Goal: Information Seeking & Learning: Learn about a topic

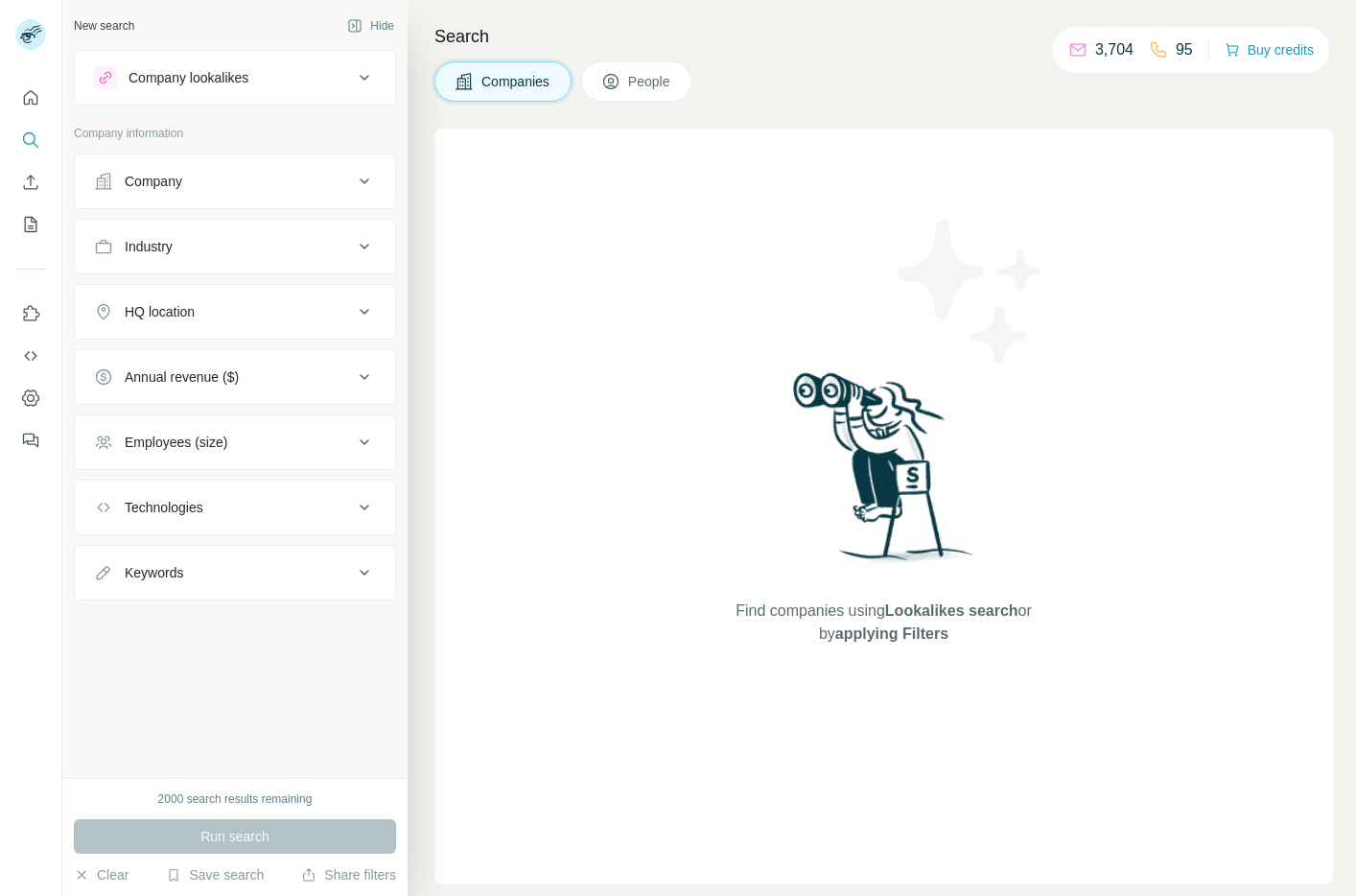
click at [228, 184] on div "Company" at bounding box center [223, 182] width 259 height 20
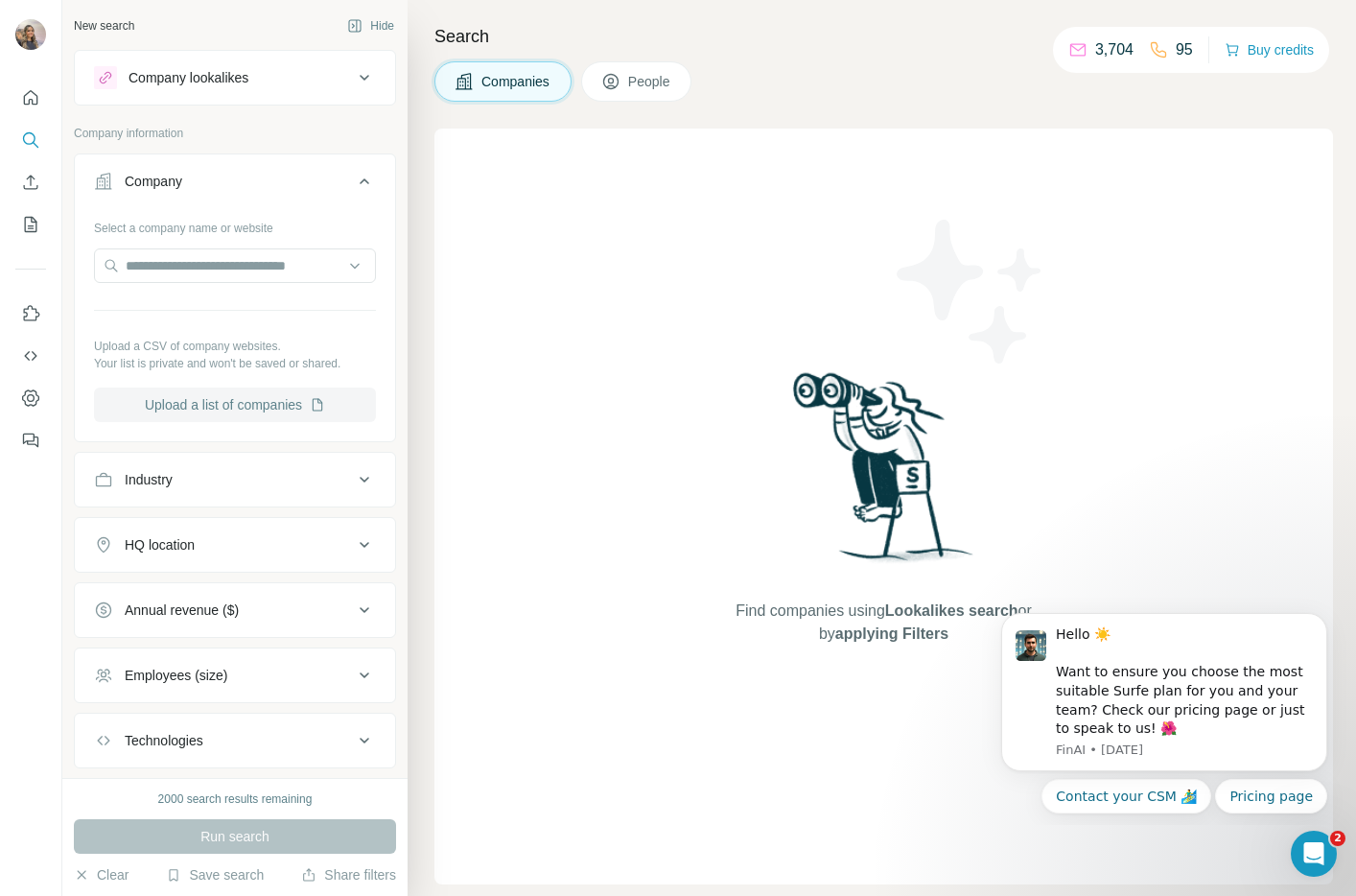
click at [266, 413] on button "Upload a list of companies" at bounding box center [234, 405] width 282 height 34
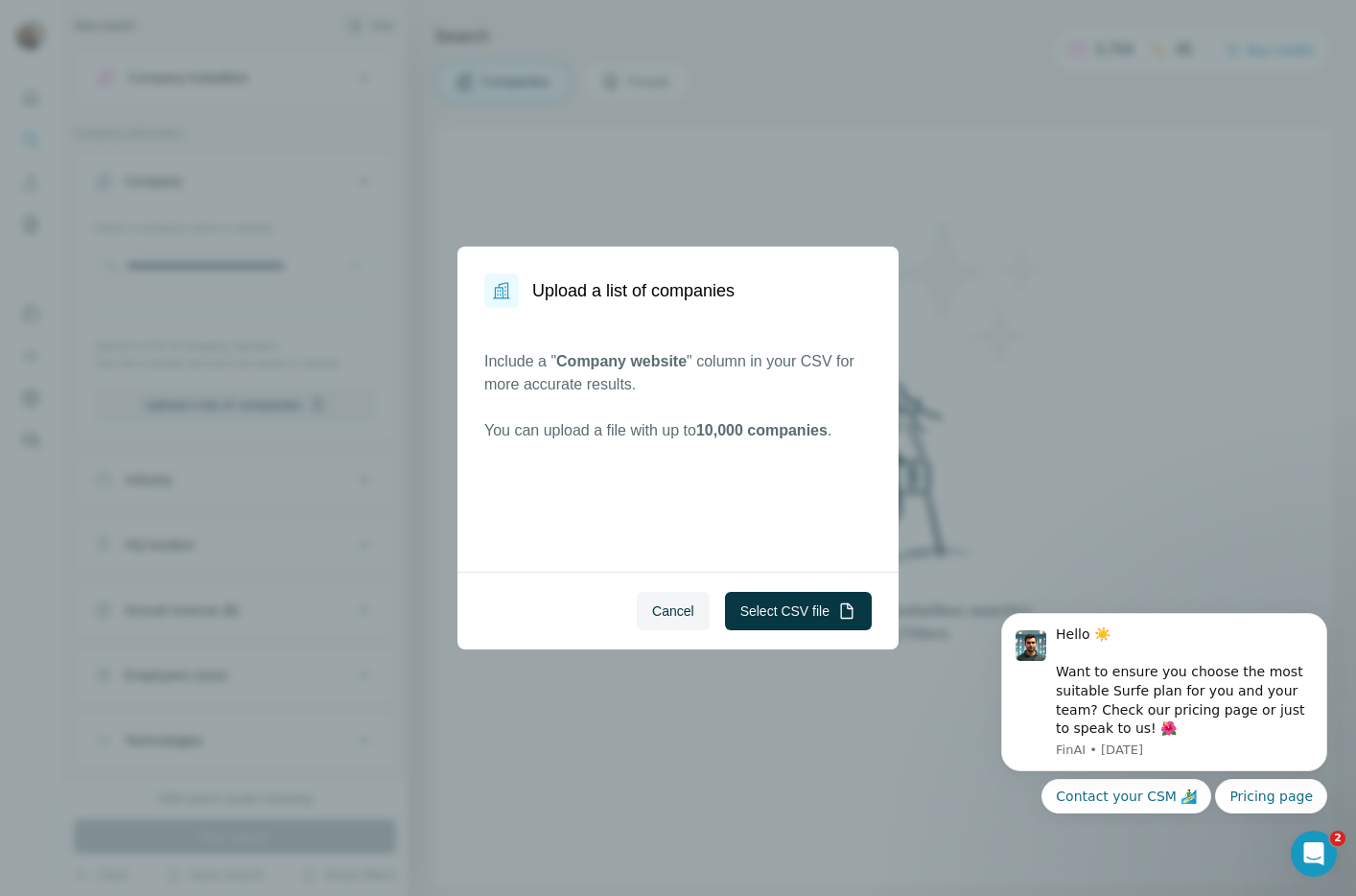
drag, startPoint x: 660, startPoint y: 614, endPoint x: 455, endPoint y: 515, distance: 227.7
click at [659, 614] on span "Cancel" at bounding box center [673, 612] width 42 height 20
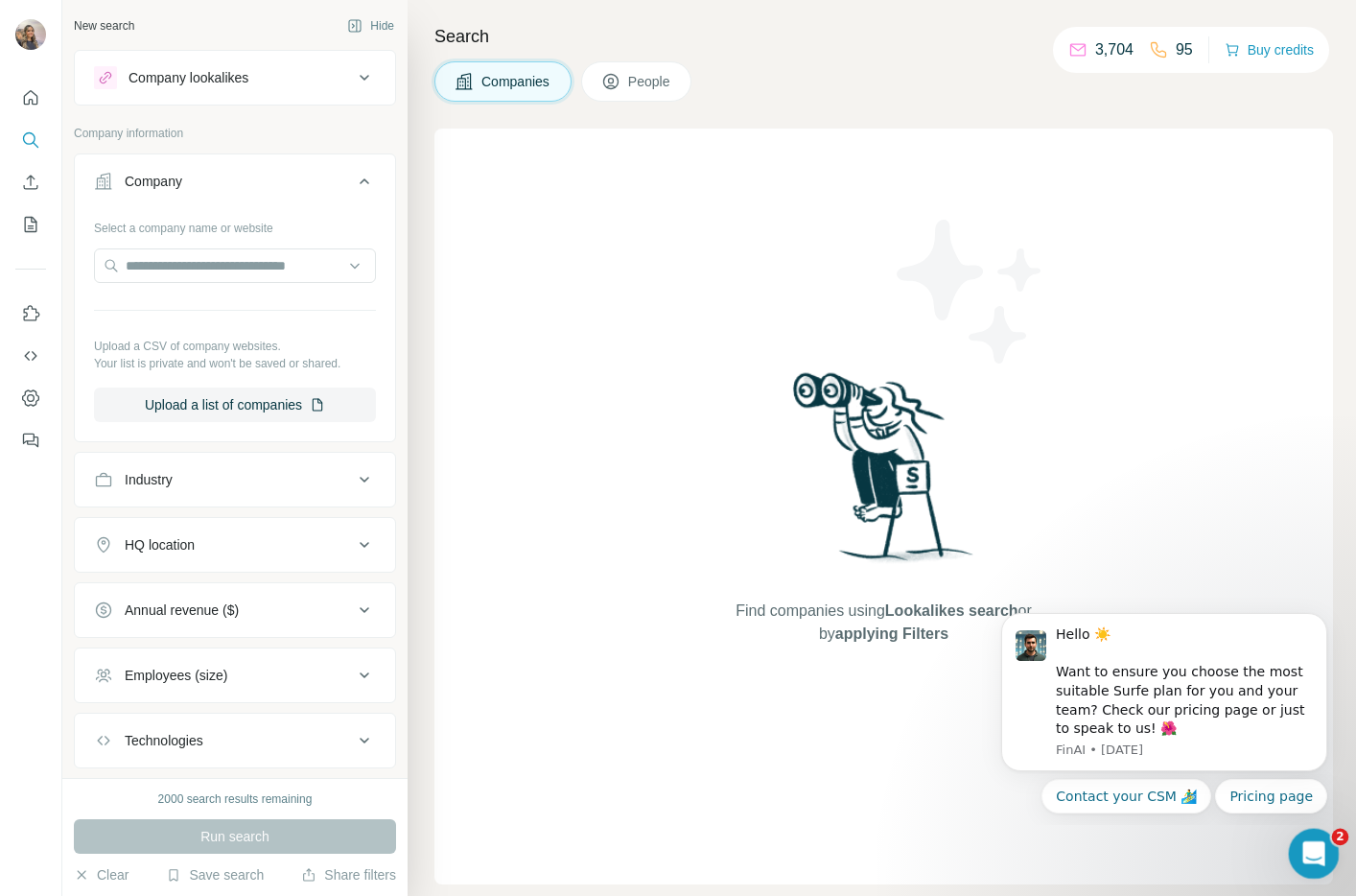
click at [1317, 852] on icon "Open Intercom Messenger" at bounding box center [1312, 851] width 31 height 31
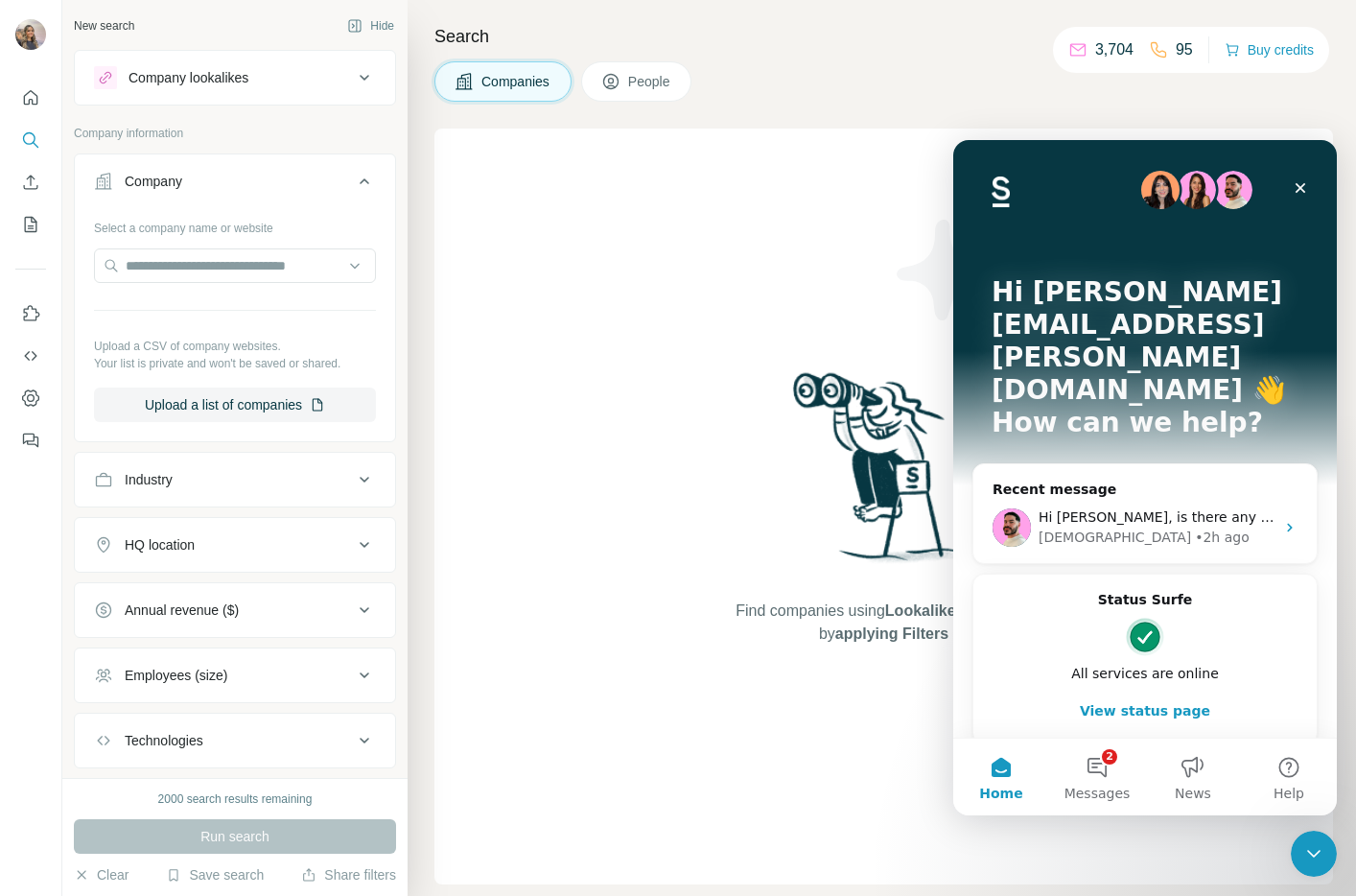
click at [1088, 816] on div "Find companies using Lookalikes search or by applying Filters" at bounding box center [884, 507] width 899 height 756
click at [1108, 779] on button "2 Messages" at bounding box center [1097, 777] width 96 height 77
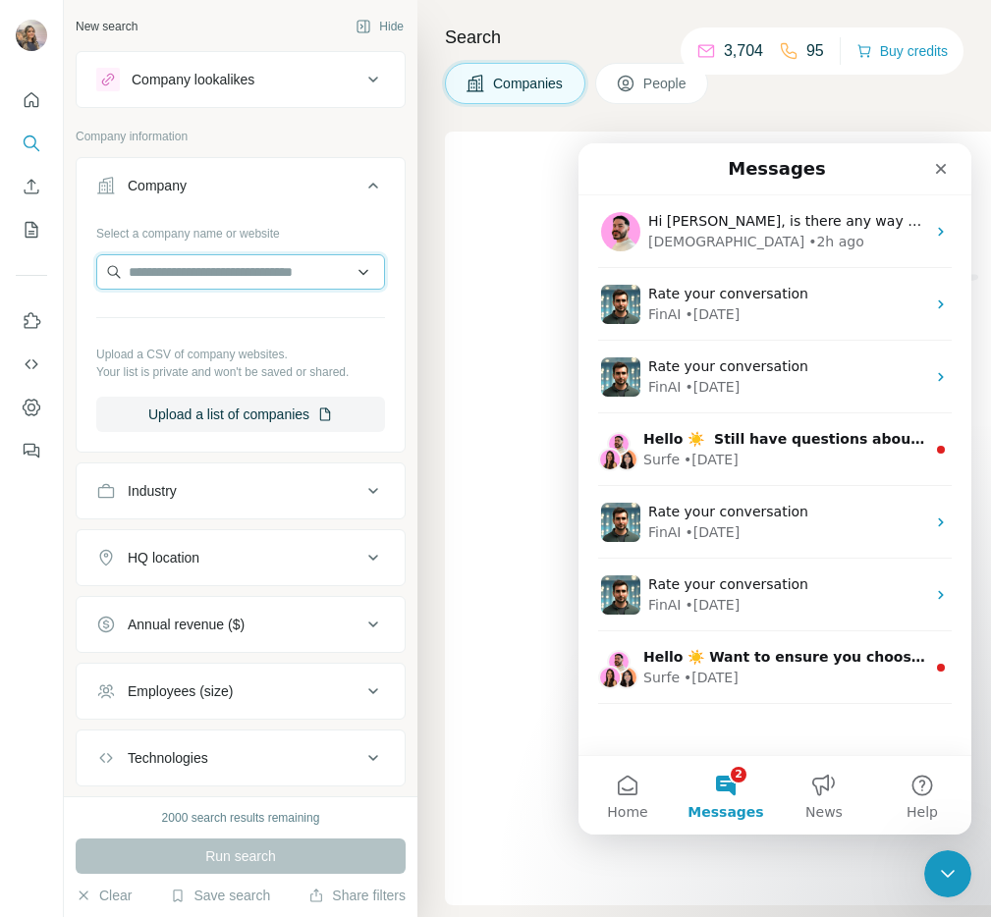
click at [221, 281] on input "text" at bounding box center [240, 271] width 289 height 35
click at [154, 274] on input "**********" at bounding box center [240, 271] width 289 height 35
click at [186, 270] on input "**********" at bounding box center [240, 271] width 289 height 35
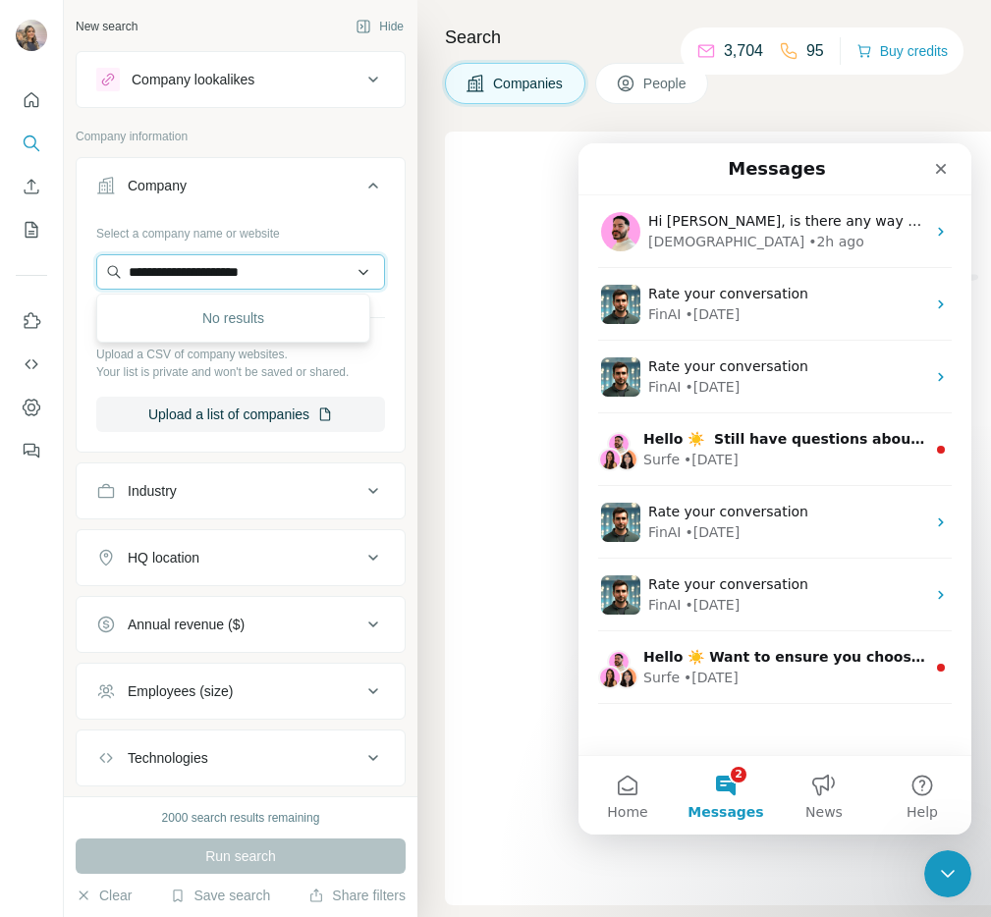
click at [165, 274] on input "**********" at bounding box center [240, 271] width 289 height 35
click at [179, 274] on input "**********" at bounding box center [240, 271] width 289 height 35
click at [199, 280] on input "**********" at bounding box center [240, 271] width 289 height 35
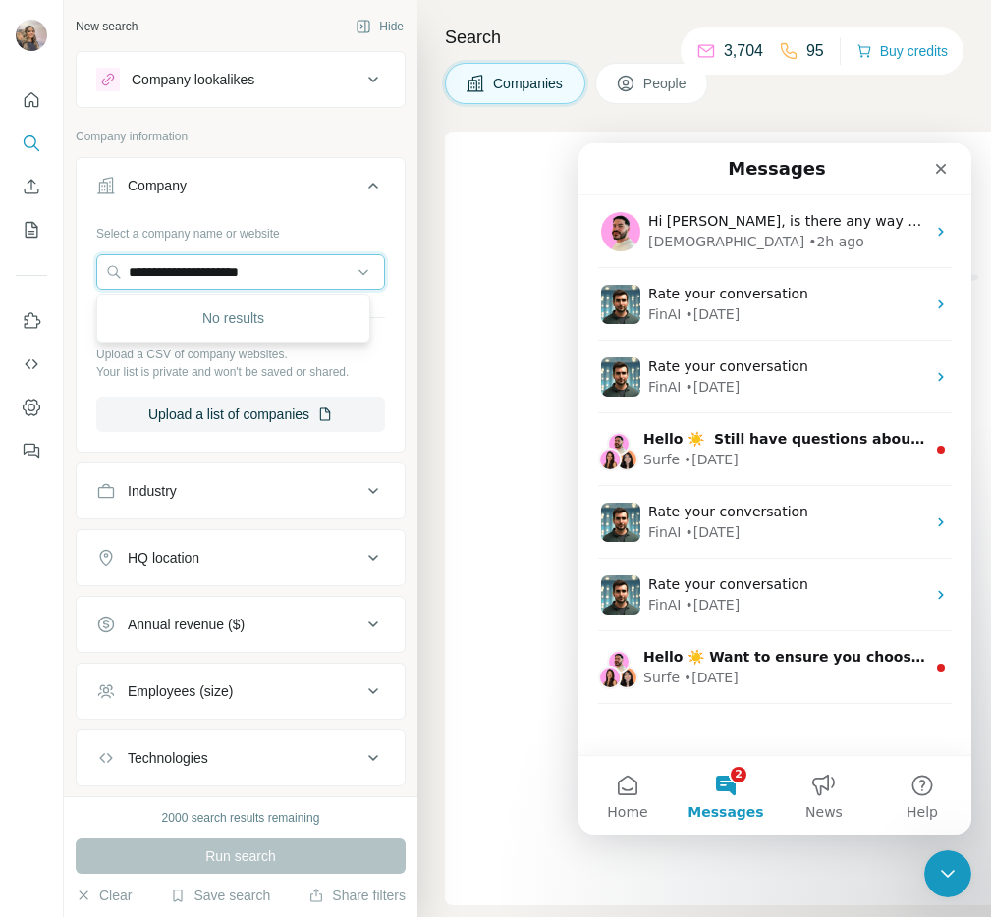
paste input "**********"
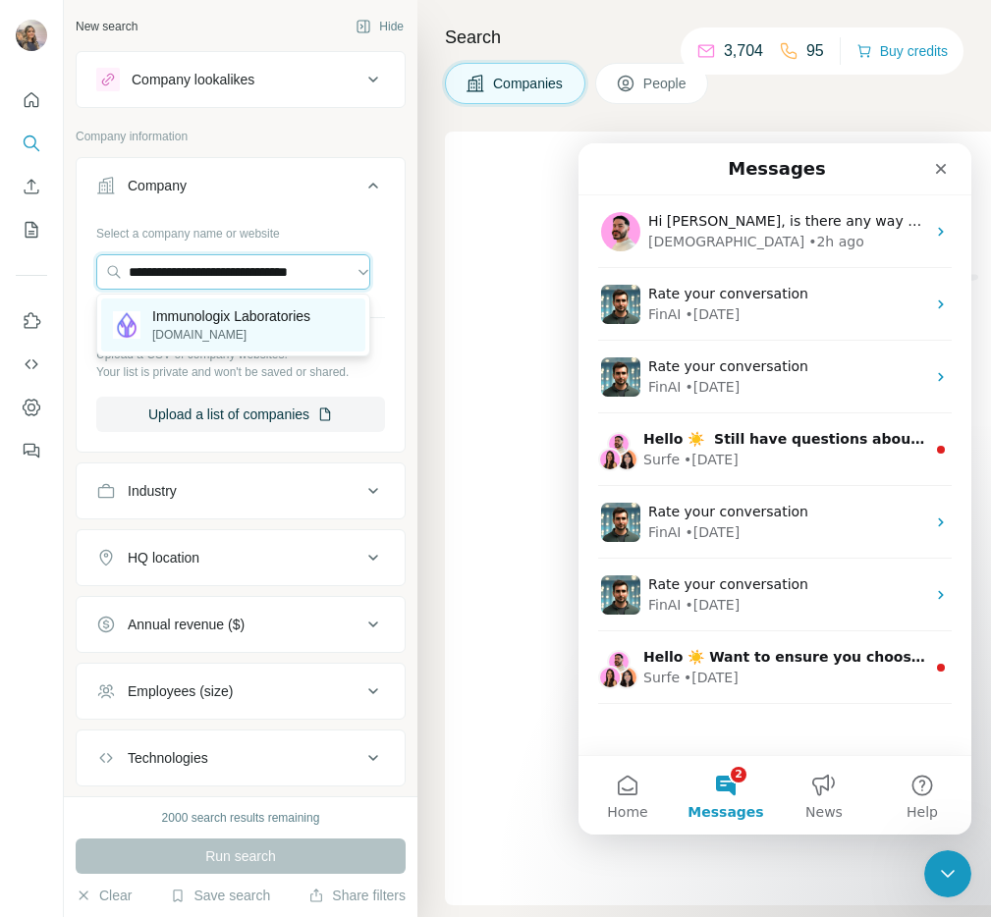
type input "**********"
click at [199, 328] on p "immunologixlabs.com" at bounding box center [231, 335] width 158 height 18
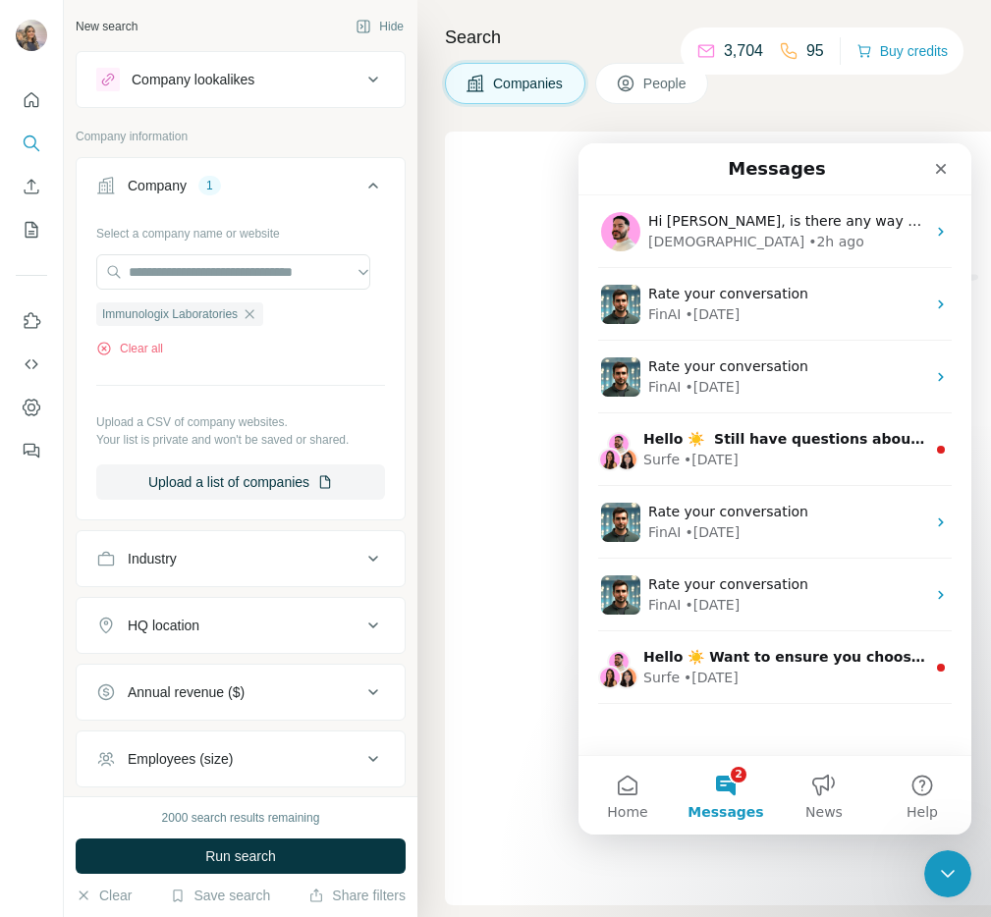
click at [545, 309] on div "Find companies using Lookalikes search or by applying Filters" at bounding box center [818, 519] width 746 height 774
click at [943, 168] on icon "Close" at bounding box center [941, 169] width 16 height 16
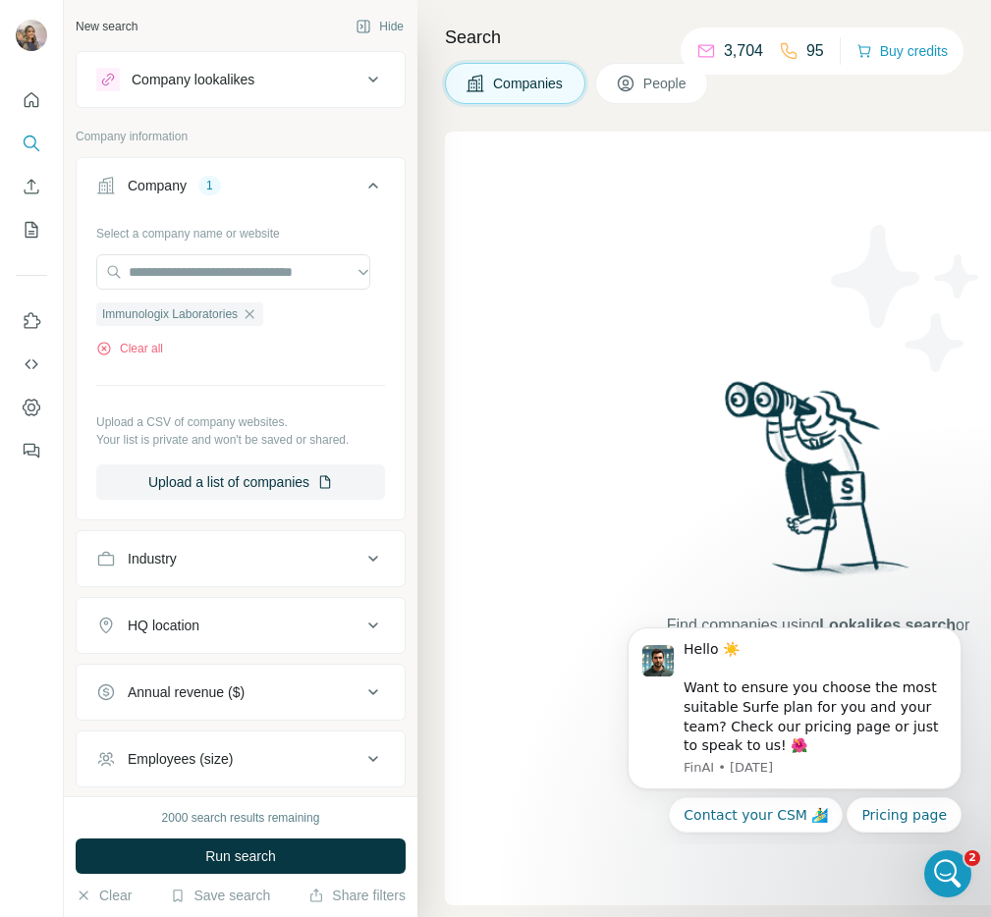
click at [626, 73] on button "People" at bounding box center [652, 83] width 114 height 41
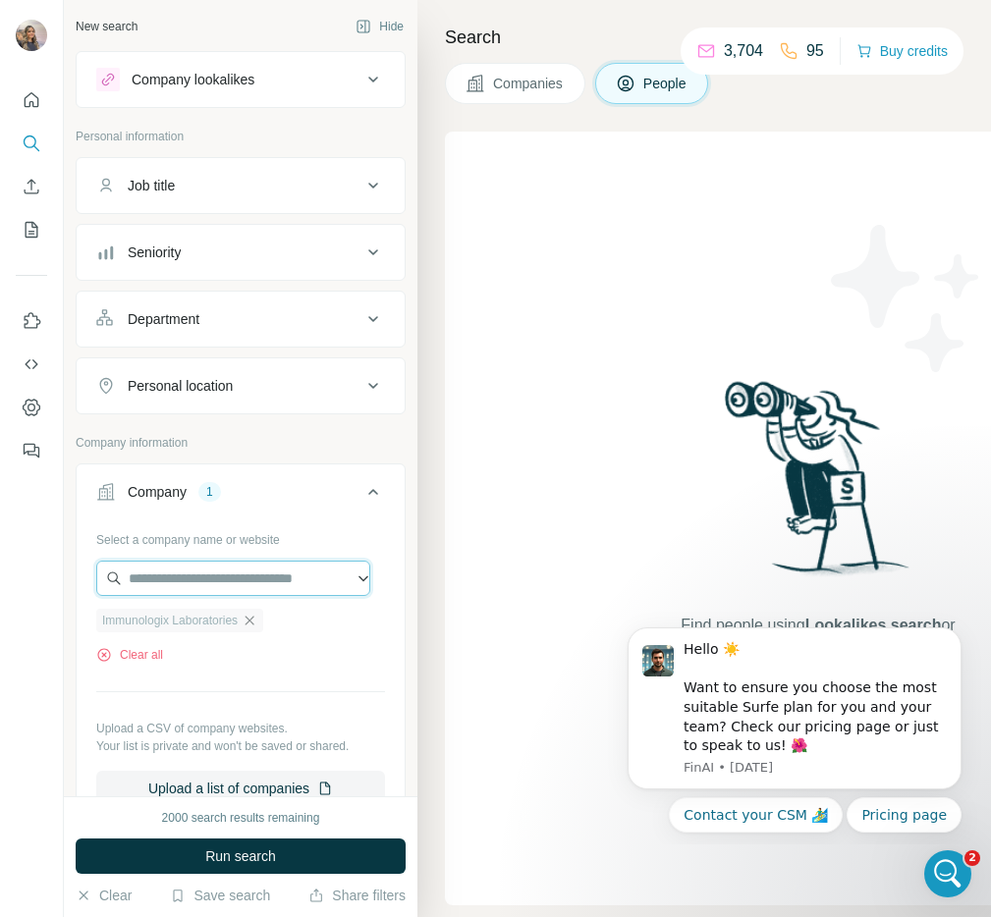
click at [238, 589] on input "text" at bounding box center [233, 578] width 274 height 35
paste input "********"
click at [206, 580] on input "********" at bounding box center [233, 578] width 274 height 35
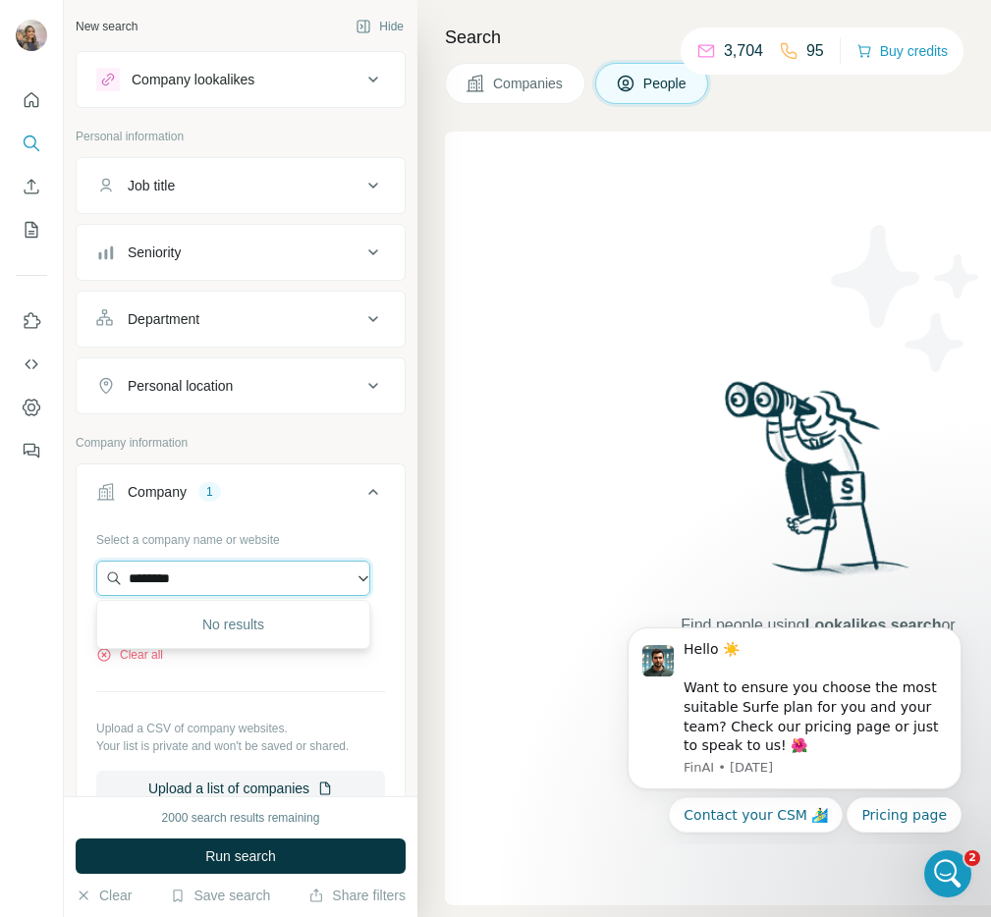
click at [206, 580] on input "********" at bounding box center [233, 578] width 274 height 35
click at [206, 579] on input "********" at bounding box center [233, 578] width 274 height 35
paste input "**********"
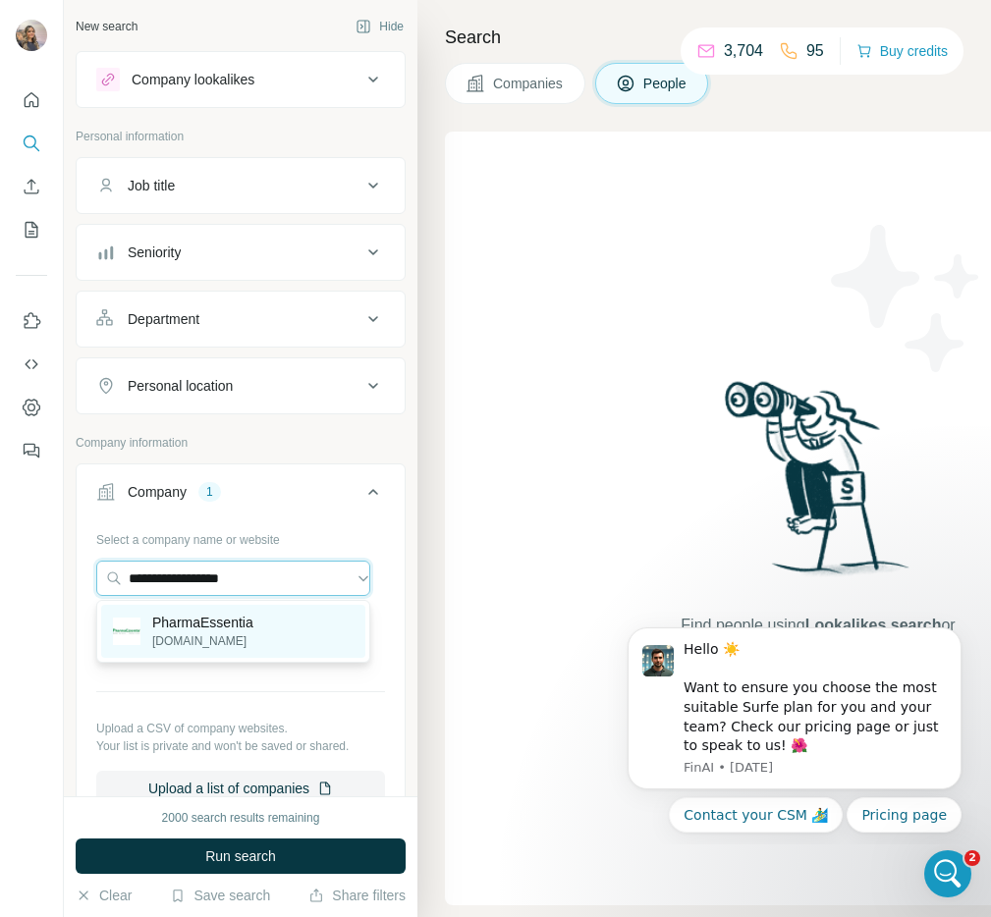
type input "**********"
click at [200, 622] on p "PharmaEssentia" at bounding box center [202, 623] width 101 height 20
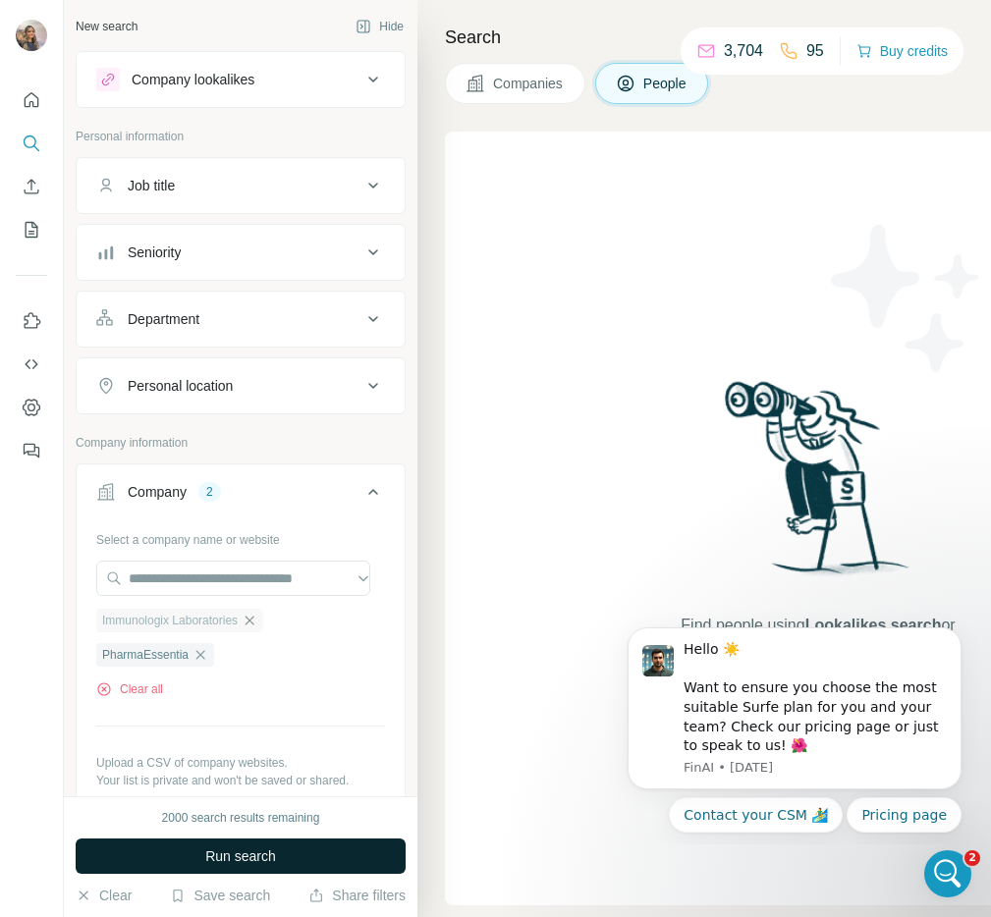
click at [226, 856] on span "Run search" at bounding box center [240, 856] width 71 height 20
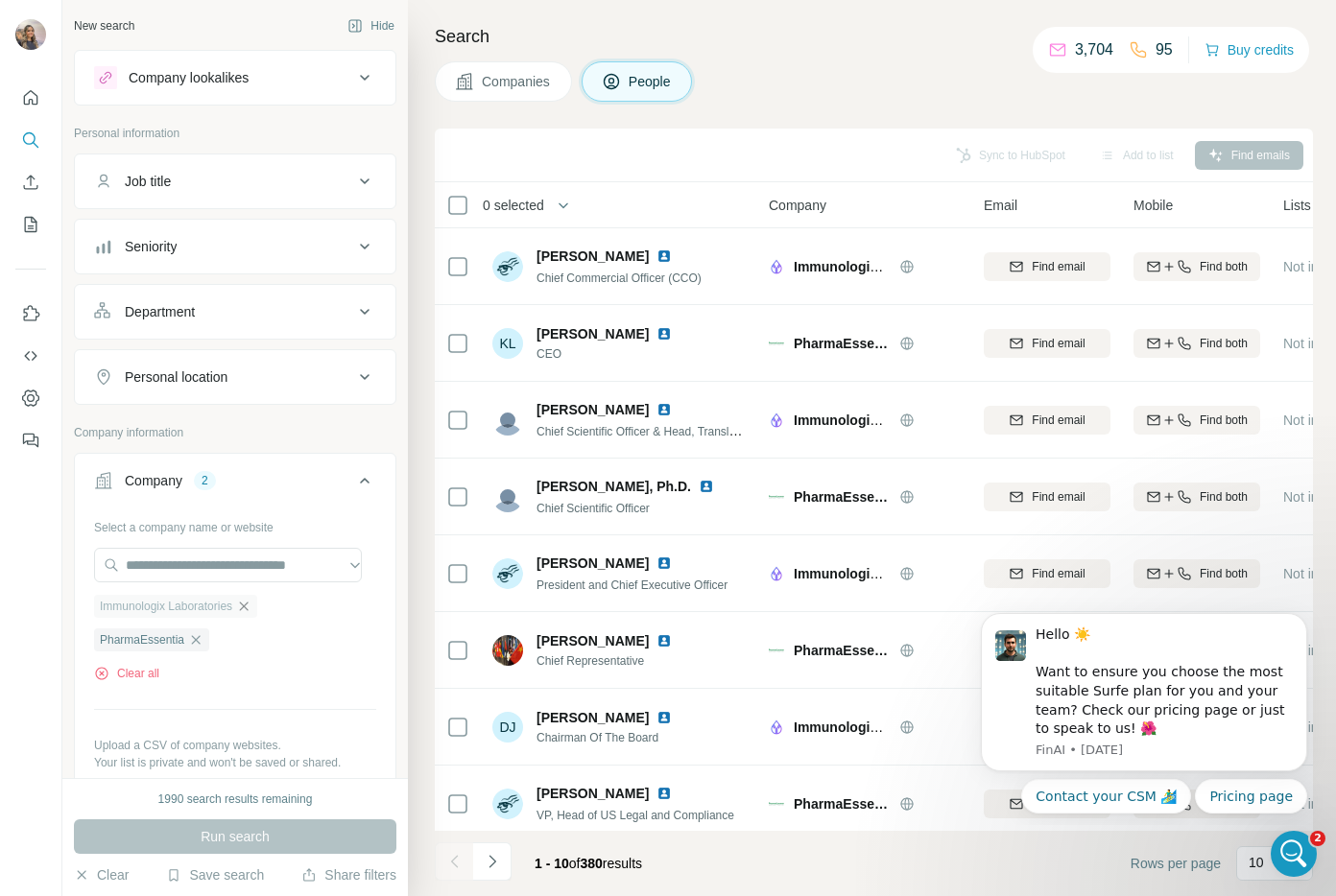
click at [486, 76] on span "Companies" at bounding box center [517, 82] width 70 height 20
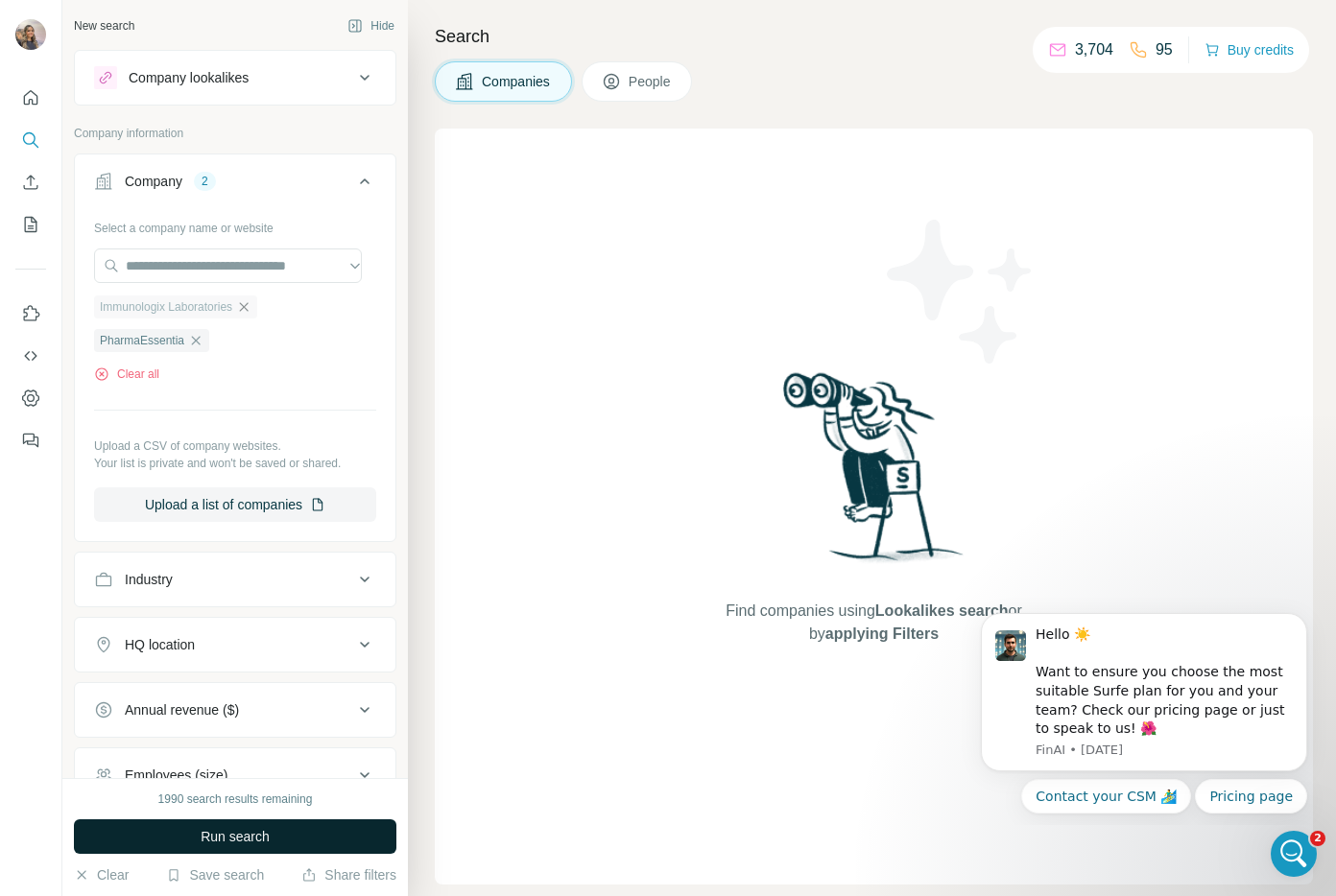
click at [173, 826] on button "Run search" at bounding box center [236, 836] width 323 height 34
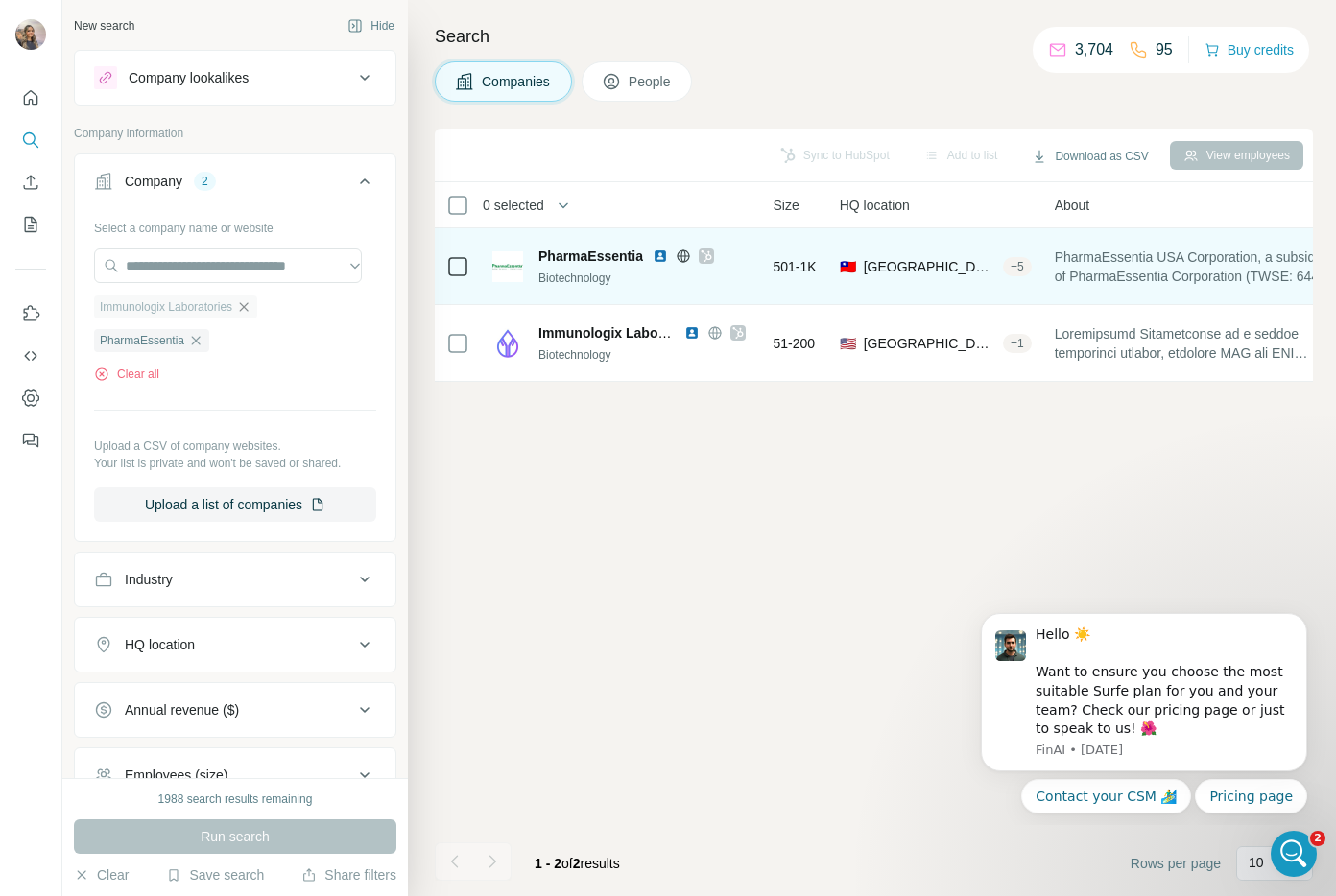
scroll to position [0, 88]
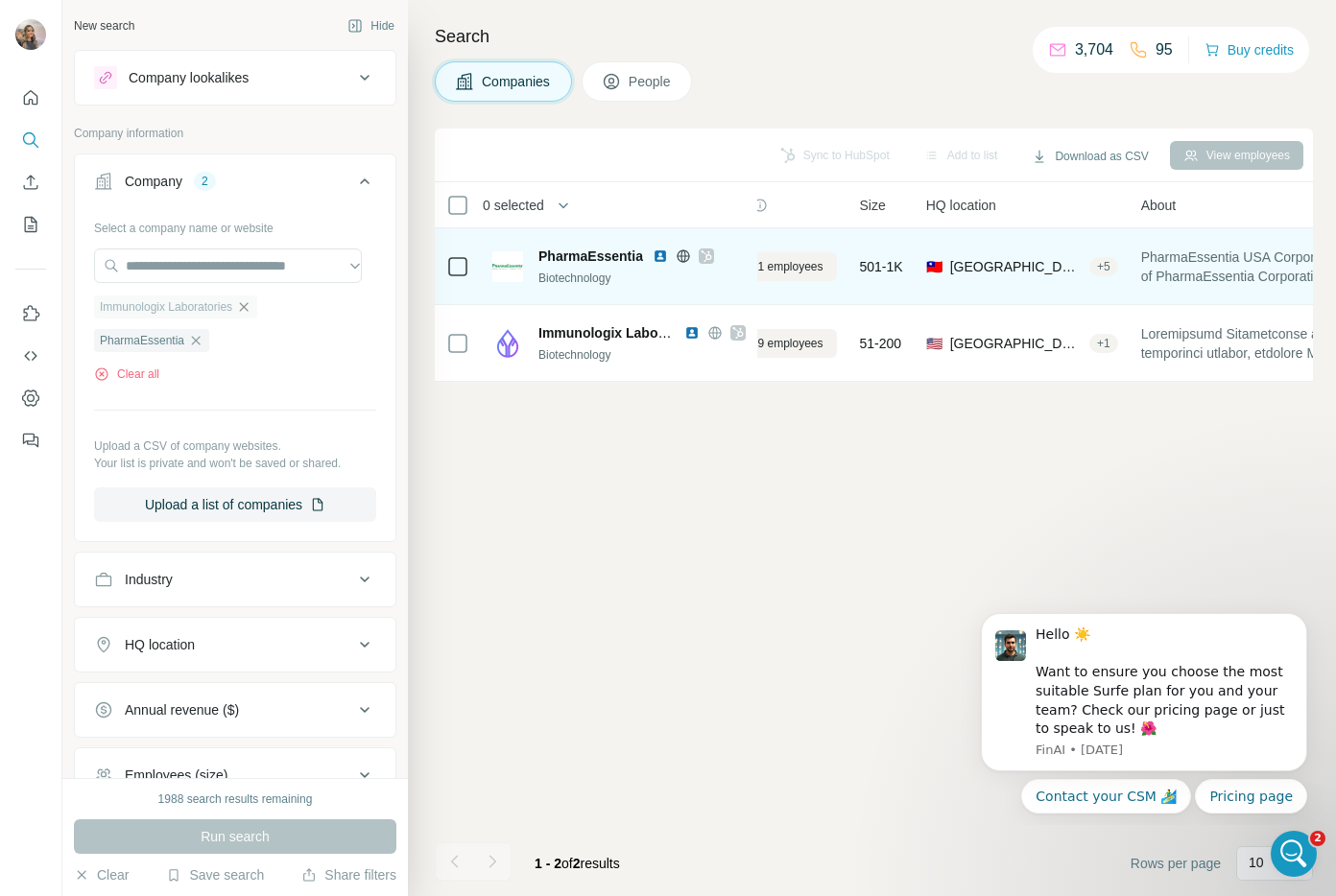
click at [690, 257] on icon at bounding box center [683, 256] width 16 height 16
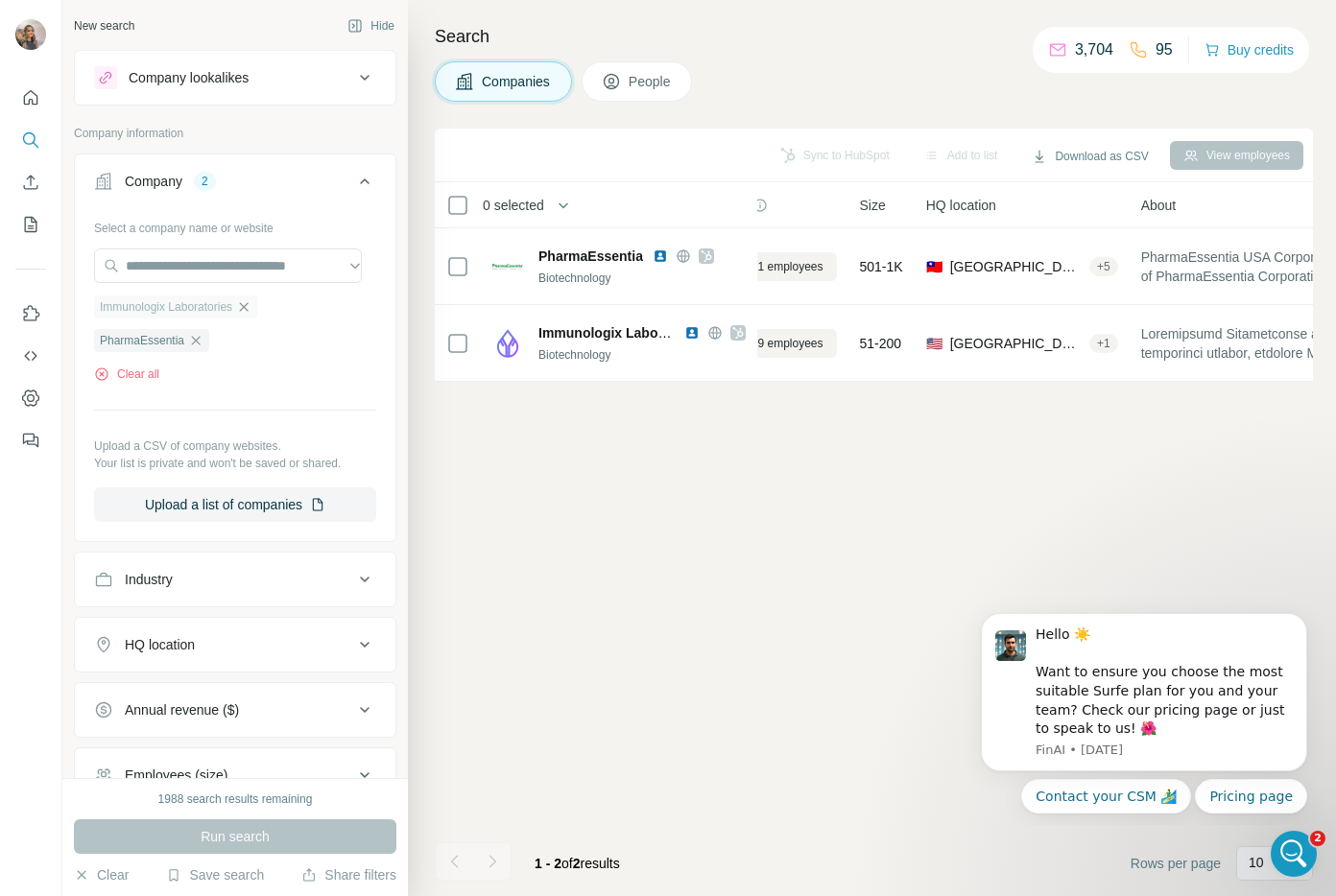
click at [251, 310] on icon "button" at bounding box center [244, 307] width 16 height 16
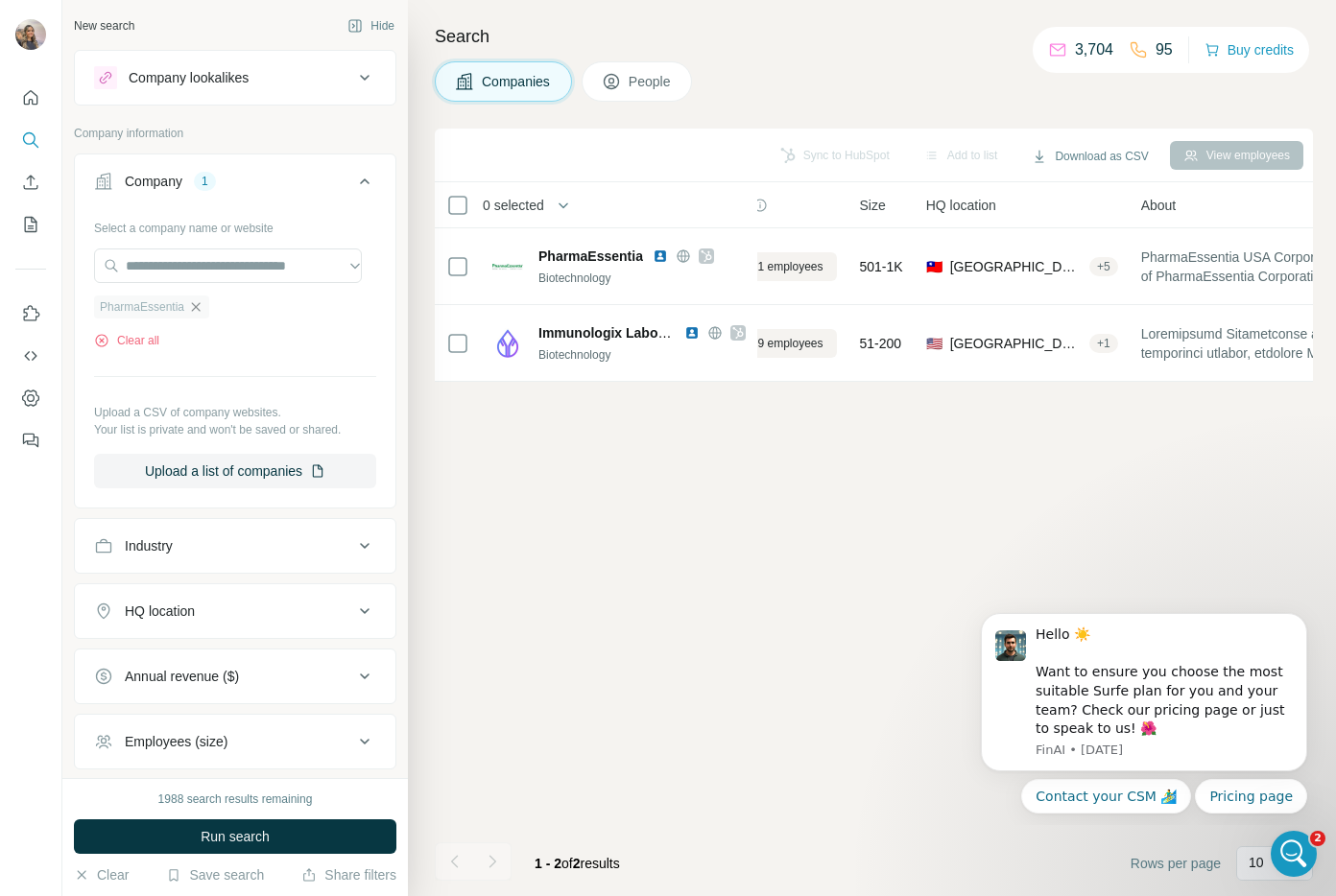
click at [199, 304] on icon "button" at bounding box center [195, 307] width 16 height 16
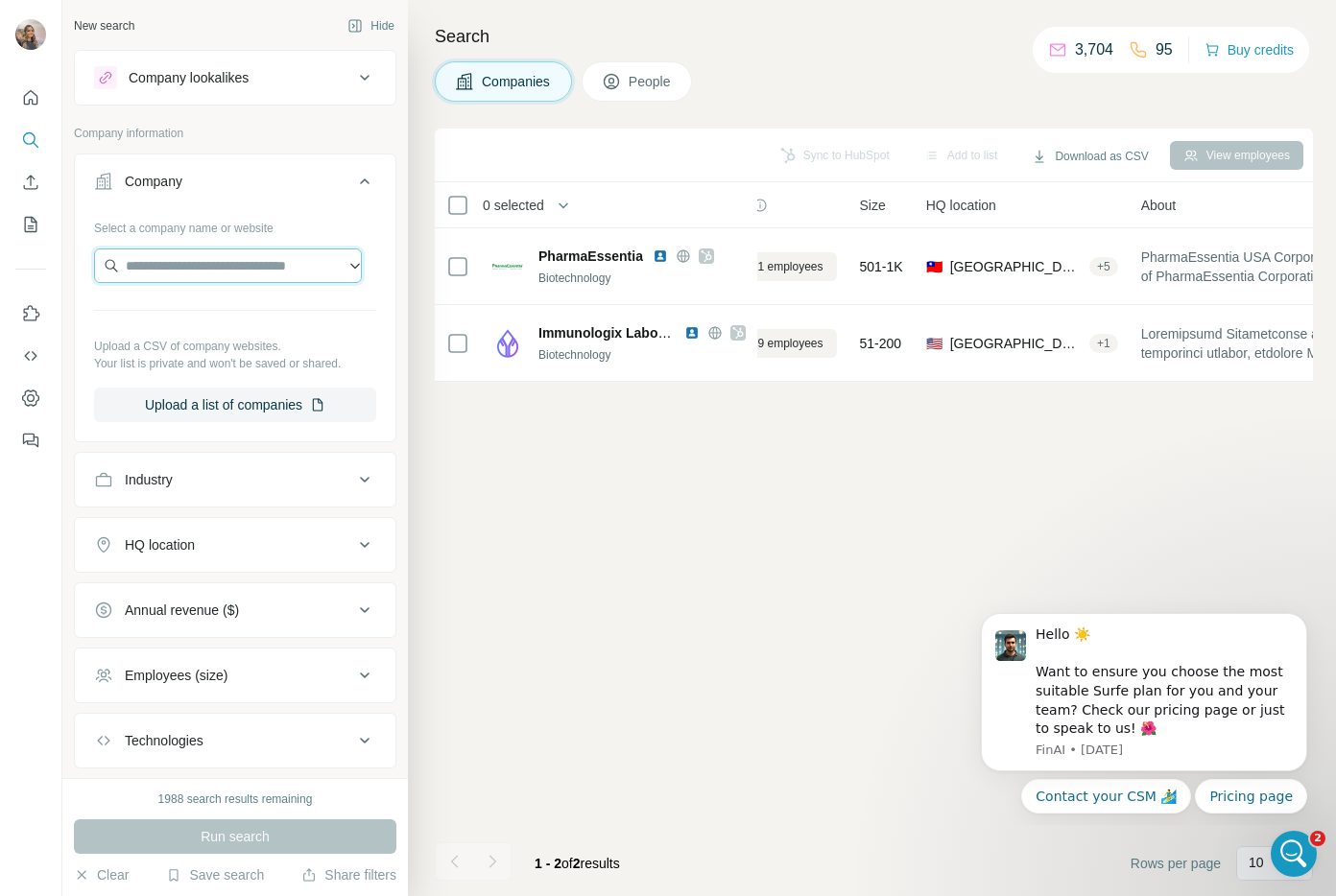
click at [238, 272] on input "text" at bounding box center [228, 265] width 268 height 34
paste input "**********"
type input "**********"
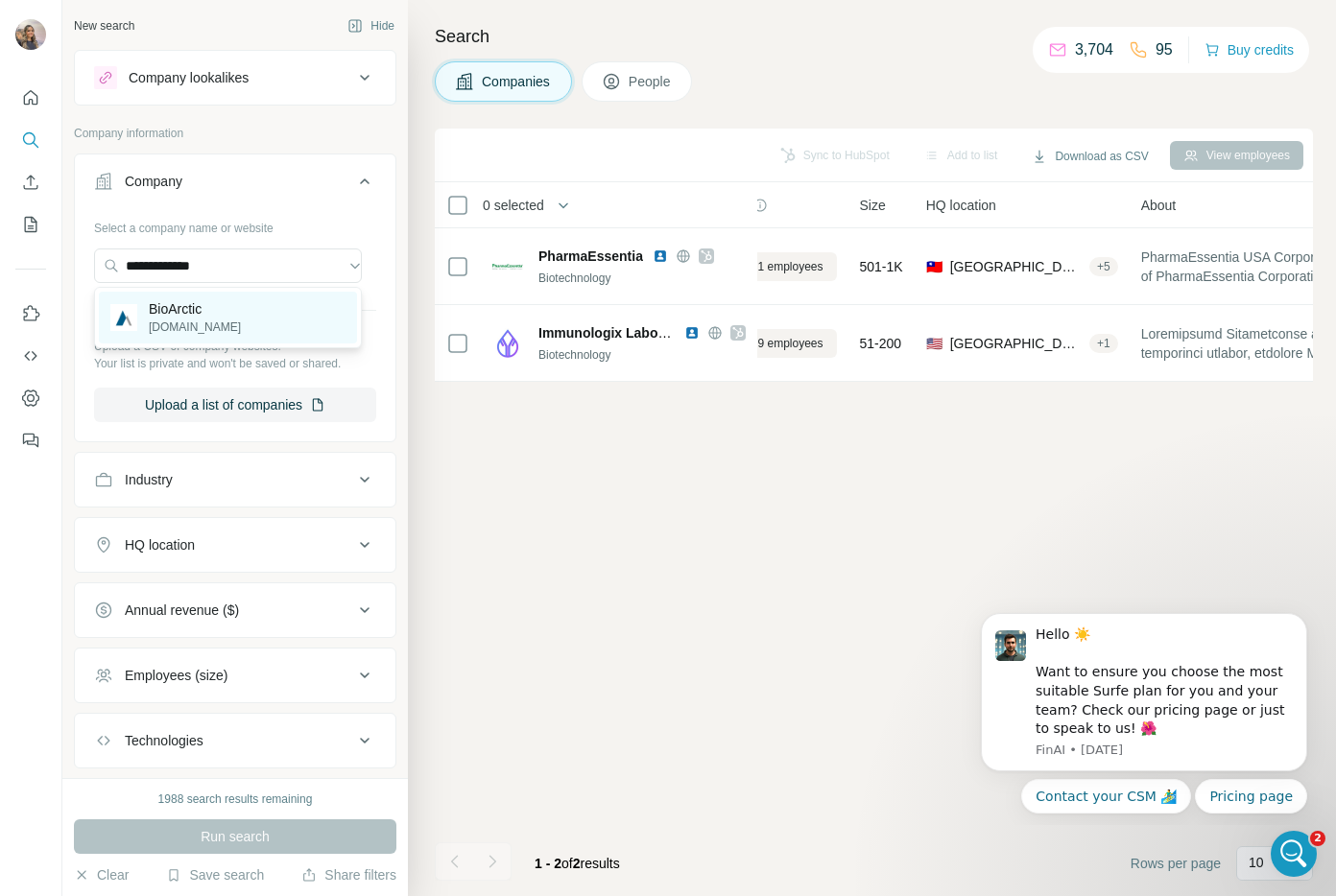
click at [280, 313] on div "BioArctic bioarctic.com" at bounding box center [228, 318] width 258 height 52
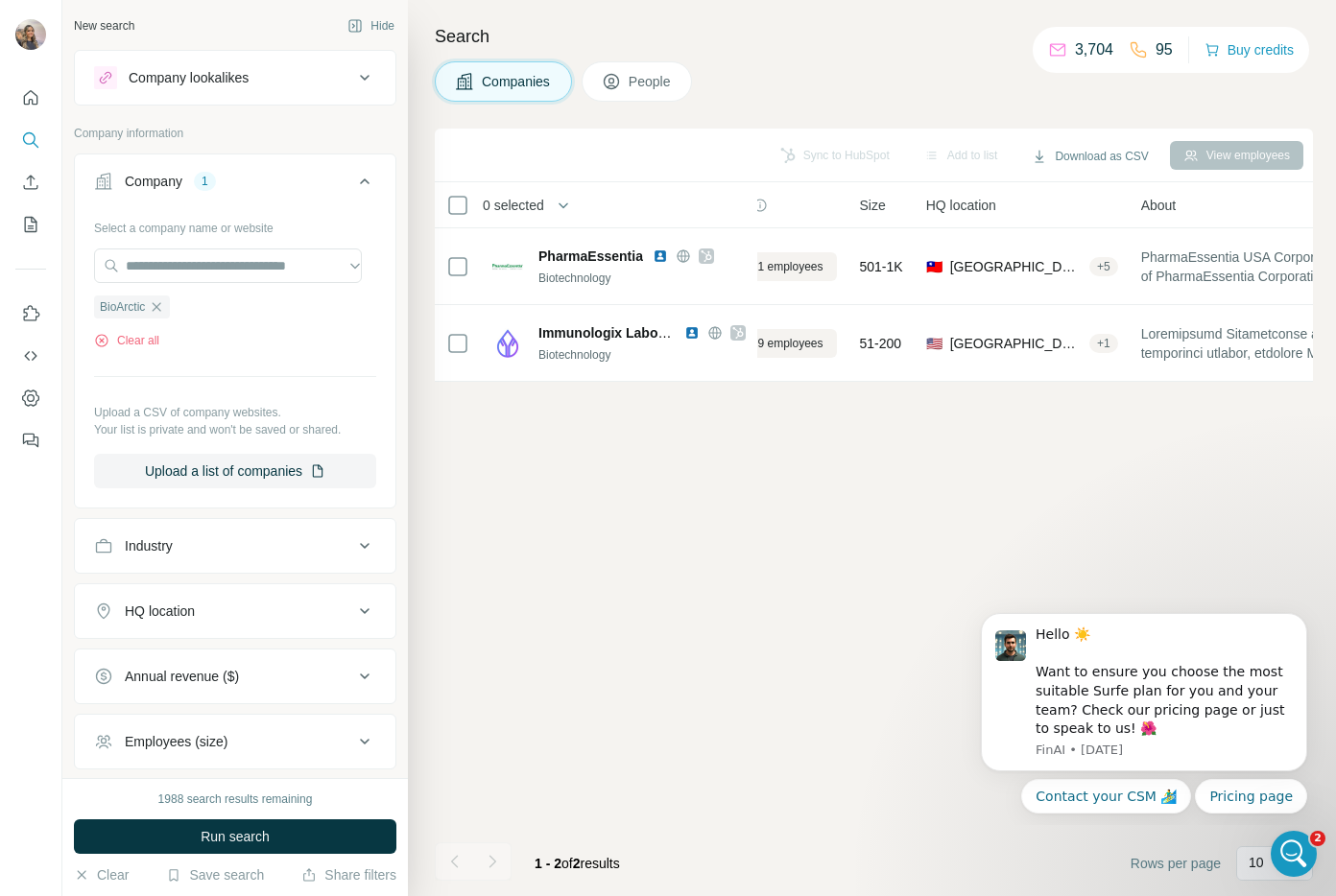
click at [286, 332] on div "Clear all" at bounding box center [235, 341] width 282 height 18
click at [505, 426] on div "Sync to HubSpot Add to list Download as CSV View employees 0 selected Companies…" at bounding box center [874, 513] width 878 height 768
click at [1098, 75] on div "Companies People" at bounding box center [874, 81] width 878 height 40
click at [185, 318] on ul "BioArctic" at bounding box center [235, 306] width 282 height 24
click at [326, 853] on button "Run search" at bounding box center [236, 836] width 323 height 34
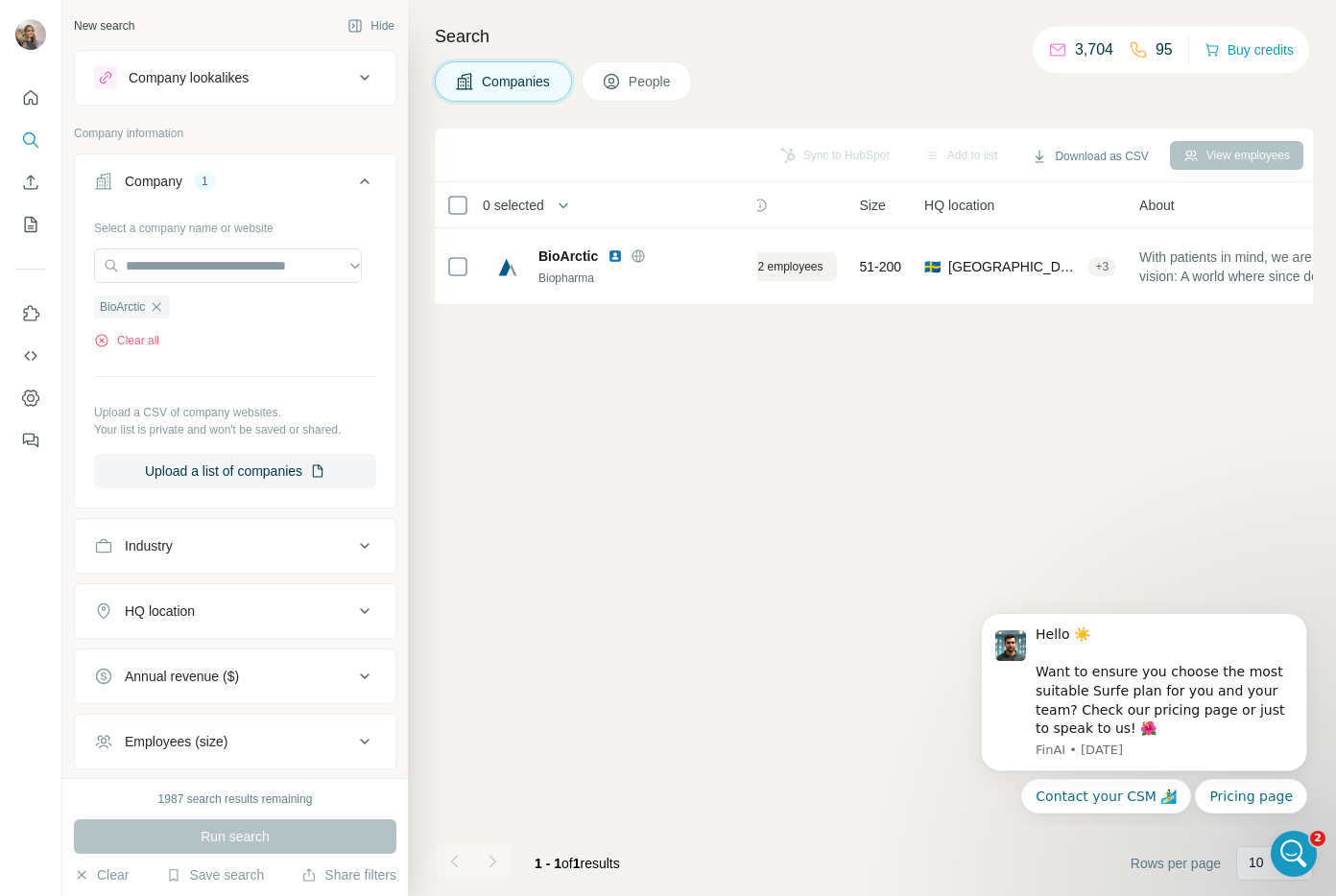
click at [630, 78] on button "People" at bounding box center [637, 81] width 111 height 40
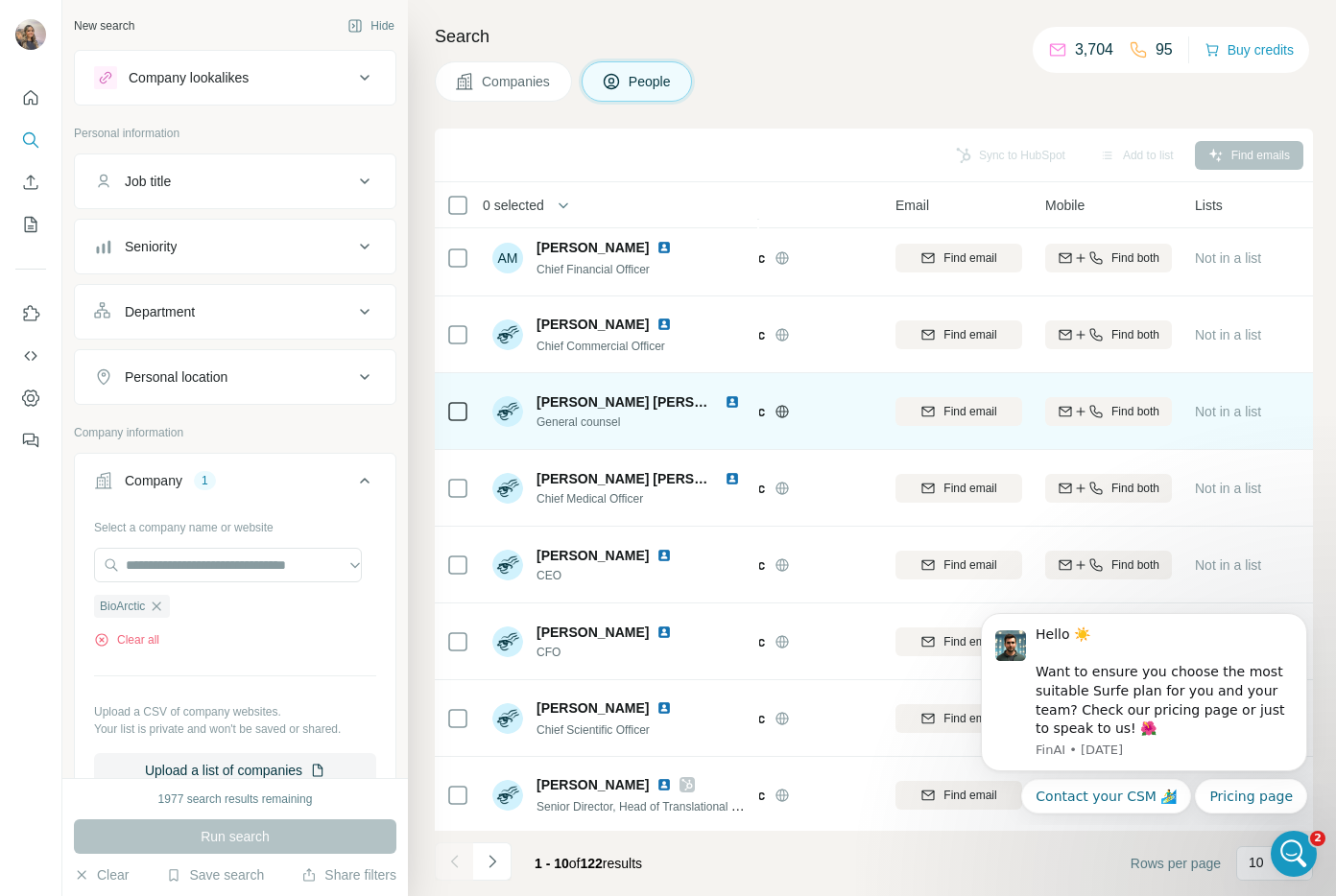
scroll to position [176, 88]
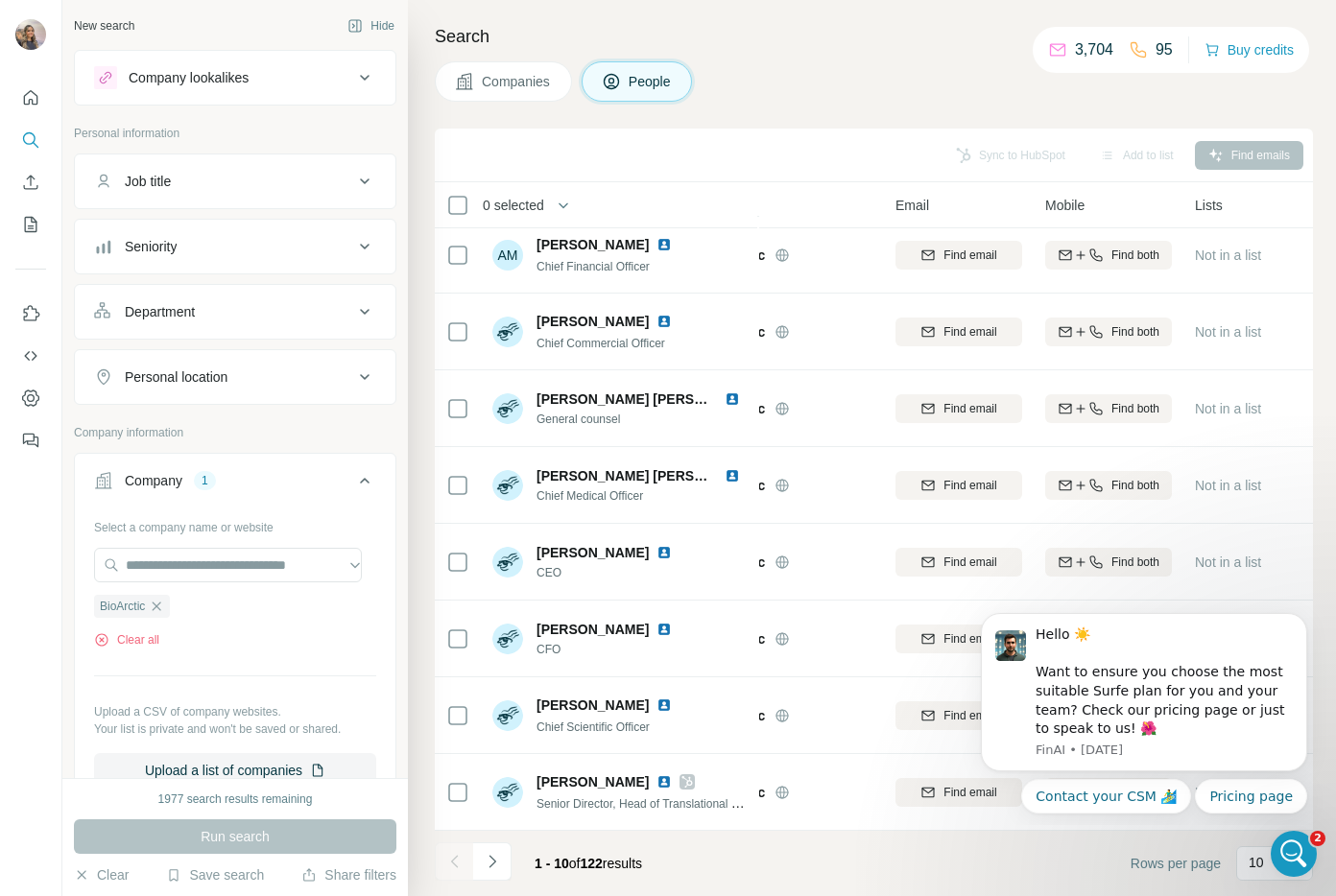
click at [171, 185] on div "Job title" at bounding box center [148, 182] width 46 height 20
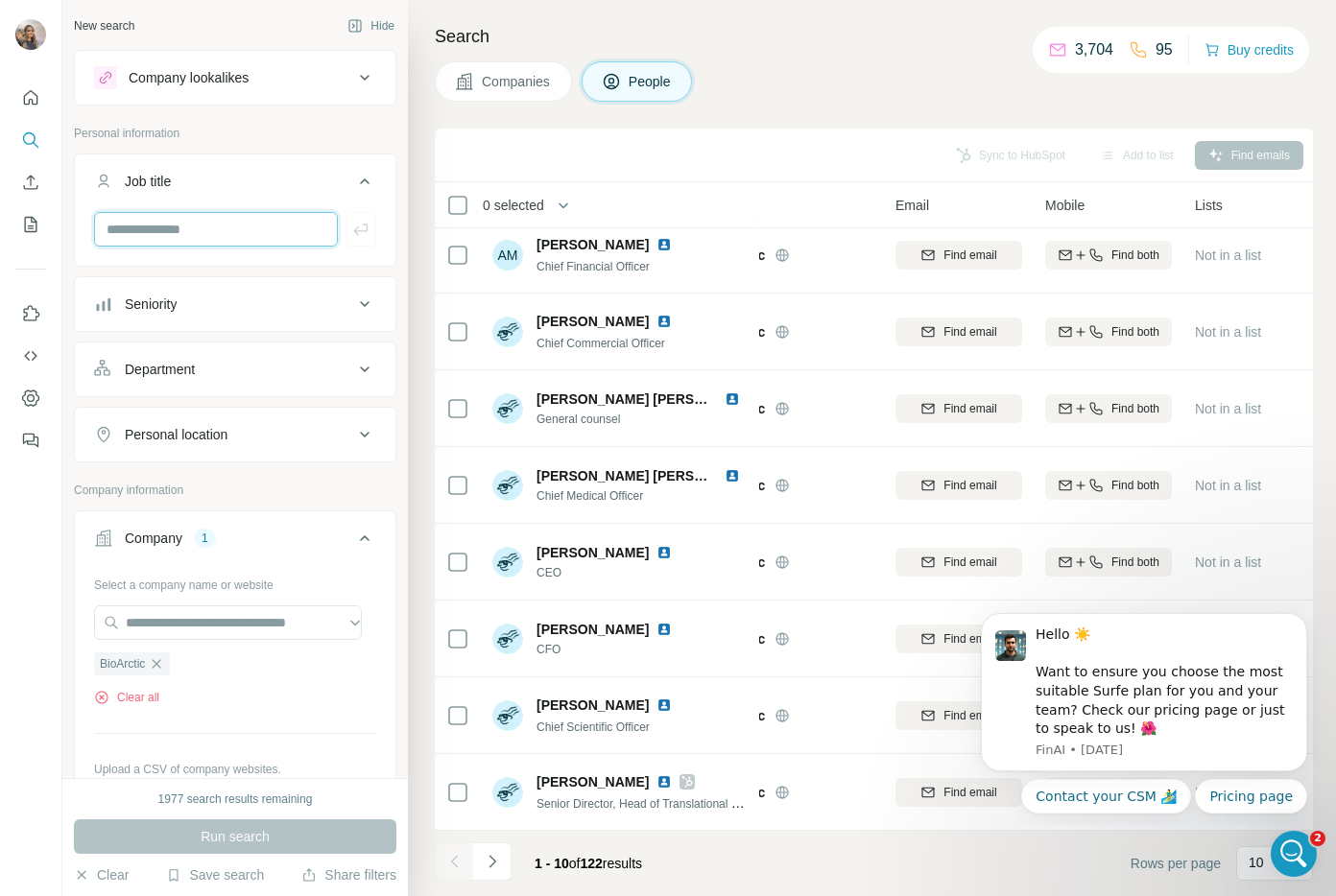
click at [208, 233] on input "text" at bounding box center [215, 229] width 243 height 34
type input "**********"
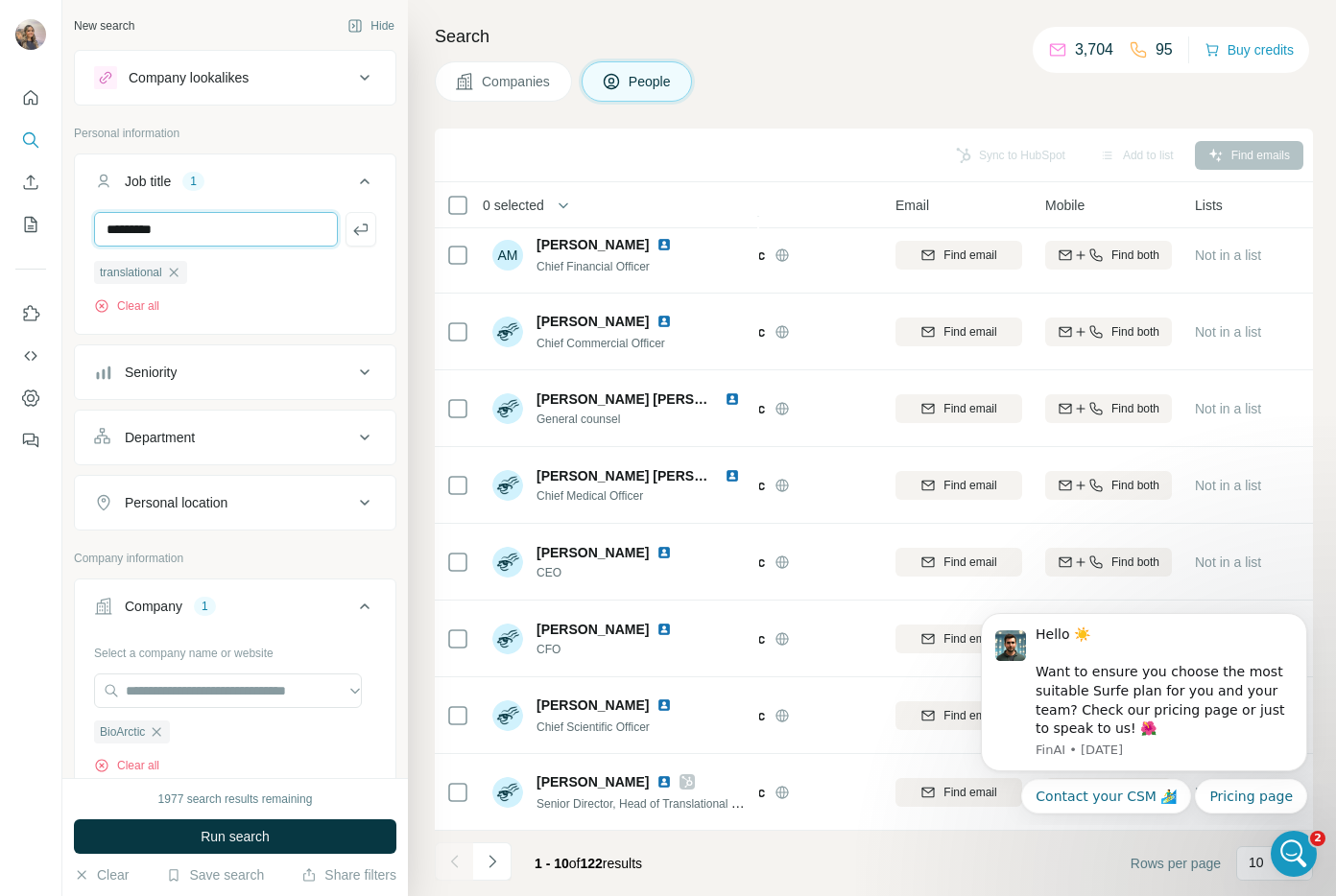
type input "*********"
type input "*****"
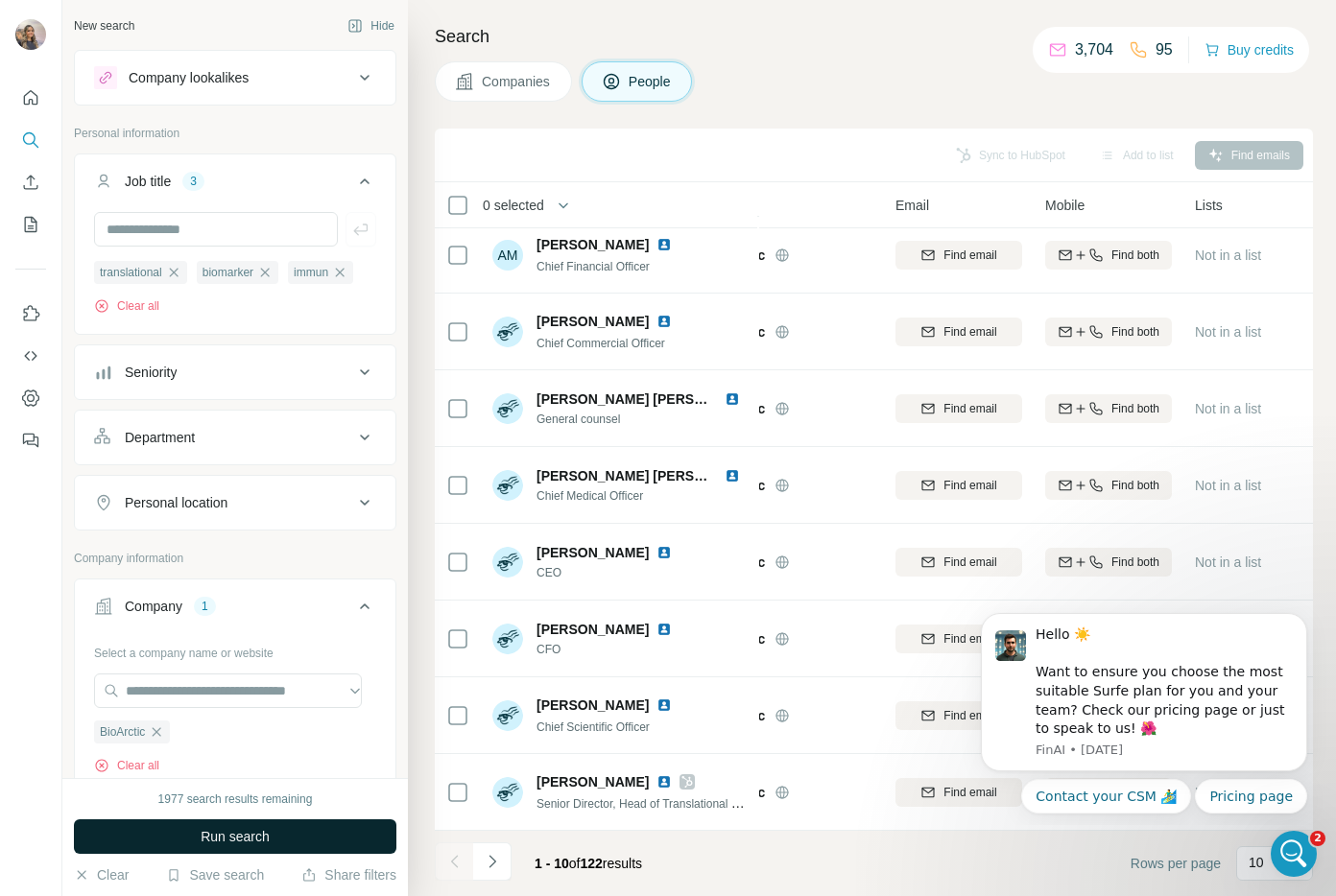
click at [354, 839] on button "Run search" at bounding box center [236, 836] width 323 height 34
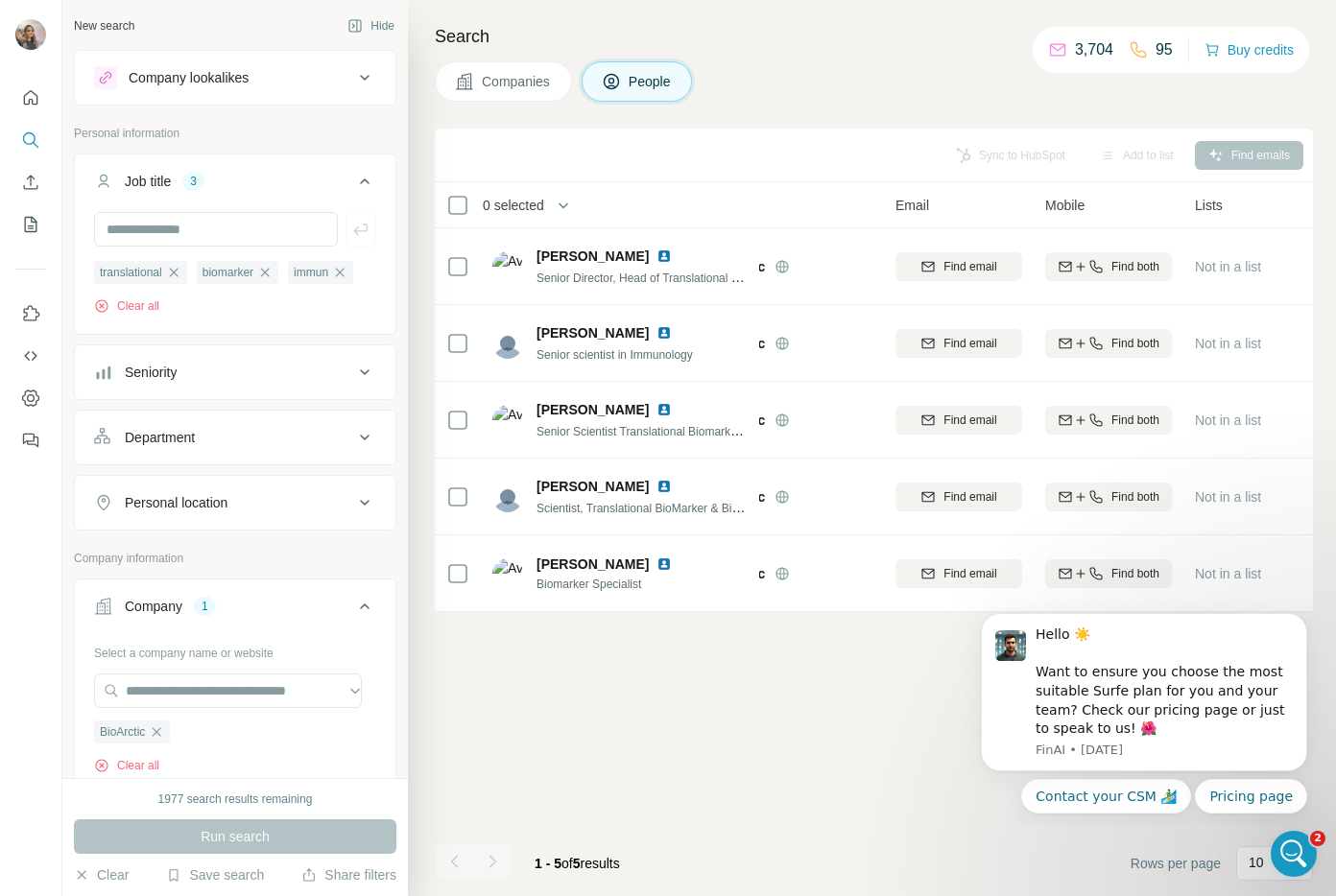
scroll to position [0, 88]
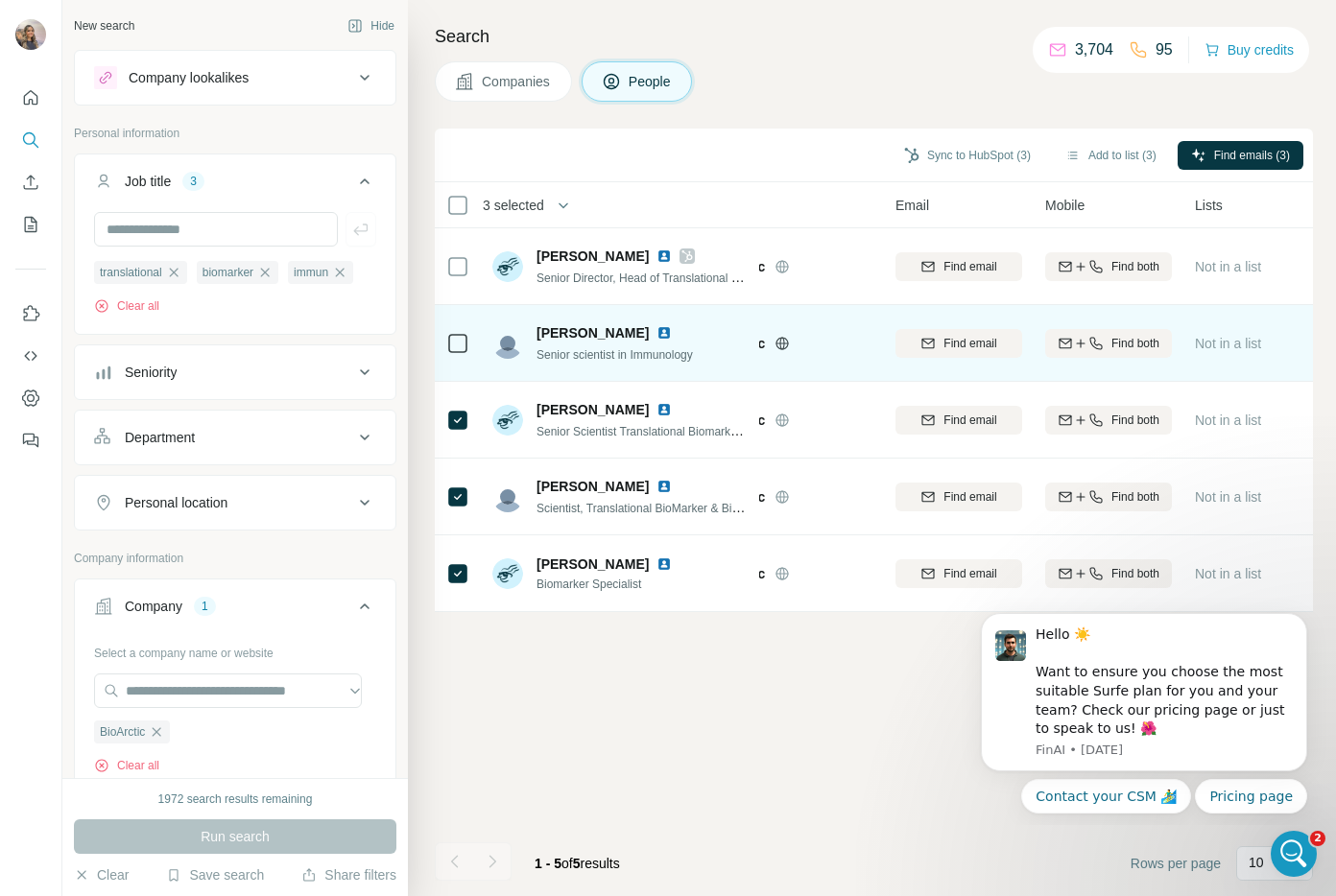
click at [454, 320] on div at bounding box center [458, 343] width 23 height 53
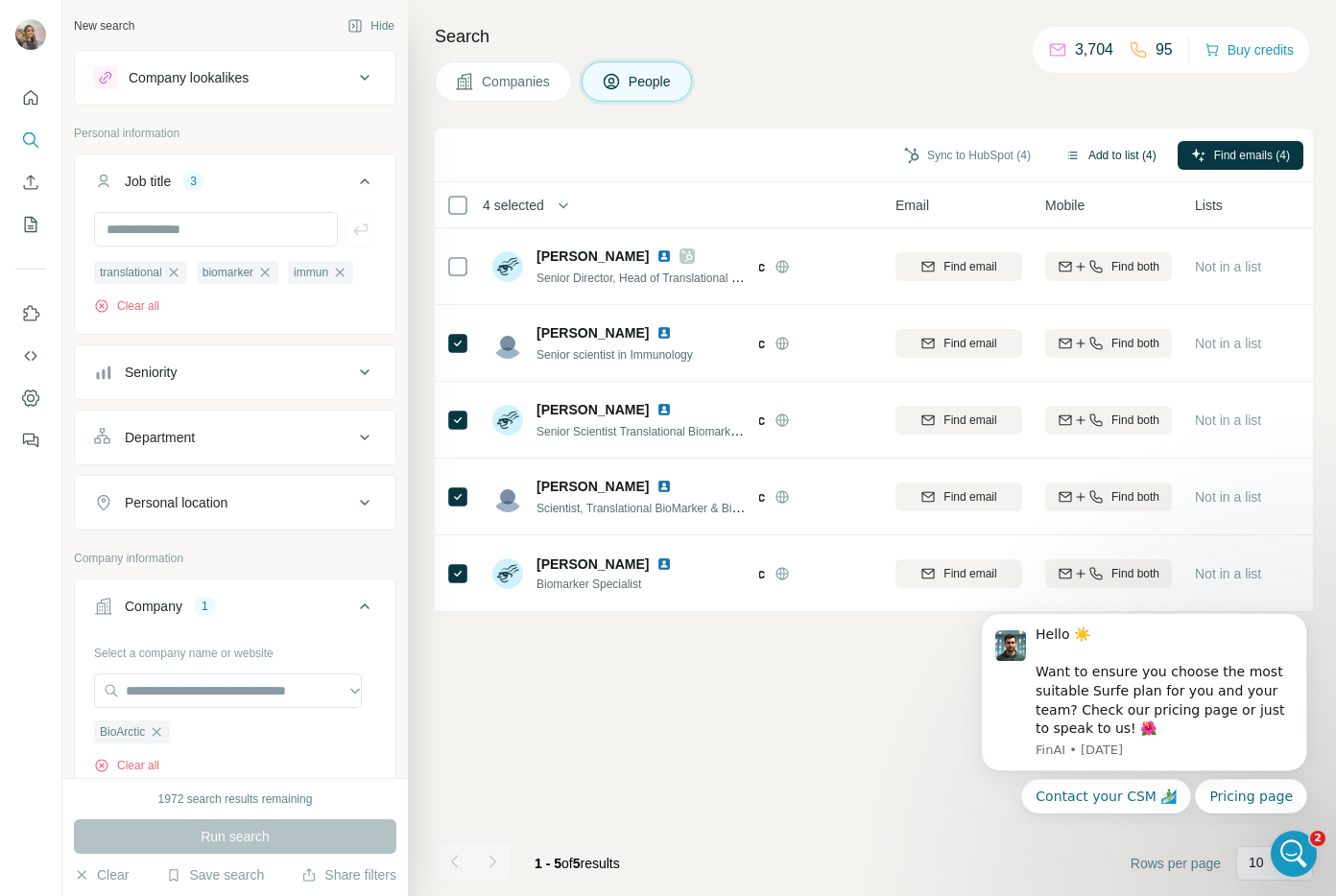
click at [1100, 151] on button "Add to list (4)" at bounding box center [1110, 154] width 118 height 28
click at [1088, 149] on button "Add to list (4)" at bounding box center [1110, 154] width 118 height 28
click at [1134, 155] on body "New search Hide Company lookalikes Personal information Job title 3 translation…" at bounding box center [668, 448] width 1336 height 896
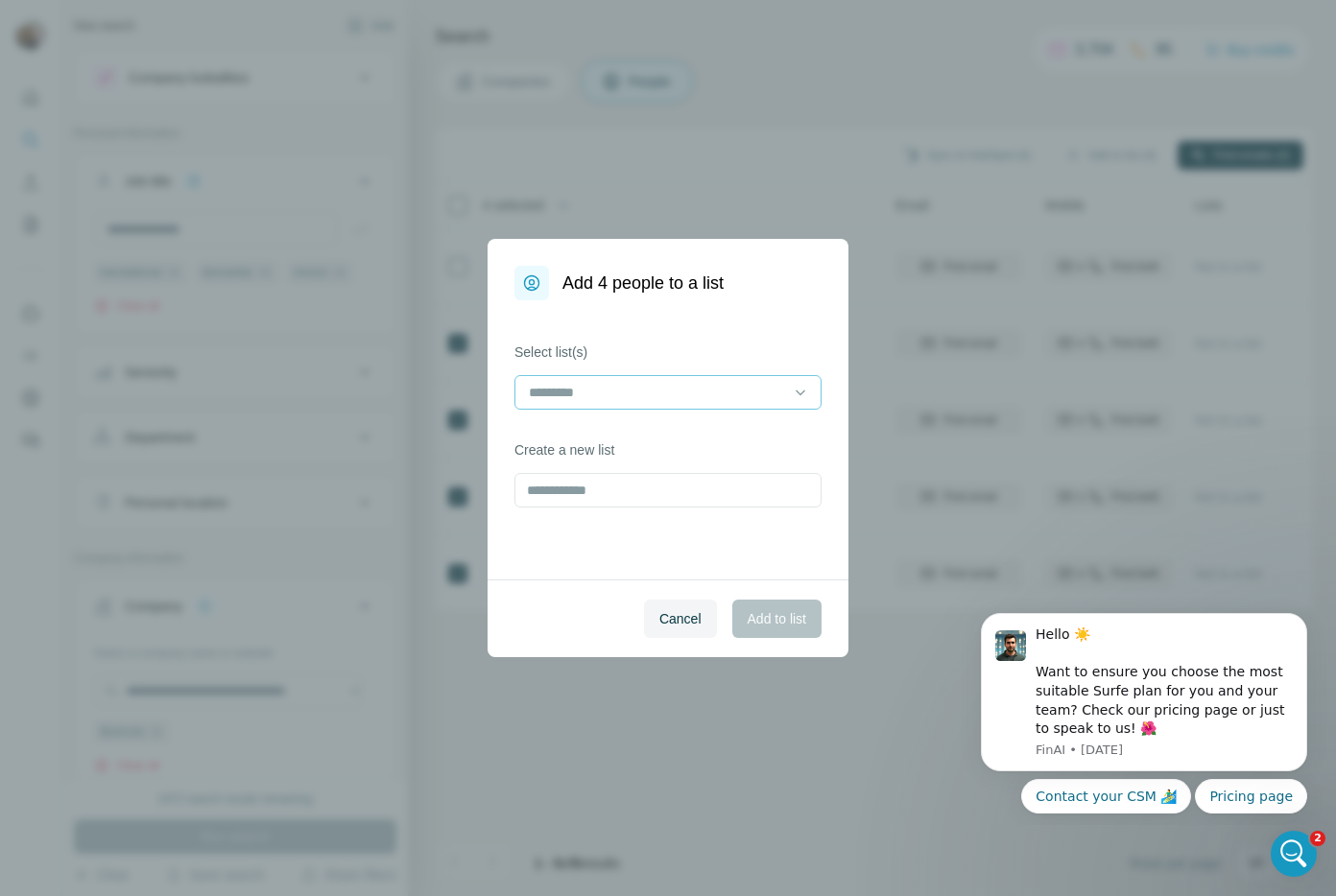
click at [687, 385] on input at bounding box center [656, 393] width 259 height 21
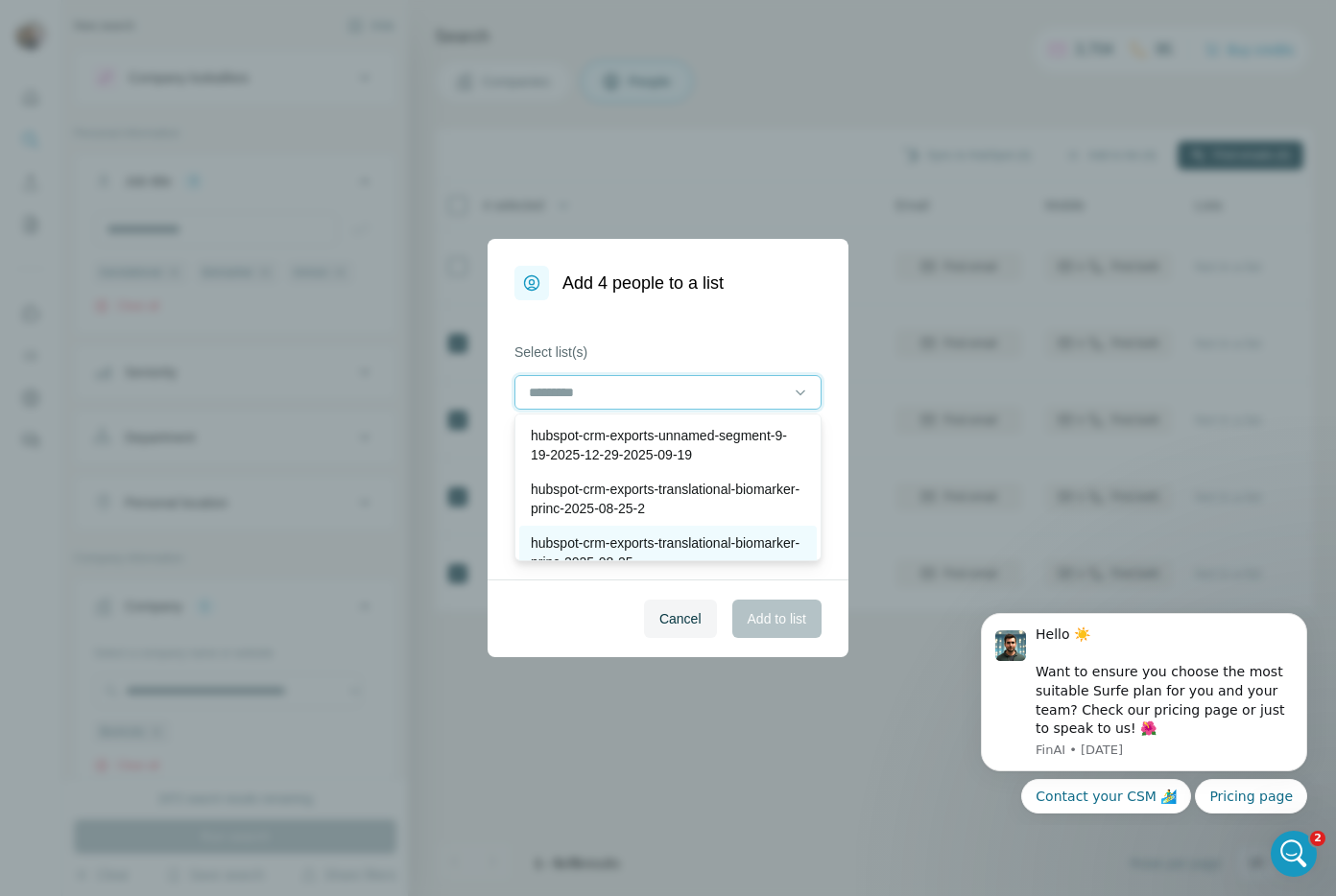
scroll to position [378, 0]
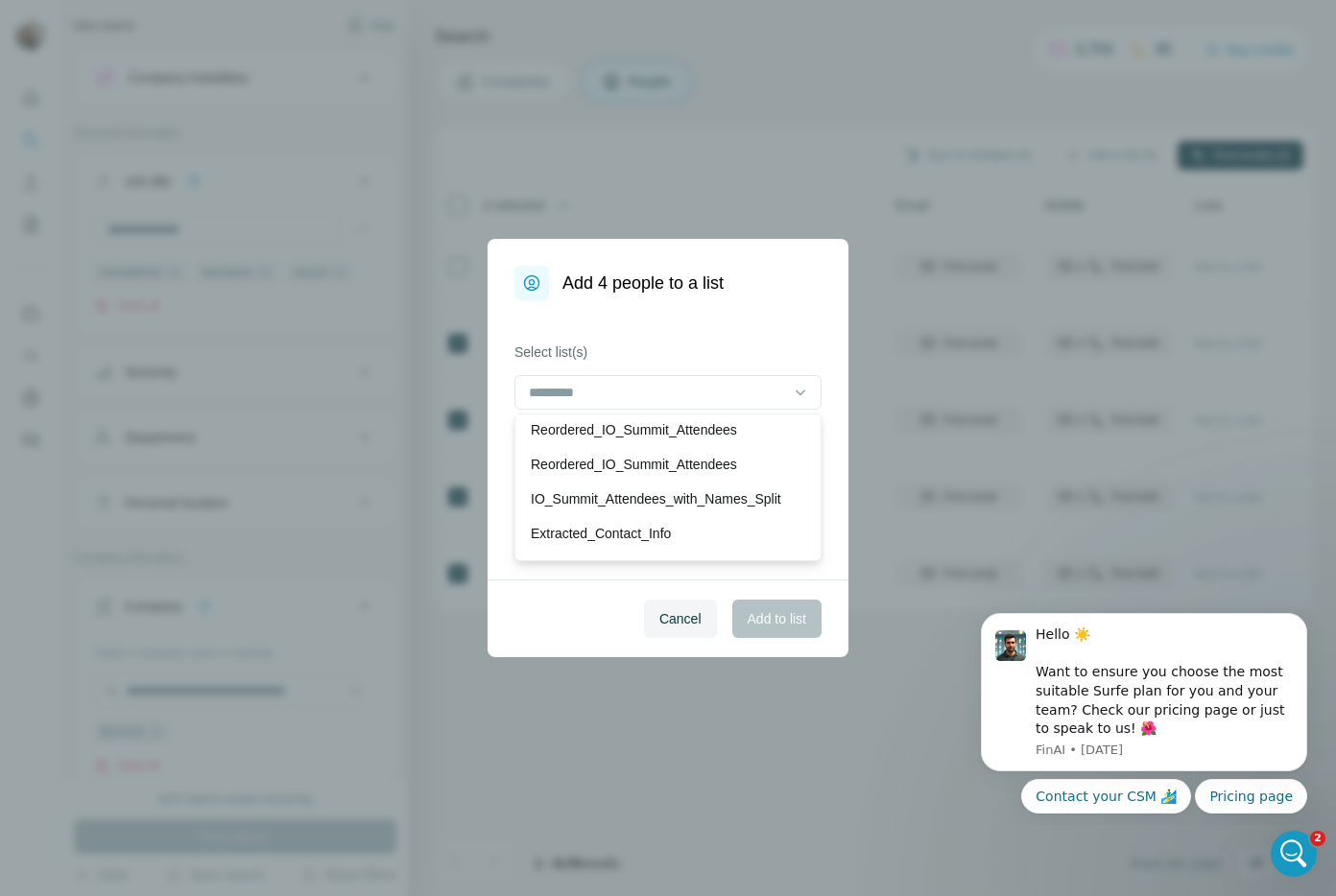
click at [583, 605] on div "Cancel Add to list" at bounding box center [668, 619] width 361 height 78
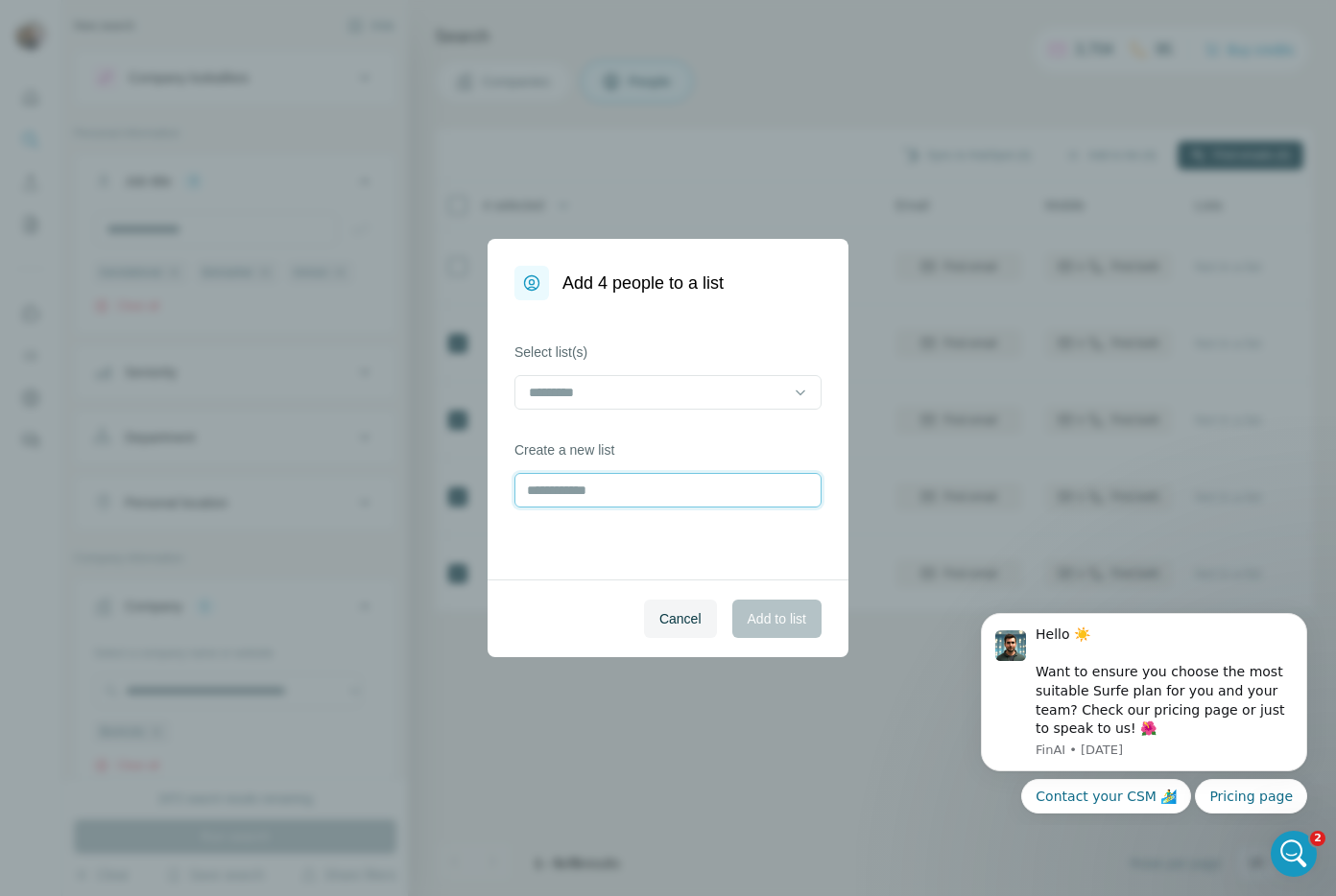
click at [612, 503] on input "text" at bounding box center [668, 490] width 307 height 34
type input "**********"
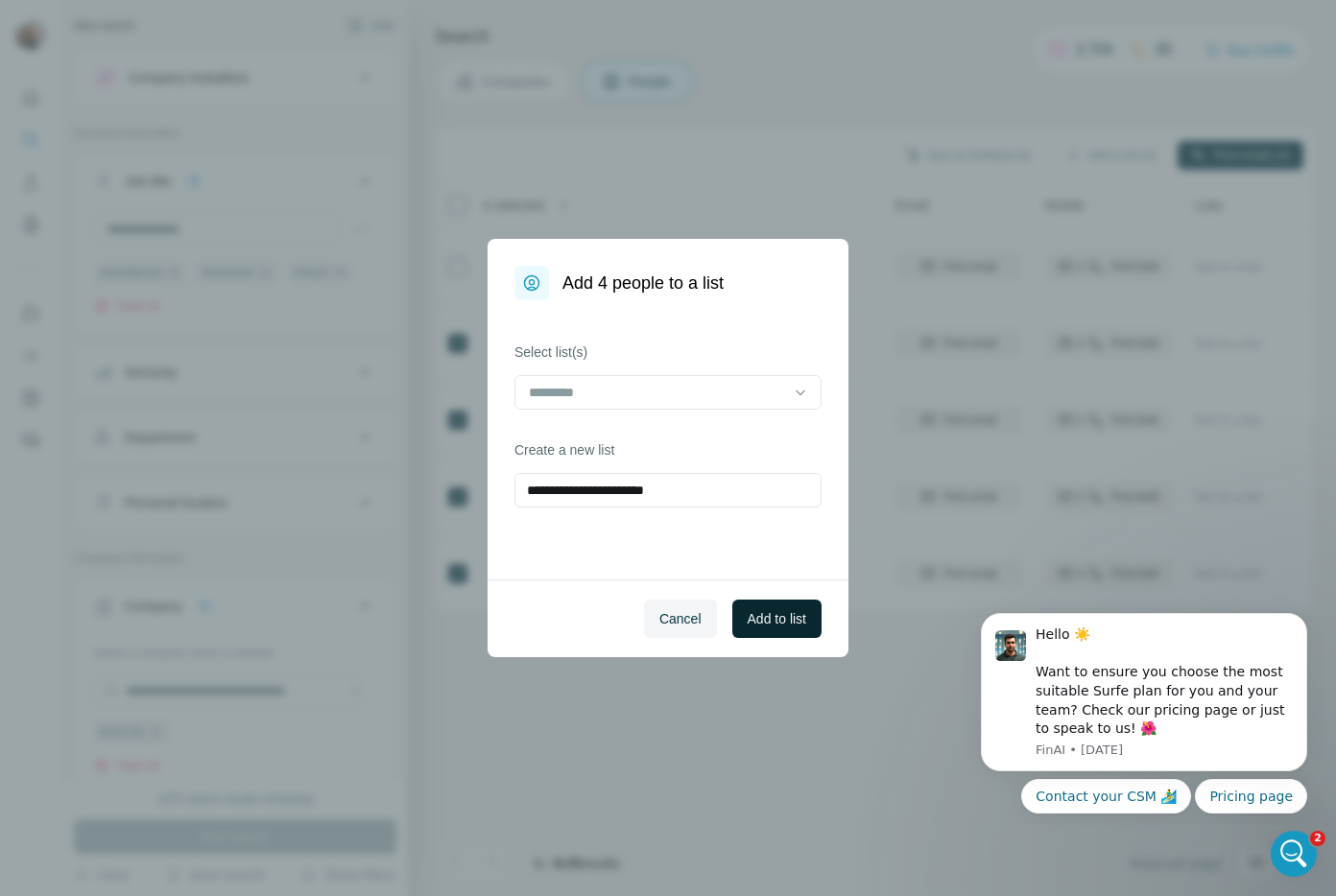
click at [766, 629] on button "Add to list" at bounding box center [776, 619] width 89 height 38
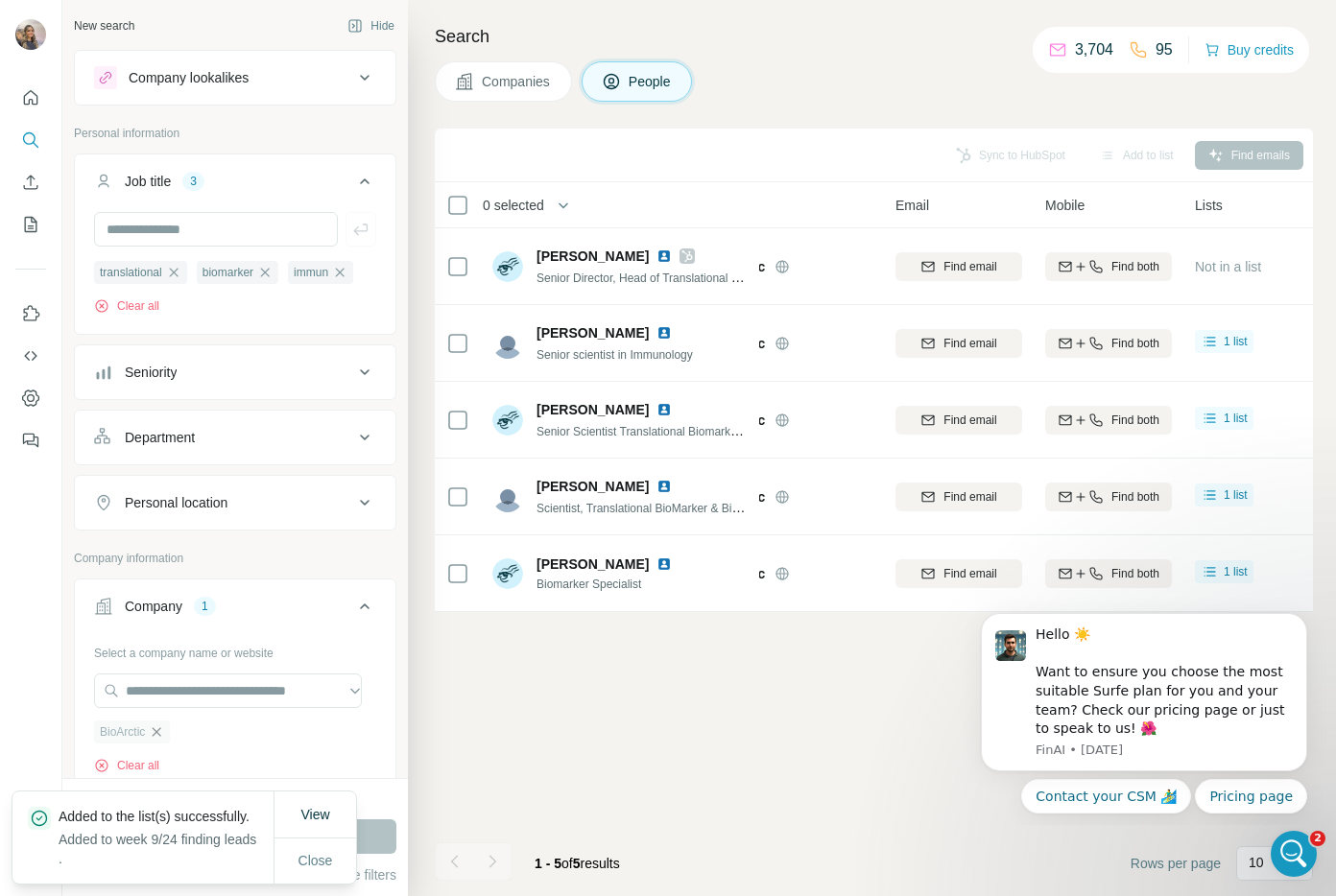
click at [155, 740] on icon "button" at bounding box center [156, 732] width 16 height 16
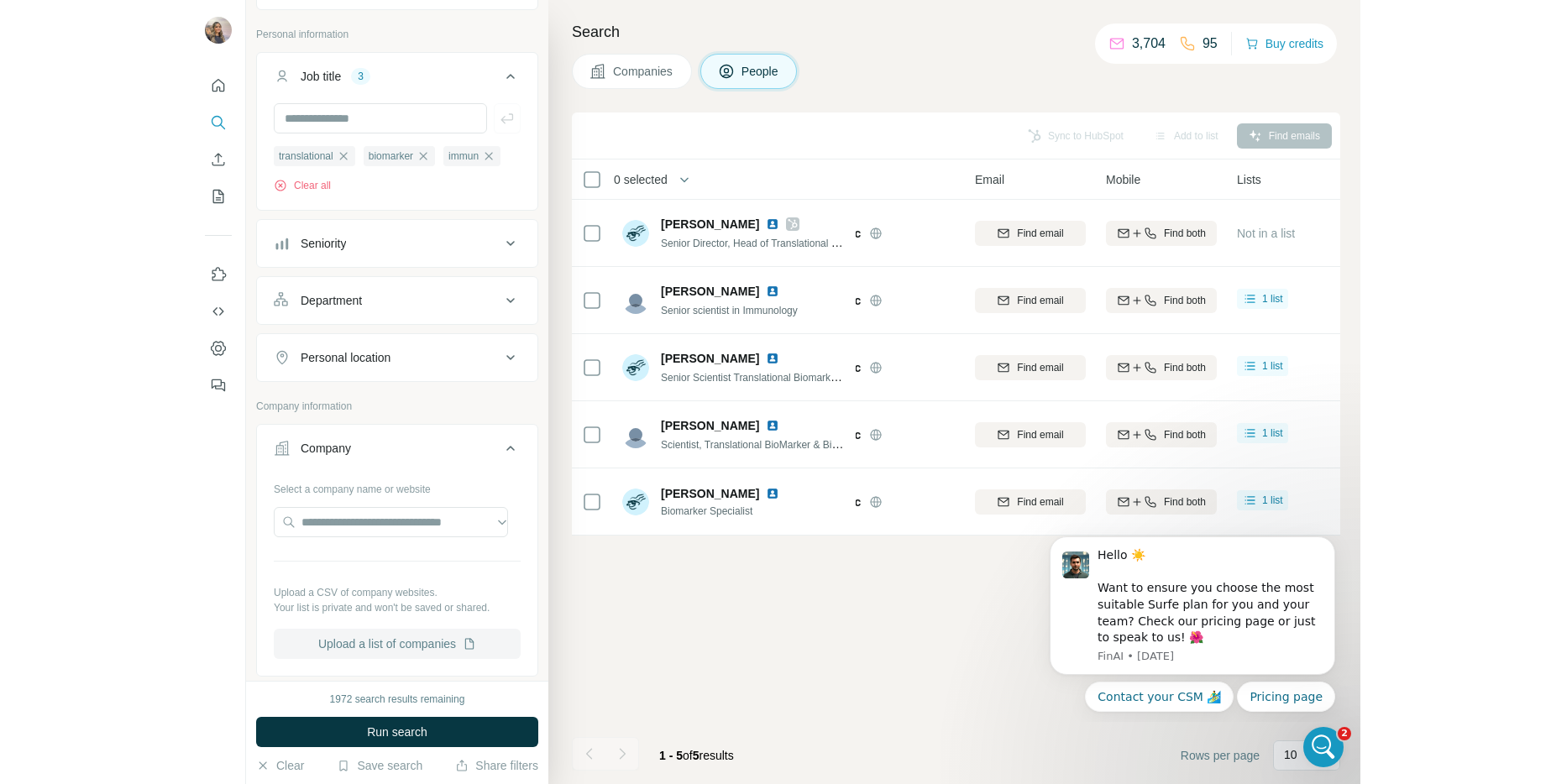
scroll to position [172, 0]
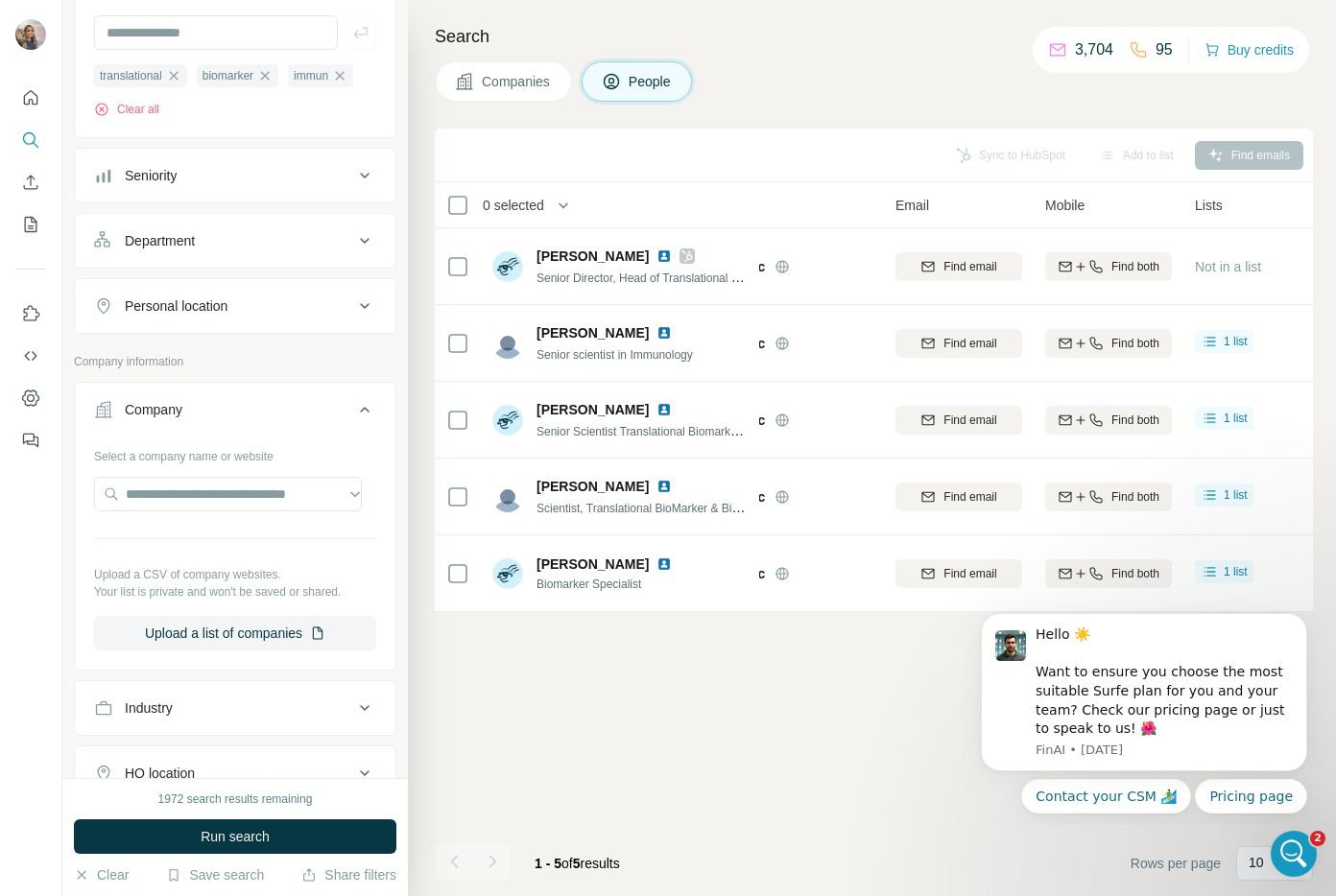
click at [237, 554] on div "Select a company name or website Upload a CSV of company websites. Your list is…" at bounding box center [235, 545] width 282 height 210
click at [240, 511] on input "text" at bounding box center [228, 493] width 268 height 34
paste input "**********"
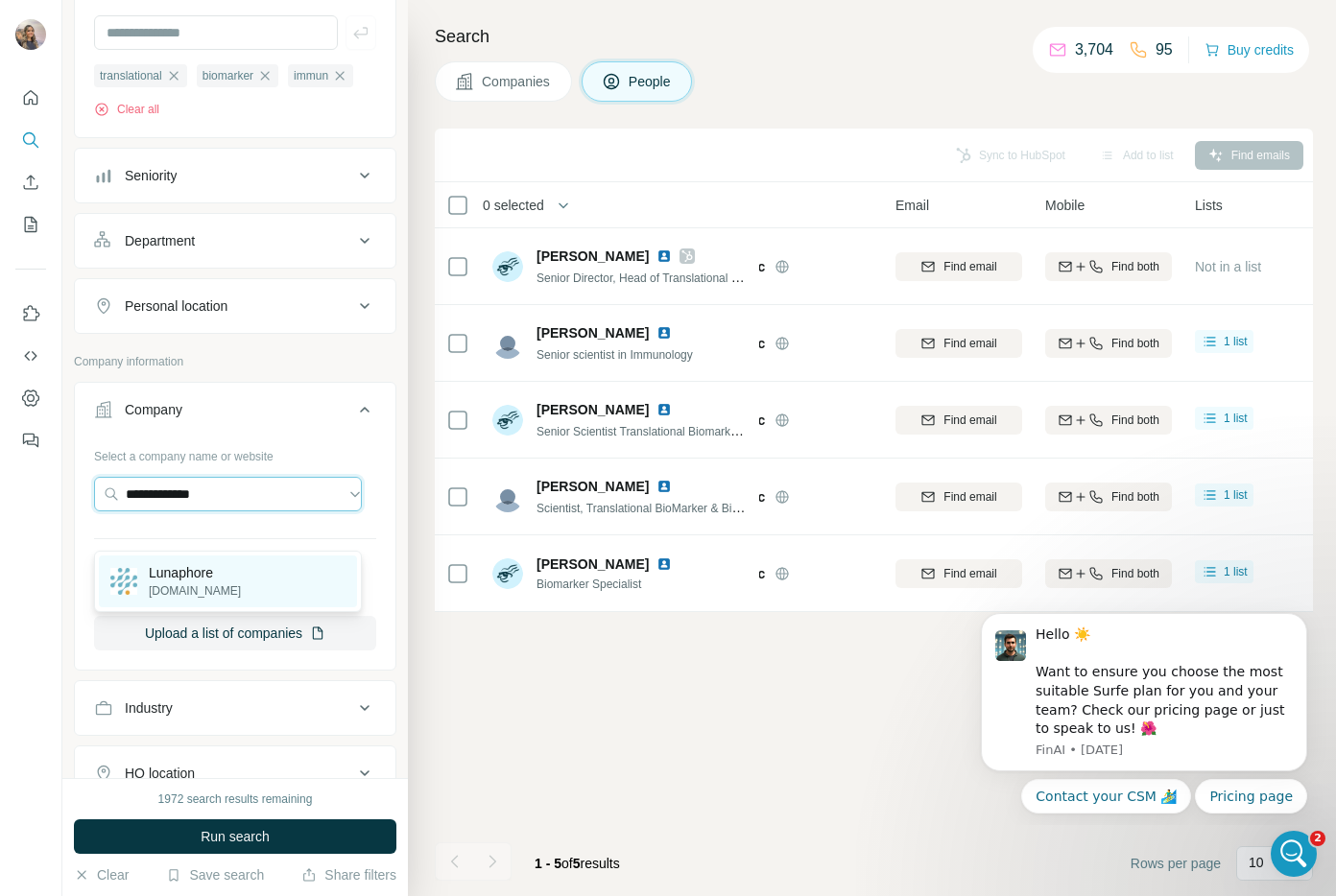
type input "**********"
click at [244, 594] on div "Lunaphore lunaphore.com" at bounding box center [228, 581] width 258 height 52
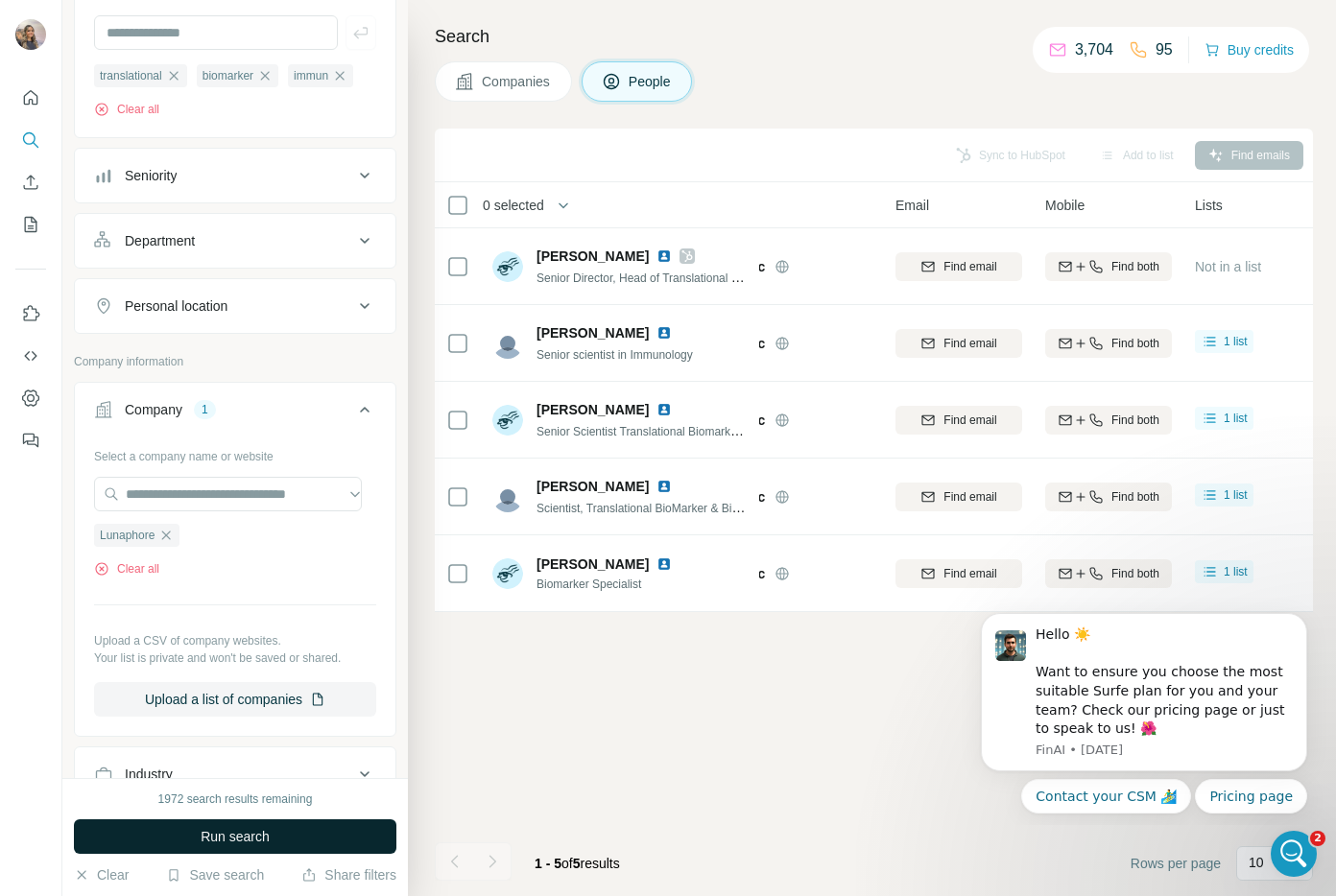
click at [224, 840] on span "Run search" at bounding box center [235, 836] width 69 height 20
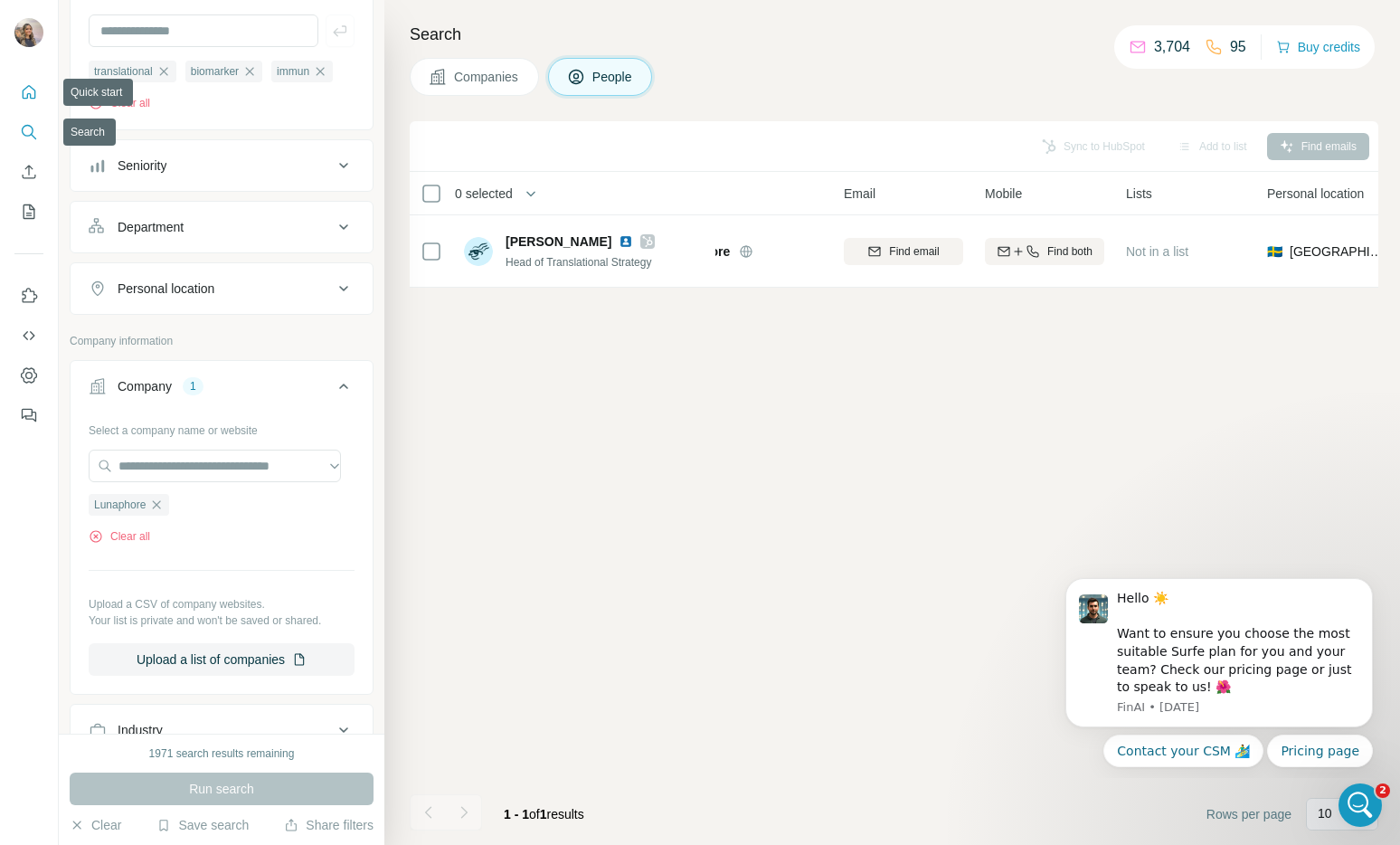
click at [25, 100] on icon "Quick start" at bounding box center [29, 92] width 18 height 18
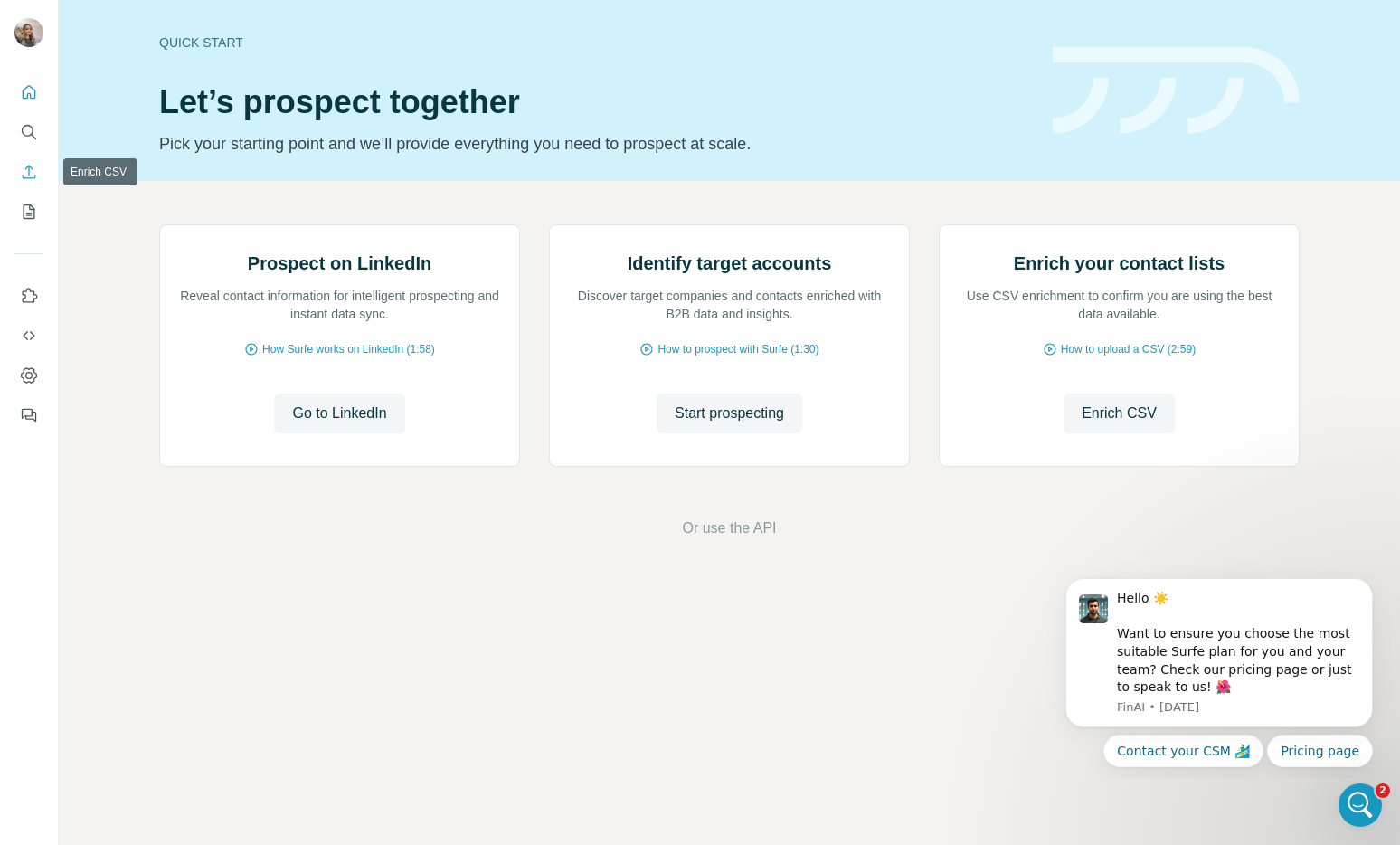
click at [25, 175] on icon "Enrich CSV" at bounding box center [29, 172] width 18 height 18
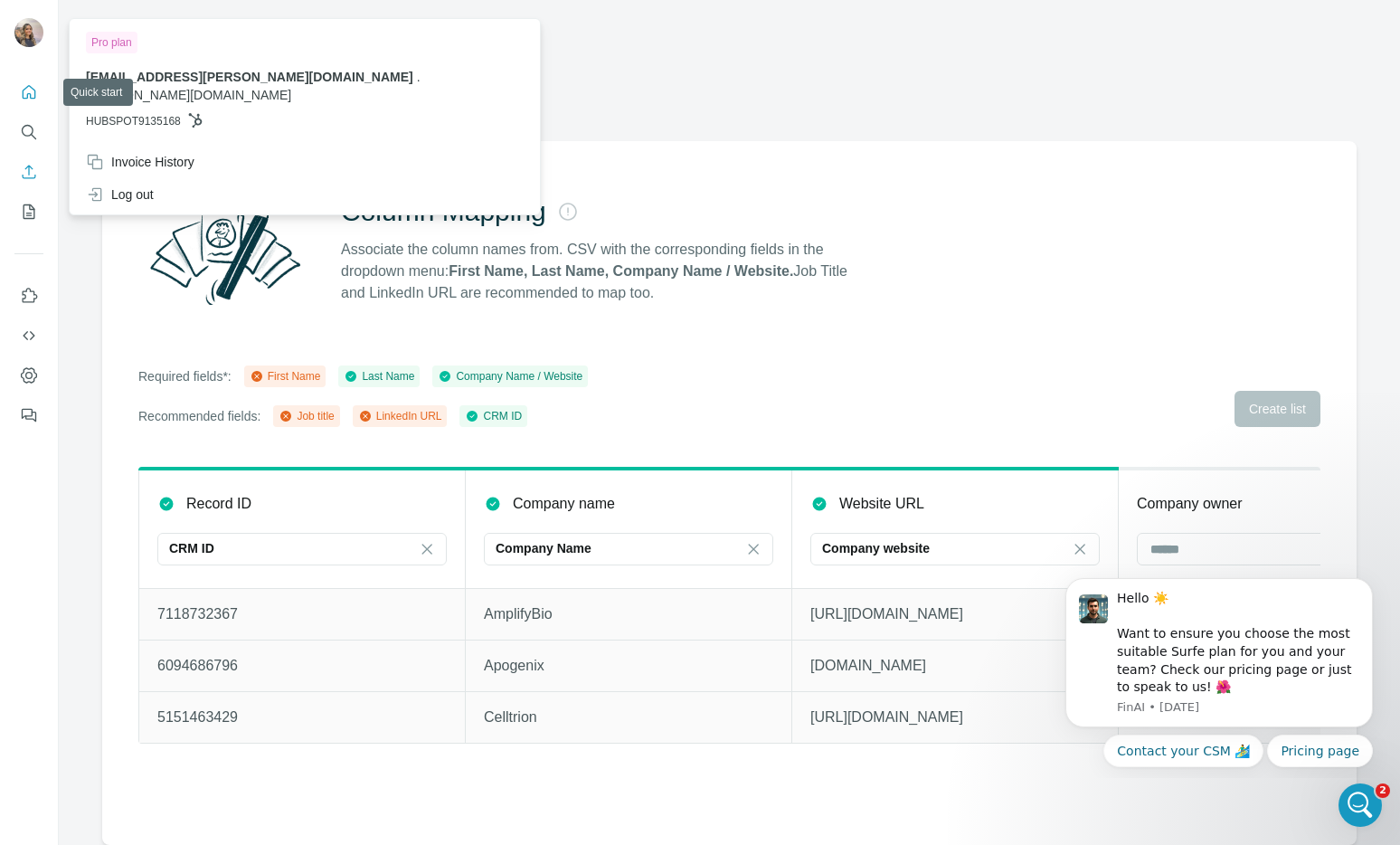
click at [20, 87] on icon "Quick start" at bounding box center [29, 92] width 18 height 18
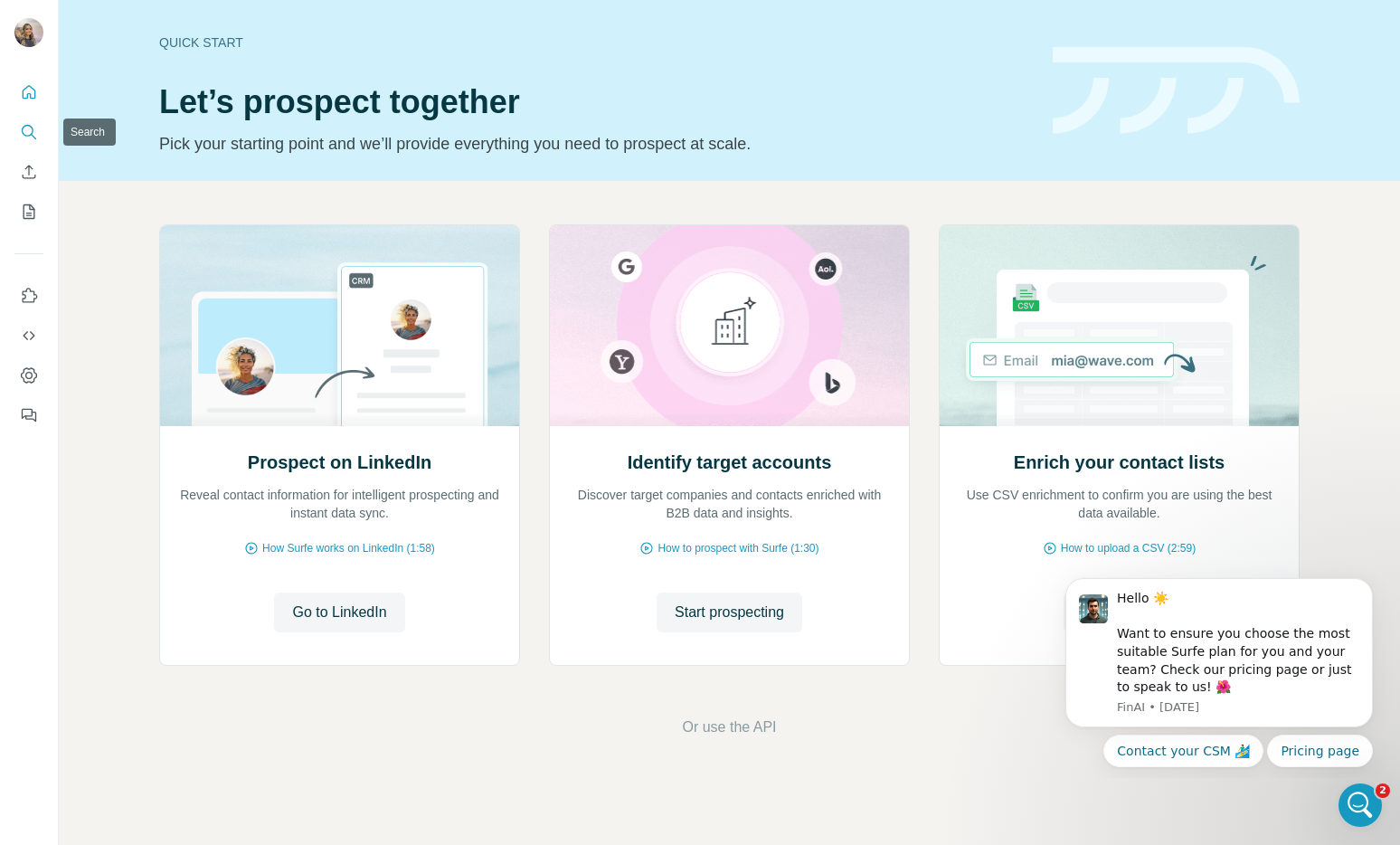
click at [18, 121] on button "Search" at bounding box center [29, 132] width 29 height 32
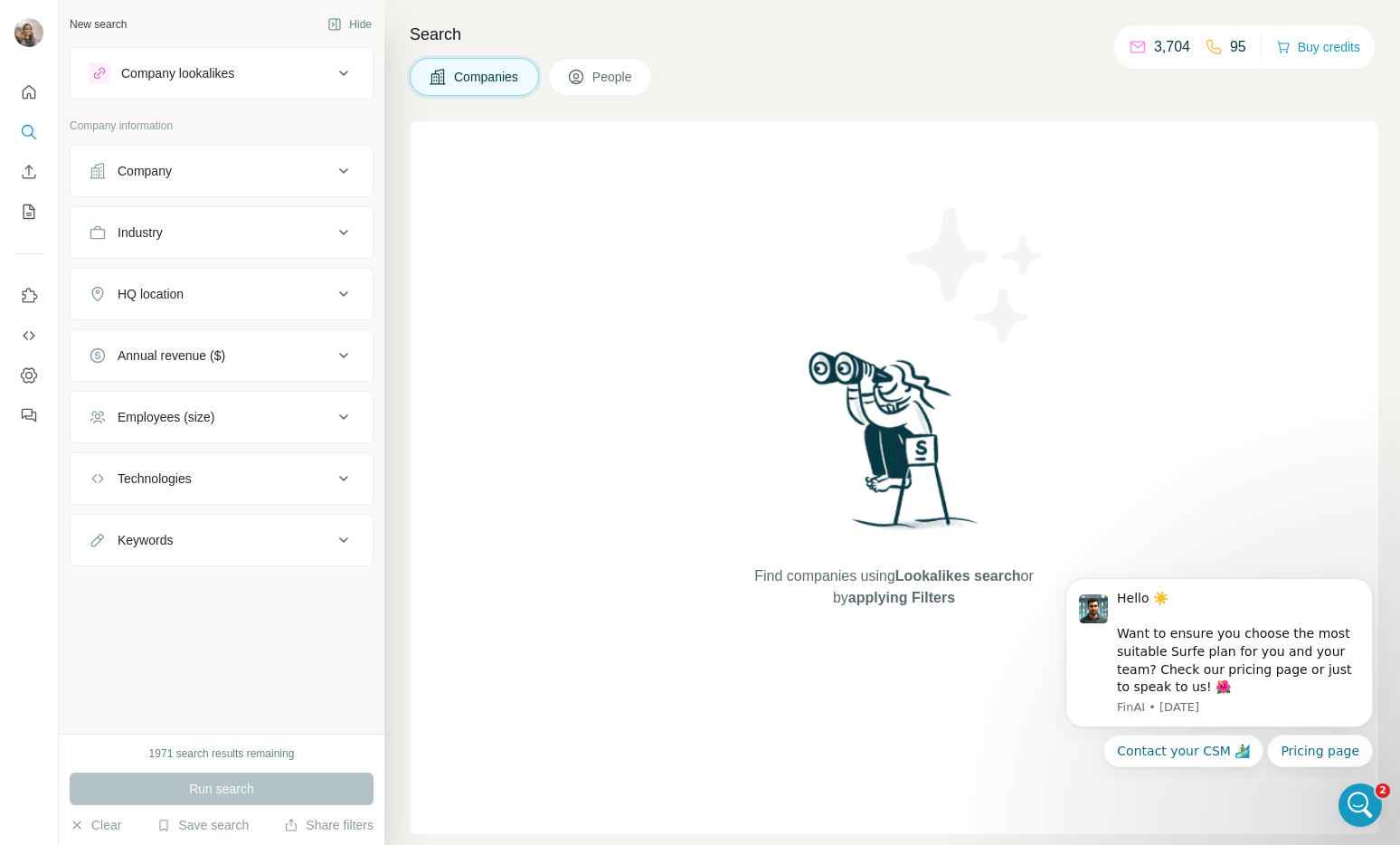
click at [116, 158] on button "Company" at bounding box center [222, 170] width 302 height 43
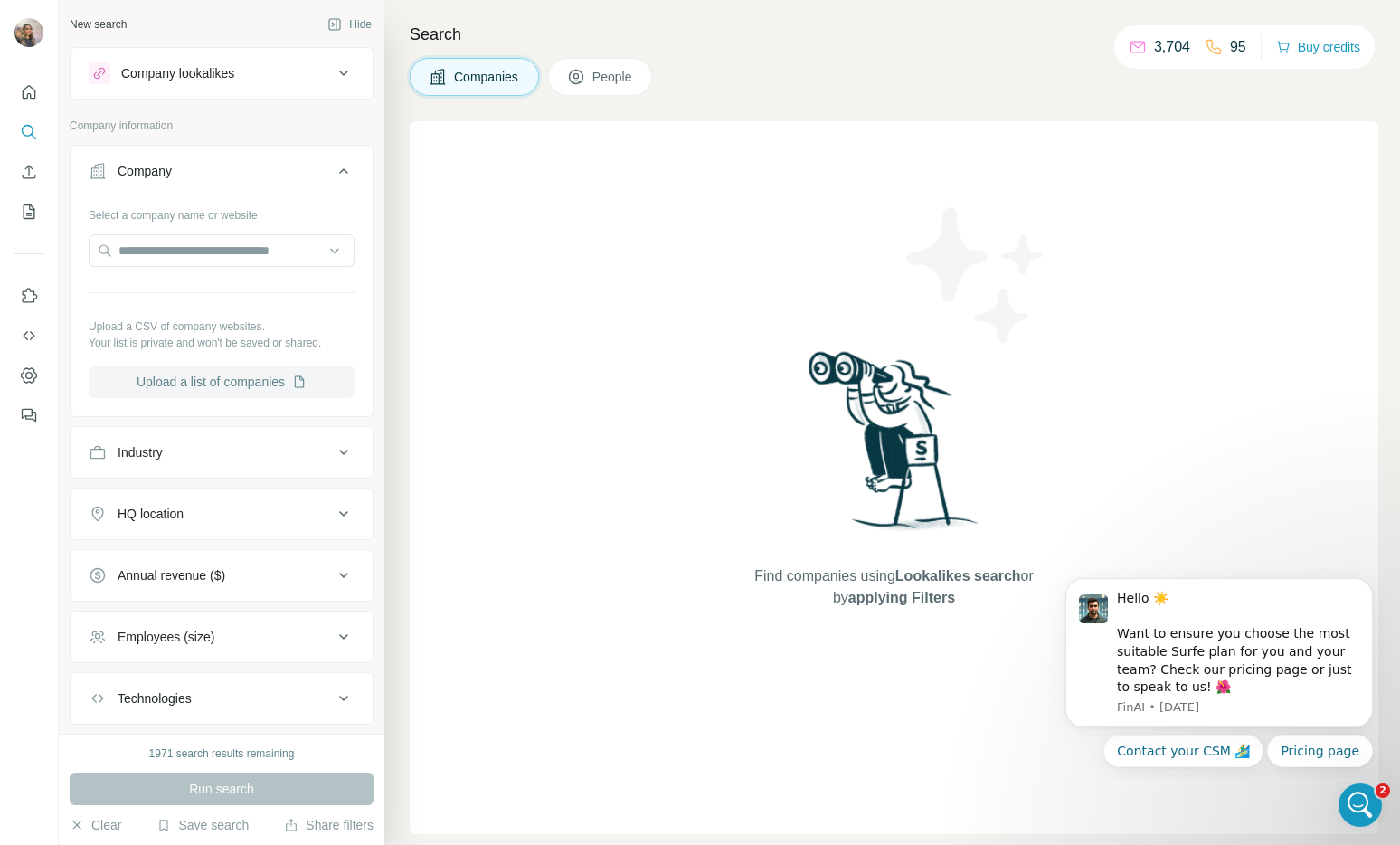
click at [204, 384] on button "Upload a list of companies" at bounding box center [221, 381] width 266 height 32
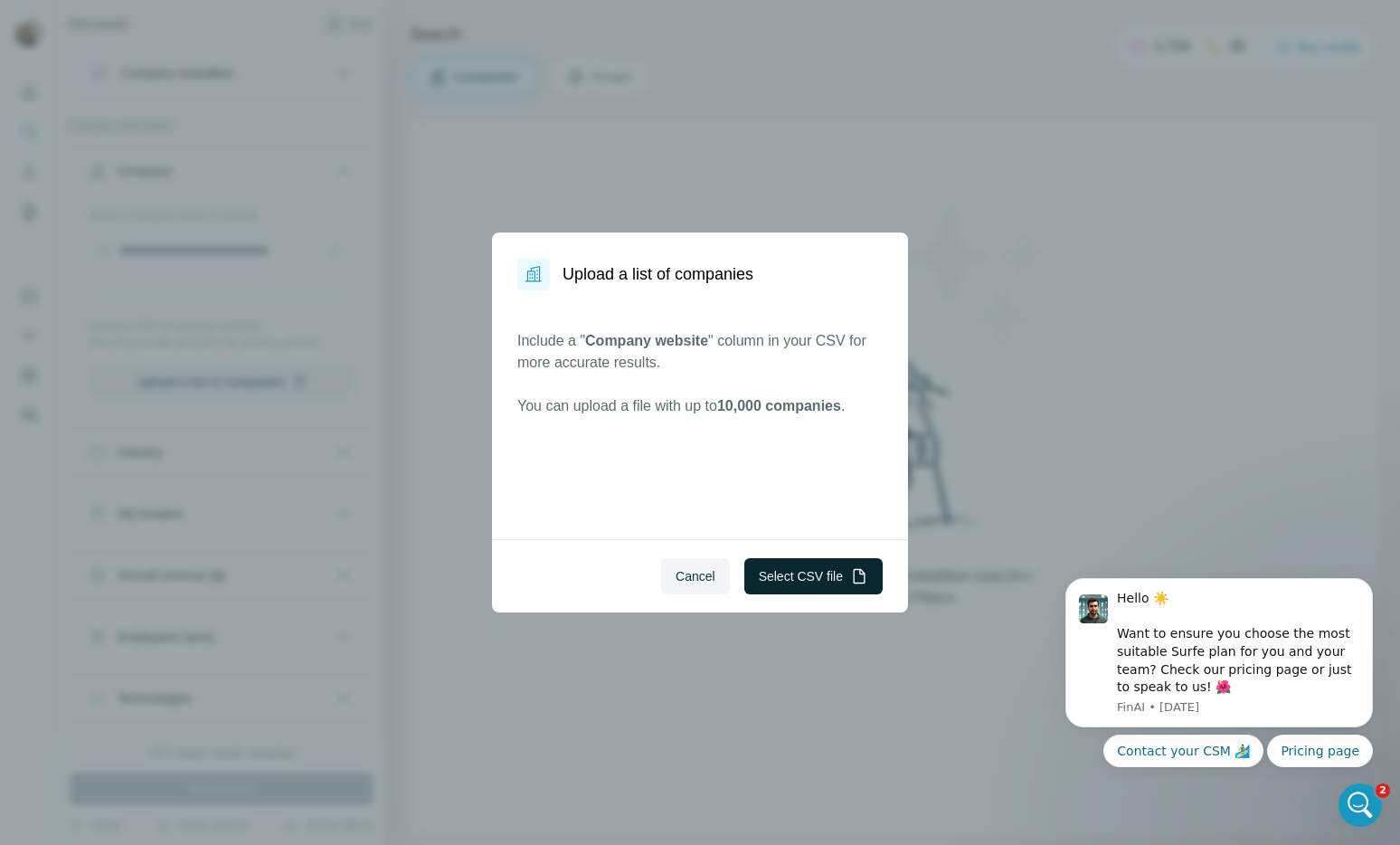
click at [810, 573] on button "Select CSV file" at bounding box center [813, 576] width 138 height 36
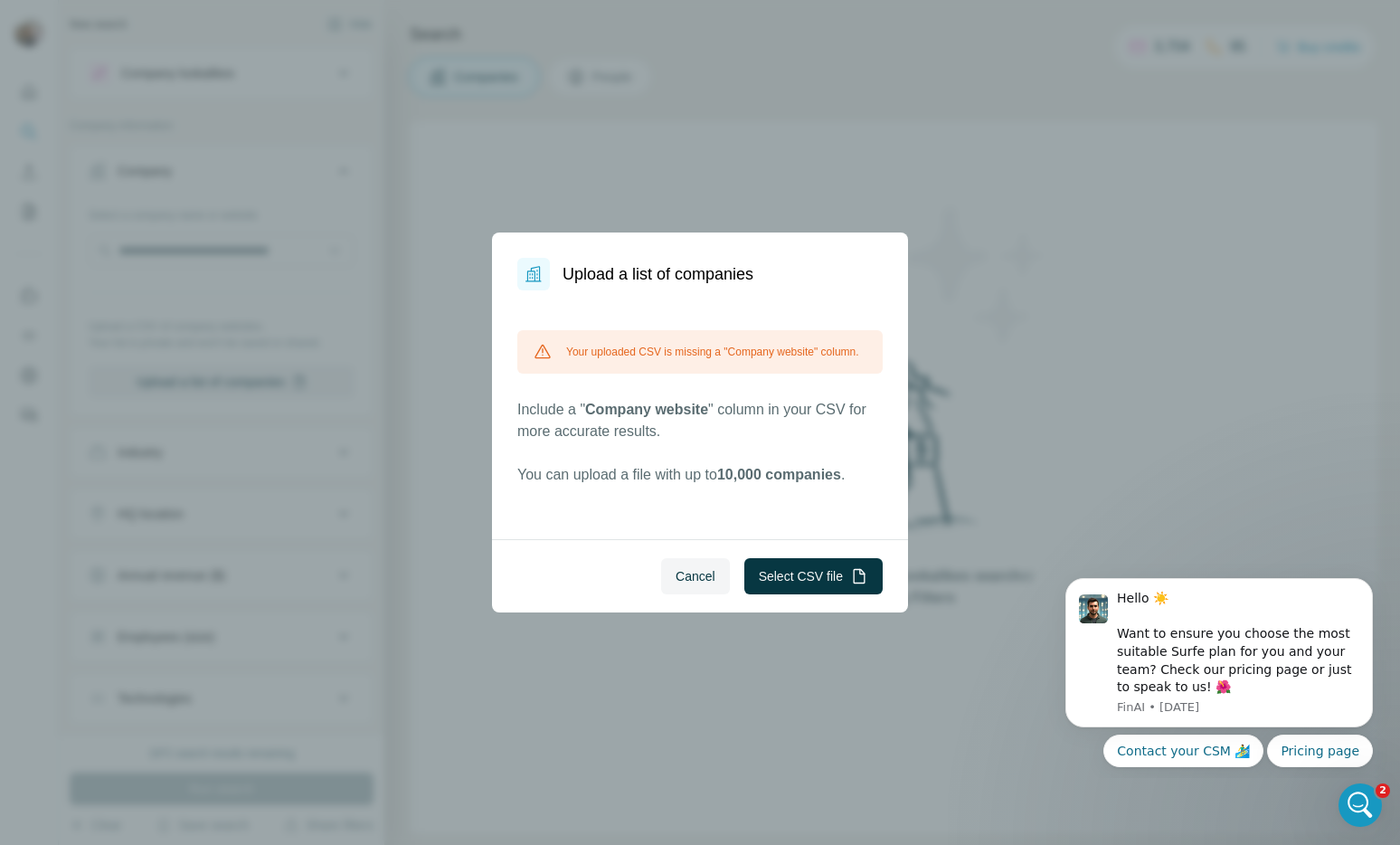
drag, startPoint x: 692, startPoint y: 581, endPoint x: 724, endPoint y: 529, distance: 61.1
click at [724, 529] on dialog "Upload a list of companies Your uploaded CSV is missing a "Company website" col…" at bounding box center [700, 422] width 416 height 380
click at [698, 568] on span "Cancel" at bounding box center [695, 577] width 40 height 18
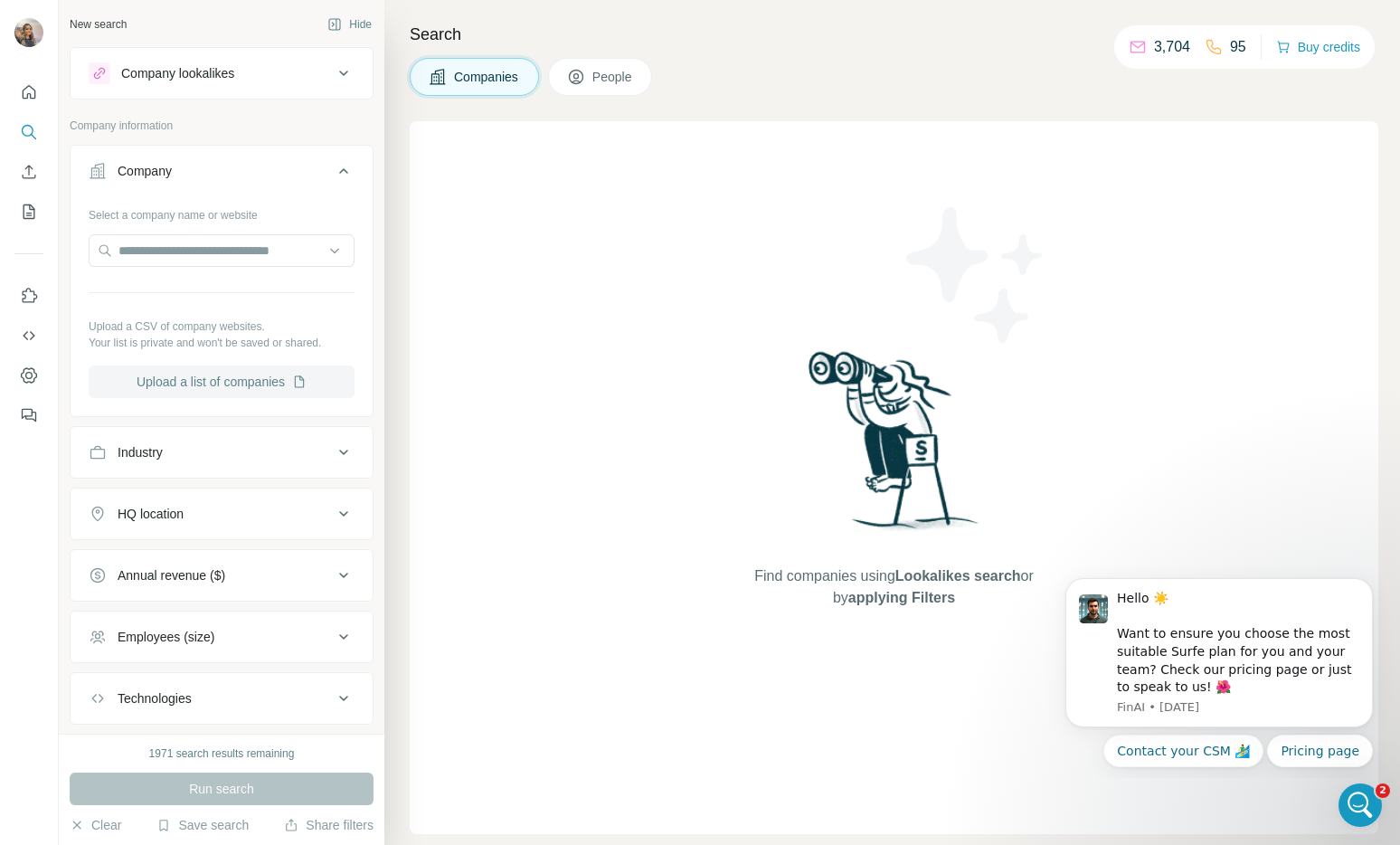
click at [251, 382] on button "Upload a list of companies" at bounding box center [221, 381] width 266 height 32
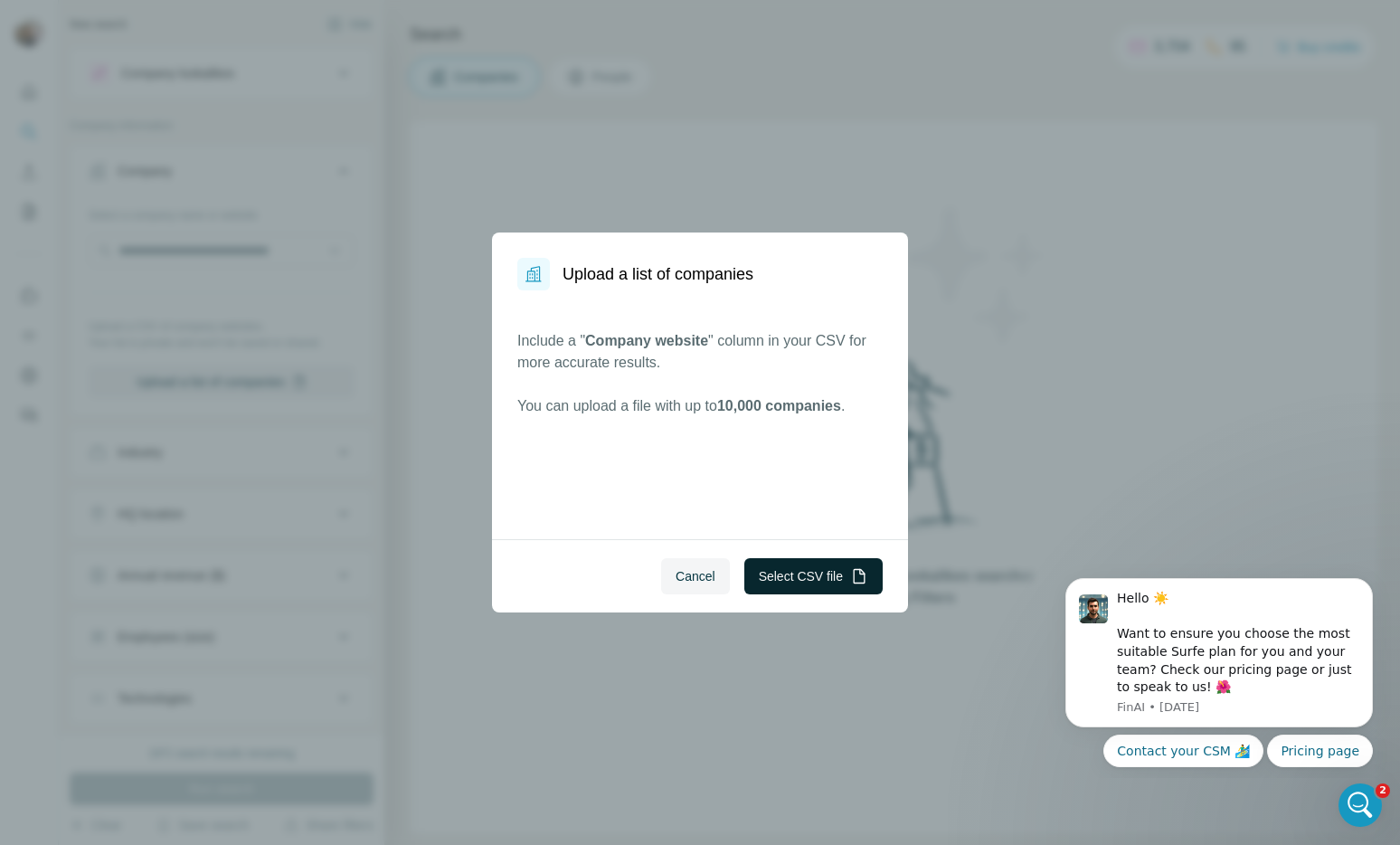
click at [843, 571] on button "Select CSV file" at bounding box center [813, 576] width 138 height 36
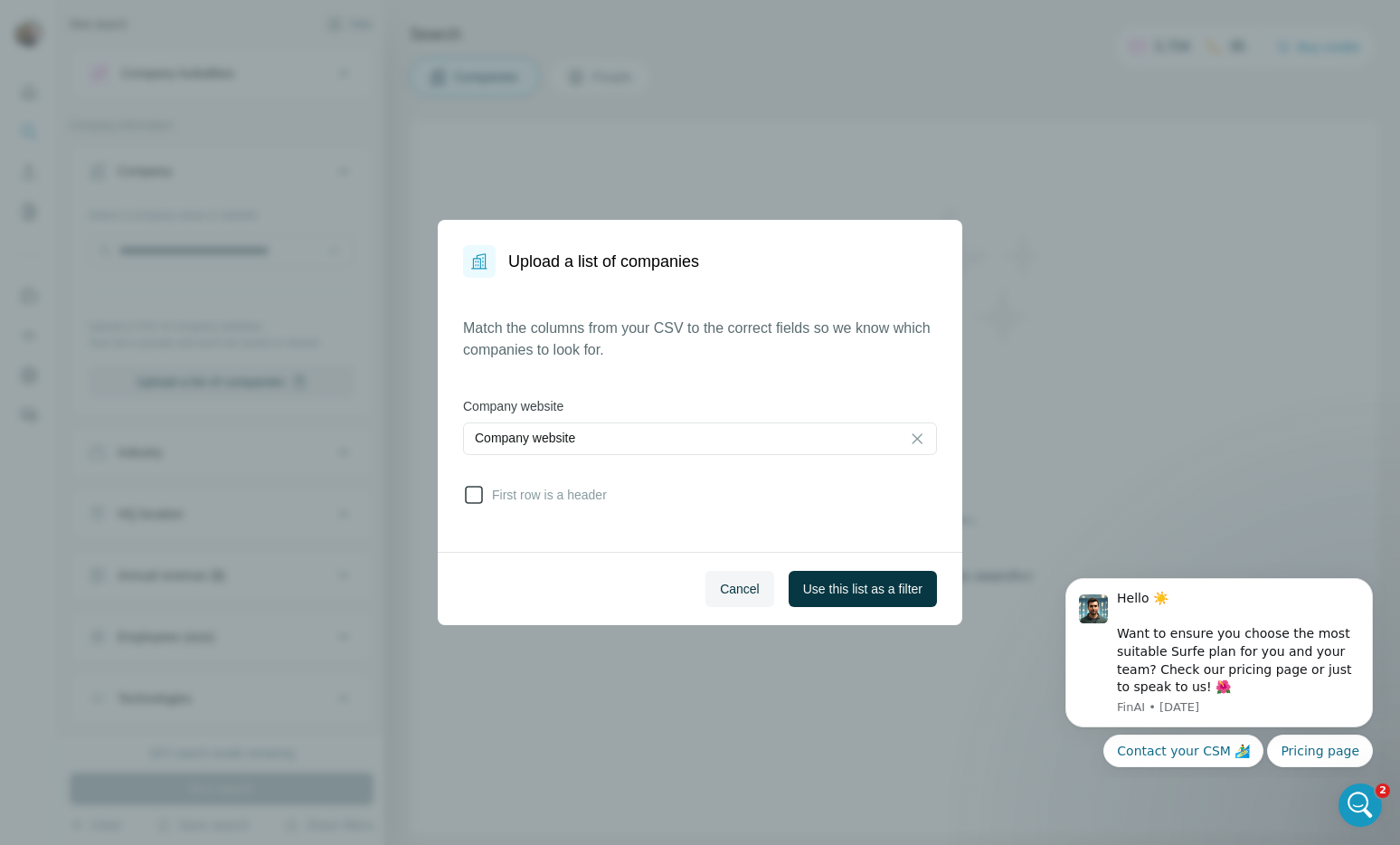
click at [568, 499] on span "First row is a header" at bounding box center [545, 495] width 122 height 18
click at [904, 594] on span "Use this list as a filter" at bounding box center [863, 589] width 120 height 18
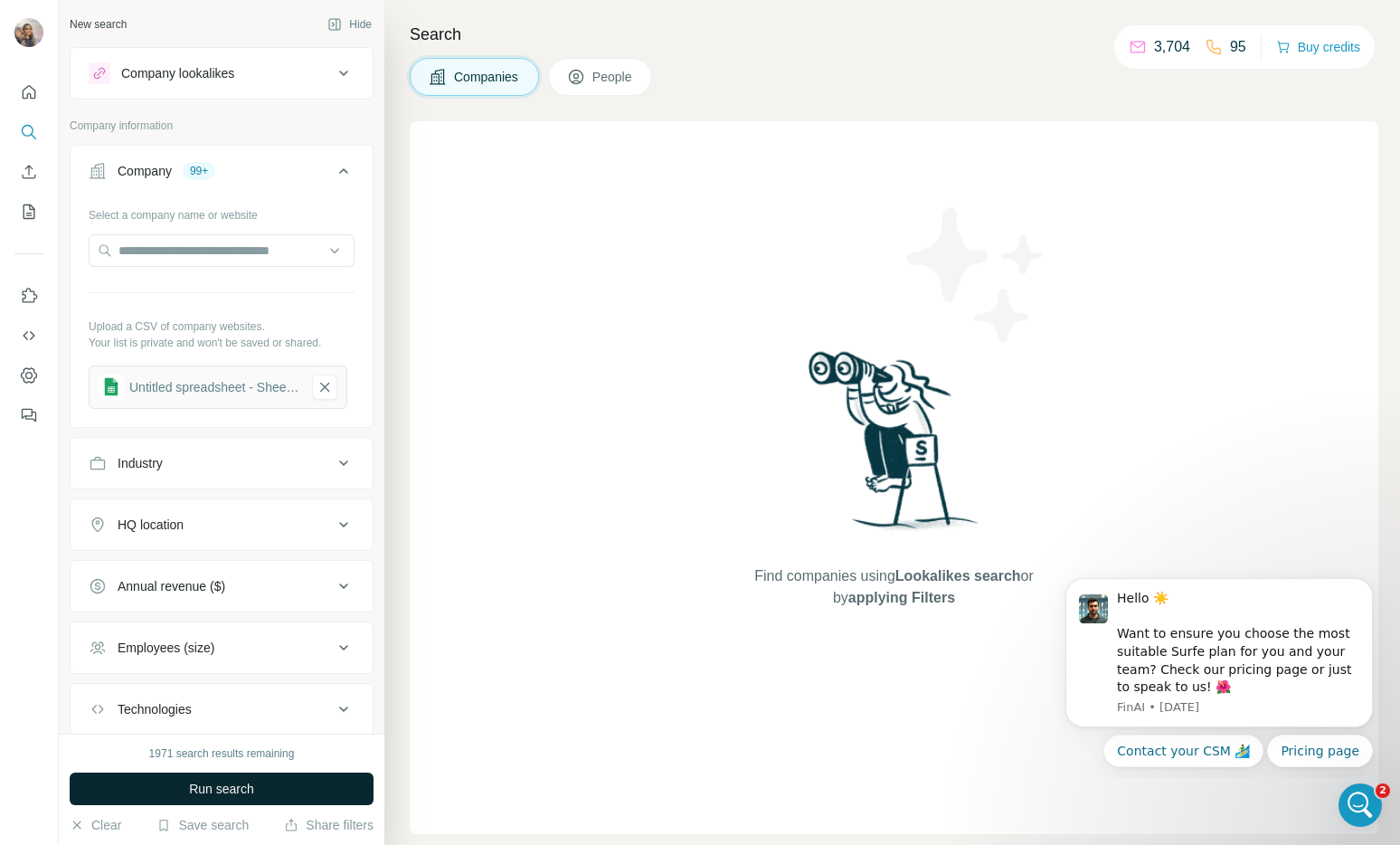
click at [245, 781] on span "Run search" at bounding box center [221, 789] width 65 height 18
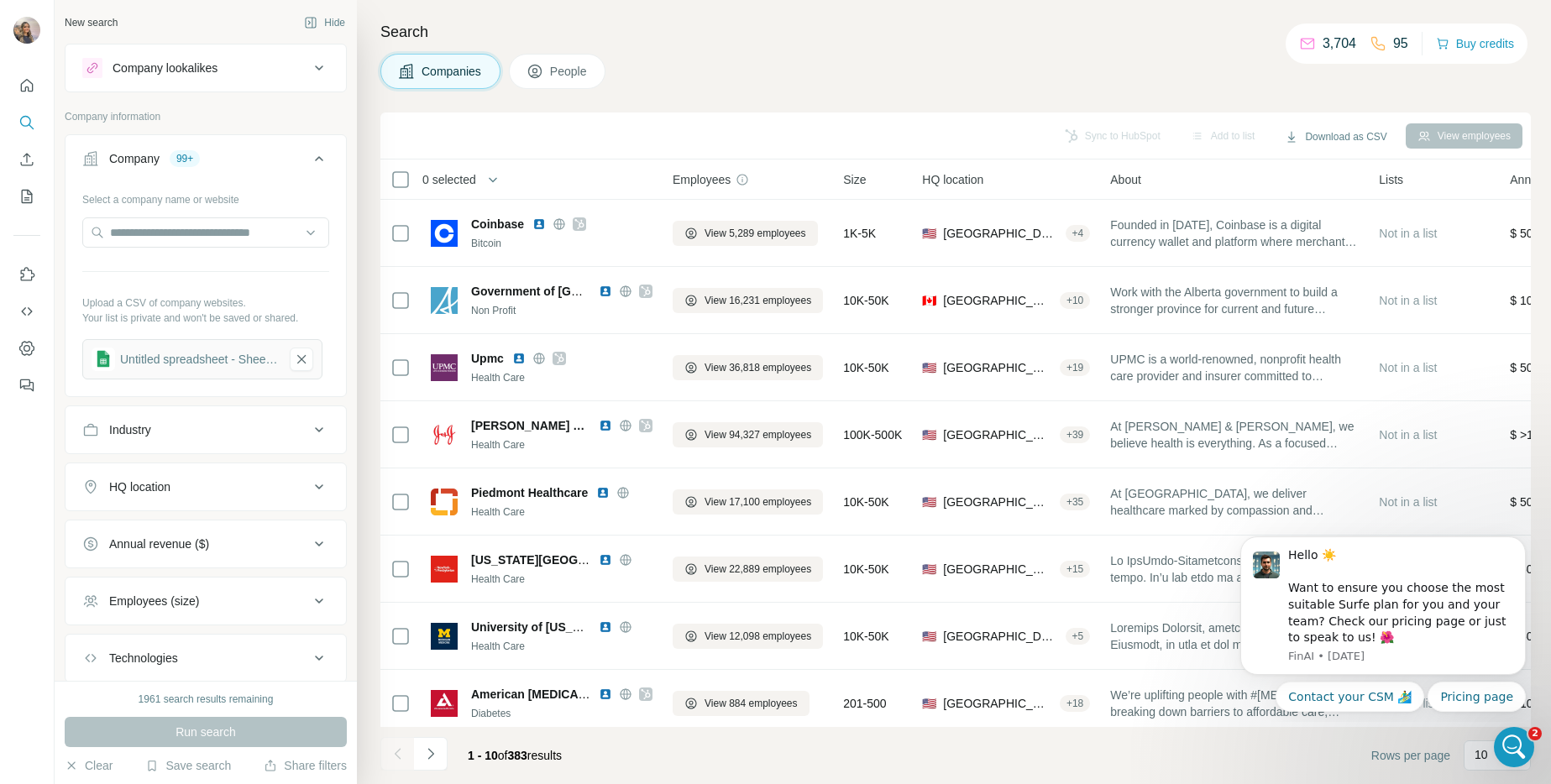
click at [200, 80] on button "Company lookalikes" at bounding box center [206, 68] width 280 height 40
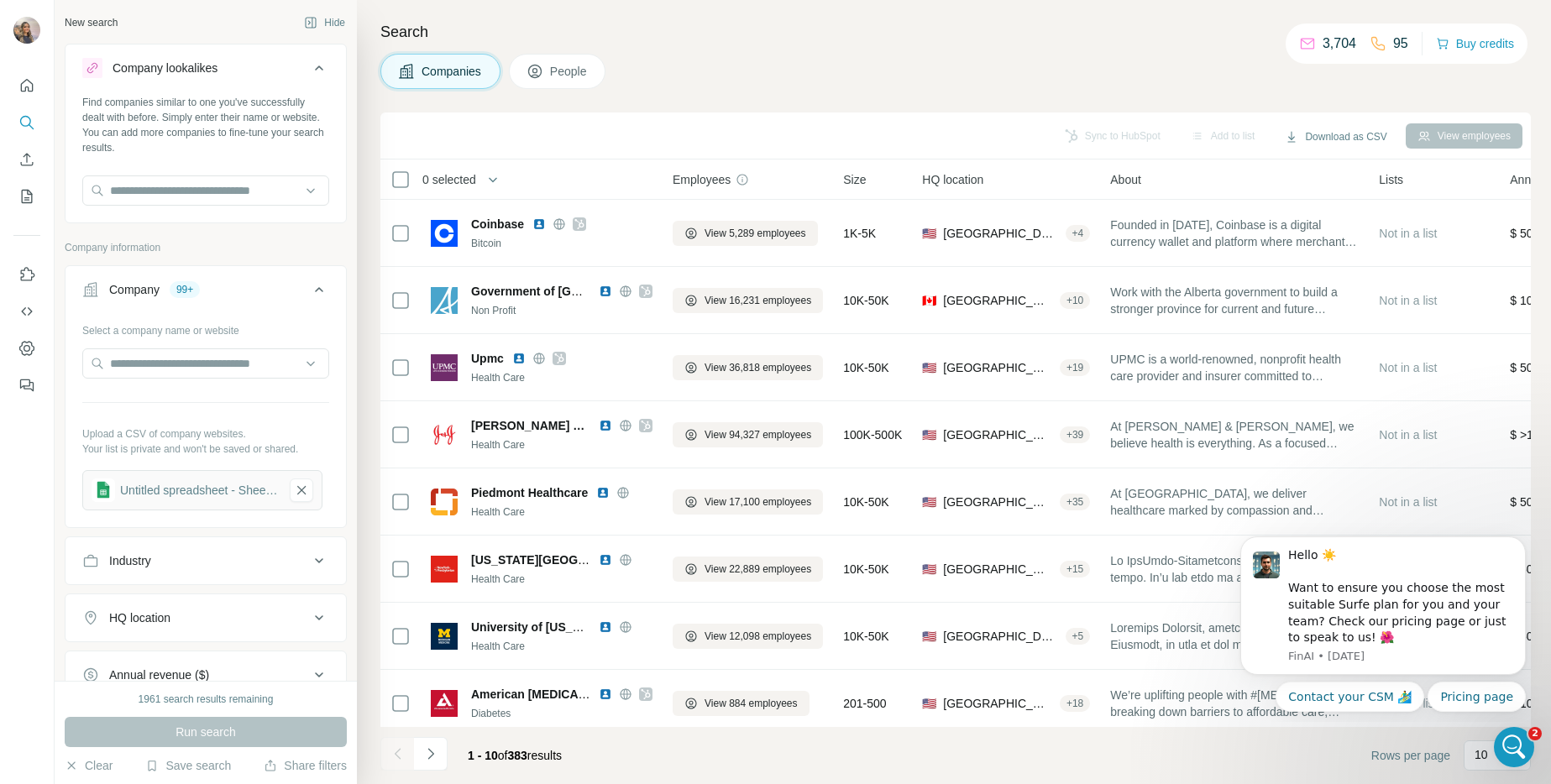
click at [200, 80] on button "Company lookalikes" at bounding box center [206, 71] width 280 height 47
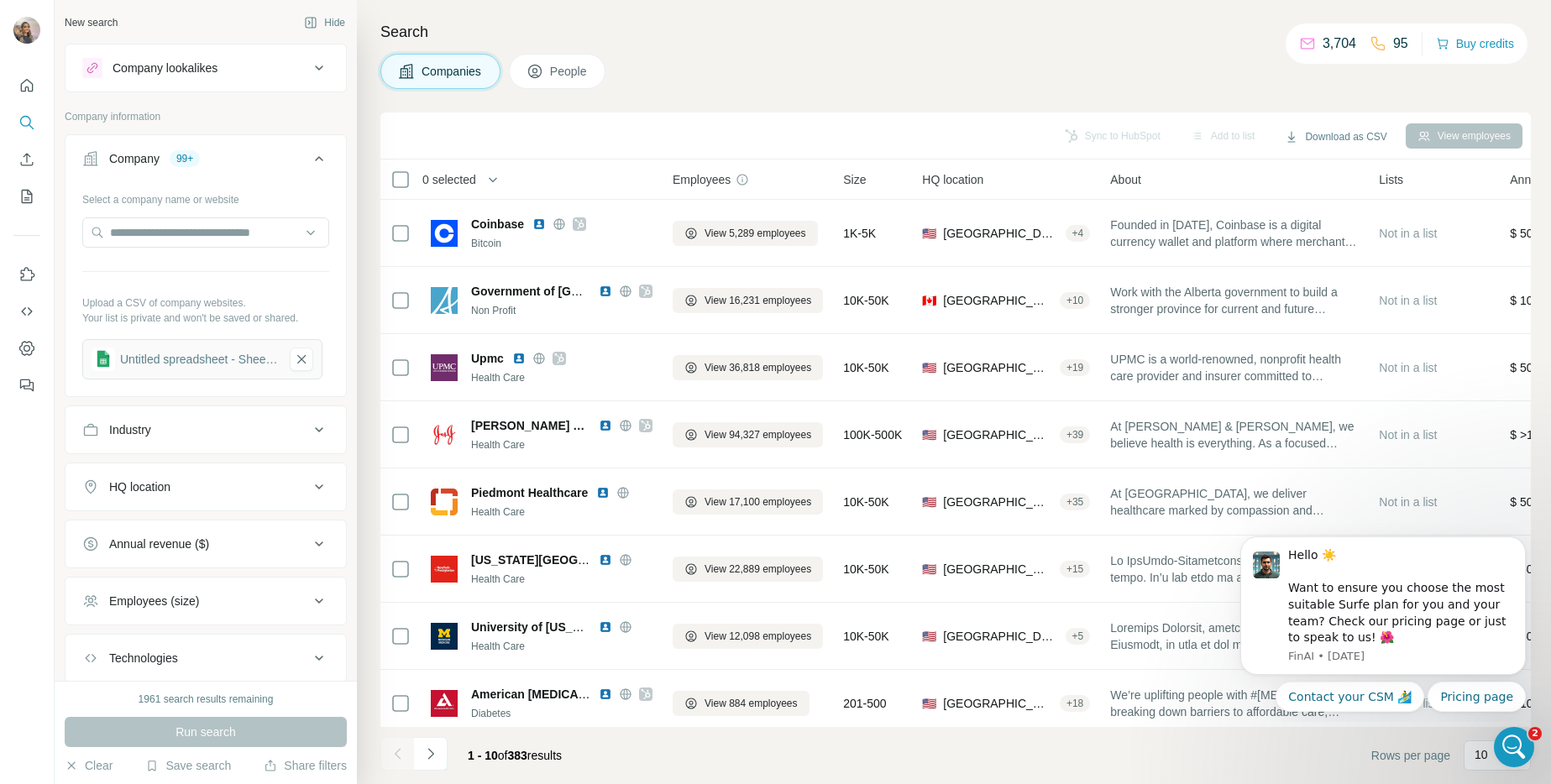
click at [575, 75] on span "People" at bounding box center [569, 72] width 38 height 17
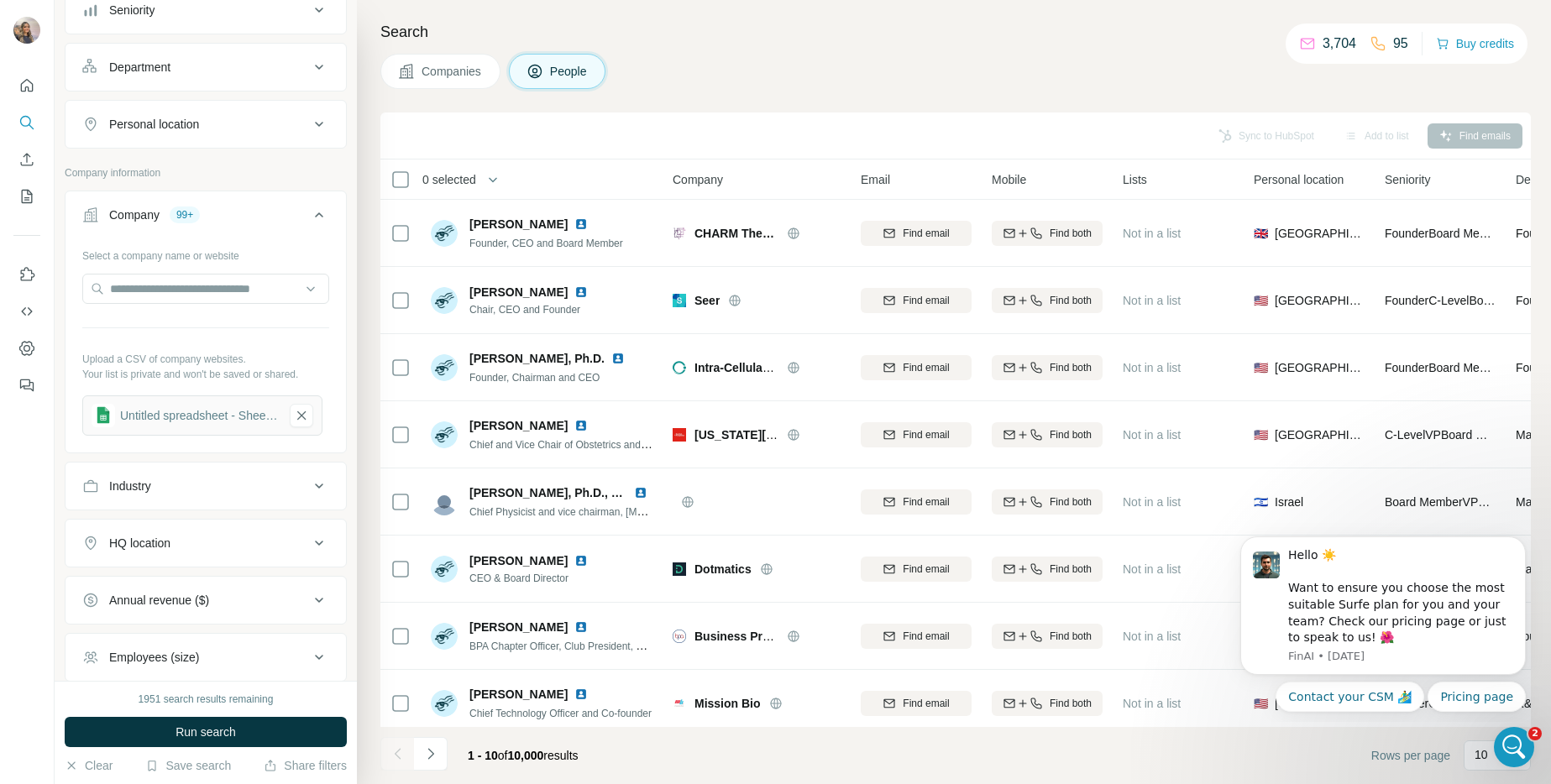
scroll to position [267, 0]
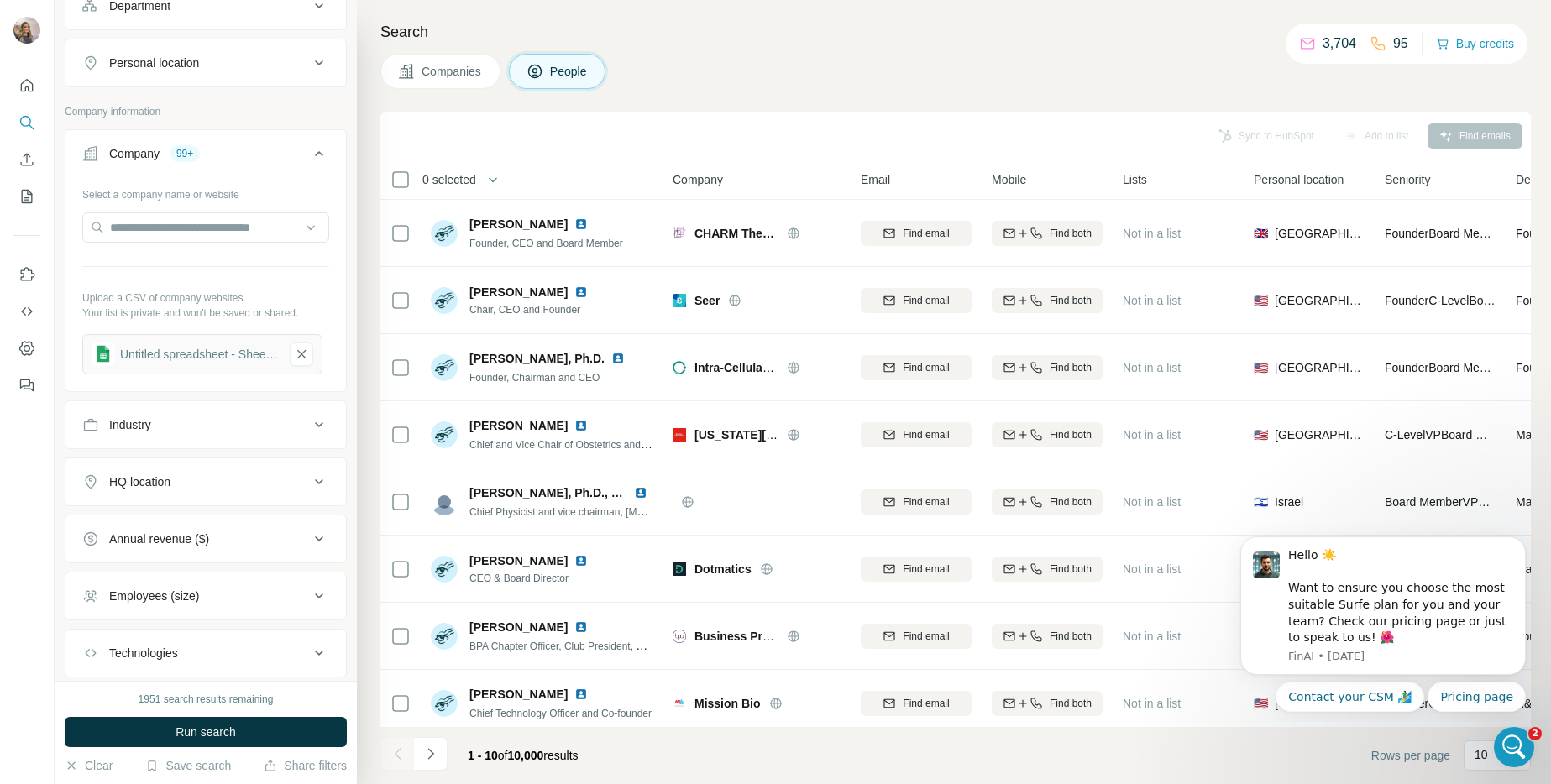
click at [286, 433] on button "Industry" at bounding box center [206, 424] width 280 height 40
click at [267, 464] on input at bounding box center [197, 467] width 208 height 19
click at [309, 420] on icon at bounding box center [319, 425] width 21 height 21
click at [277, 439] on button "Industry" at bounding box center [206, 424] width 280 height 40
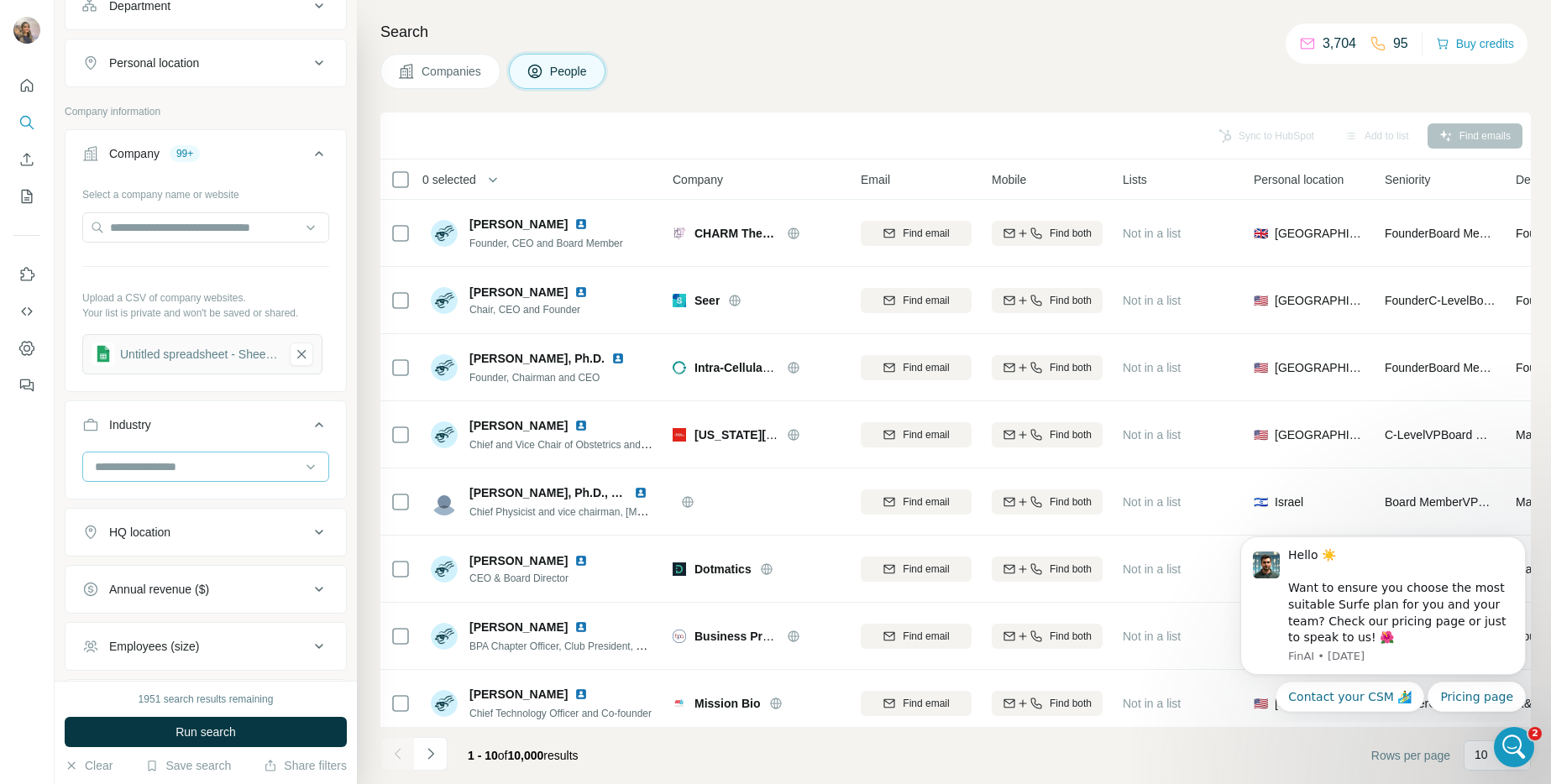
click at [256, 469] on input at bounding box center [197, 467] width 208 height 19
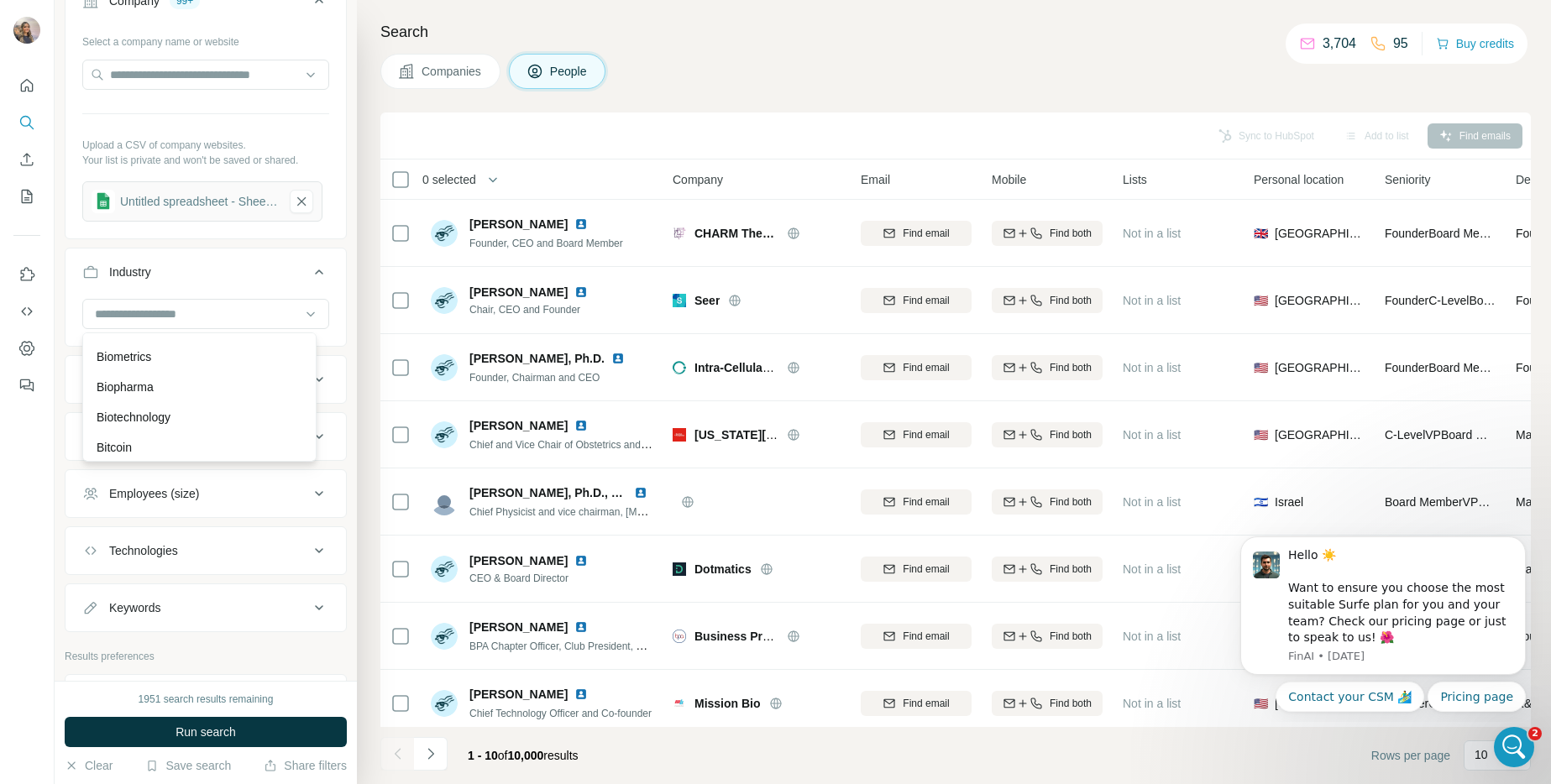
scroll to position [1662, 0]
click at [239, 391] on div "Biotechnology" at bounding box center [199, 382] width 206 height 17
click at [217, 305] on input at bounding box center [197, 314] width 208 height 19
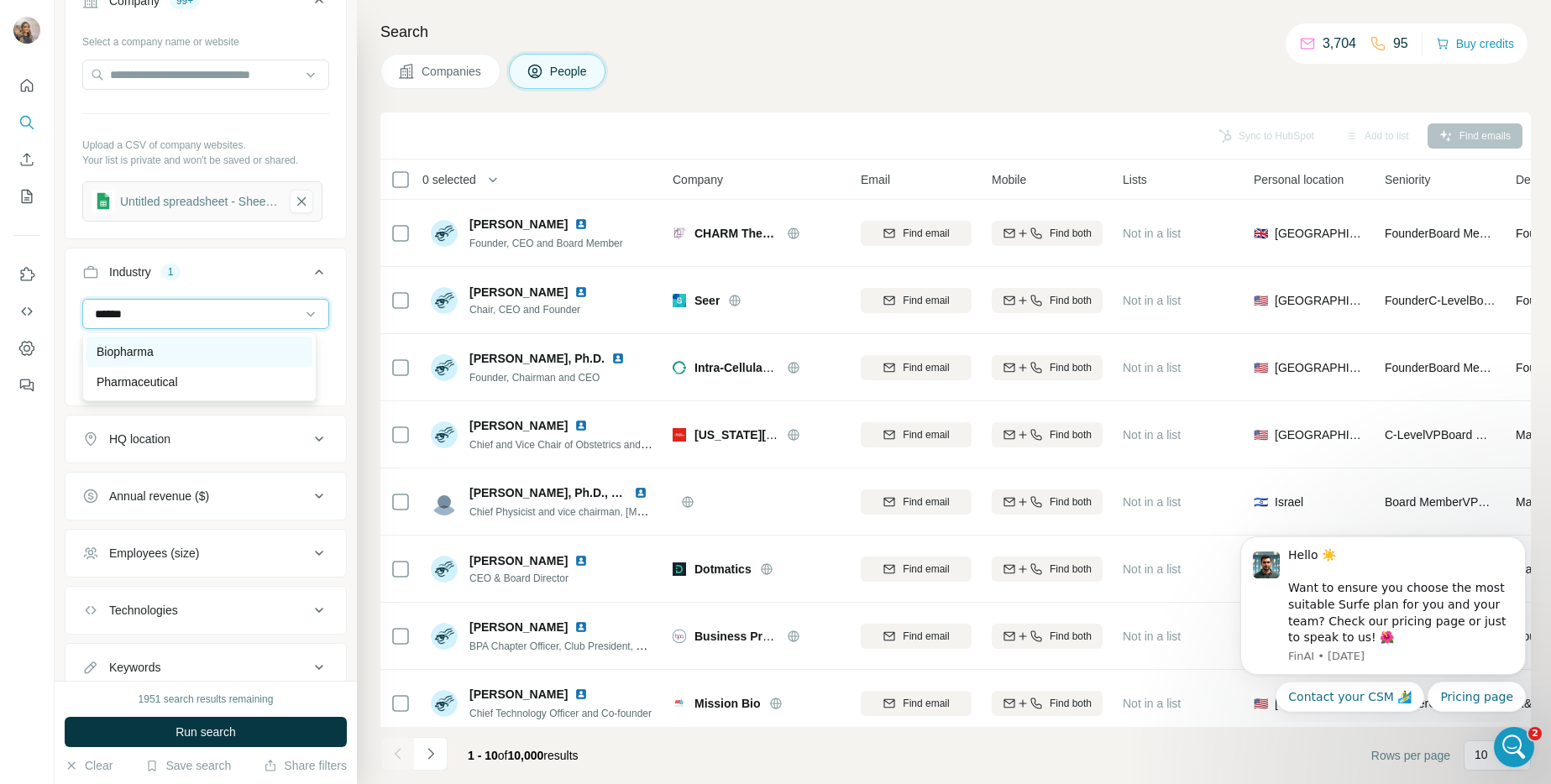
type input "******"
click at [160, 362] on div "Biopharma" at bounding box center [199, 351] width 226 height 30
click at [173, 318] on input at bounding box center [197, 314] width 208 height 19
click at [181, 308] on input at bounding box center [197, 314] width 208 height 19
click at [180, 314] on input at bounding box center [197, 314] width 208 height 19
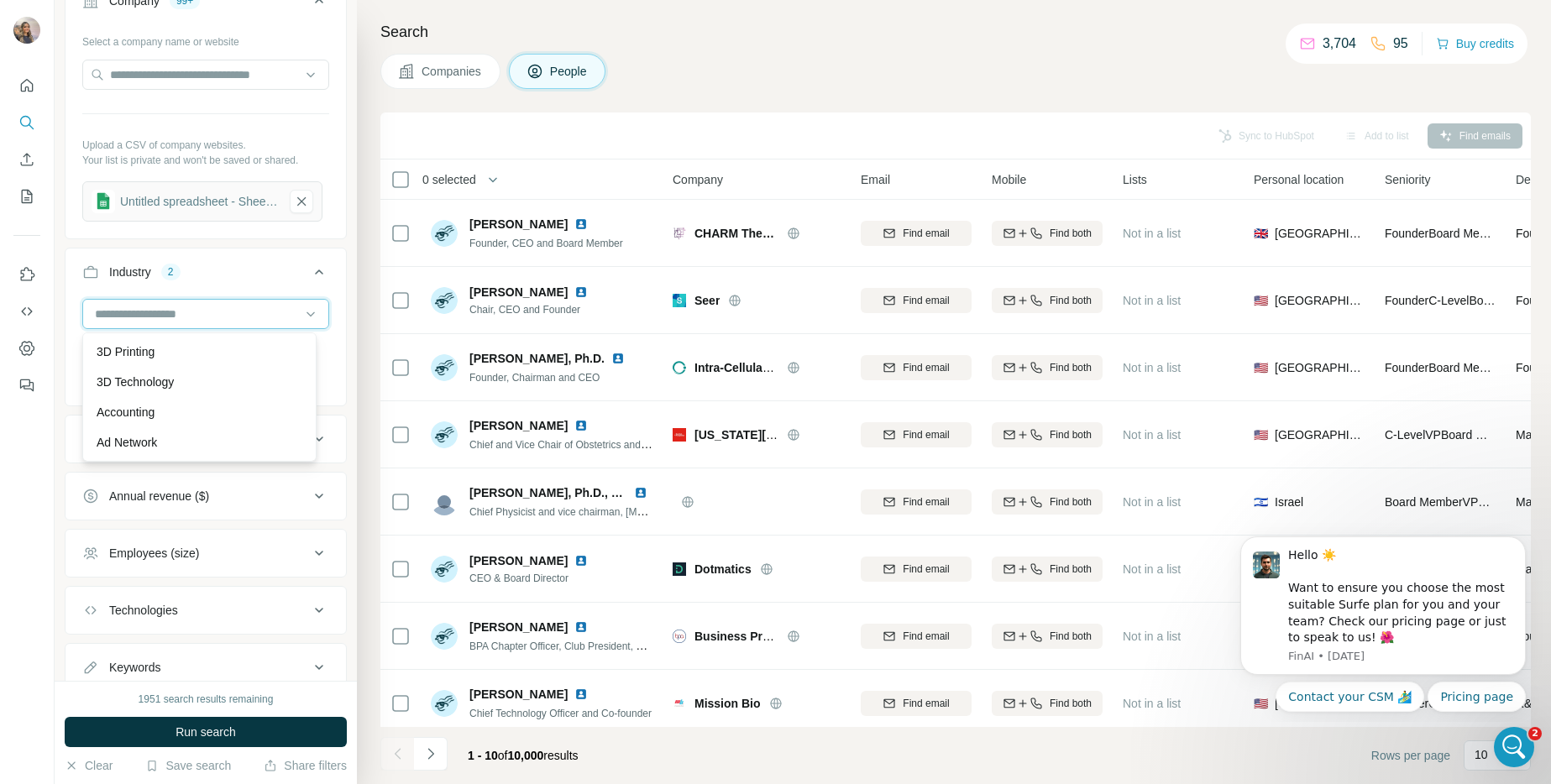
click at [208, 308] on input at bounding box center [197, 314] width 208 height 19
click at [256, 319] on input at bounding box center [197, 314] width 208 height 19
click at [201, 337] on div "Pharmaceutical" at bounding box center [199, 328] width 206 height 17
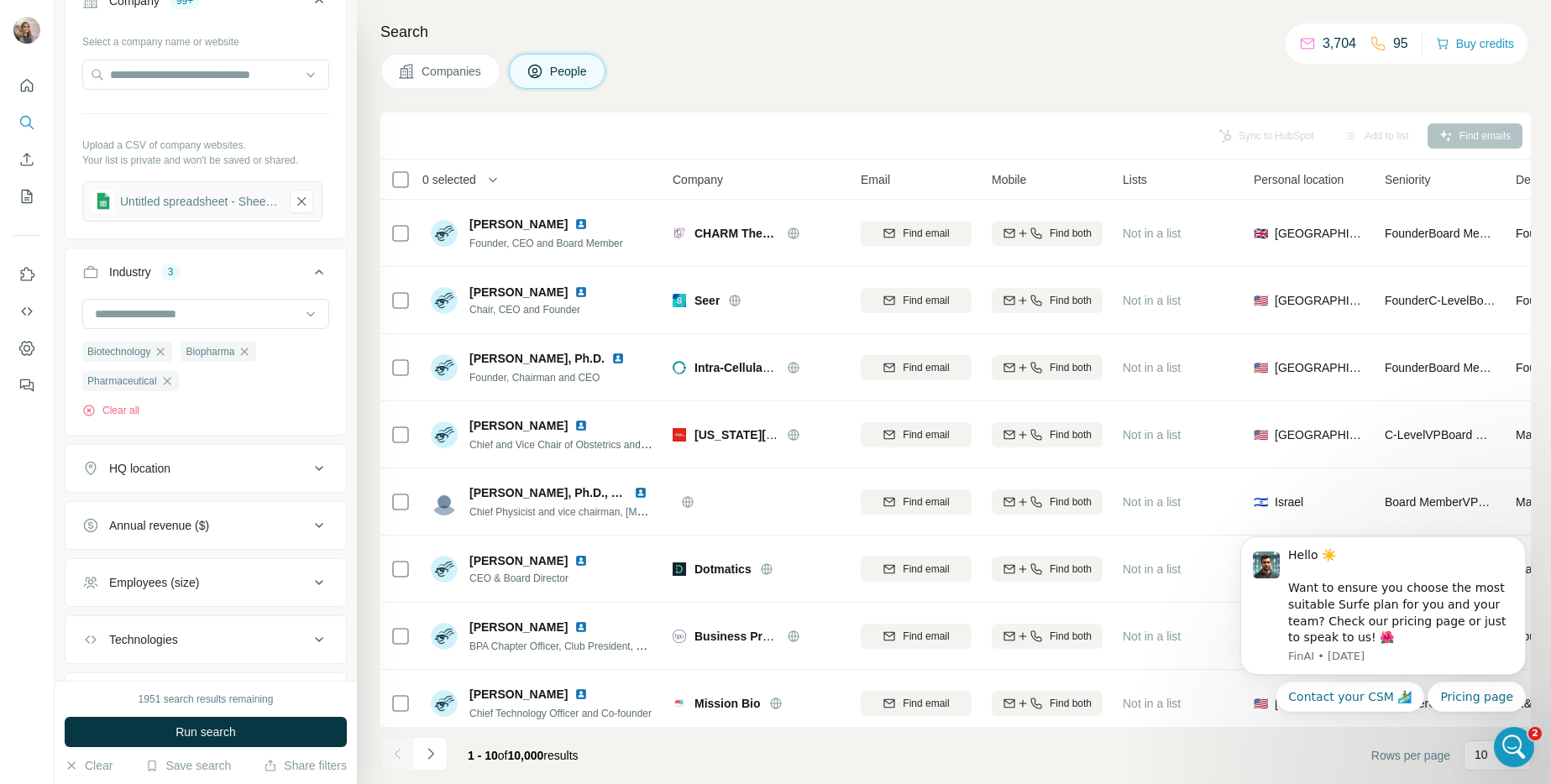
click at [227, 387] on ul "Biotechnology Biopharma Pharmaceutical" at bounding box center [205, 366] width 247 height 50
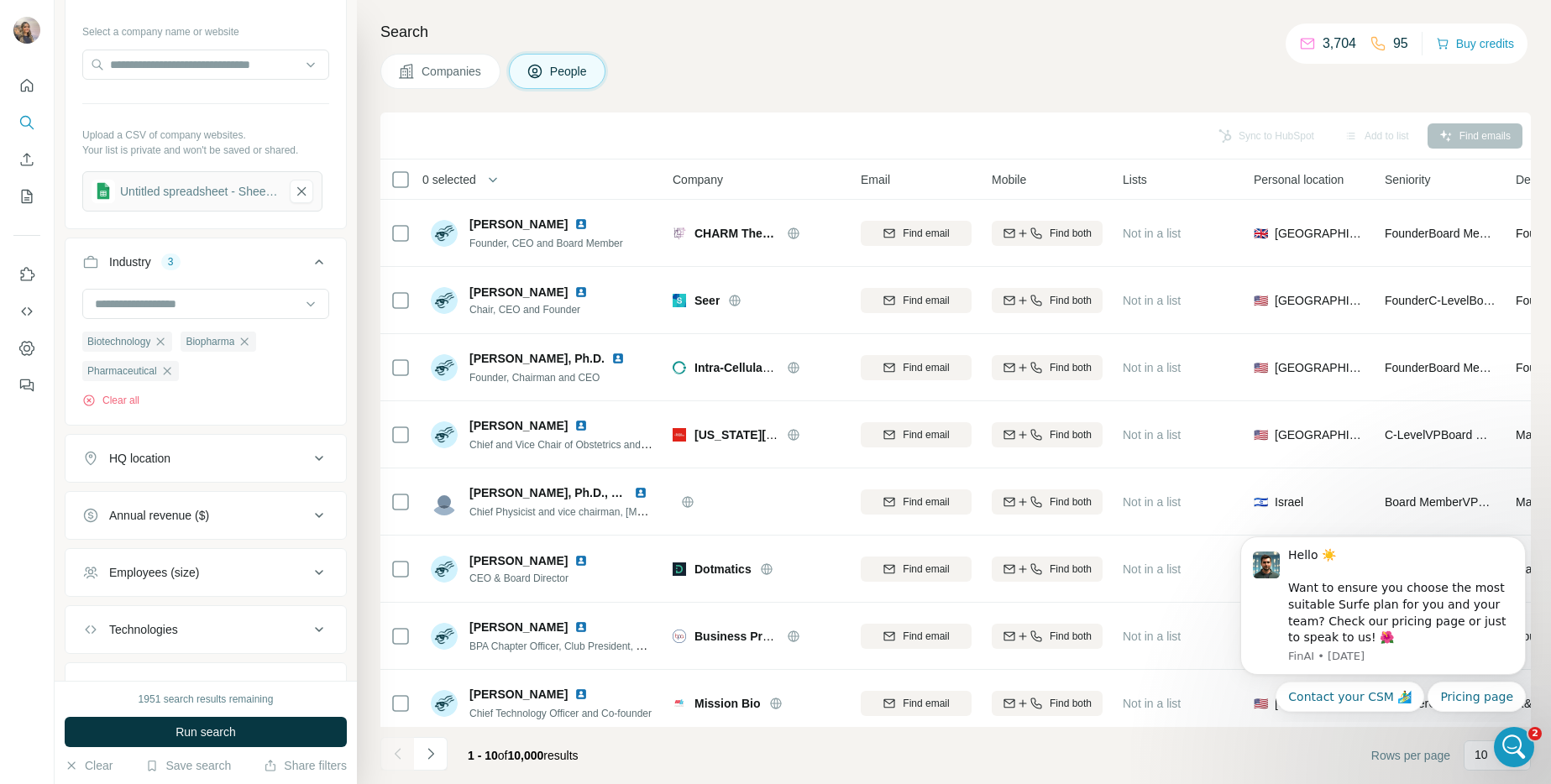
scroll to position [537, 0]
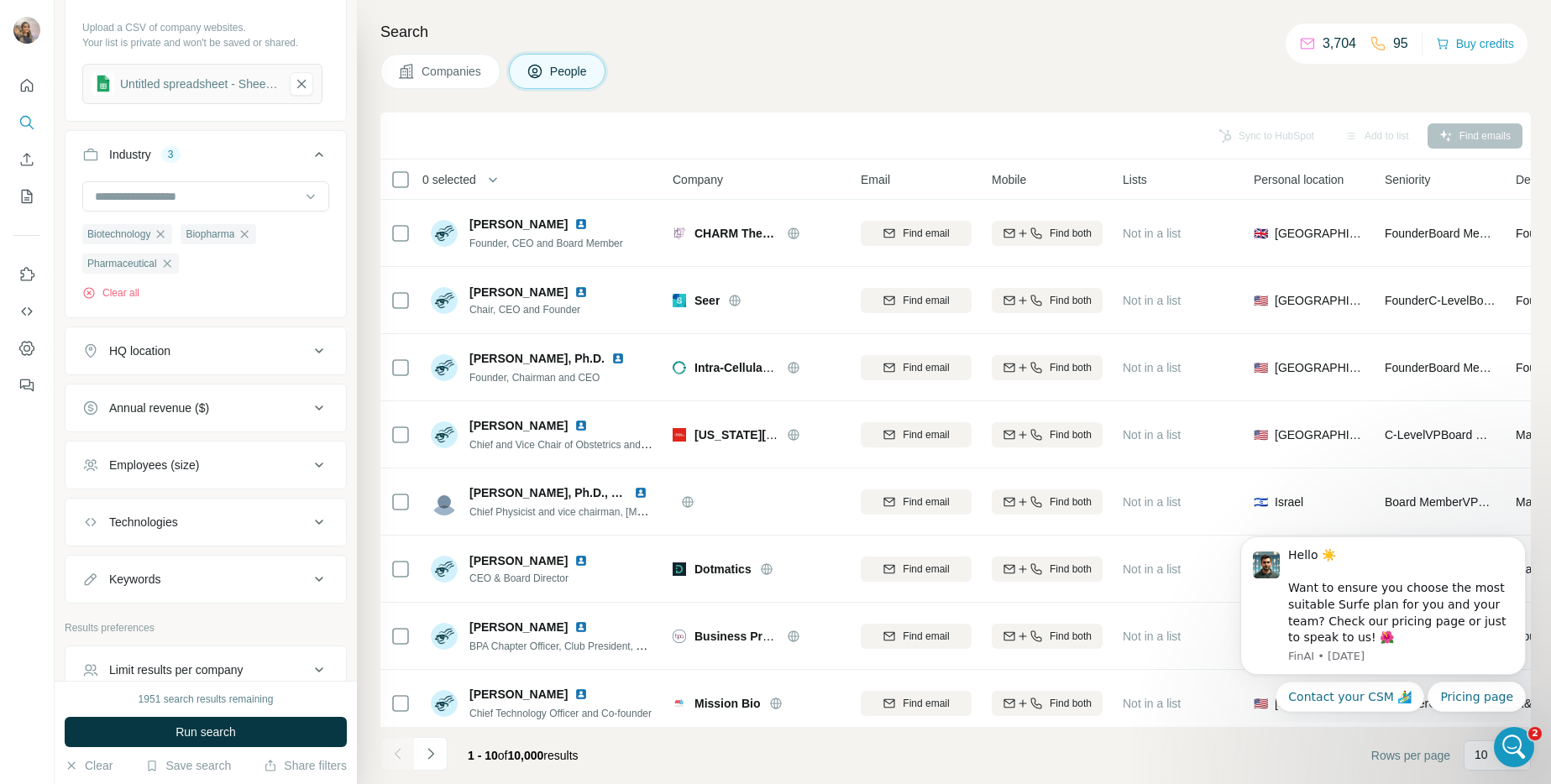
click at [274, 474] on div "Employees (size)" at bounding box center [195, 465] width 227 height 17
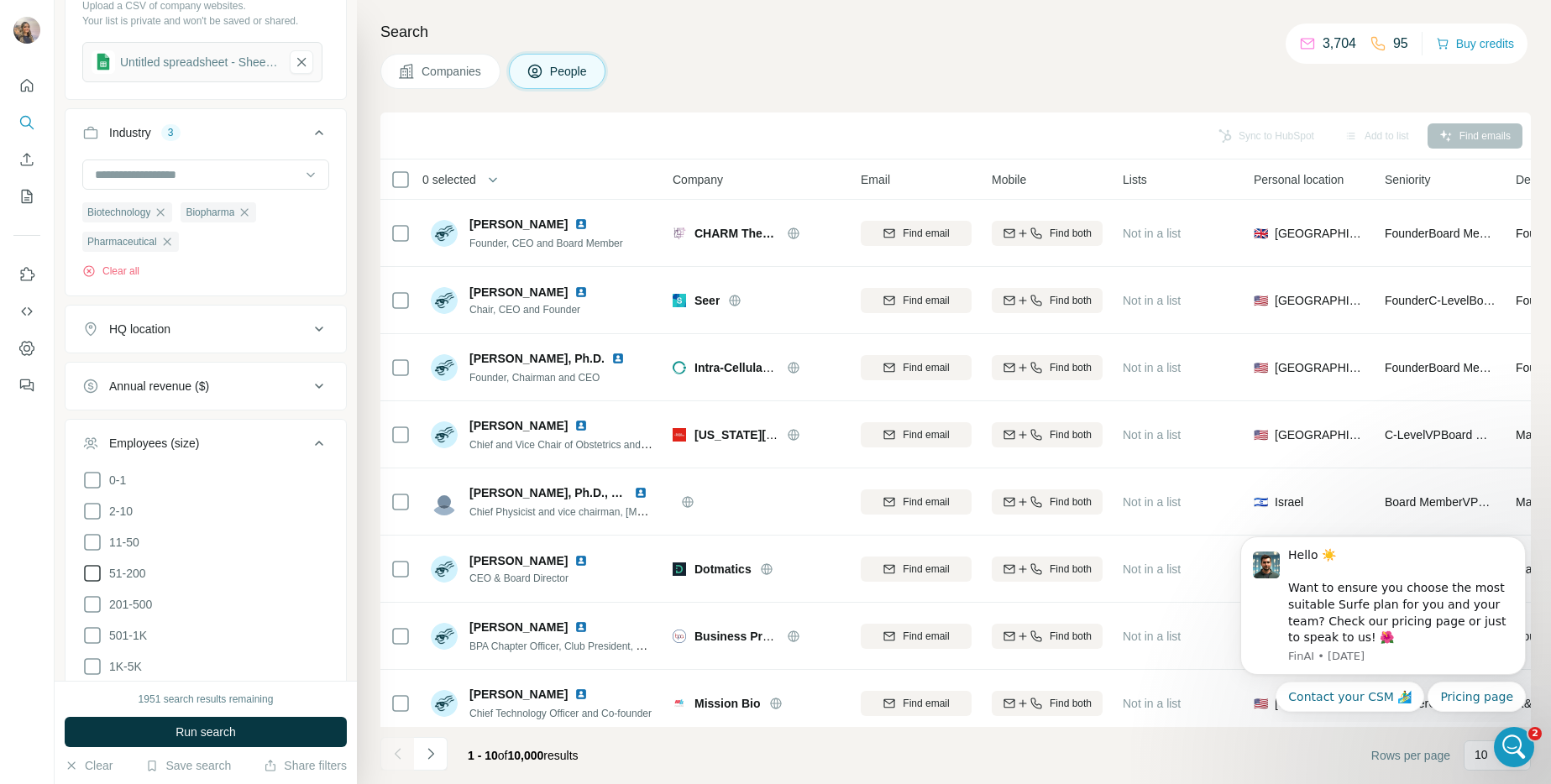
scroll to position [575, 0]
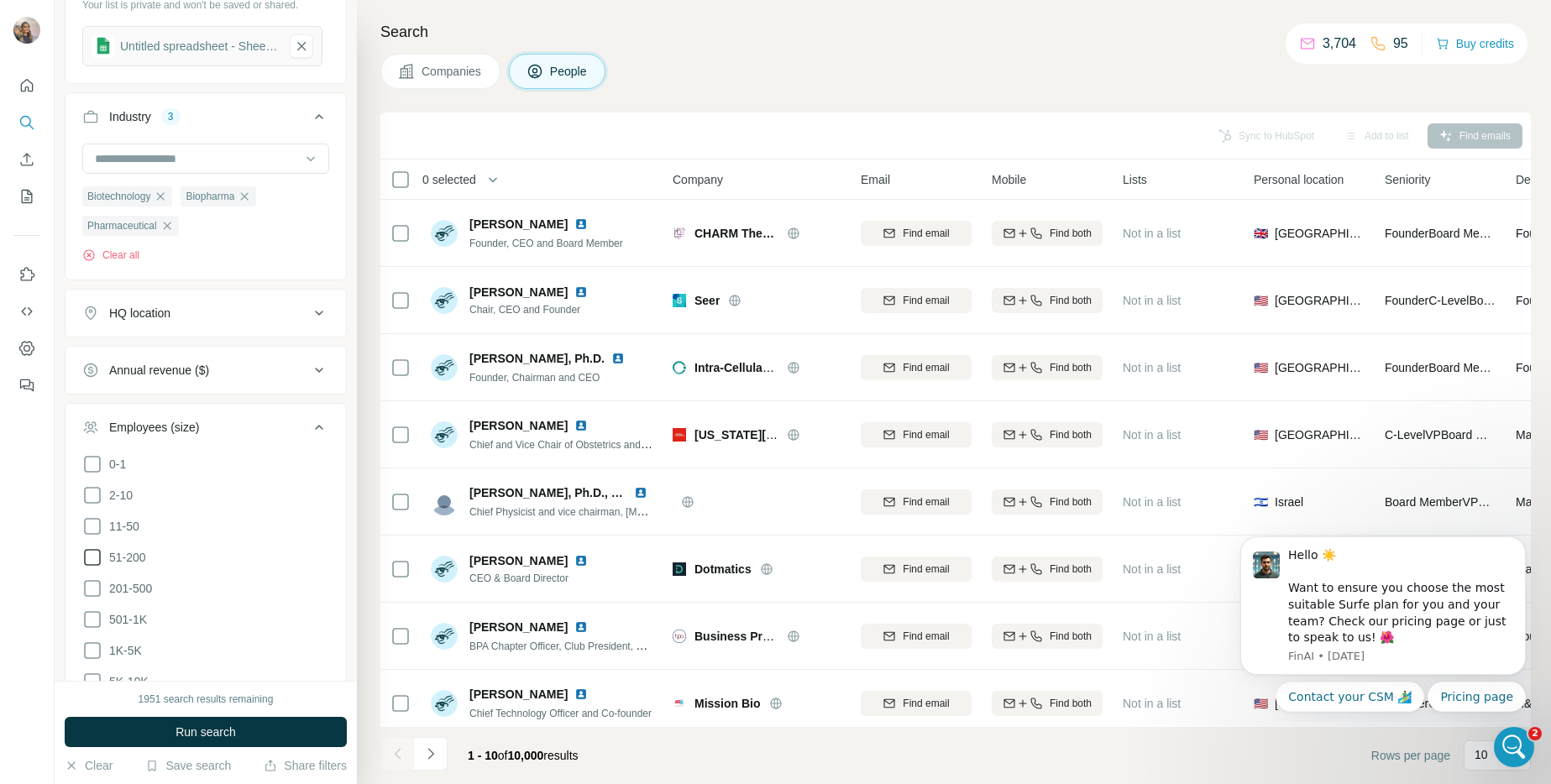
drag, startPoint x: 102, startPoint y: 531, endPoint x: 100, endPoint y: 548, distance: 17.1
click at [101, 531] on icon at bounding box center [92, 527] width 21 height 21
click at [95, 560] on icon at bounding box center [92, 557] width 21 height 21
click at [91, 585] on icon at bounding box center [92, 589] width 21 height 21
click at [93, 621] on icon at bounding box center [92, 620] width 21 height 21
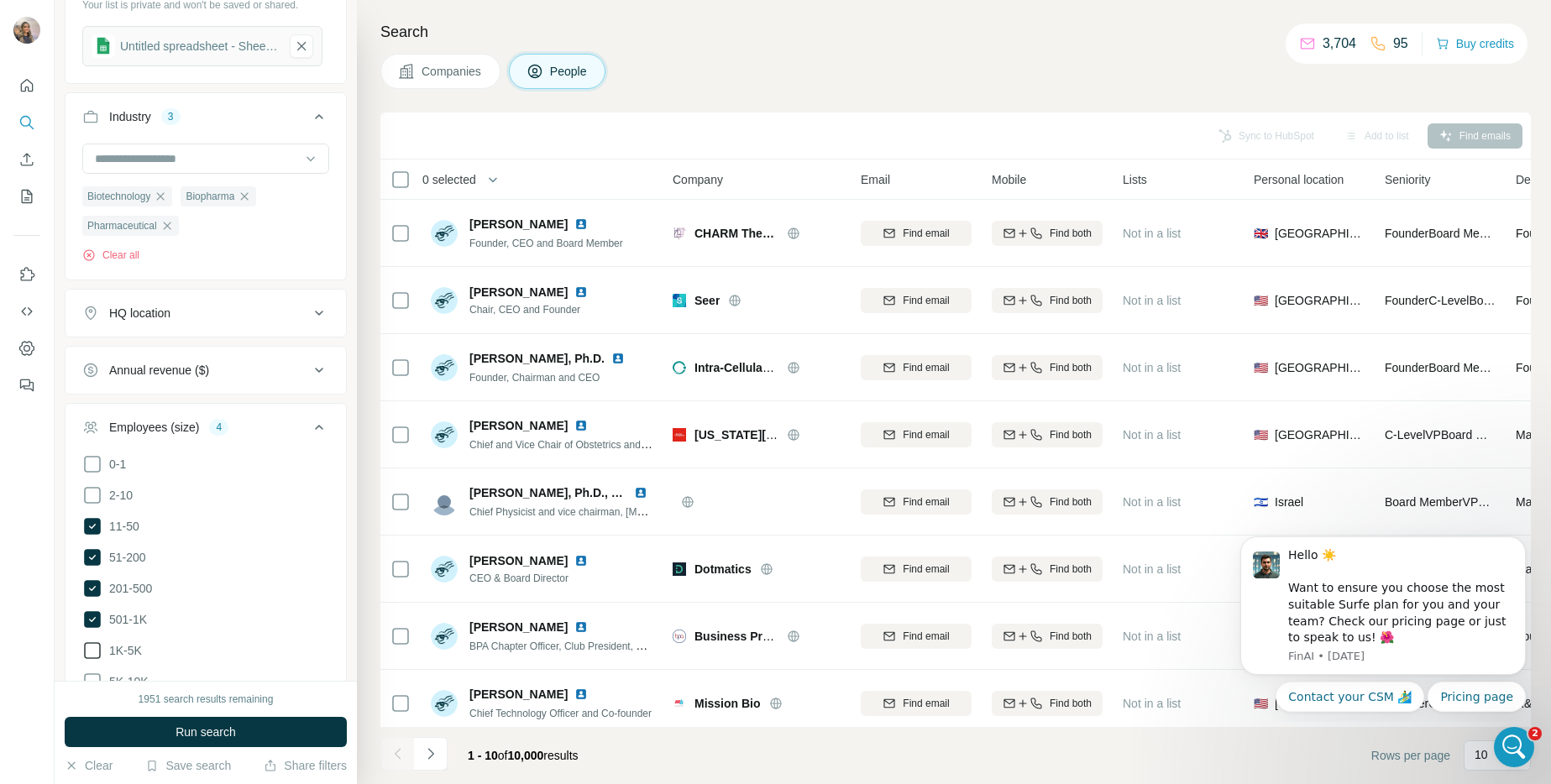
drag, startPoint x: 91, startPoint y: 643, endPoint x: 100, endPoint y: 640, distance: 9.5
click at [91, 642] on icon at bounding box center [92, 651] width 21 height 21
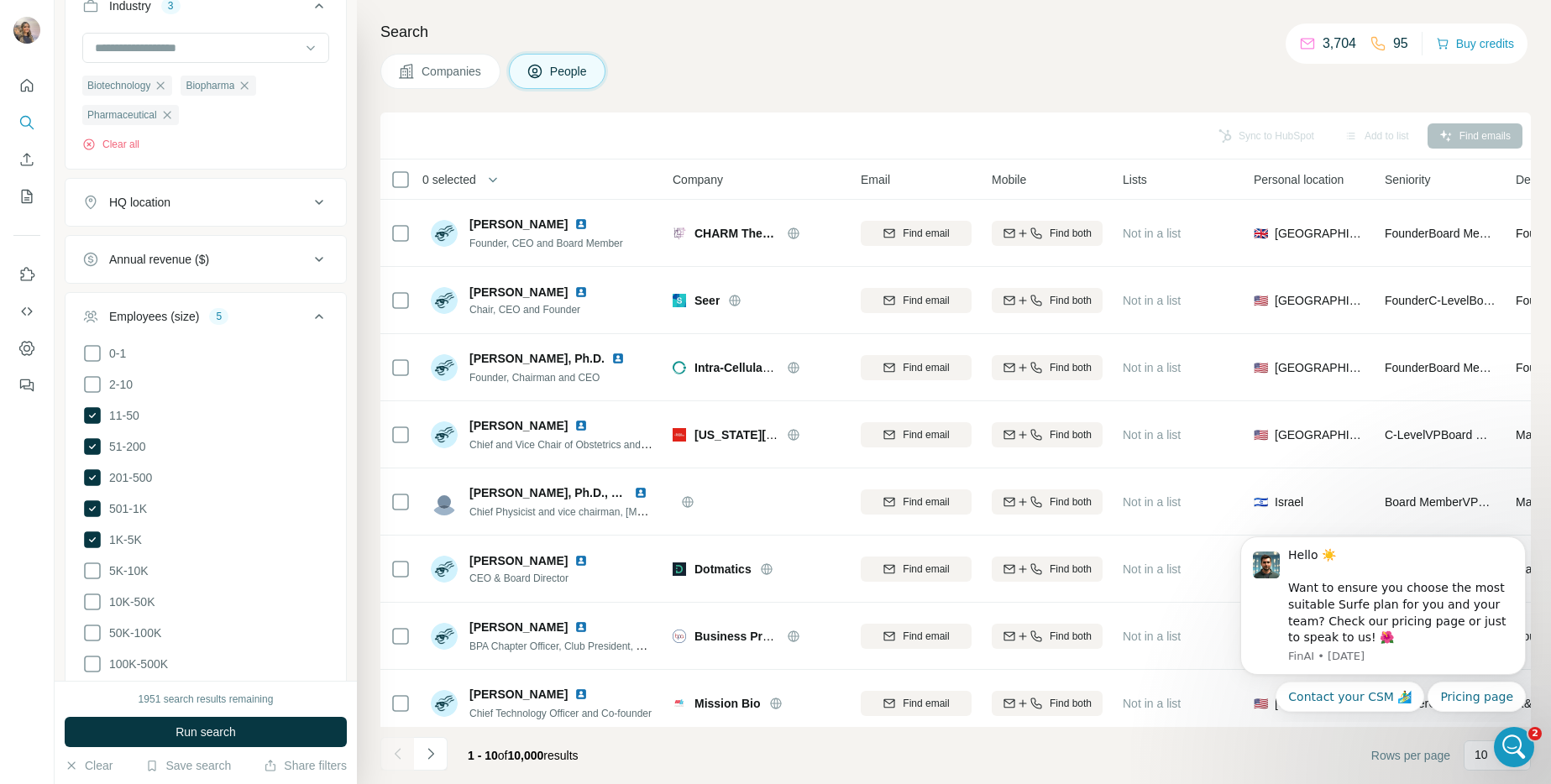
scroll to position [706, 0]
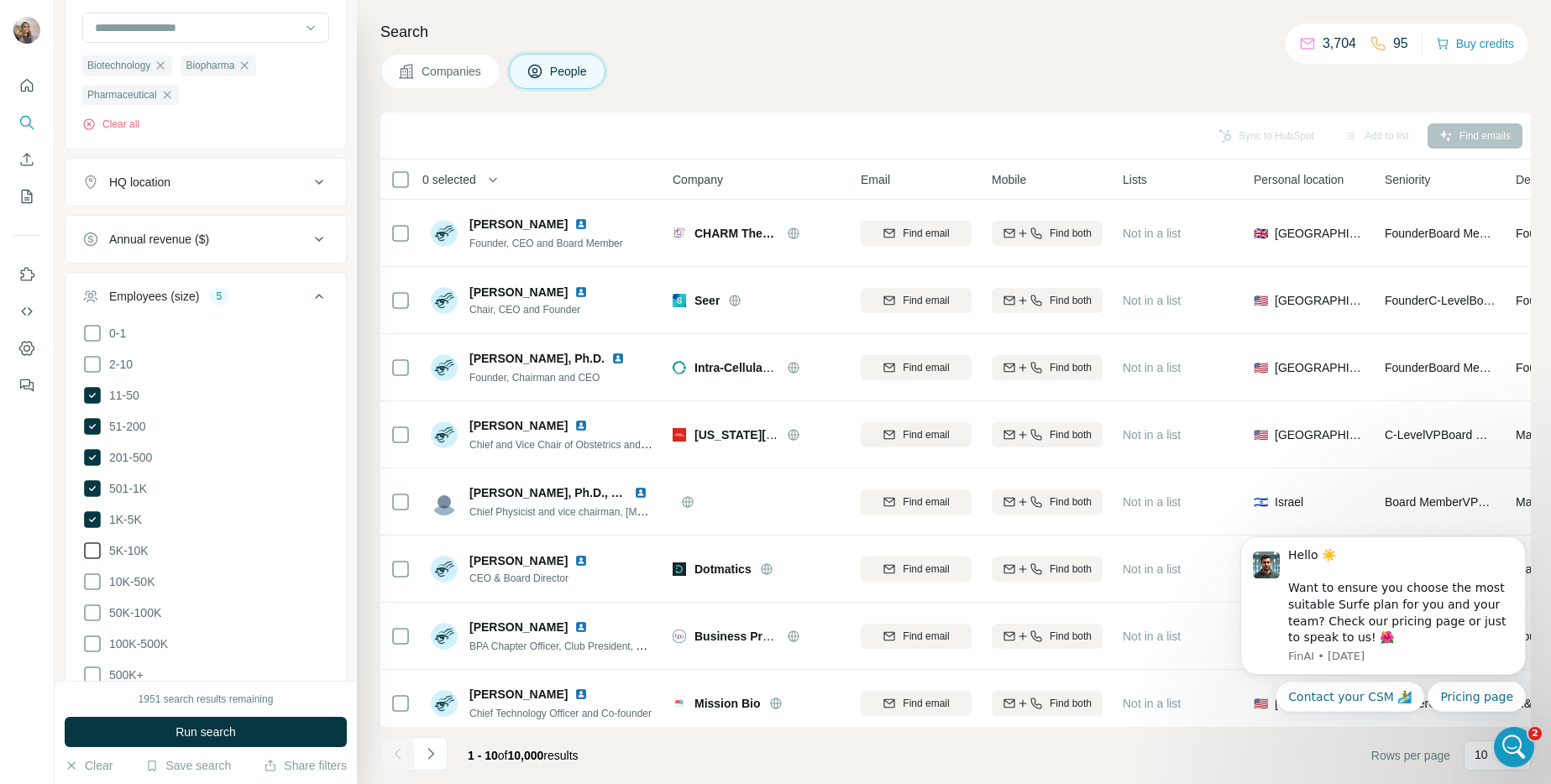
click at [101, 550] on icon at bounding box center [92, 551] width 21 height 21
click at [291, 296] on div "Employees (size) 6" at bounding box center [195, 297] width 227 height 17
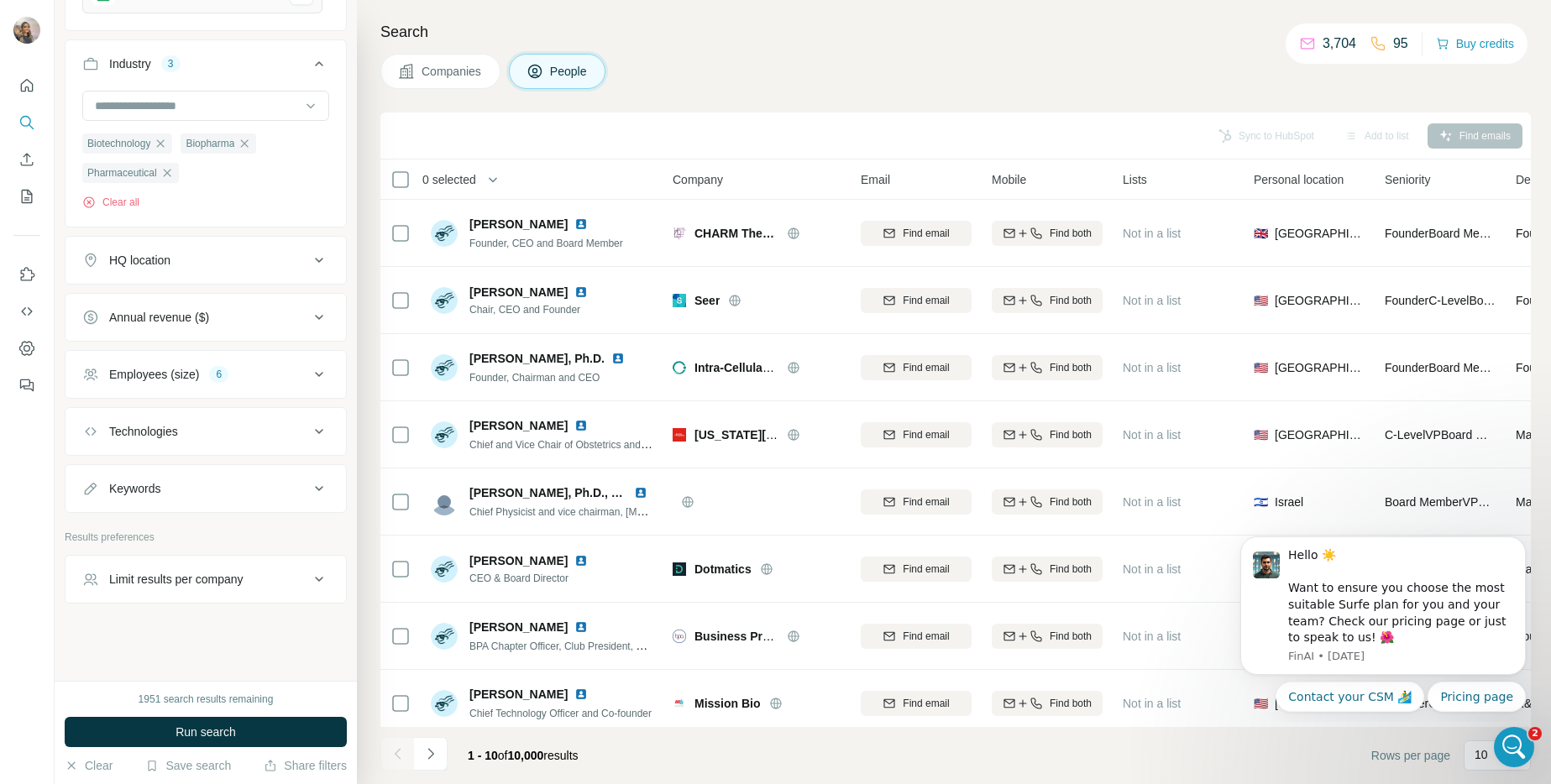
scroll to position [629, 0]
click at [191, 427] on div "Technologies" at bounding box center [195, 432] width 227 height 17
drag, startPoint x: 194, startPoint y: 414, endPoint x: 192, endPoint y: 450, distance: 36.1
click at [192, 417] on button "Technologies" at bounding box center [206, 433] width 280 height 47
click at [201, 493] on div "Keywords" at bounding box center [195, 489] width 227 height 17
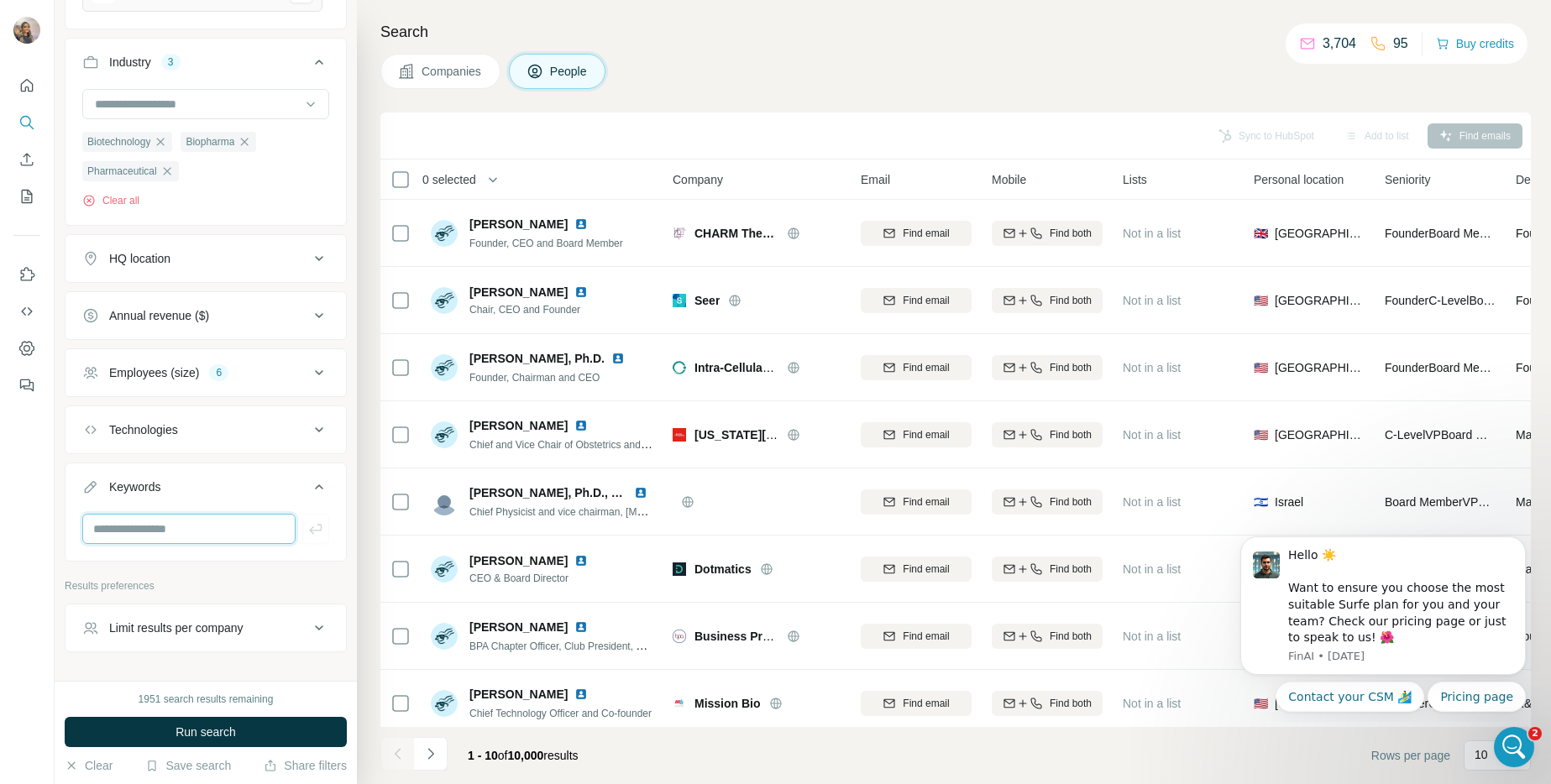
click at [192, 532] on input "text" at bounding box center [188, 528] width 213 height 30
type input "**********"
click at [227, 488] on div "Keywords 1" at bounding box center [195, 487] width 227 height 17
click at [228, 530] on p "Results preferences" at bounding box center [206, 538] width 282 height 15
click at [227, 494] on div "Keywords 1" at bounding box center [195, 489] width 227 height 17
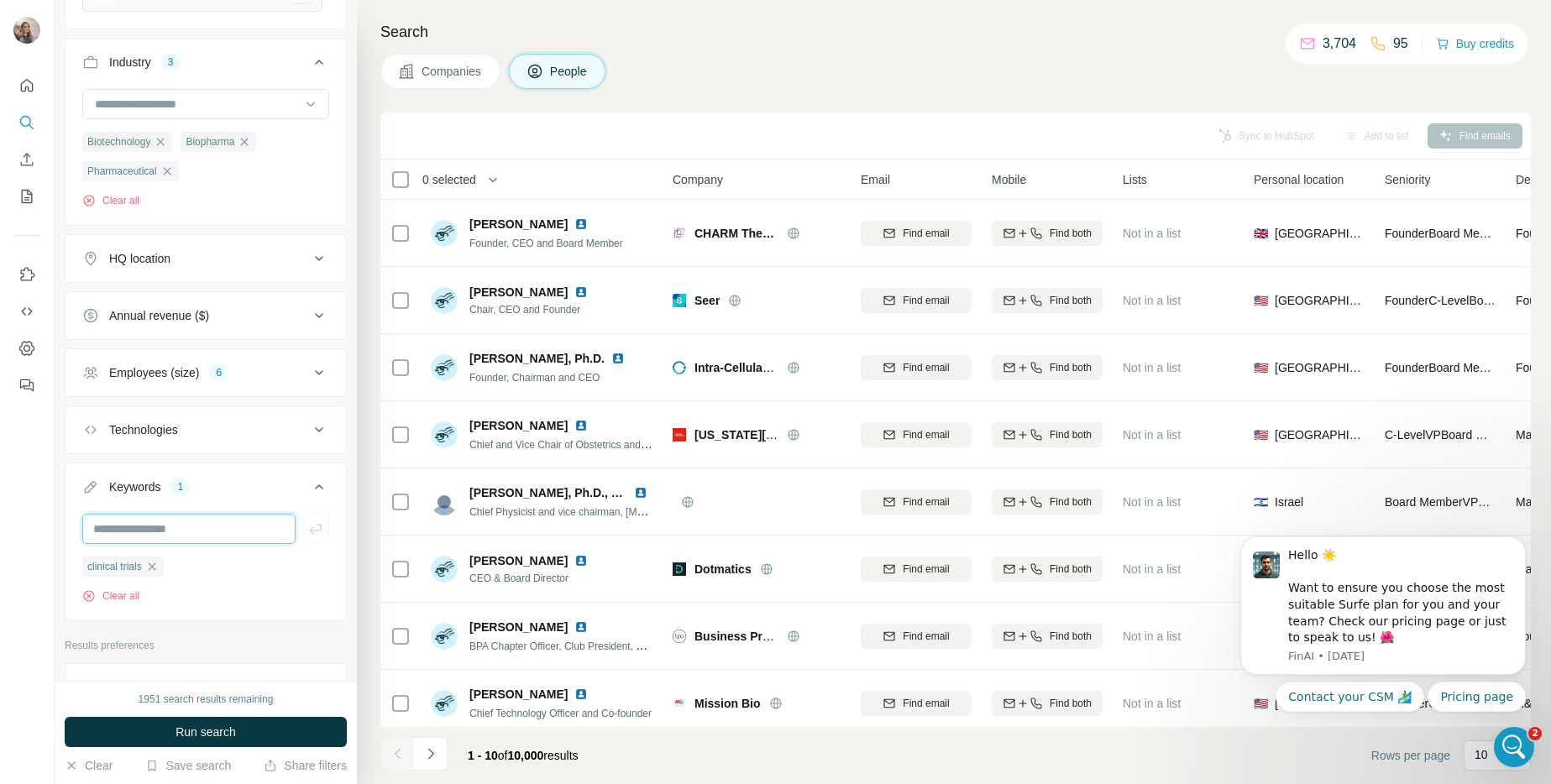
click at [192, 535] on input "text" at bounding box center [188, 528] width 213 height 30
type input "********"
click at [280, 487] on div "Keywords 2" at bounding box center [195, 487] width 227 height 17
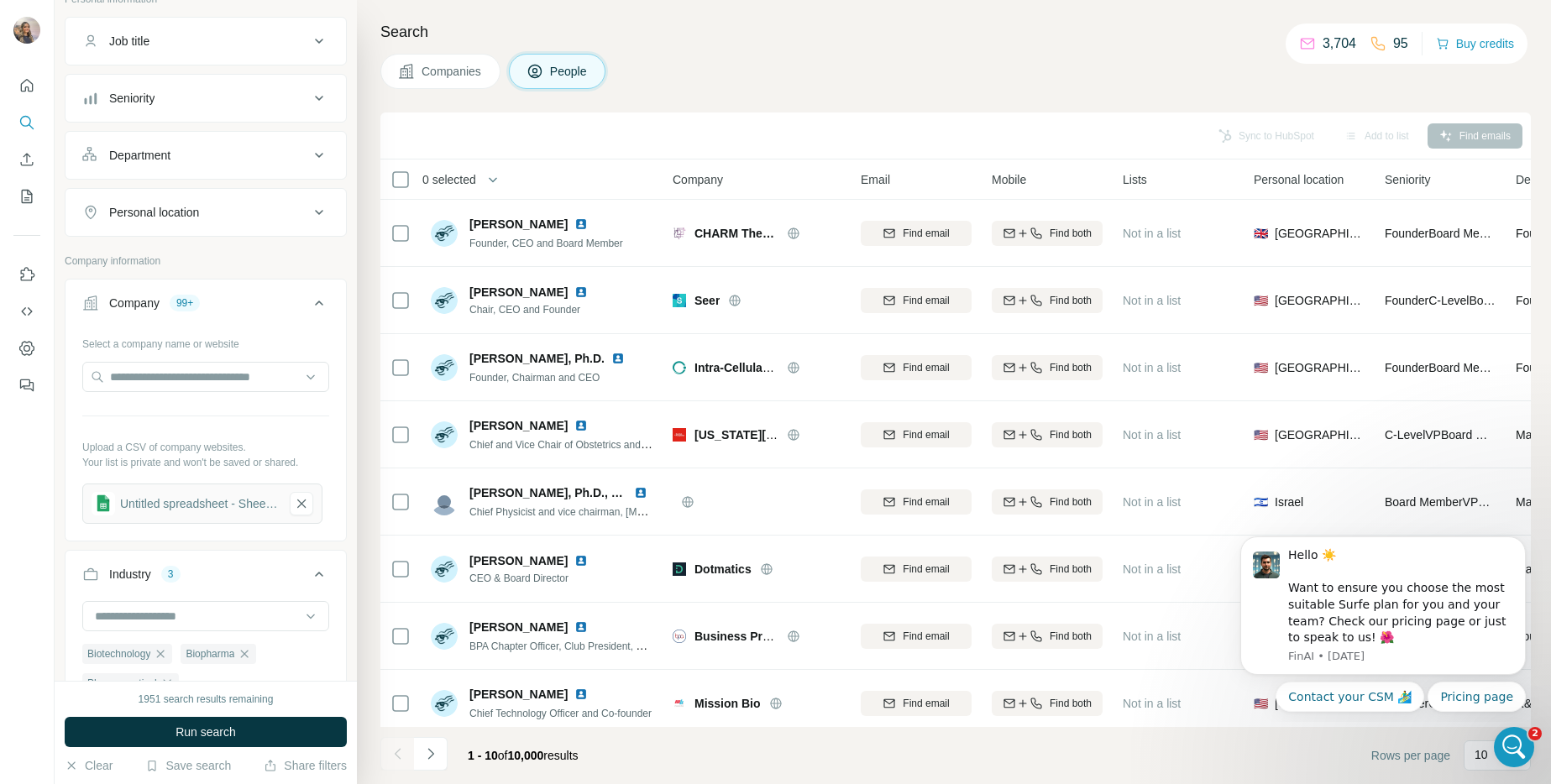
scroll to position [70, 0]
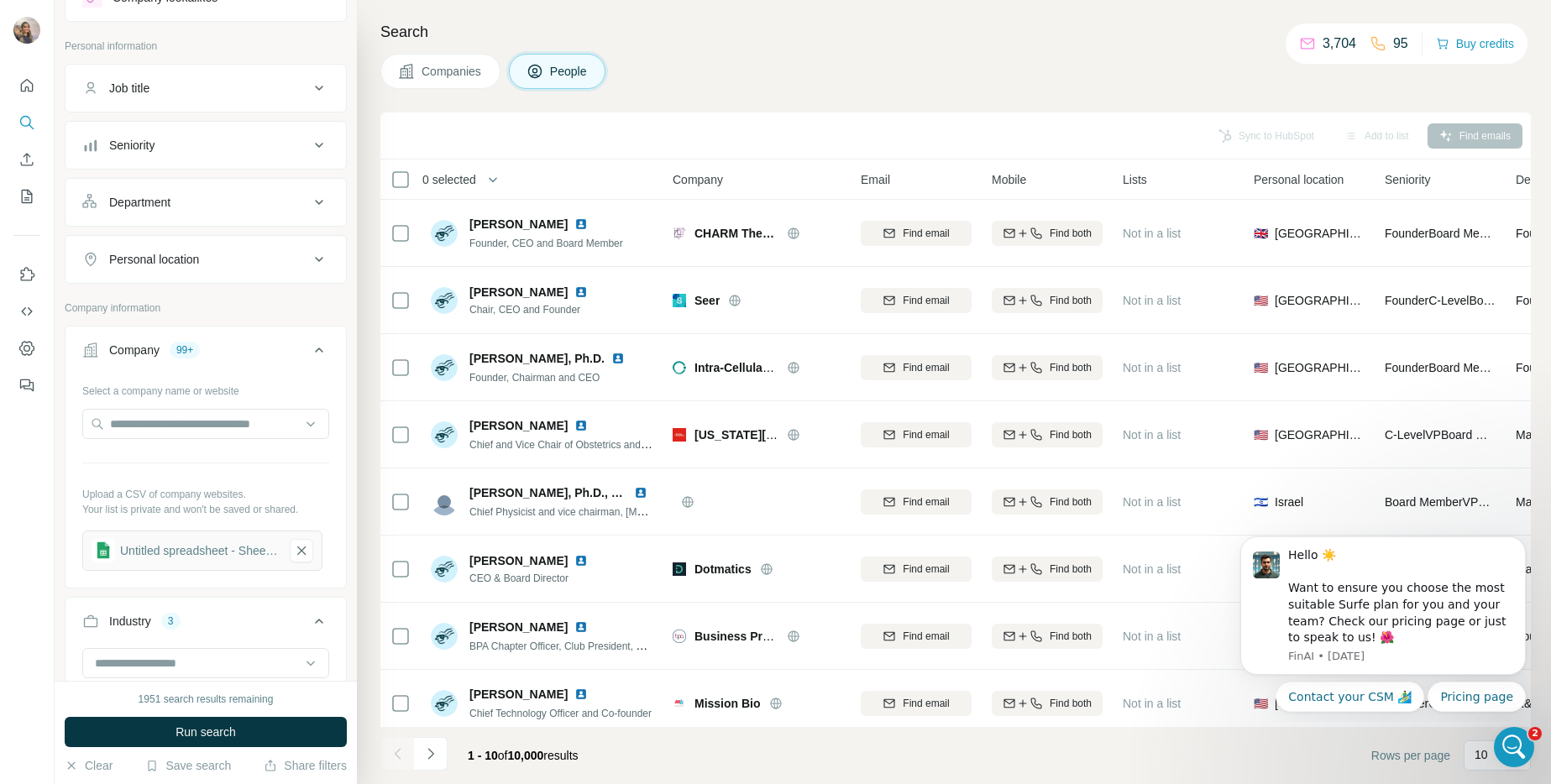
click at [234, 739] on span "Run search" at bounding box center [205, 732] width 61 height 17
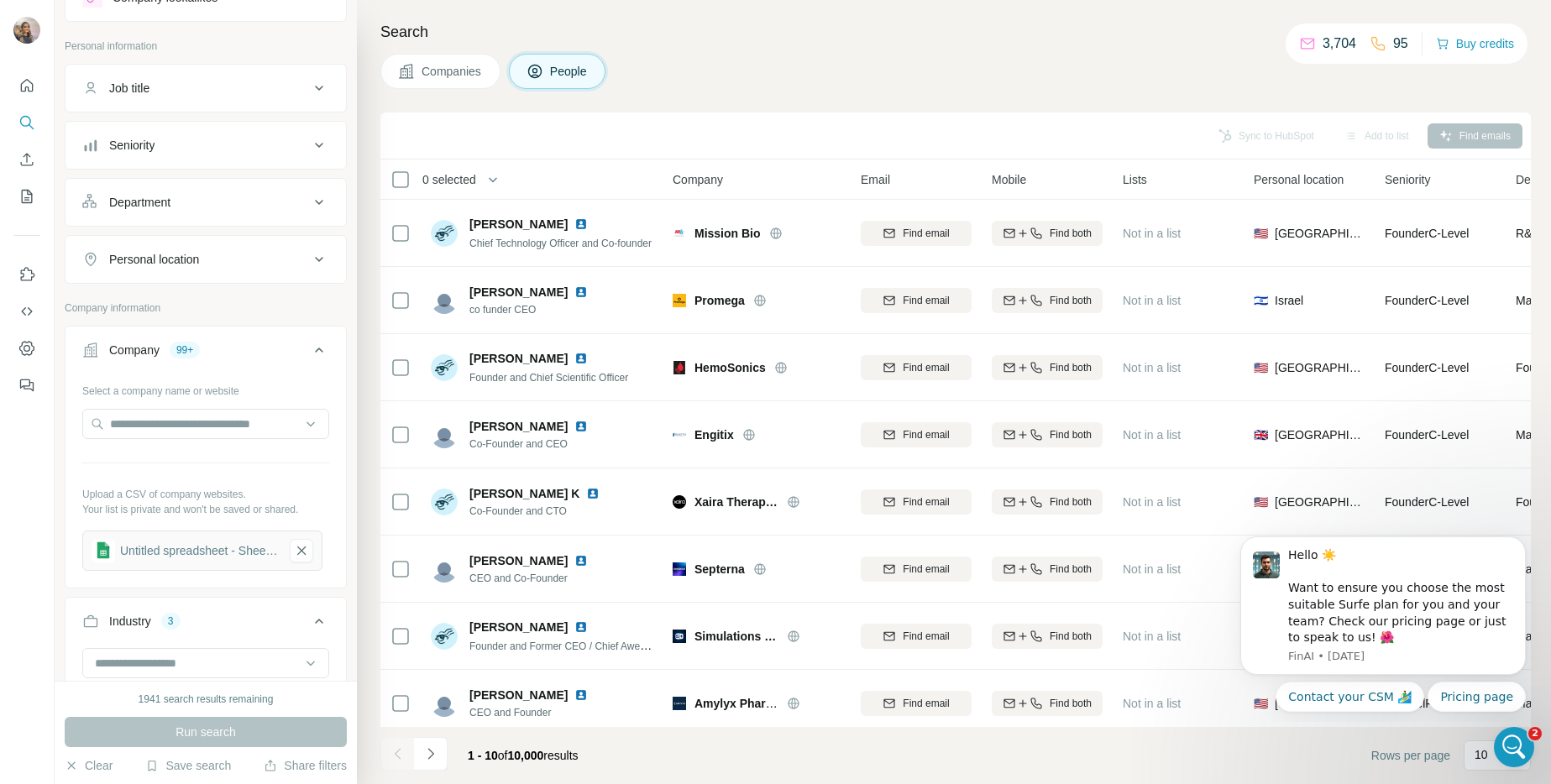
click at [173, 148] on div "Seniority" at bounding box center [195, 145] width 227 height 17
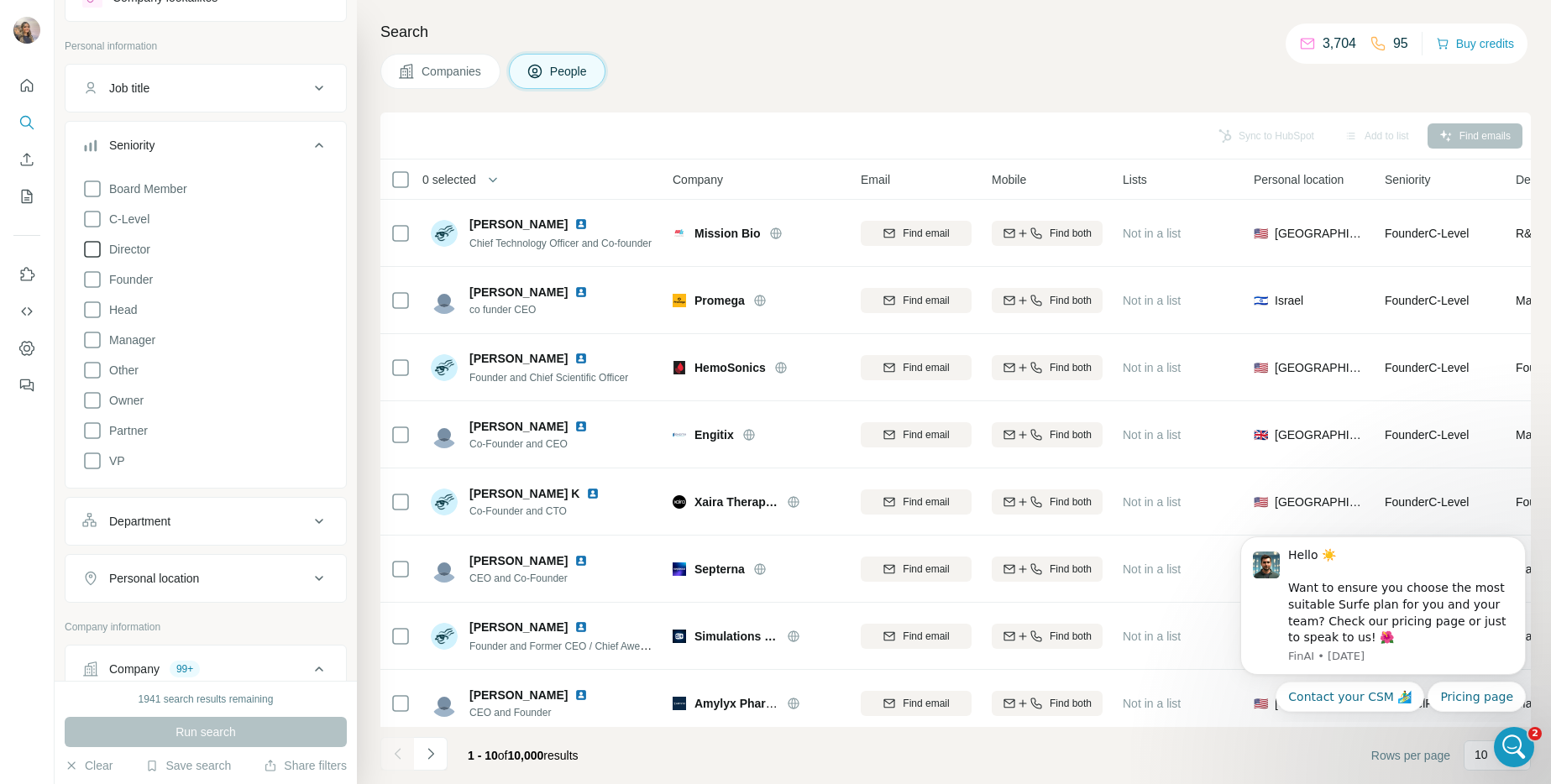
click at [132, 254] on span "Director" at bounding box center [127, 250] width 48 height 17
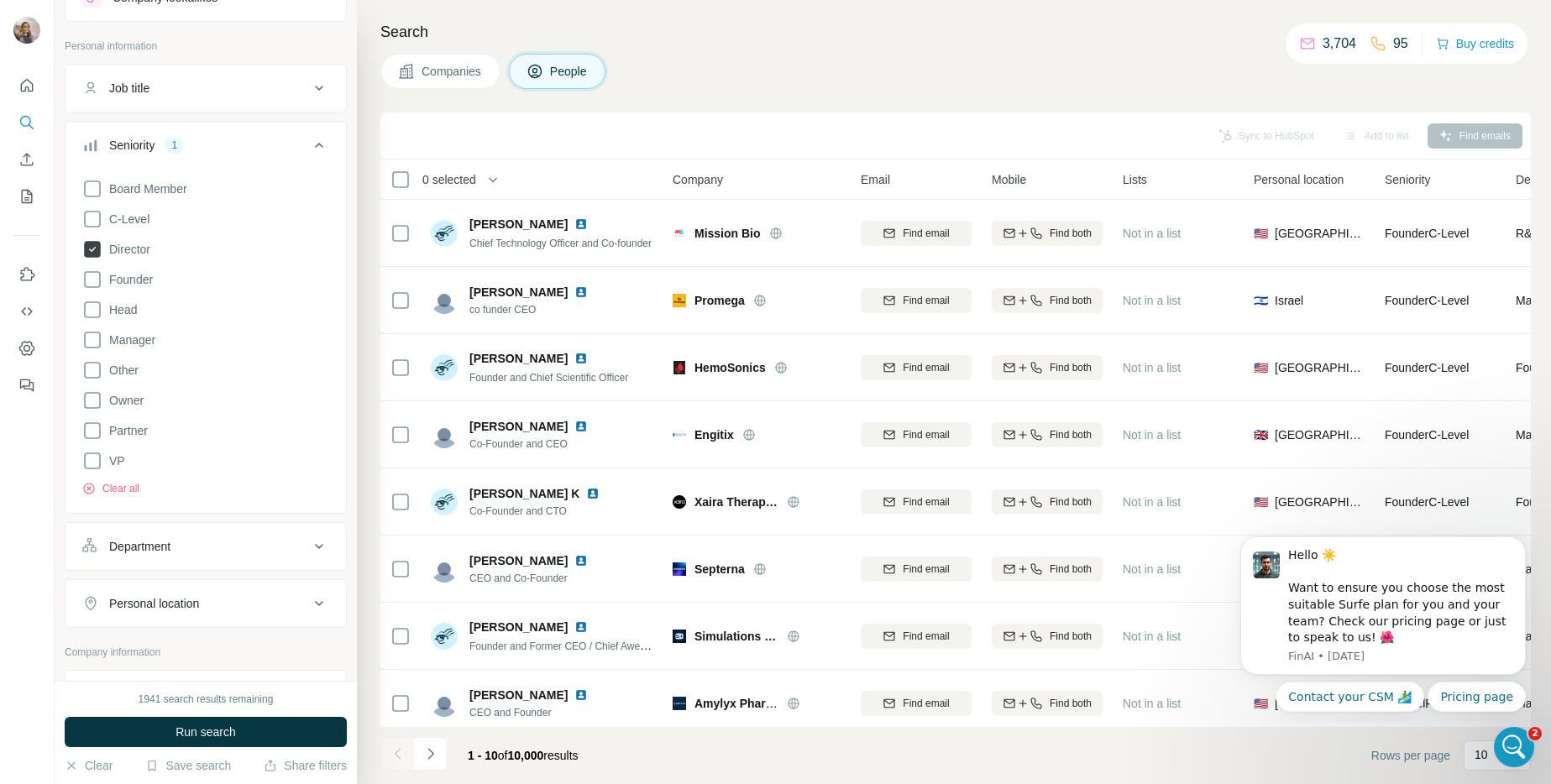
click at [131, 249] on span "Director" at bounding box center [127, 250] width 48 height 17
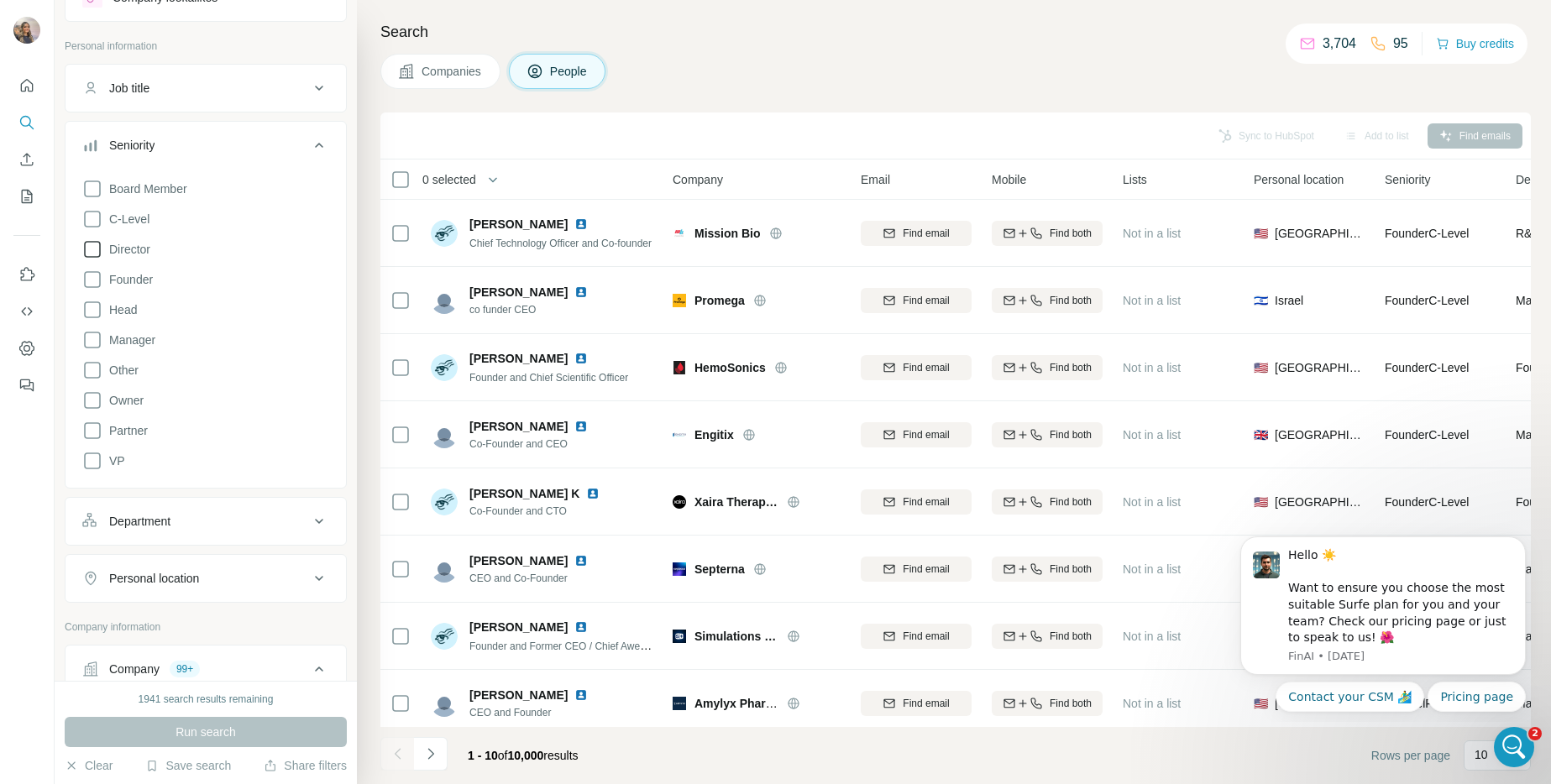
click at [131, 249] on span "Director" at bounding box center [127, 250] width 48 height 17
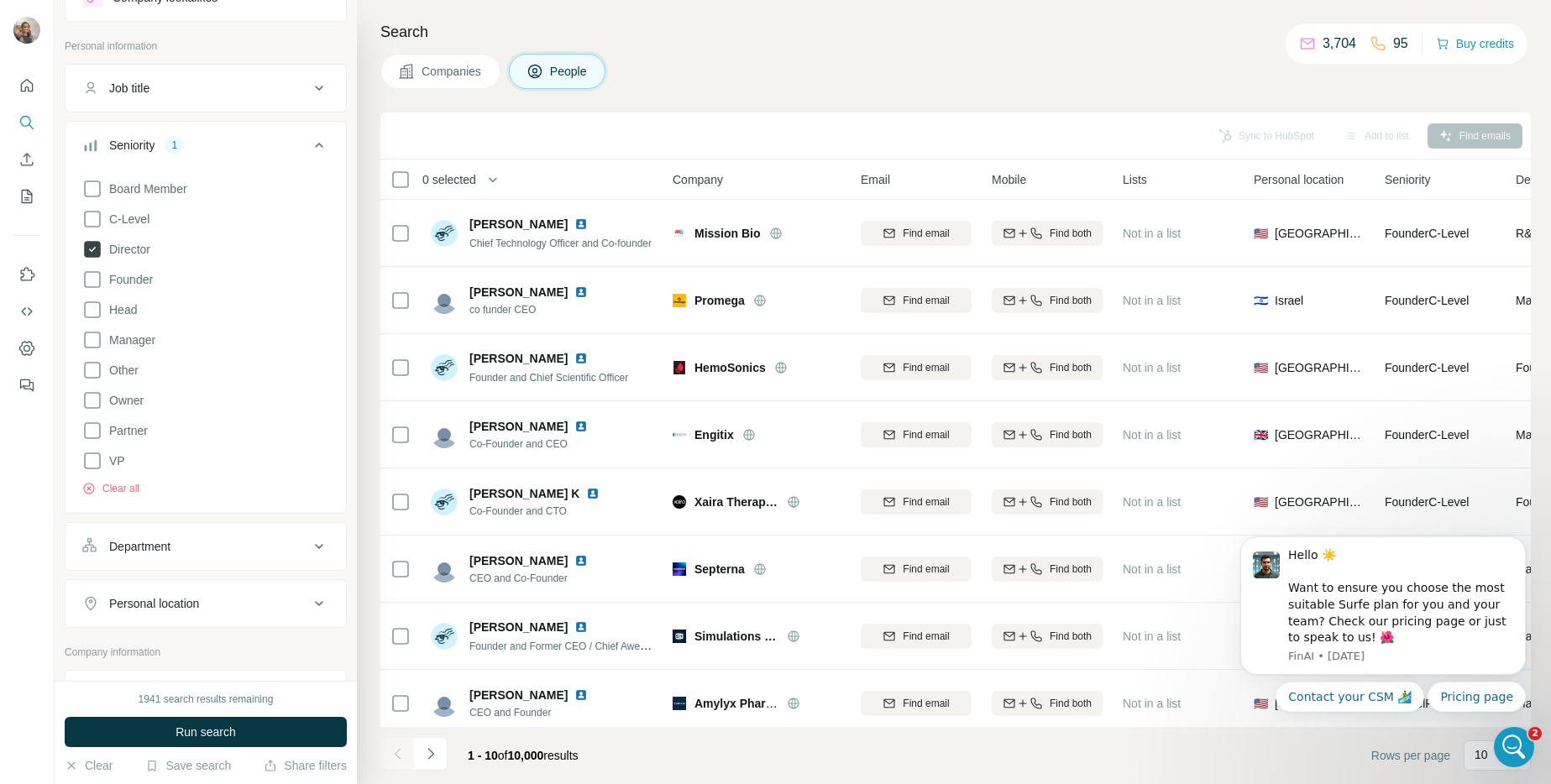
click at [133, 256] on span "Director" at bounding box center [127, 250] width 48 height 17
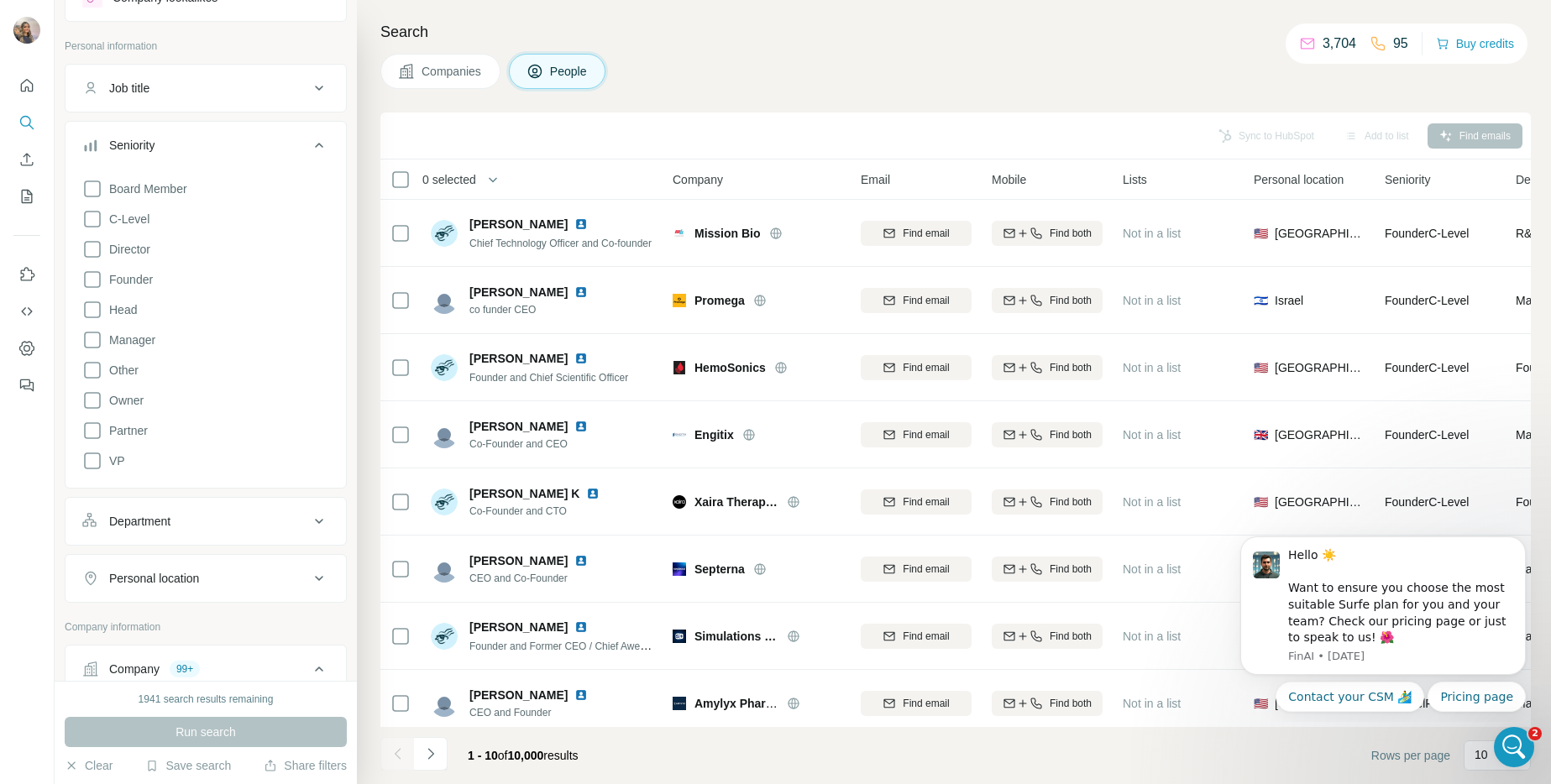
click at [173, 142] on div "Seniority" at bounding box center [195, 145] width 227 height 17
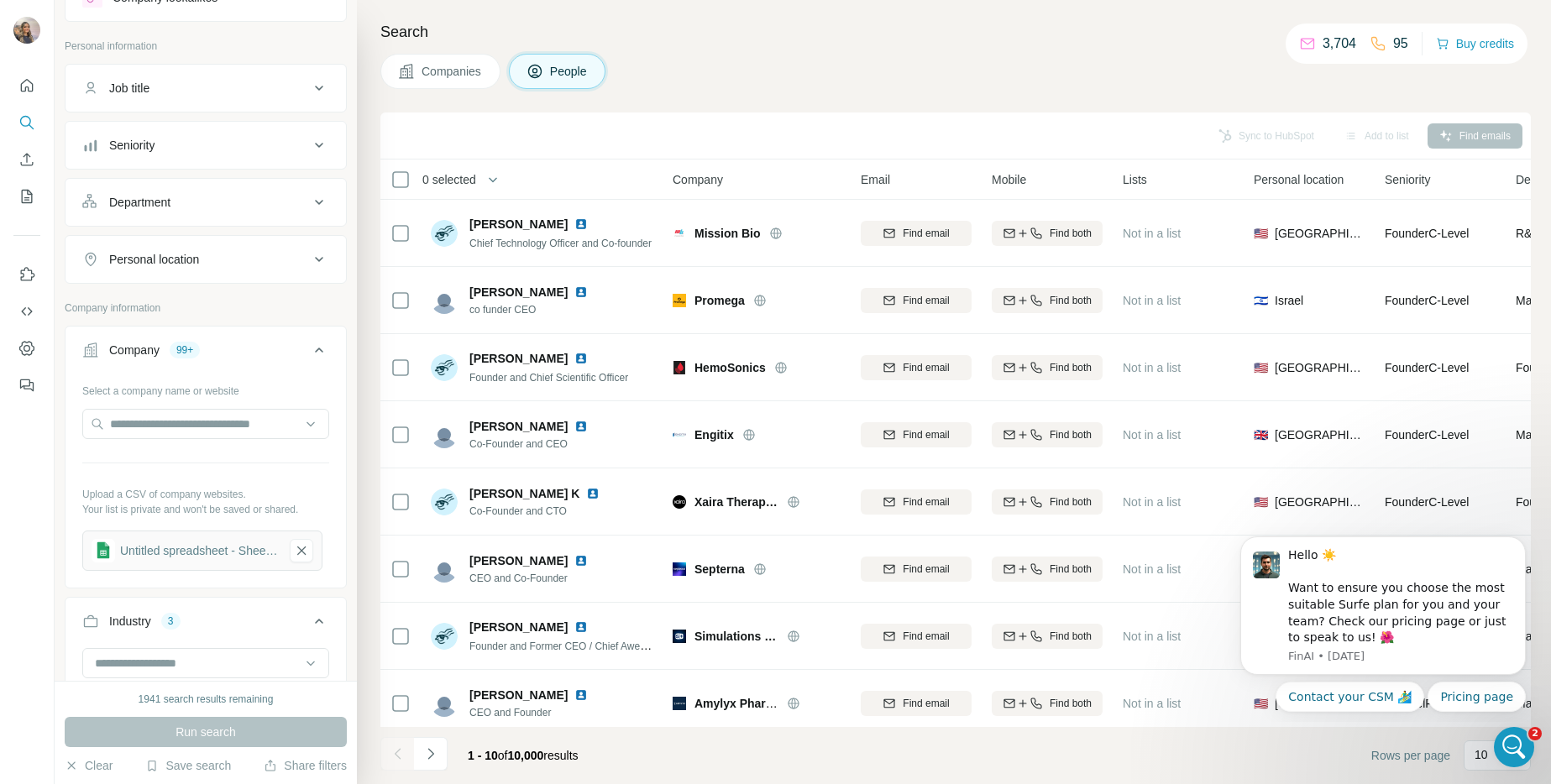
click at [207, 73] on button "Job title" at bounding box center [206, 88] width 280 height 40
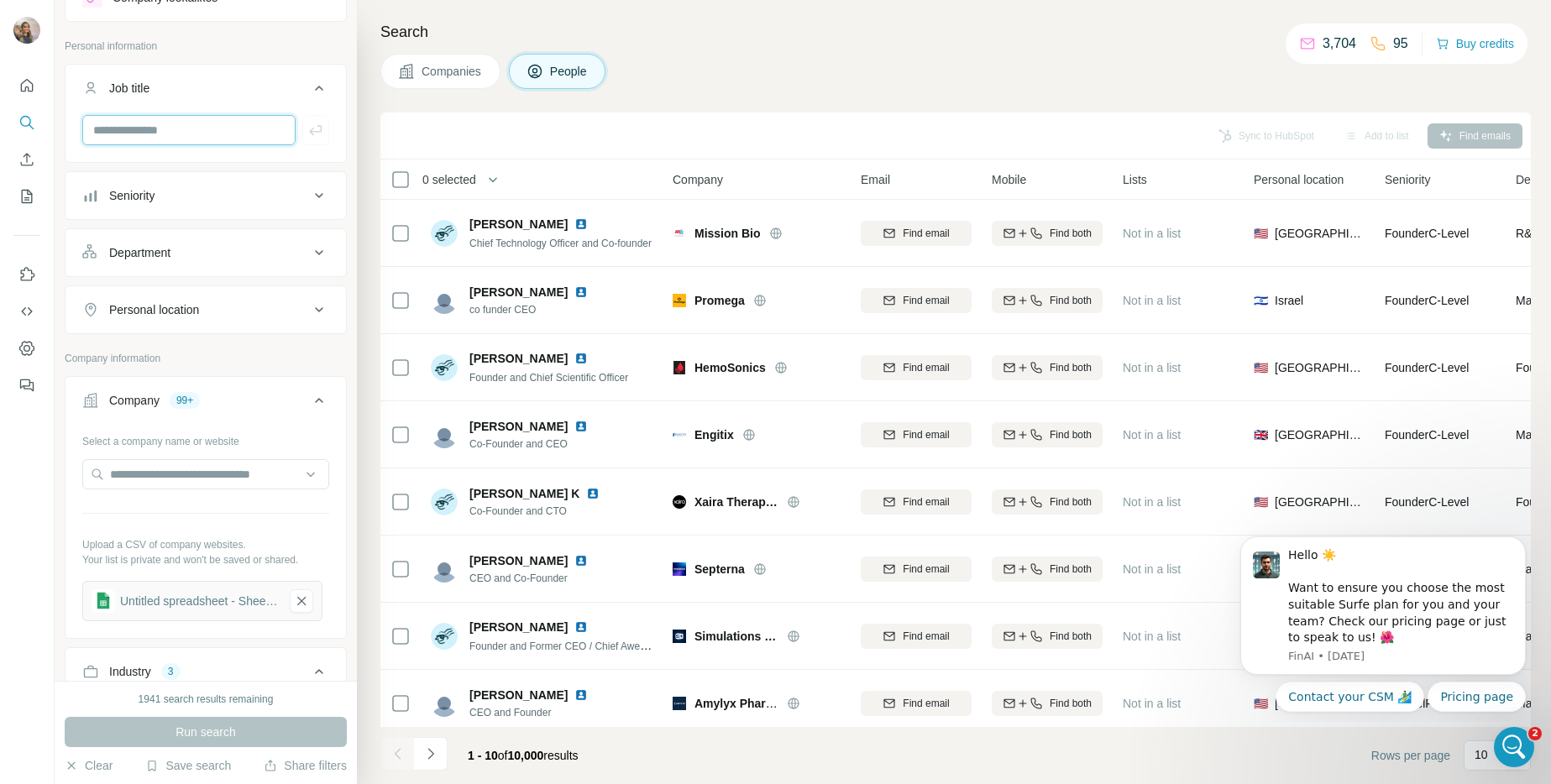
click at [196, 143] on input "text" at bounding box center [188, 130] width 213 height 30
type input "**********"
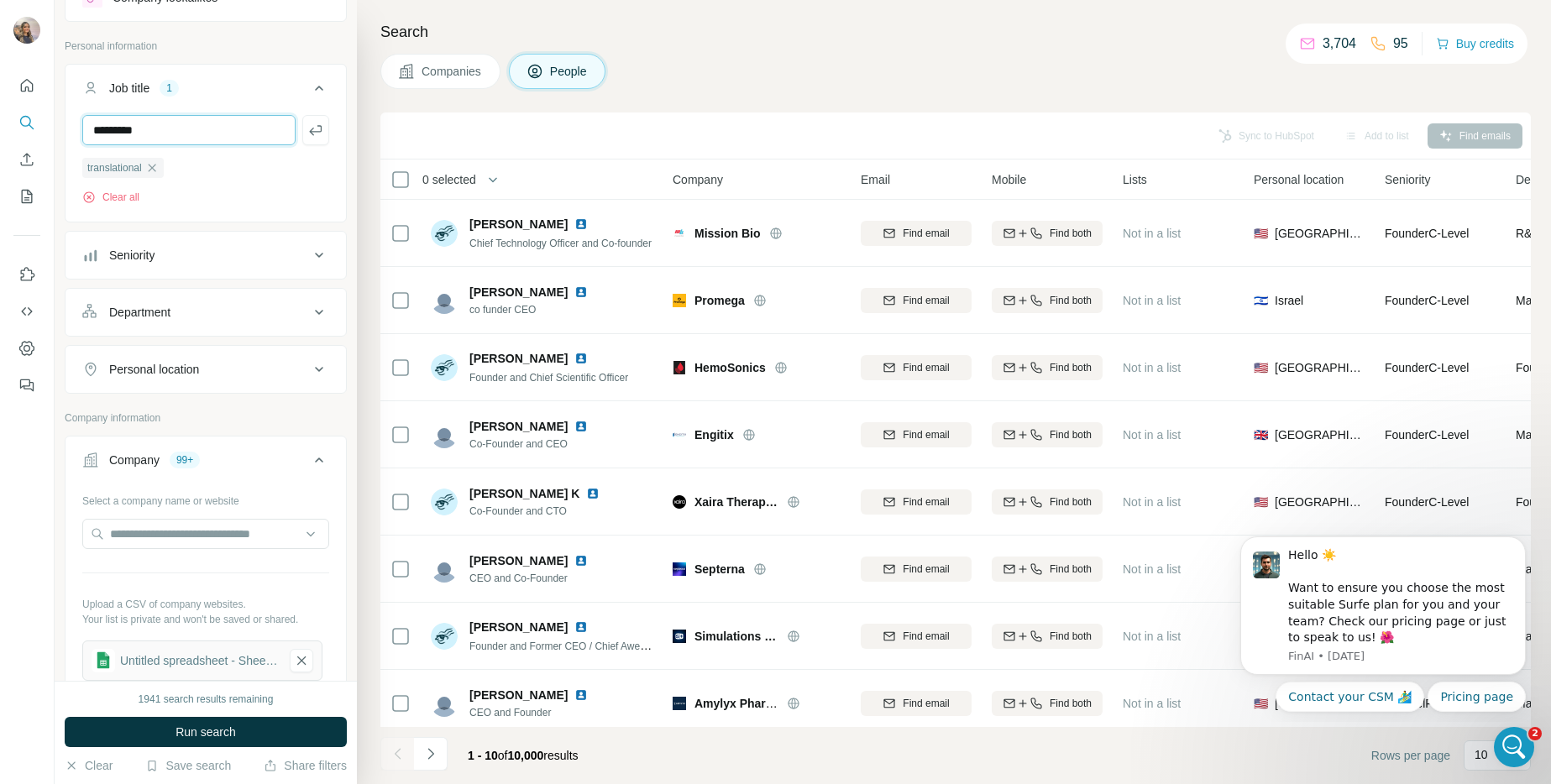
type input "*********"
type input "*"
type input "**********"
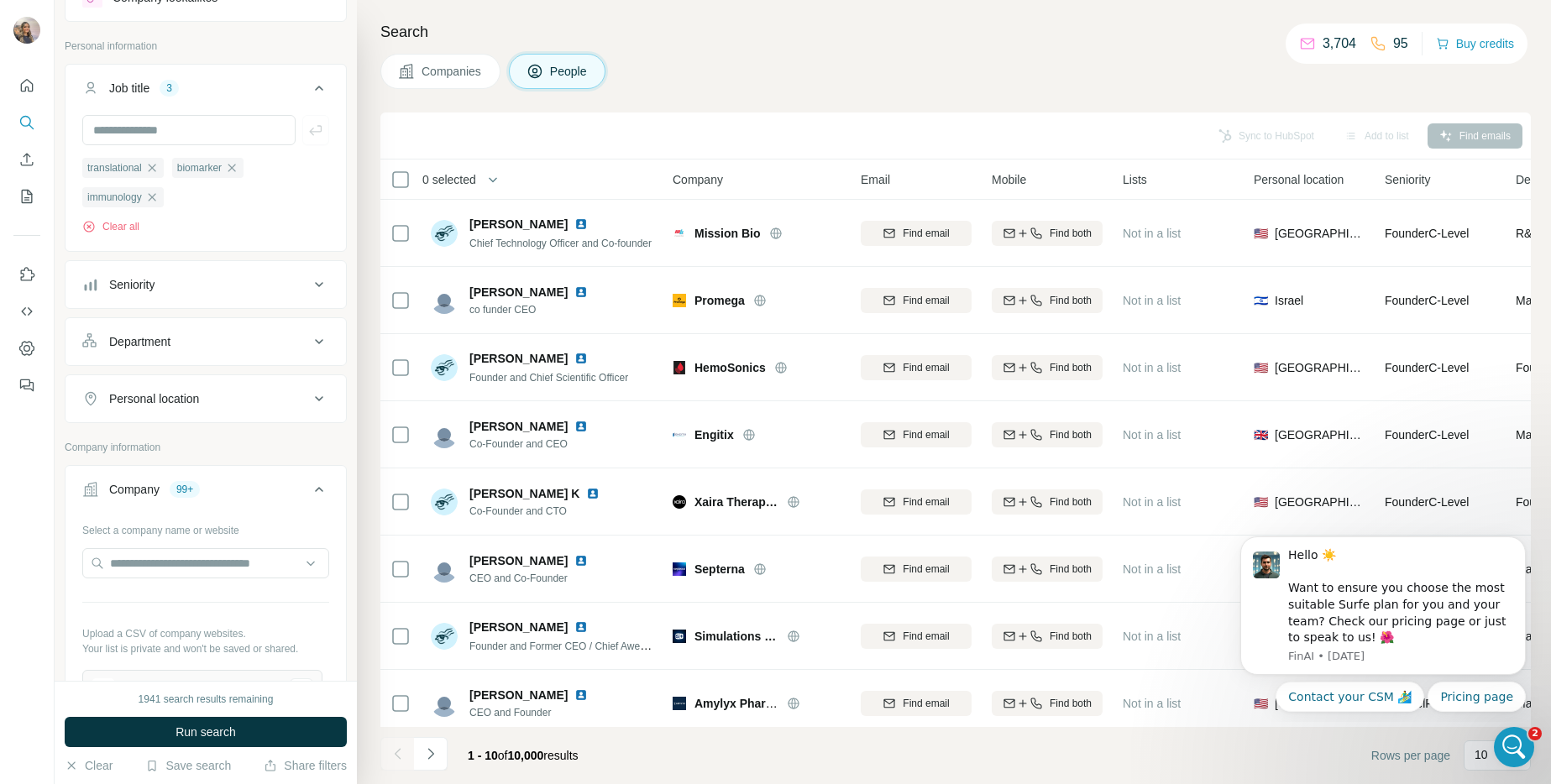
click at [282, 741] on button "Run search" at bounding box center [206, 732] width 282 height 30
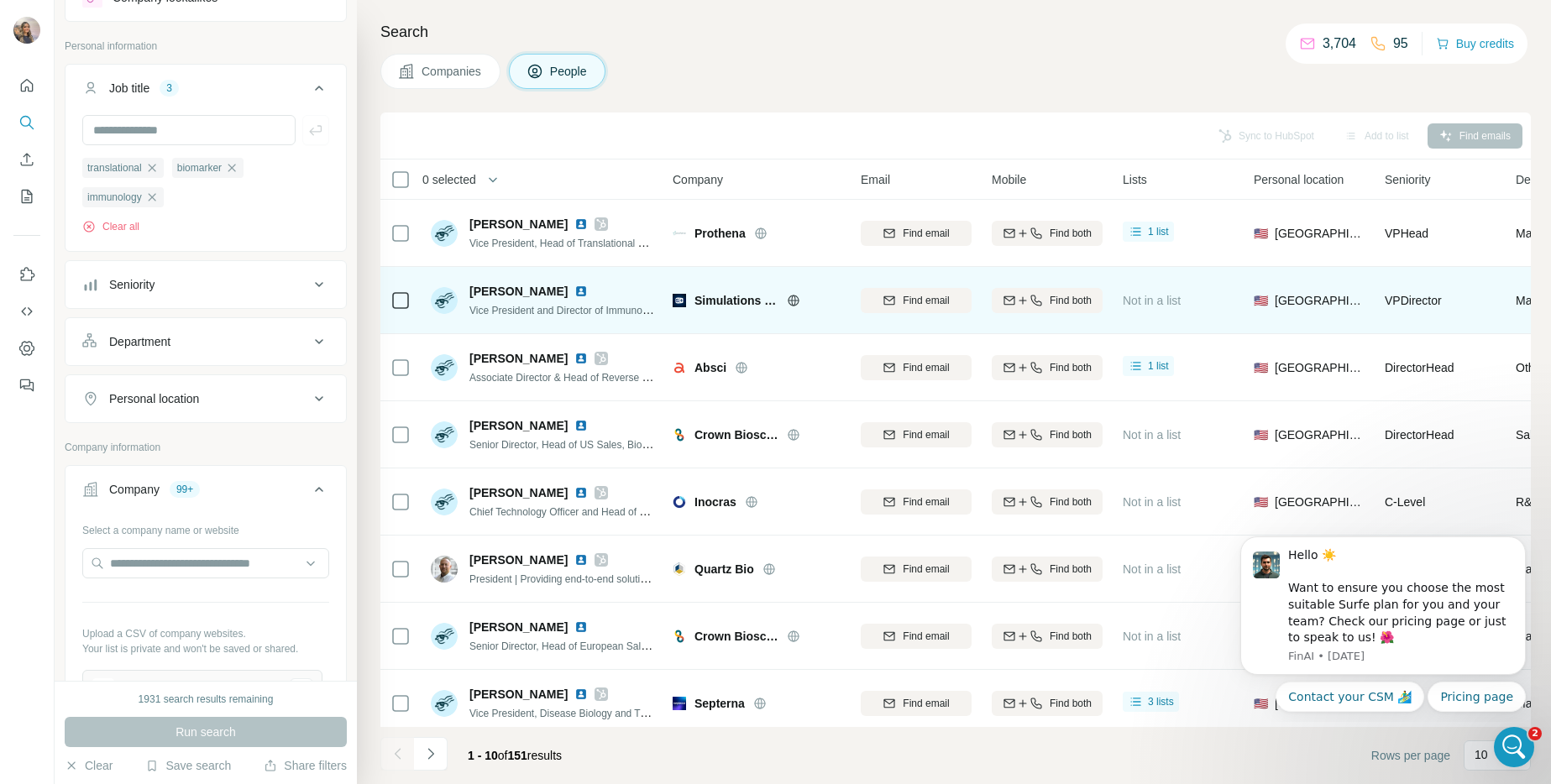
click at [797, 303] on icon at bounding box center [793, 300] width 11 height 11
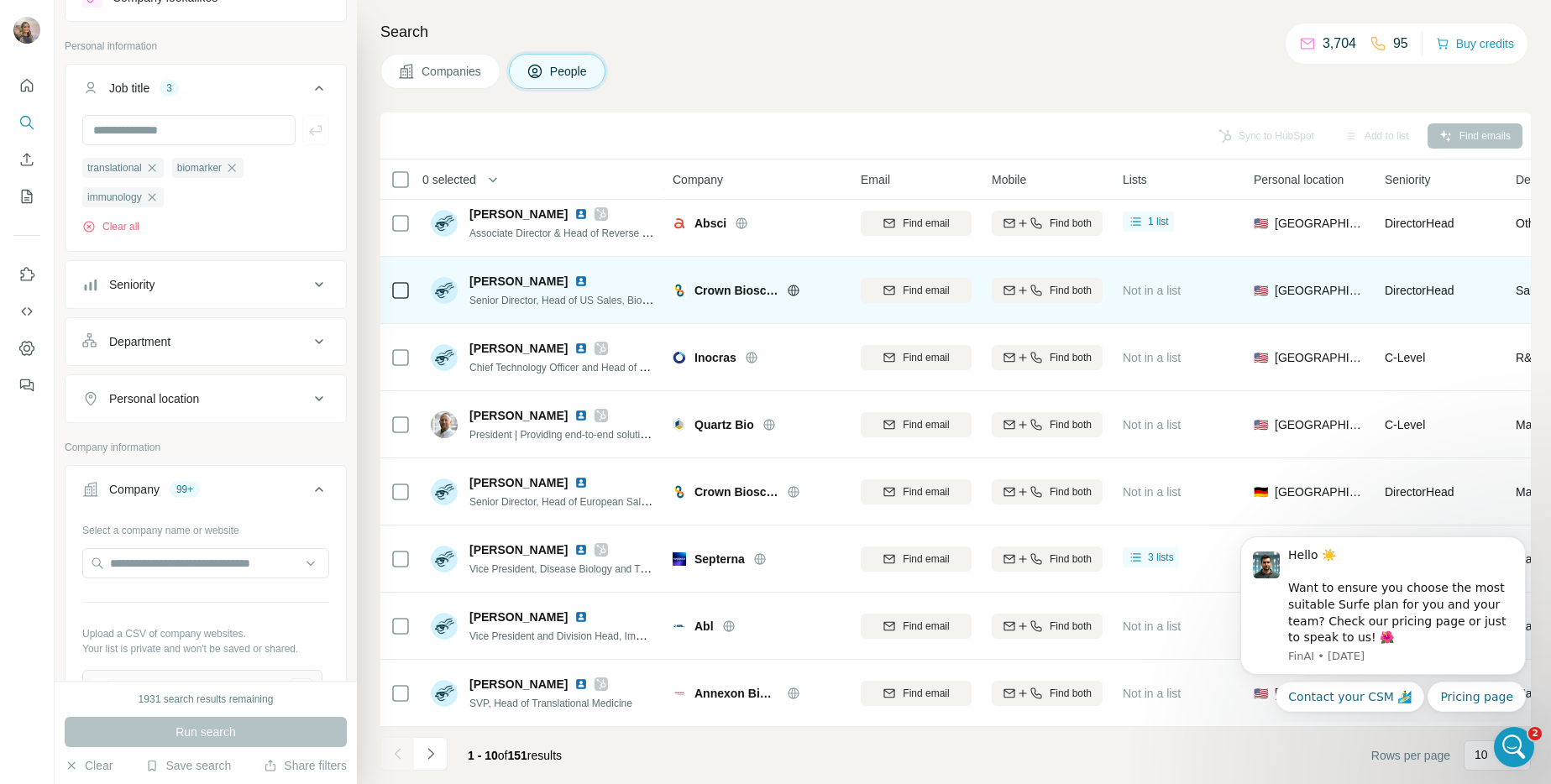
scroll to position [154, 0]
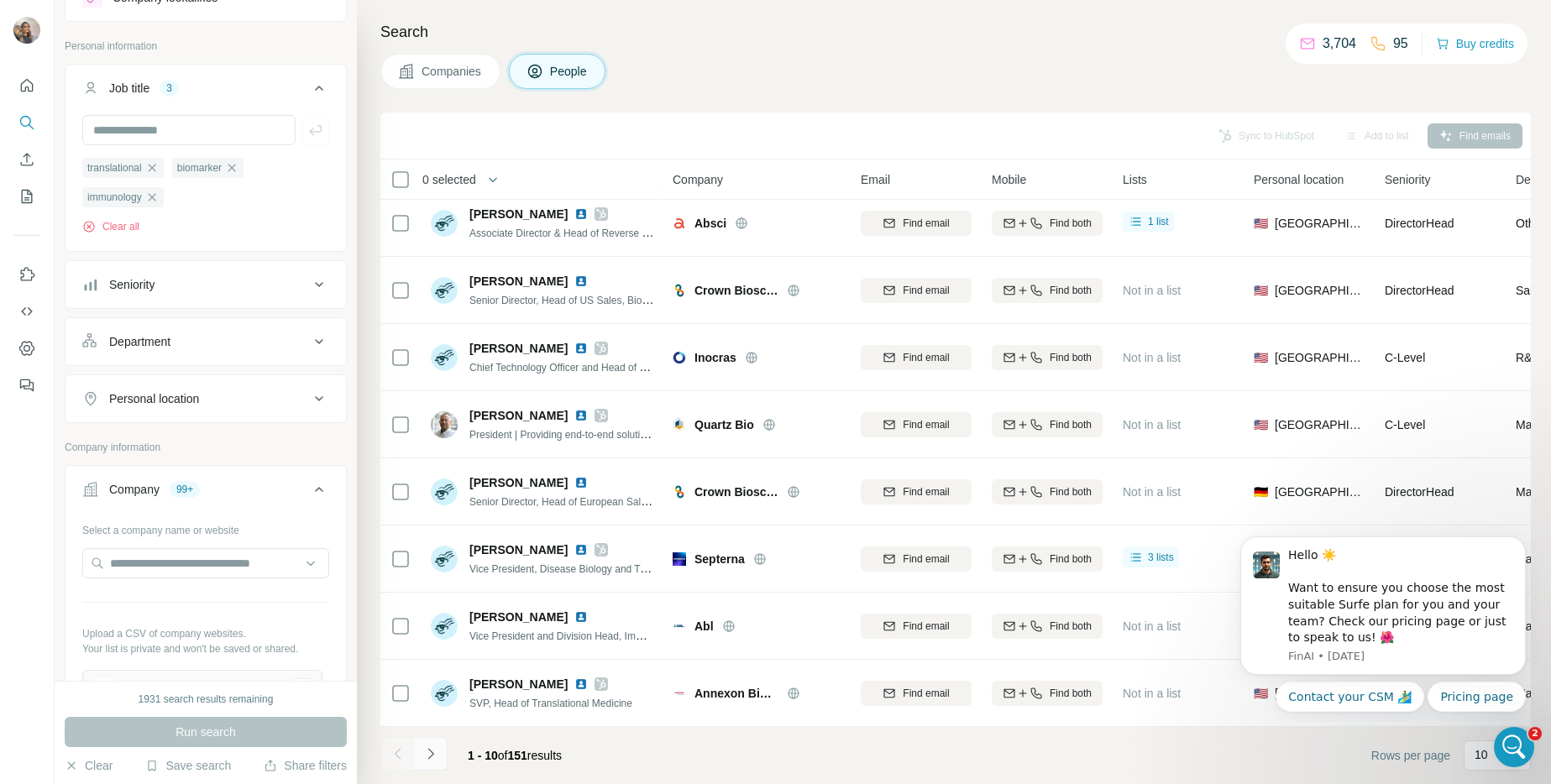
click at [426, 757] on icon "Navigate to next page" at bounding box center [431, 754] width 17 height 17
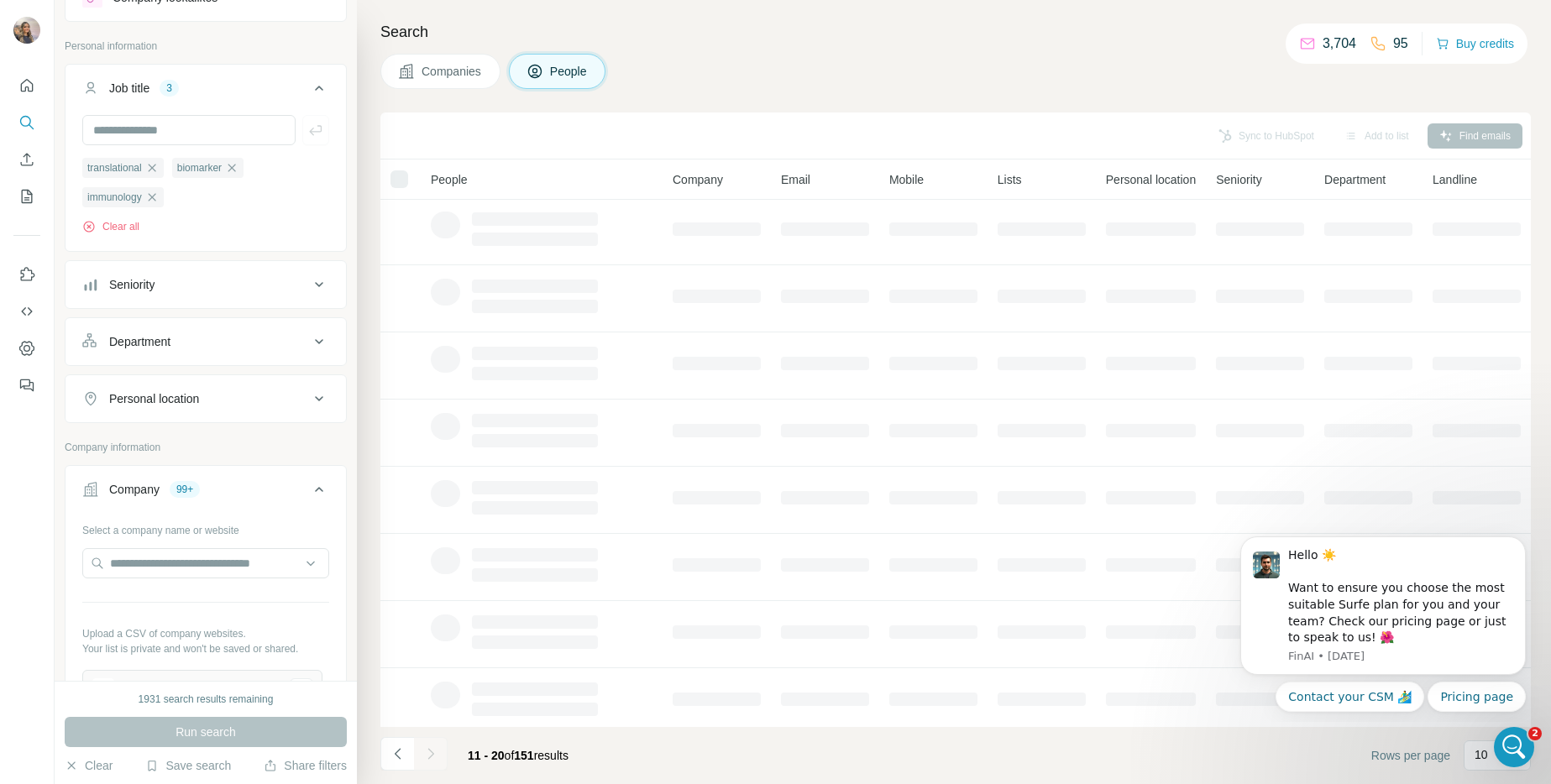
scroll to position [0, 0]
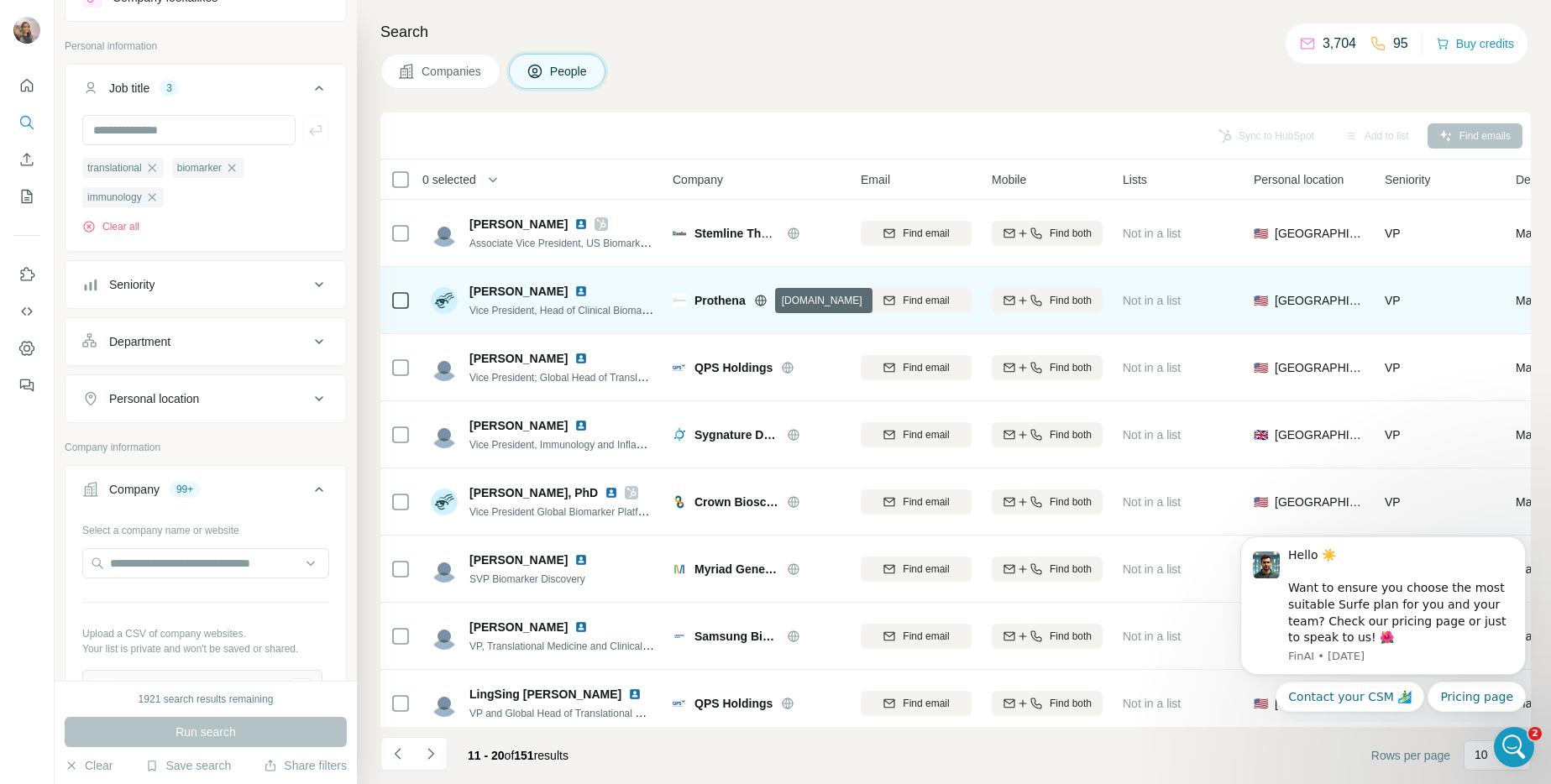
click at [764, 300] on icon at bounding box center [760, 300] width 11 height 1
click at [575, 295] on img at bounding box center [581, 292] width 14 height 14
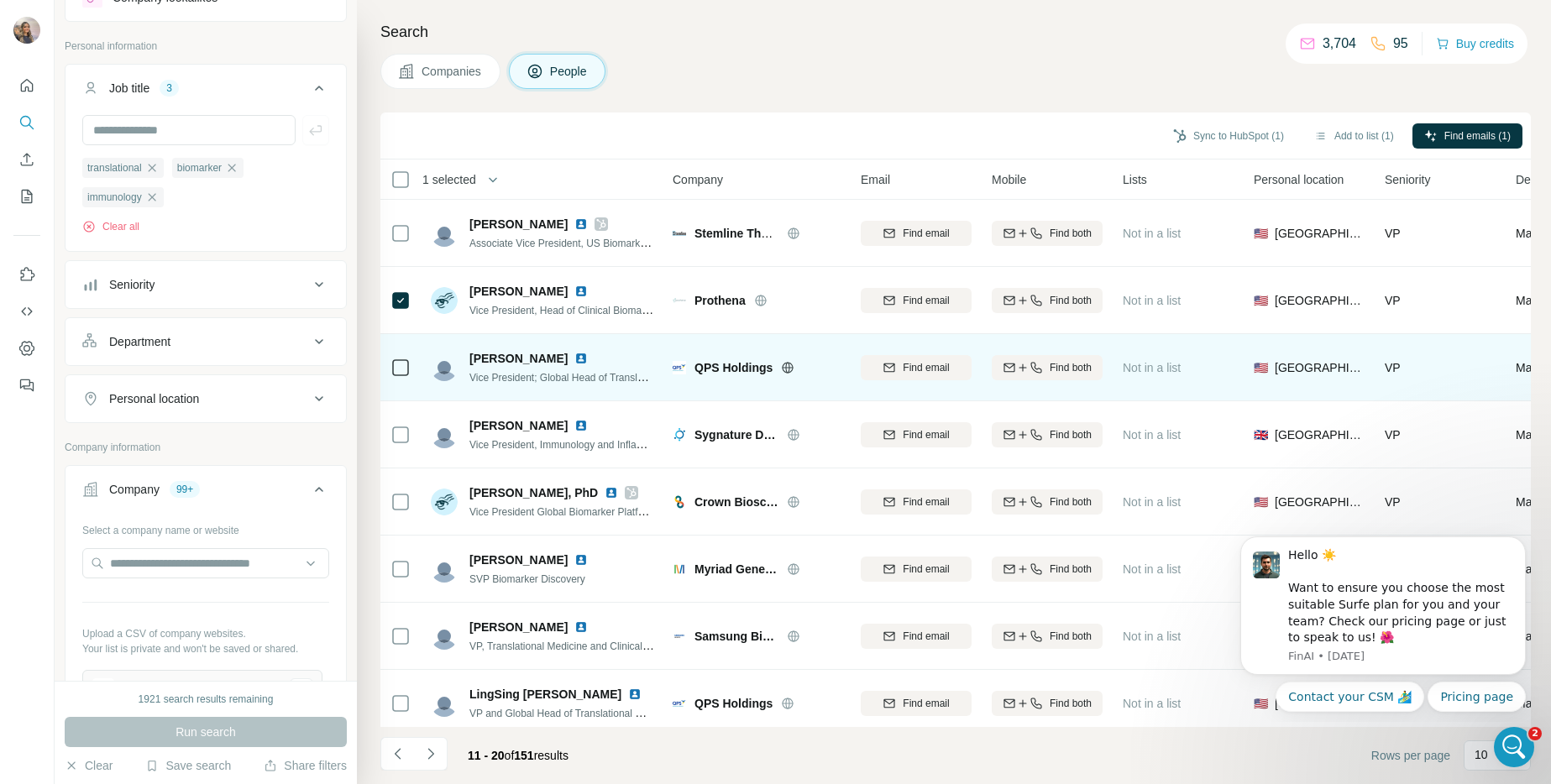
click at [781, 372] on icon at bounding box center [787, 368] width 14 height 14
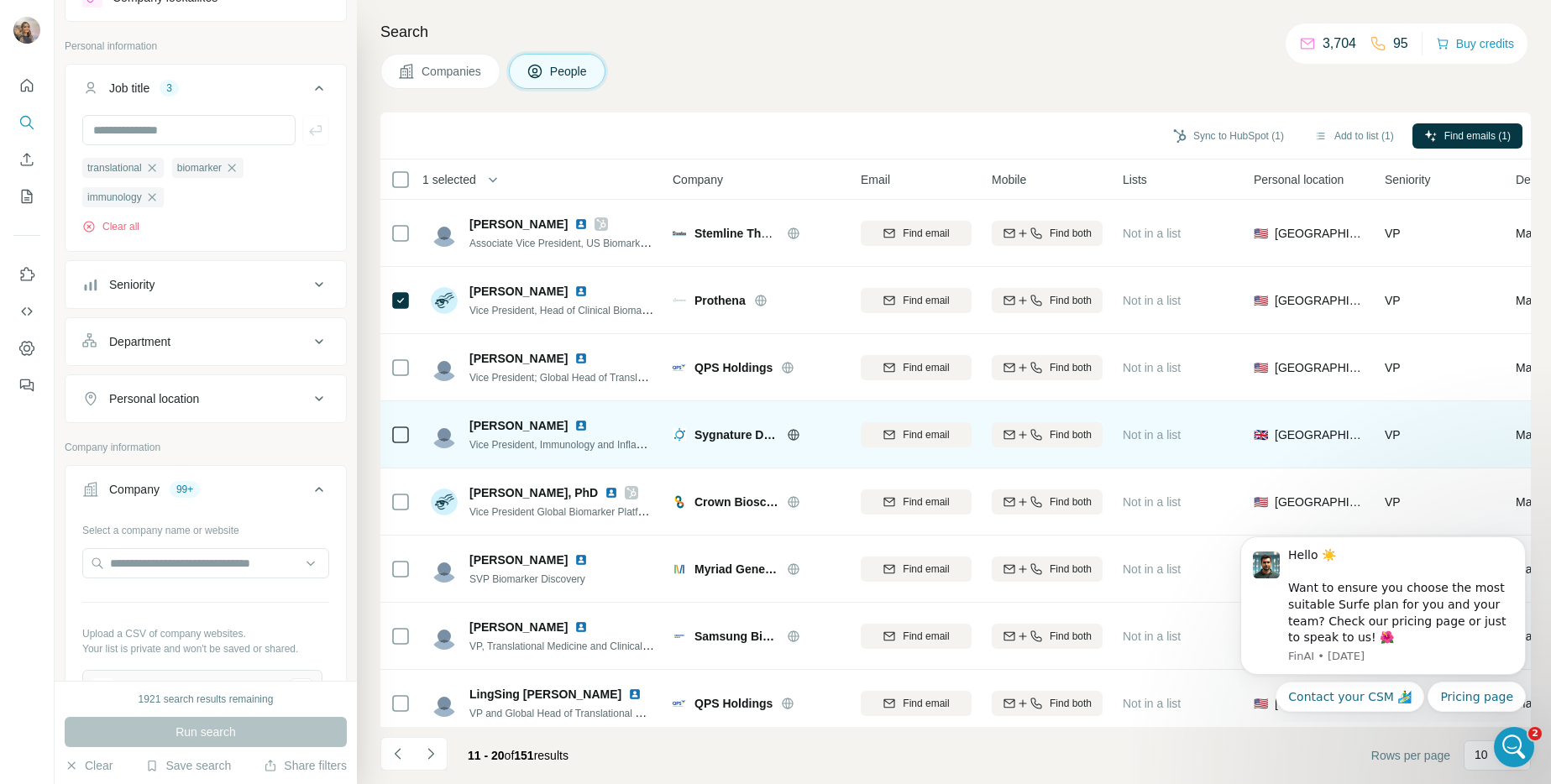
click at [797, 434] on icon at bounding box center [793, 434] width 11 height 1
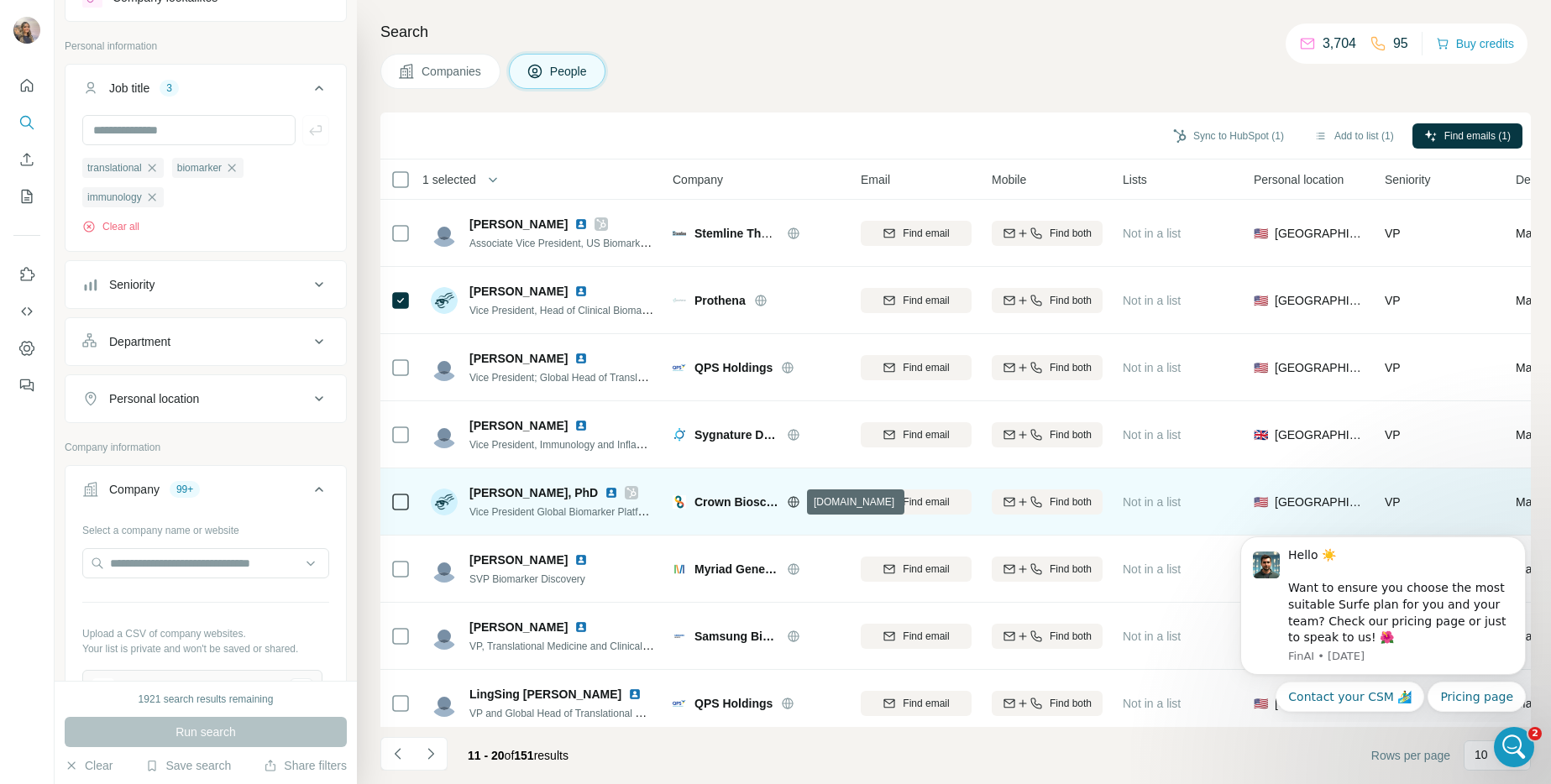
click at [792, 502] on icon at bounding box center [793, 501] width 4 height 11
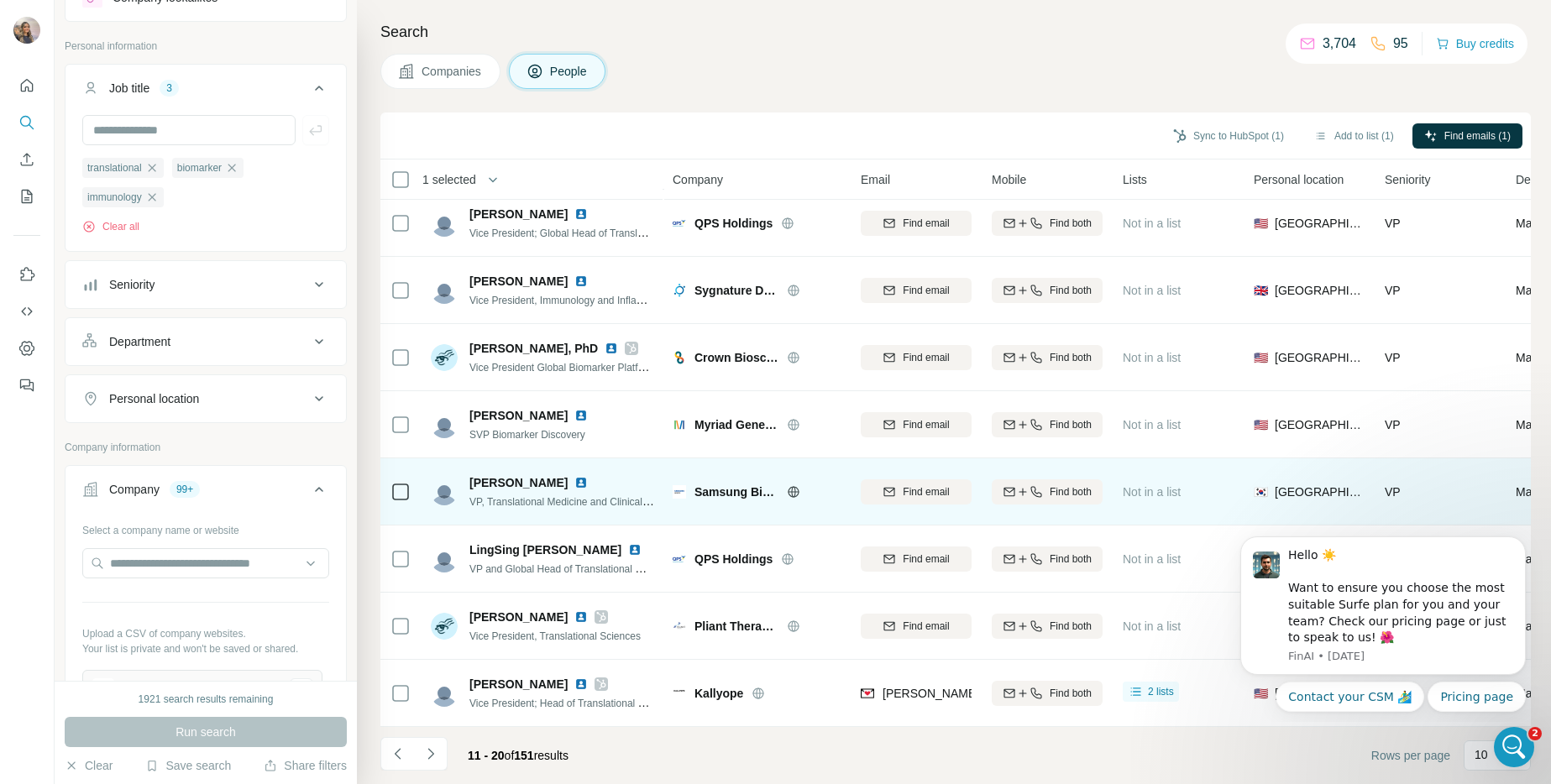
scroll to position [154, 0]
click at [760, 485] on span "Samsung Bioepis" at bounding box center [736, 492] width 84 height 17
click at [797, 486] on icon at bounding box center [793, 492] width 14 height 14
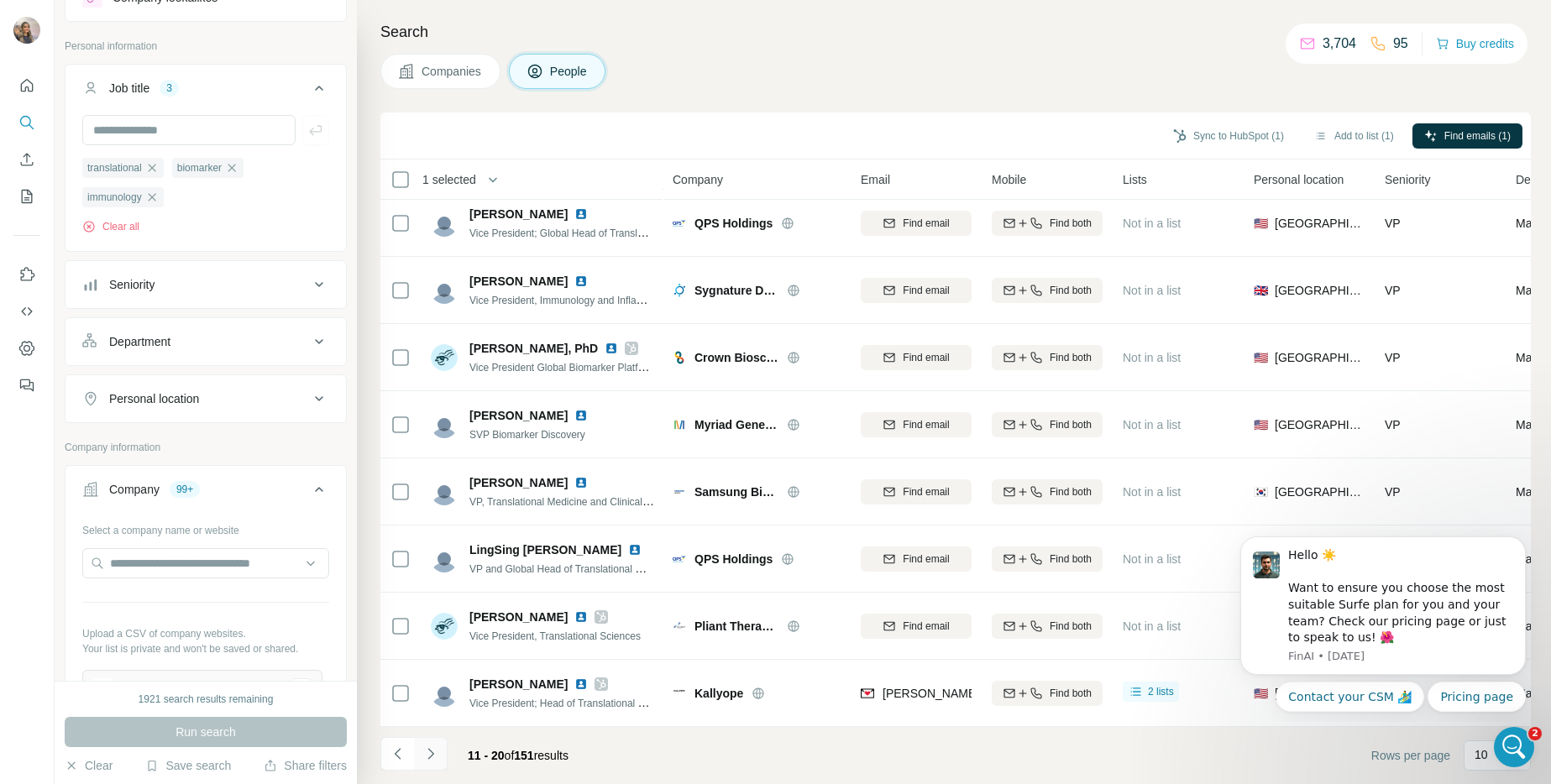
click at [439, 755] on button "Navigate to next page" at bounding box center [430, 753] width 33 height 33
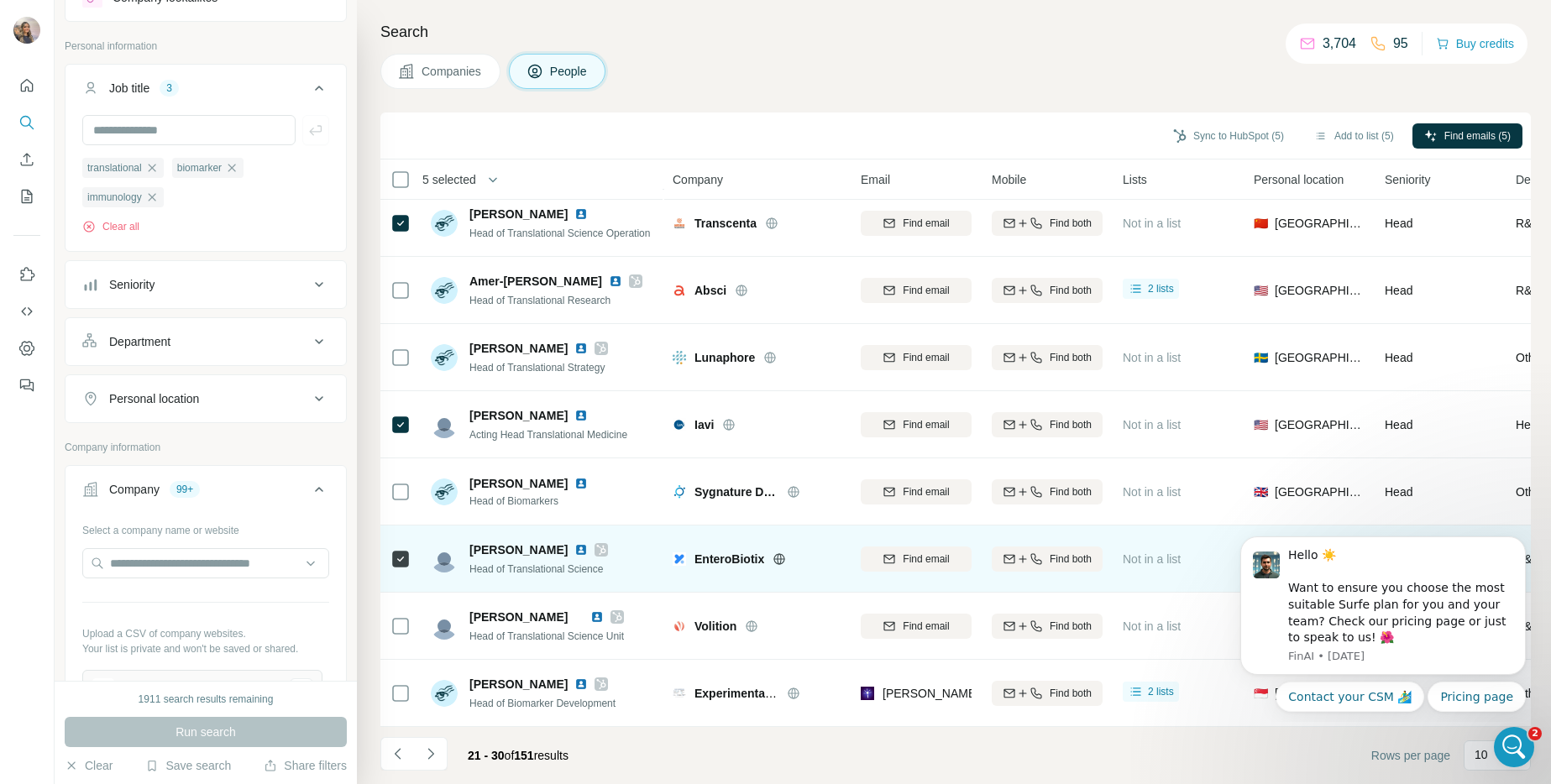
click at [407, 560] on div at bounding box center [401, 558] width 21 height 46
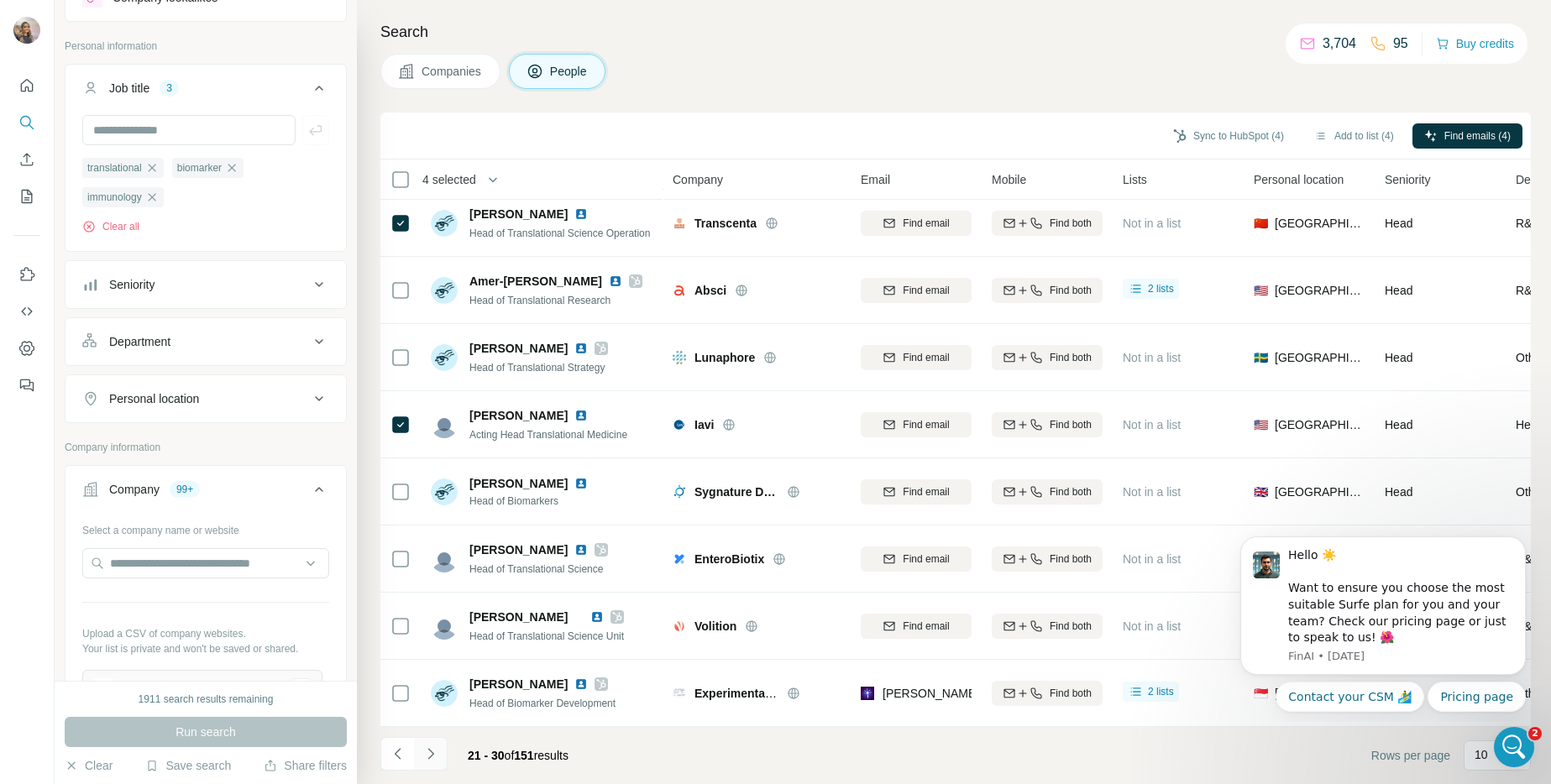
click at [440, 767] on button "Navigate to next page" at bounding box center [430, 753] width 33 height 33
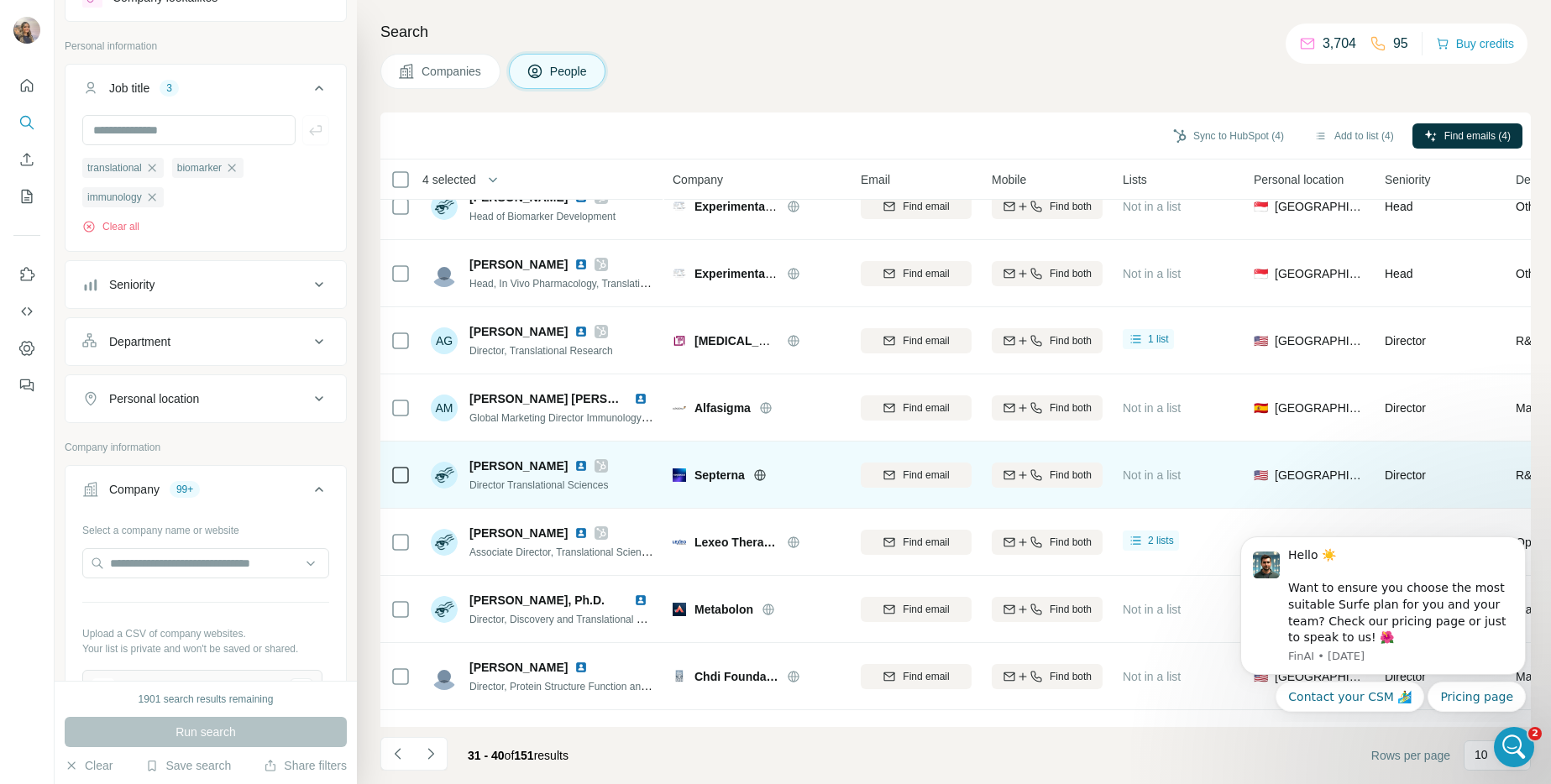
scroll to position [27, 0]
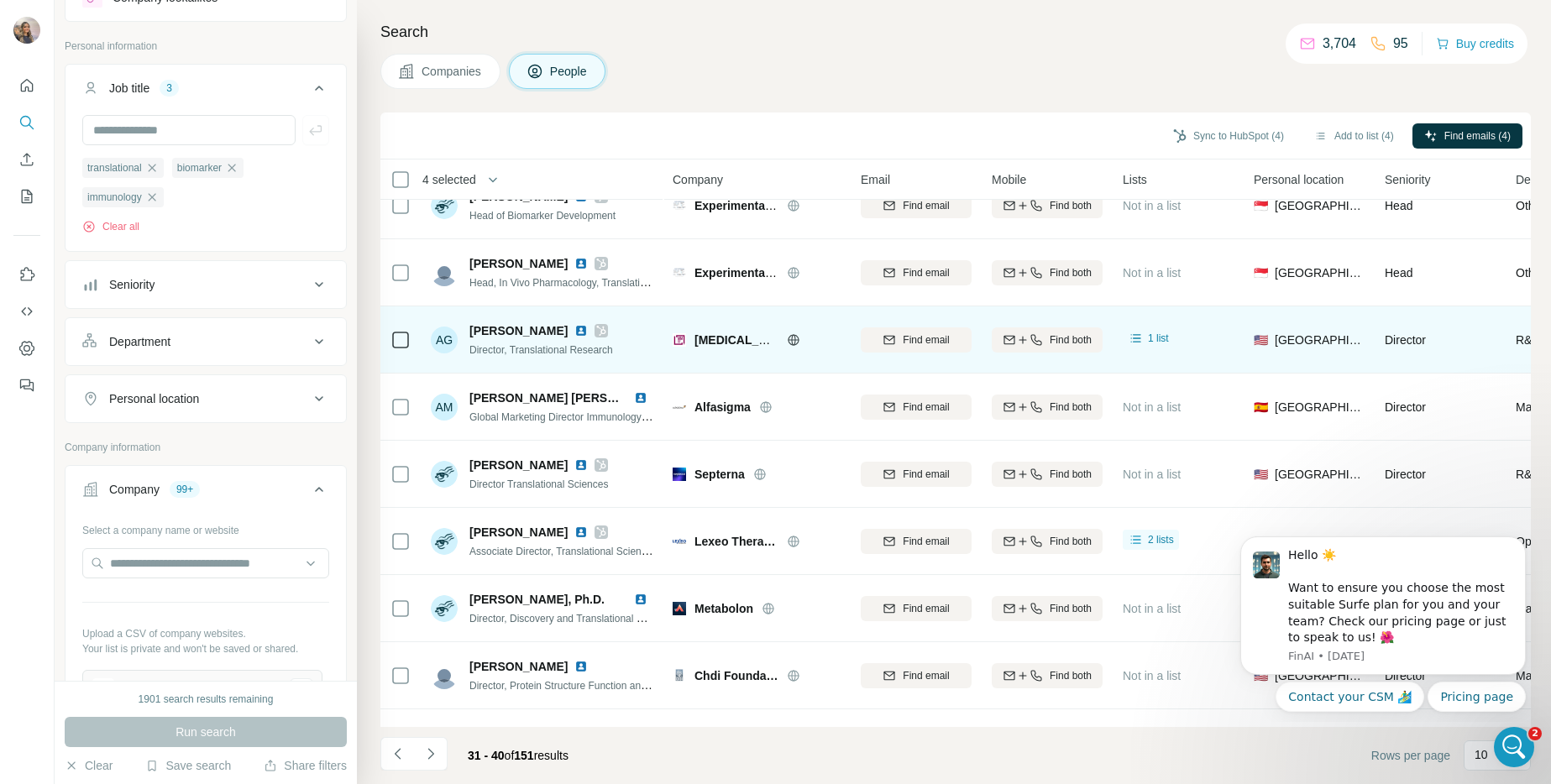
click at [596, 331] on icon at bounding box center [601, 331] width 10 height 14
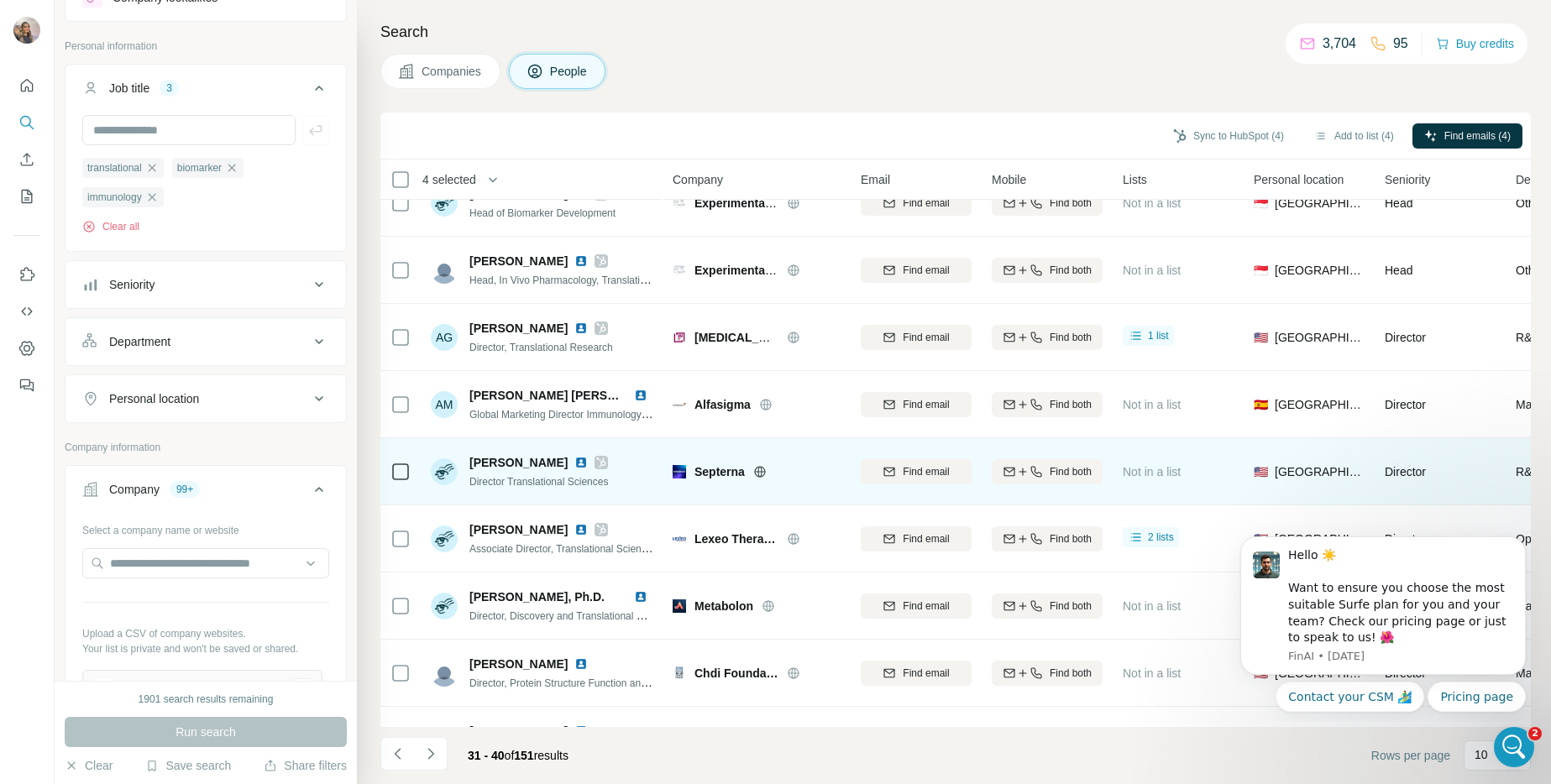
scroll to position [31, 0]
click at [608, 457] on div at bounding box center [601, 462] width 14 height 14
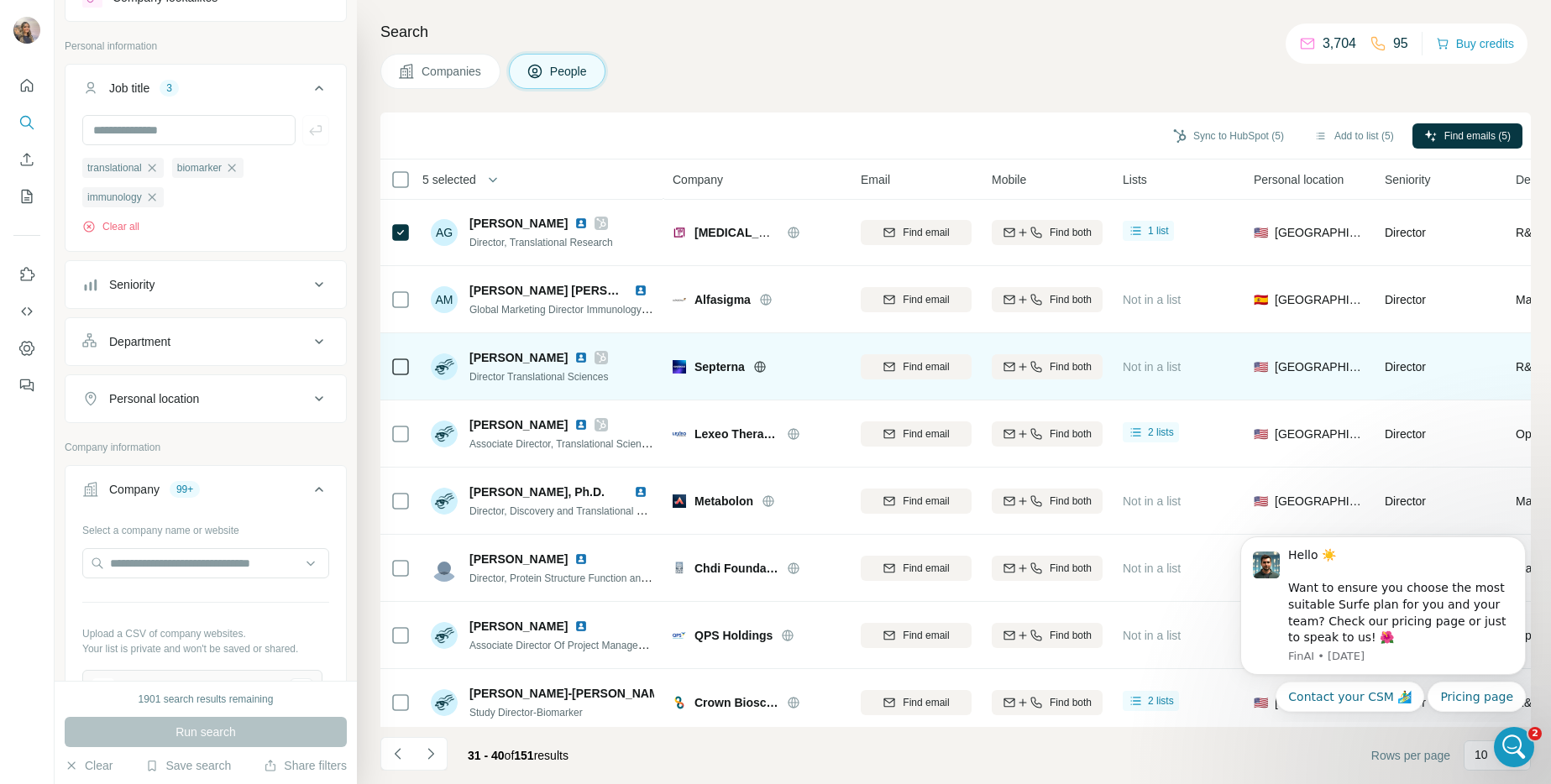
scroll to position [154, 0]
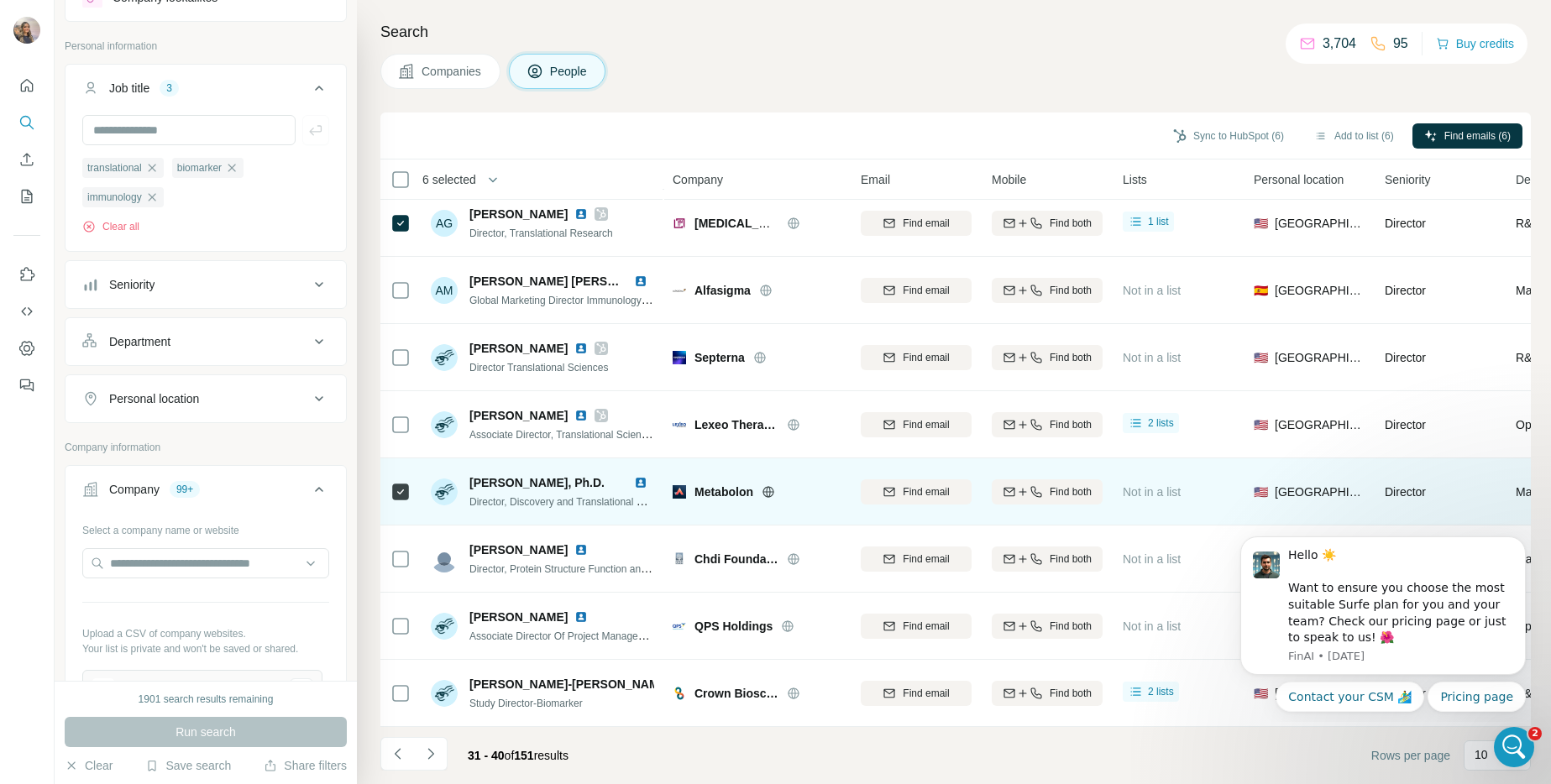
click at [776, 486] on div at bounding box center [788, 492] width 54 height 14
click at [772, 491] on icon at bounding box center [768, 491] width 11 height 1
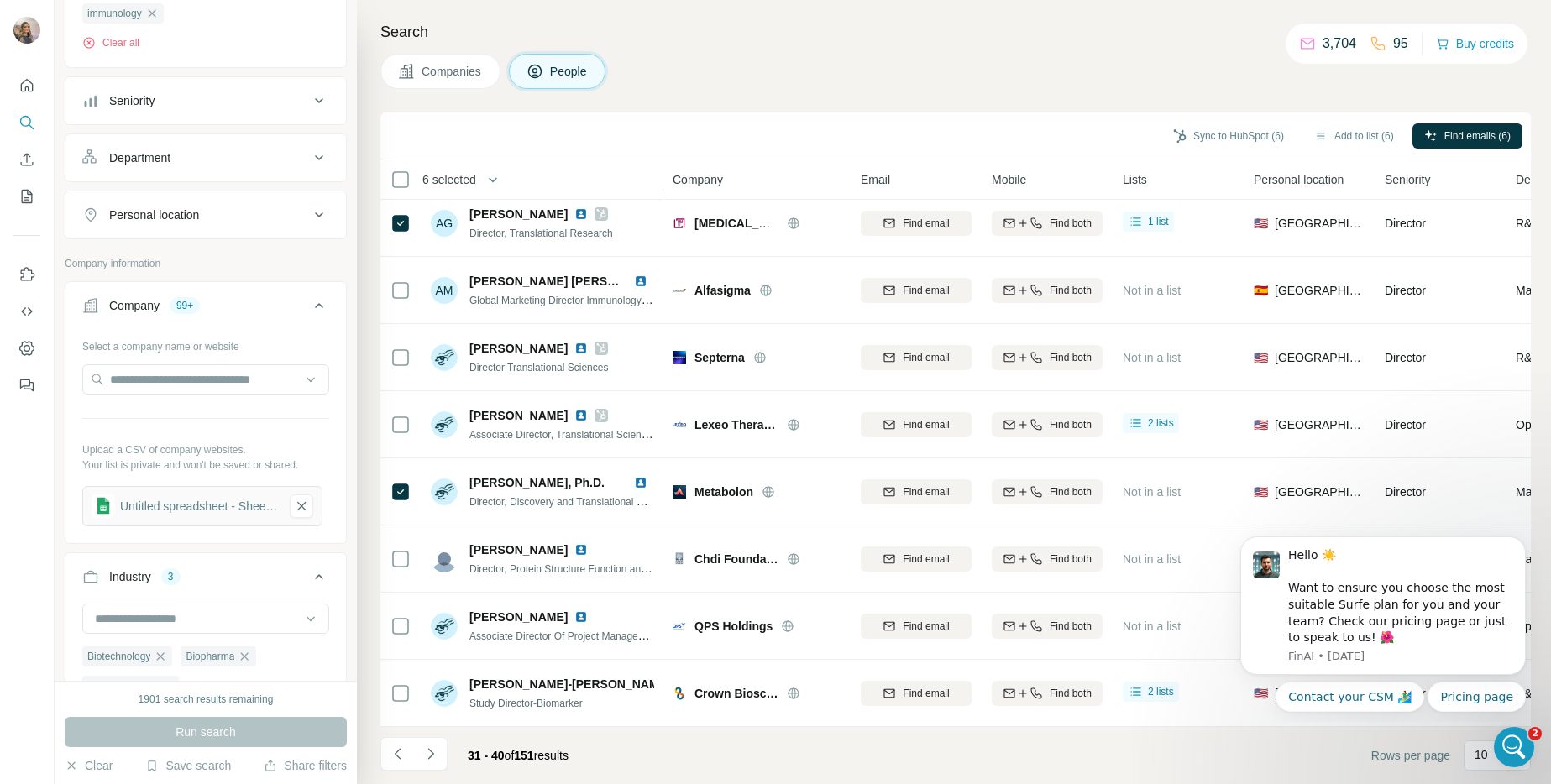
scroll to position [621, 0]
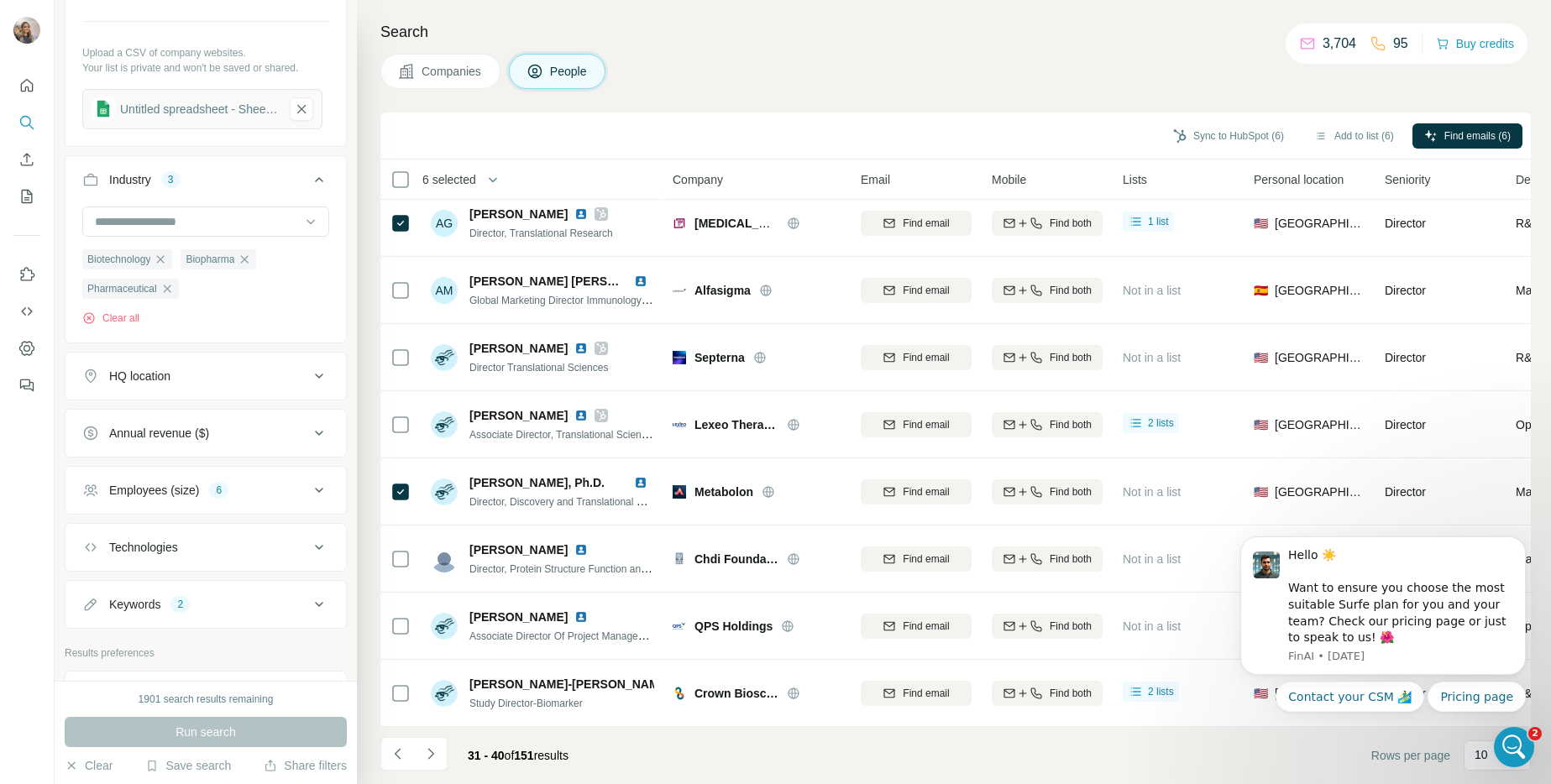
click at [211, 602] on div "Keywords 2" at bounding box center [195, 604] width 227 height 17
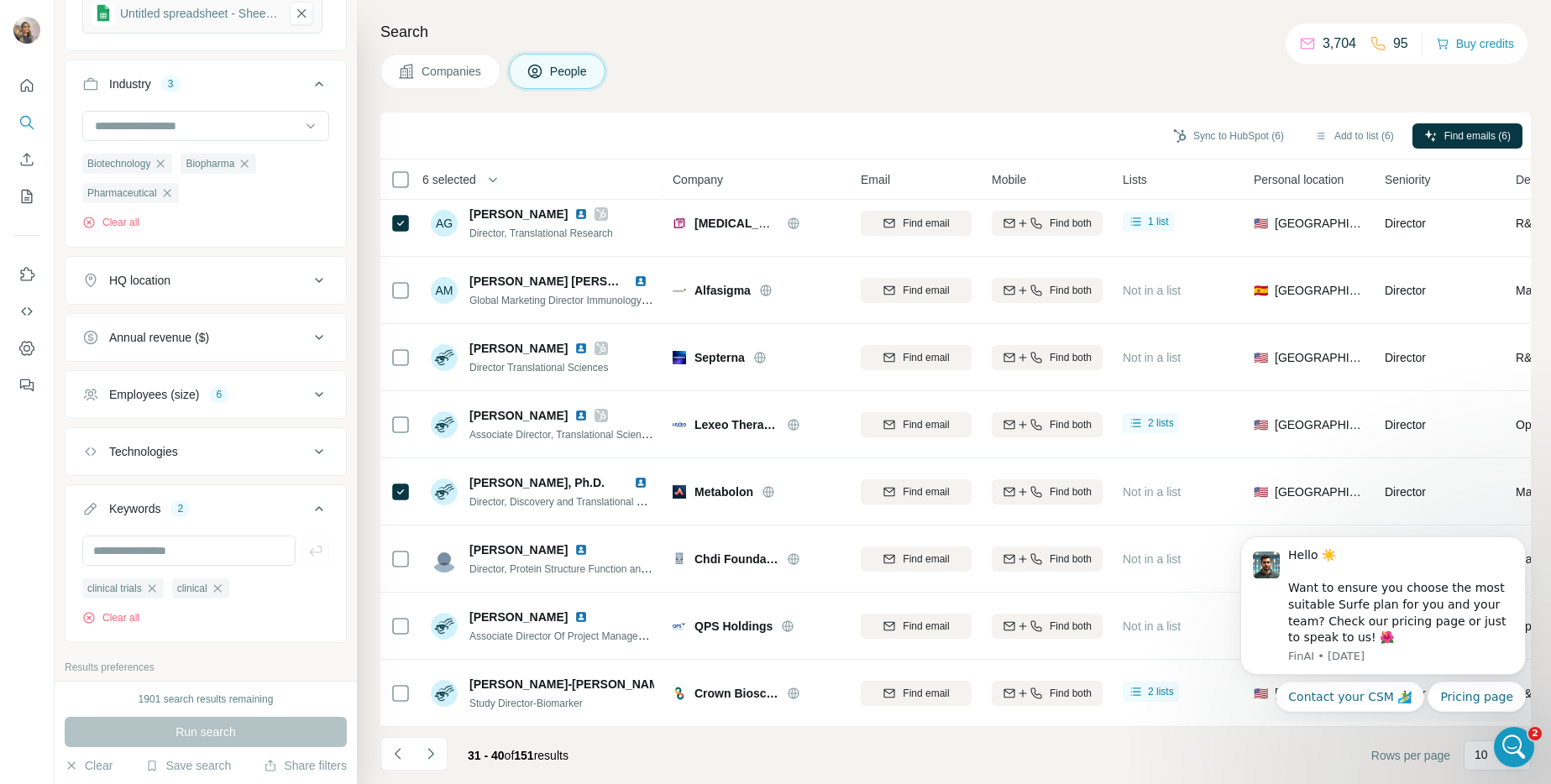
scroll to position [881, 0]
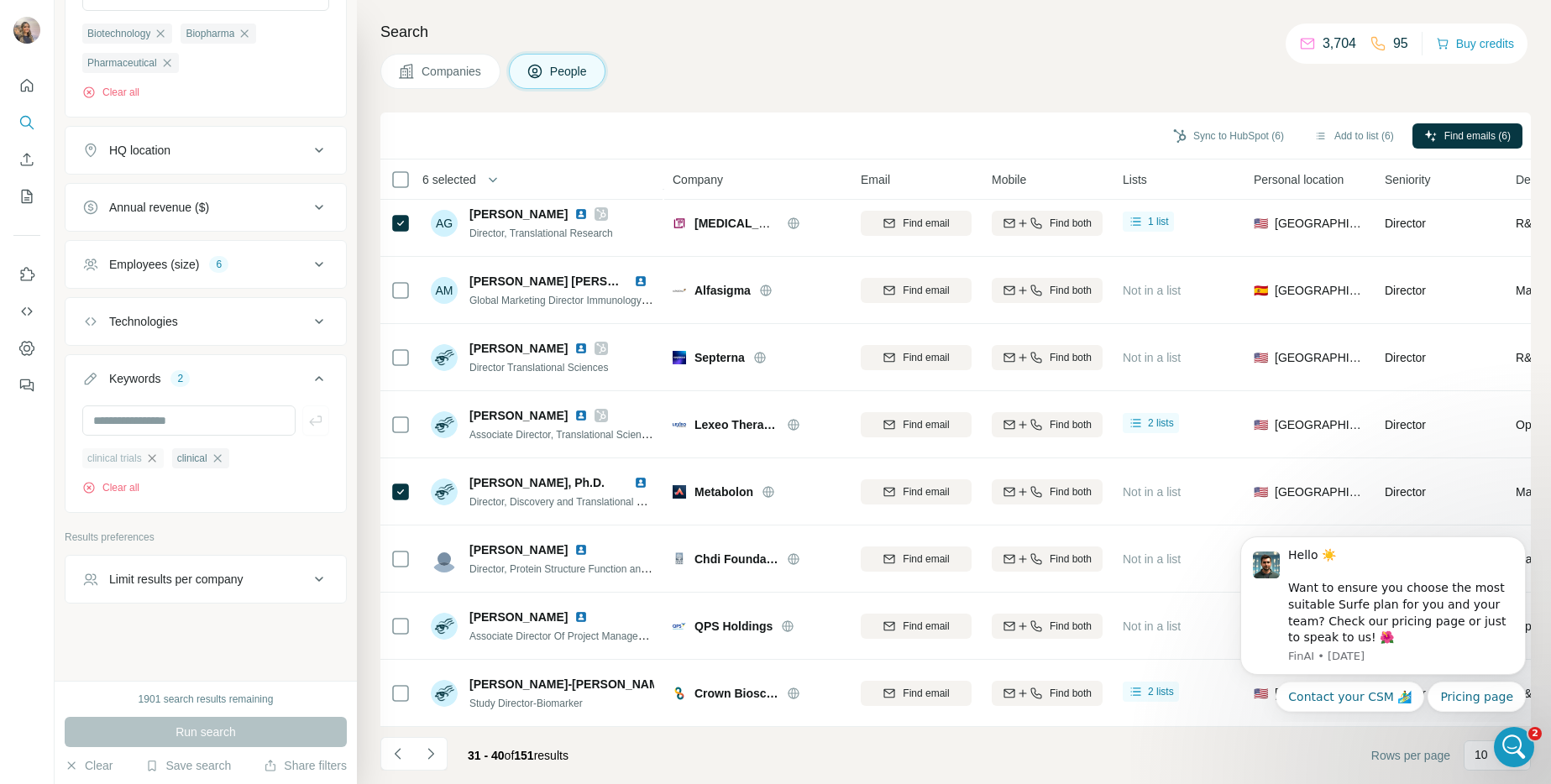
click at [152, 451] on icon "button" at bounding box center [152, 458] width 14 height 14
click at [136, 457] on div "clinical" at bounding box center [110, 458] width 57 height 21
click at [127, 457] on icon "button" at bounding box center [127, 457] width 8 height 8
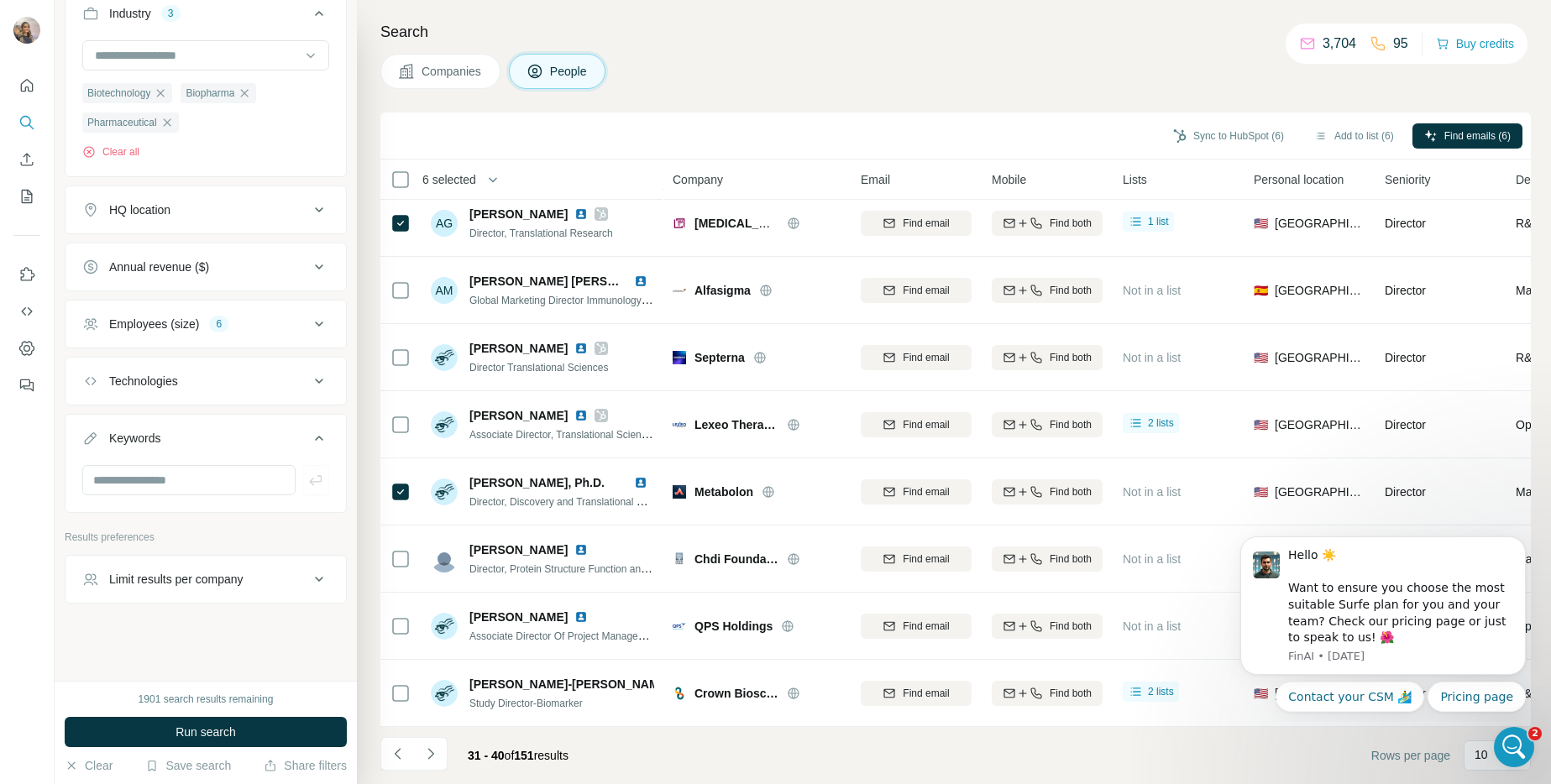
scroll to position [821, 0]
click at [296, 734] on button "Run search" at bounding box center [206, 732] width 282 height 30
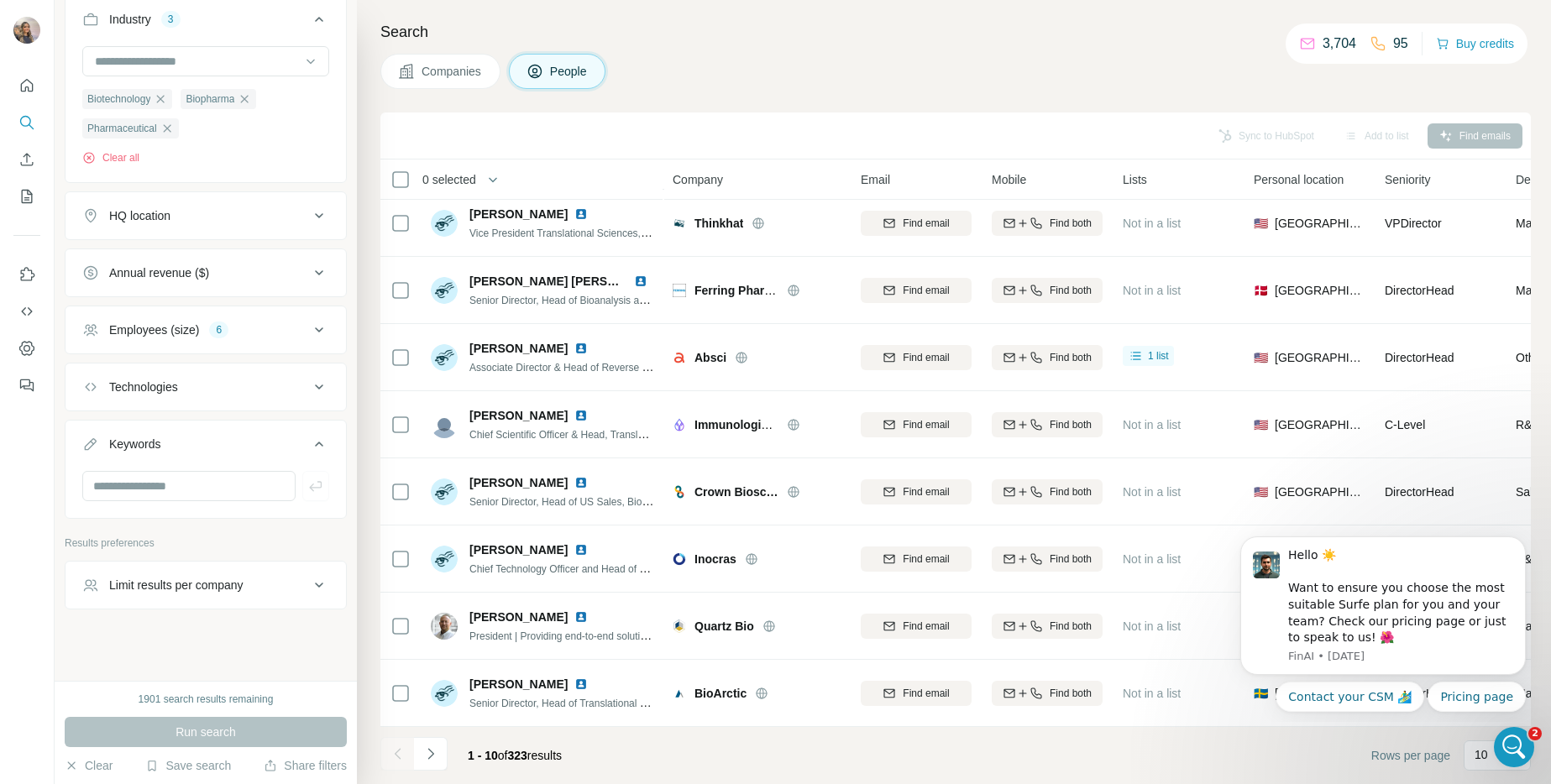
scroll to position [793, 0]
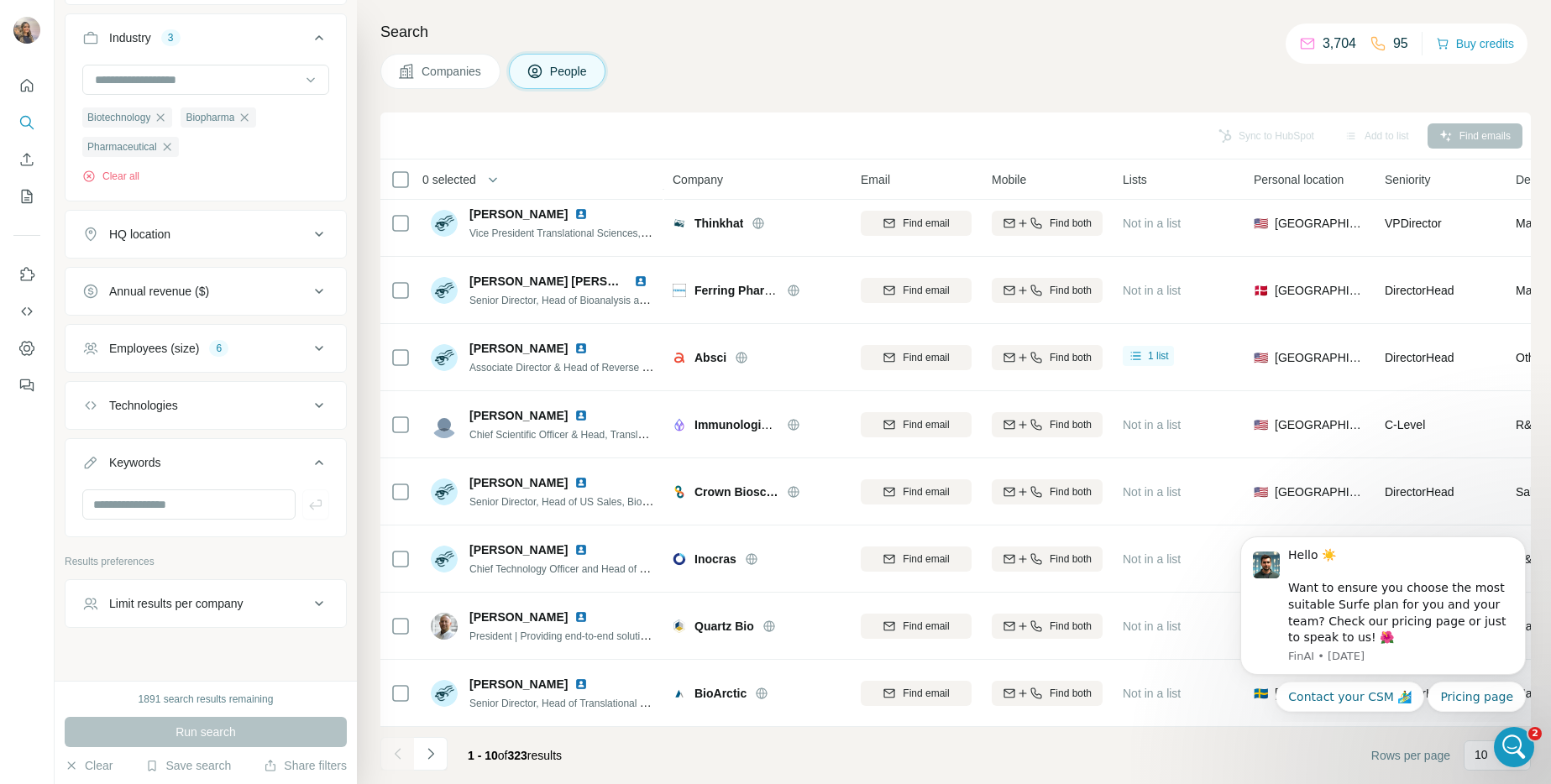
click at [199, 598] on div "Limit results per company" at bounding box center [176, 604] width 134 height 17
click at [198, 594] on button "Limit results per company" at bounding box center [206, 606] width 280 height 47
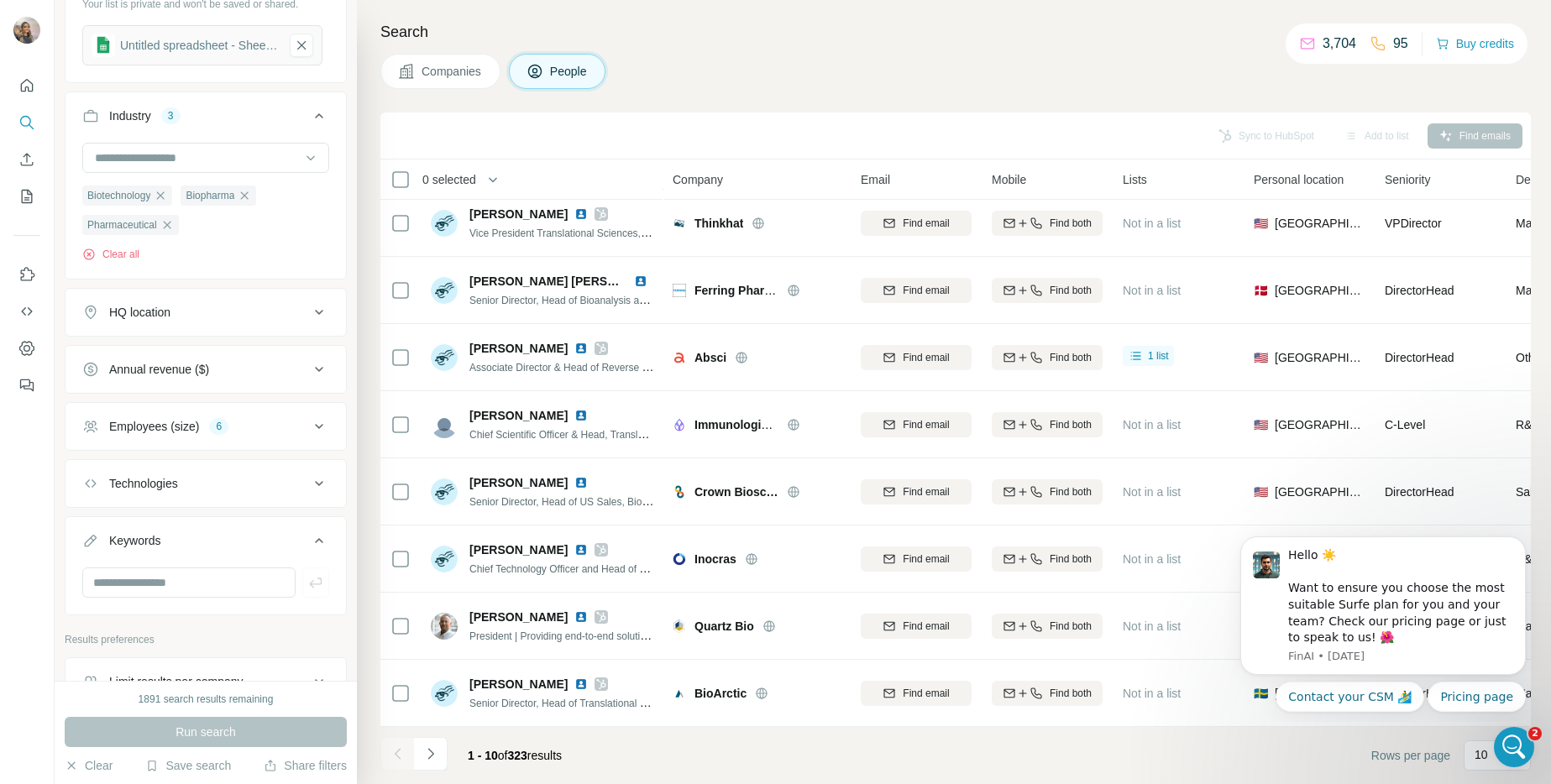
scroll to position [705, 0]
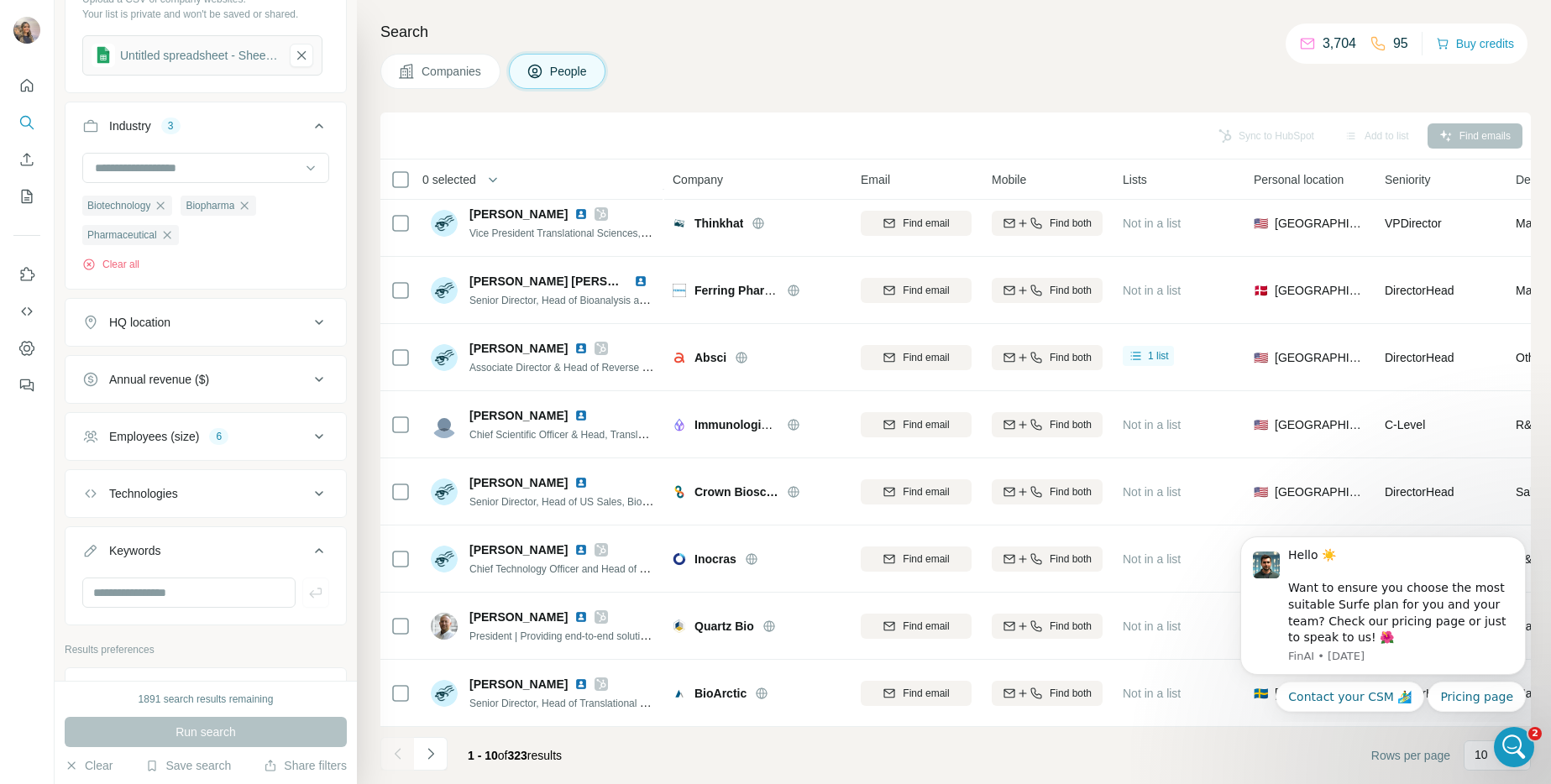
click at [186, 508] on button "Technologies" at bounding box center [206, 493] width 280 height 40
drag, startPoint x: 190, startPoint y: 495, endPoint x: 187, endPoint y: 478, distance: 17.3
click at [190, 494] on div "Technologies" at bounding box center [195, 494] width 227 height 17
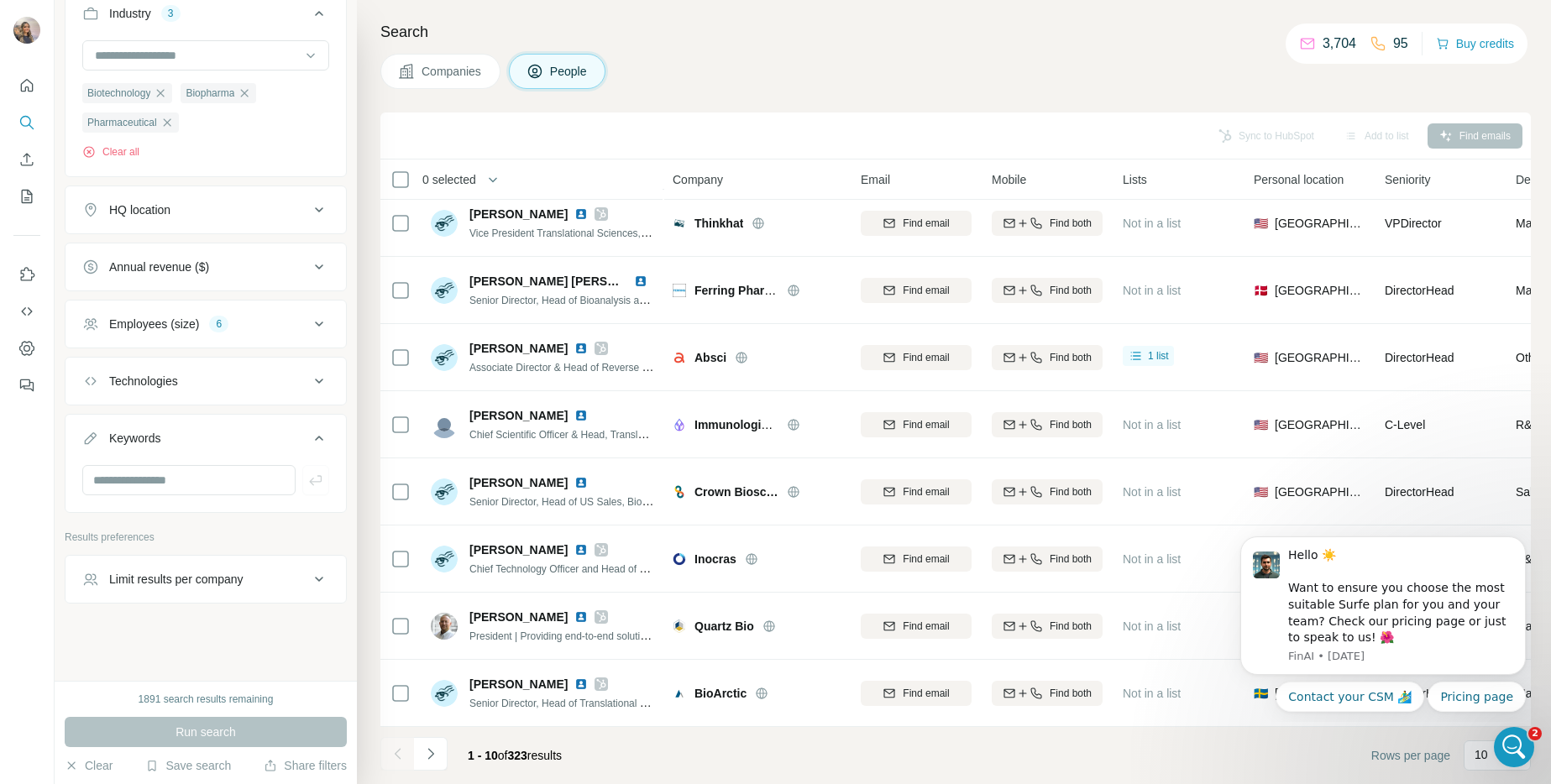
click at [171, 258] on div "Annual revenue ($)" at bounding box center [159, 267] width 100 height 17
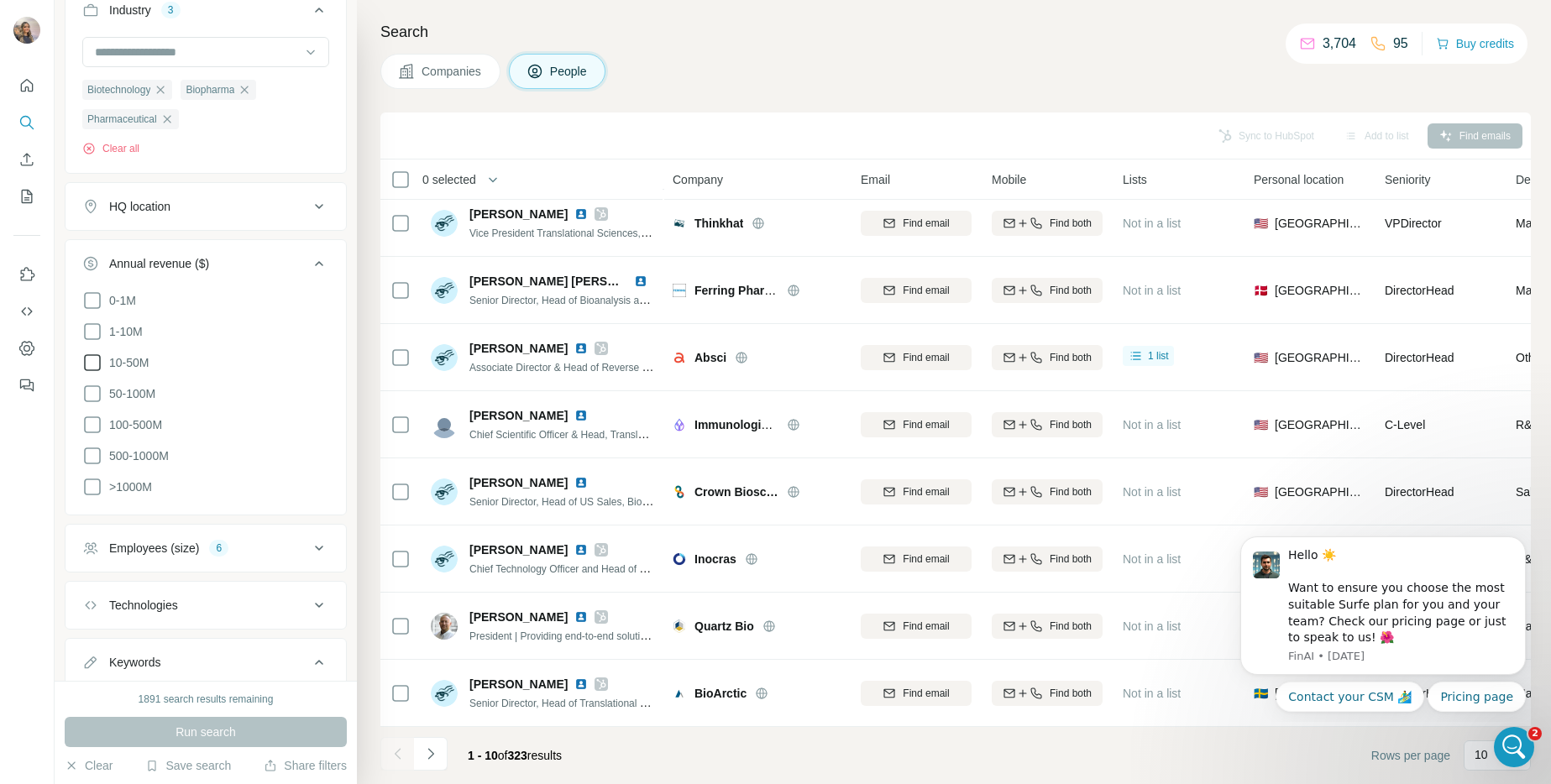
click at [127, 364] on span "10-50M" at bounding box center [126, 363] width 46 height 17
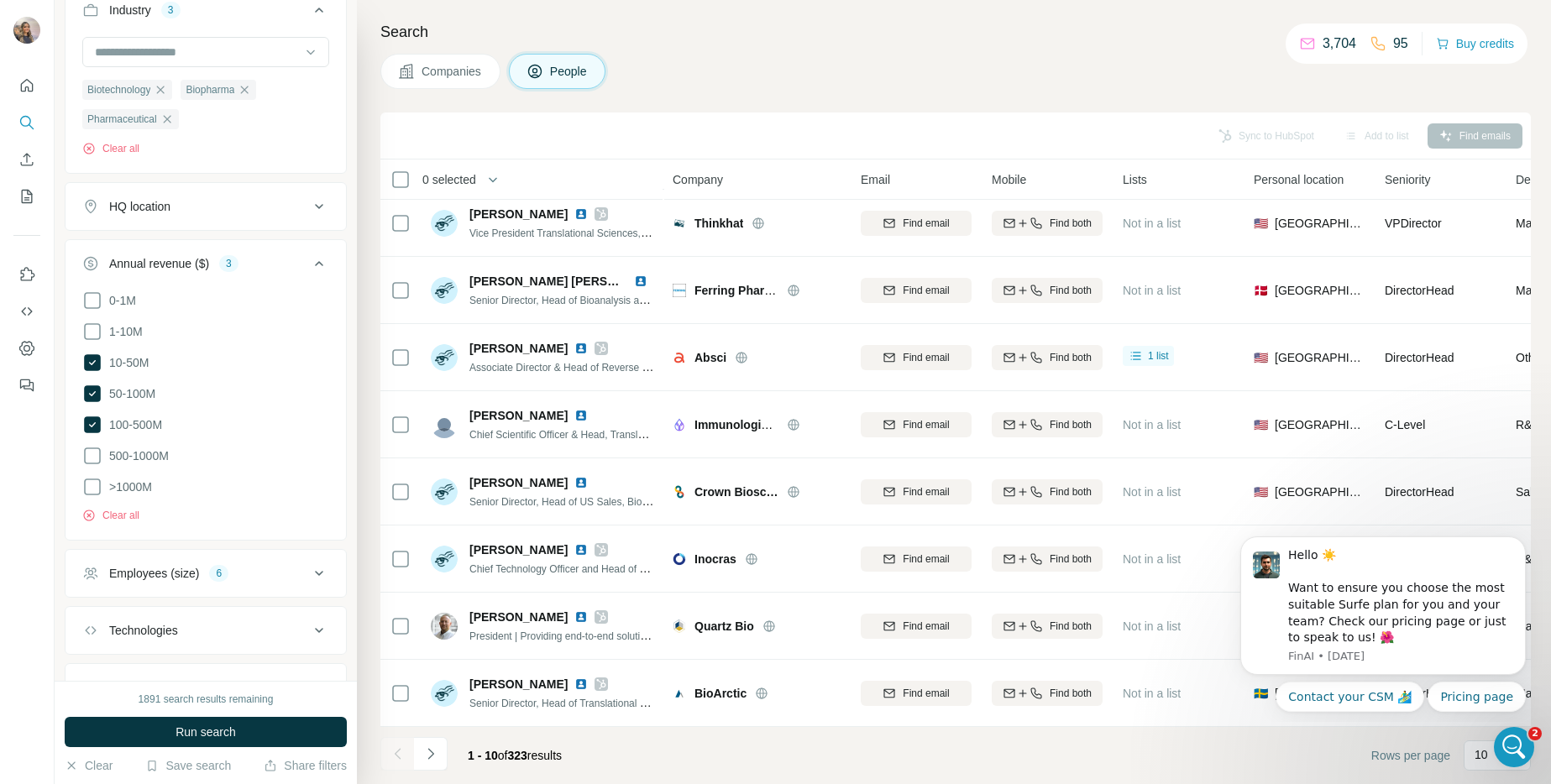
click at [133, 351] on ul "0-1M 1-10M 10-50M 50-100M 100-500M 500-1000M >1000M" at bounding box center [205, 394] width 247 height 208
click at [135, 363] on span "10-50M" at bounding box center [126, 363] width 46 height 17
click at [137, 388] on span "50-100M" at bounding box center [129, 394] width 53 height 17
click at [140, 419] on span "100-500M" at bounding box center [133, 425] width 60 height 17
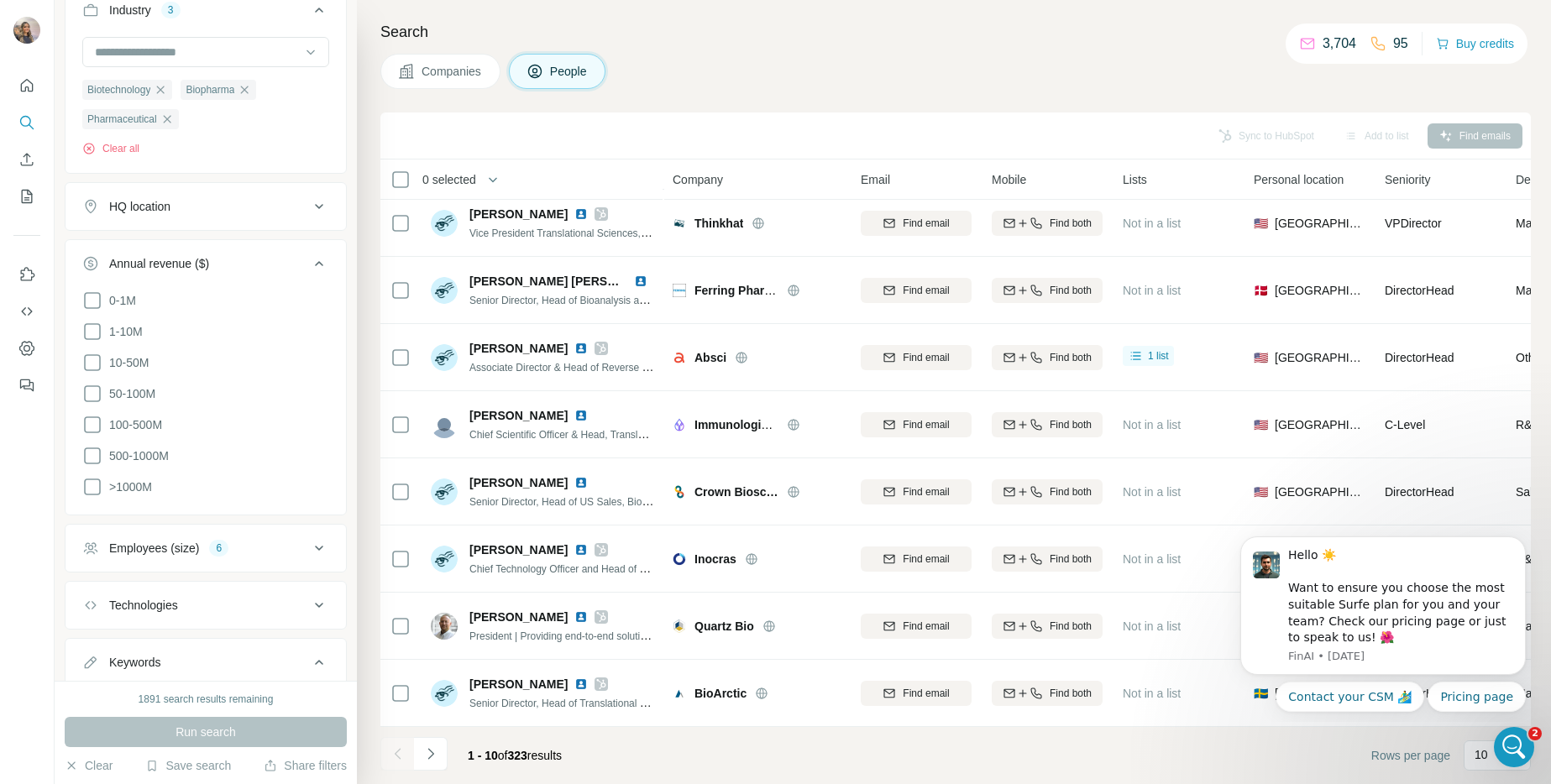
click at [310, 260] on icon at bounding box center [319, 264] width 21 height 21
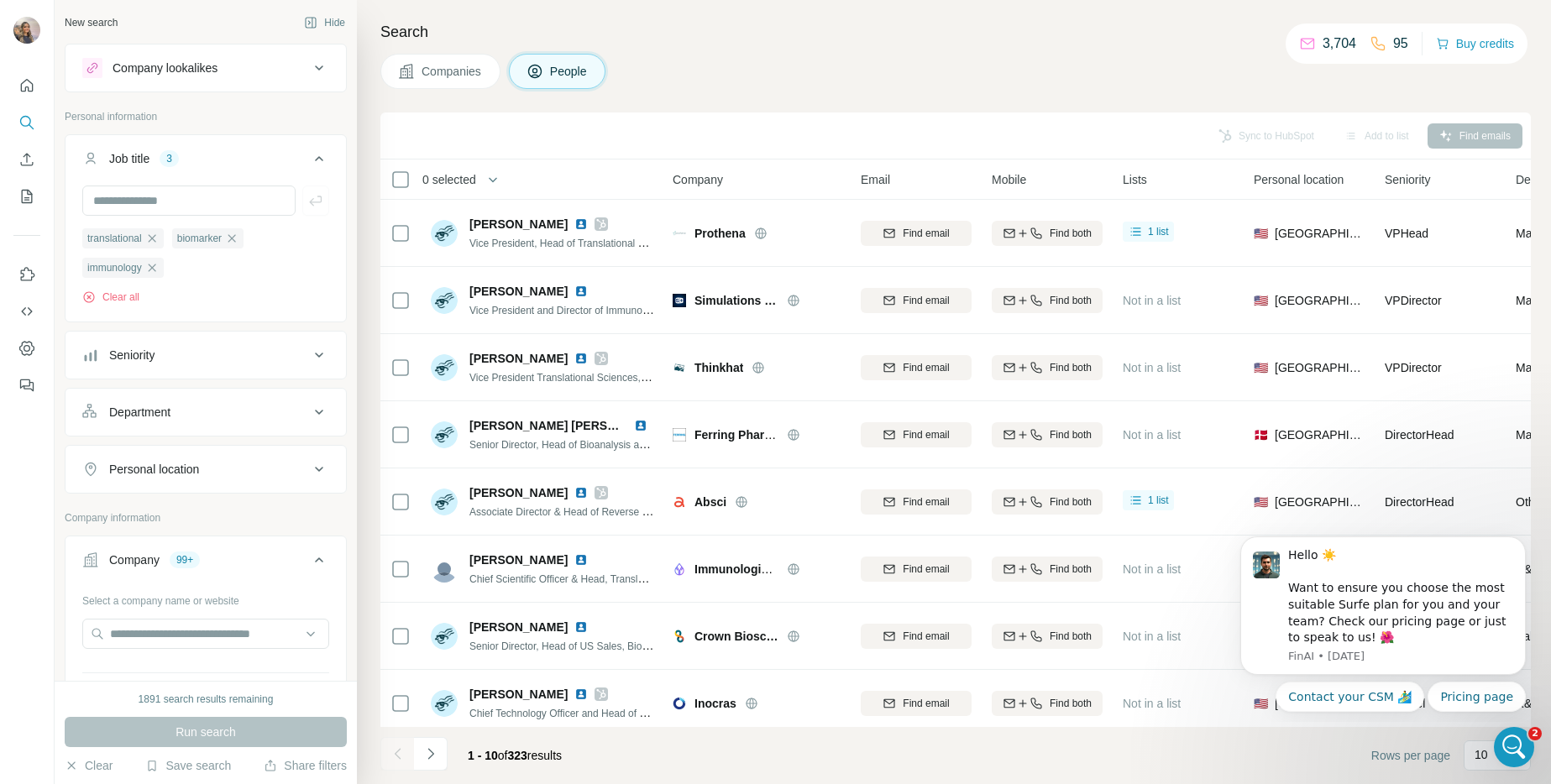
scroll to position [12915, 0]
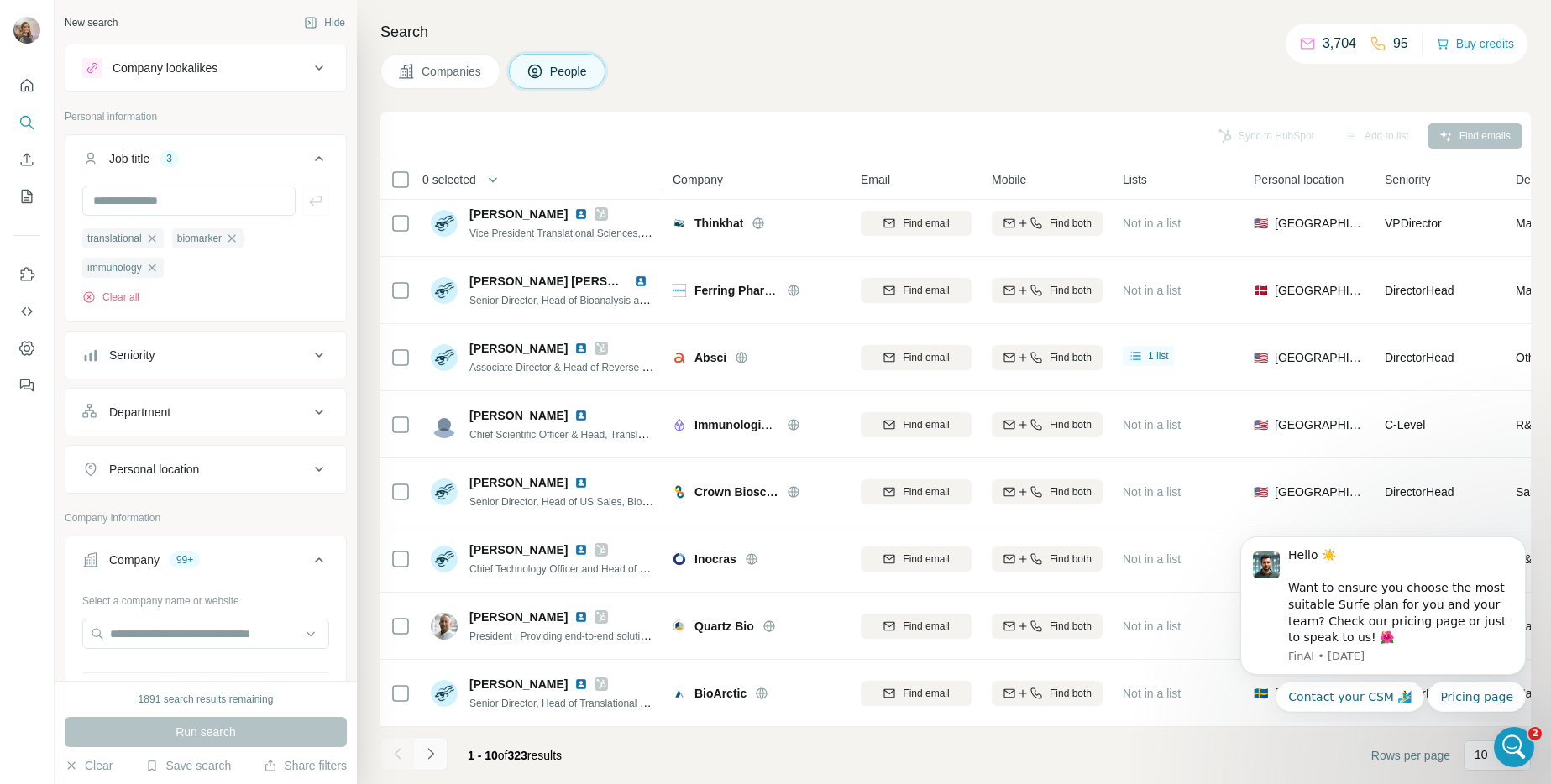
click at [432, 755] on icon "Navigate to next page" at bounding box center [430, 753] width 6 height 11
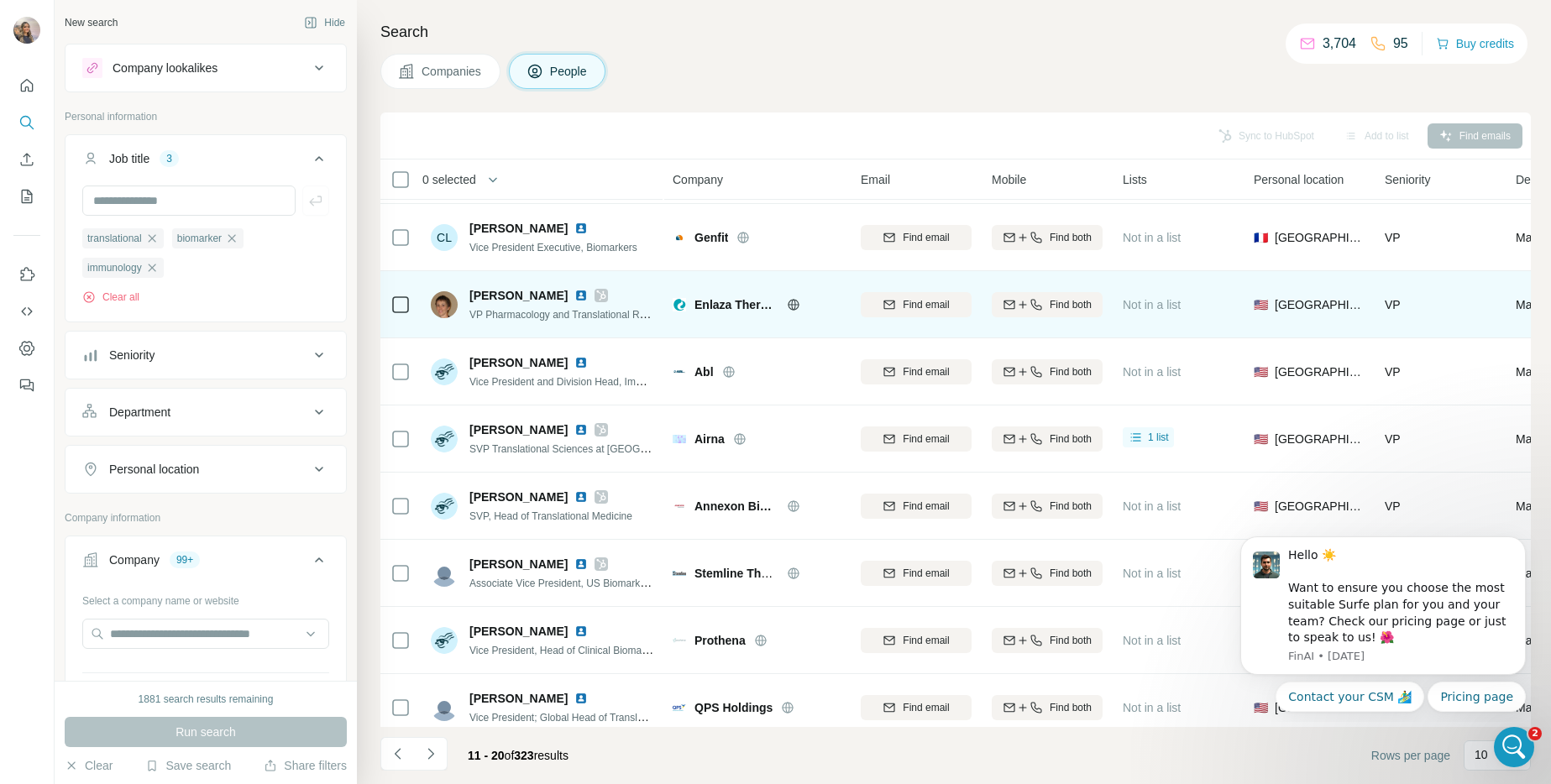
scroll to position [154, 0]
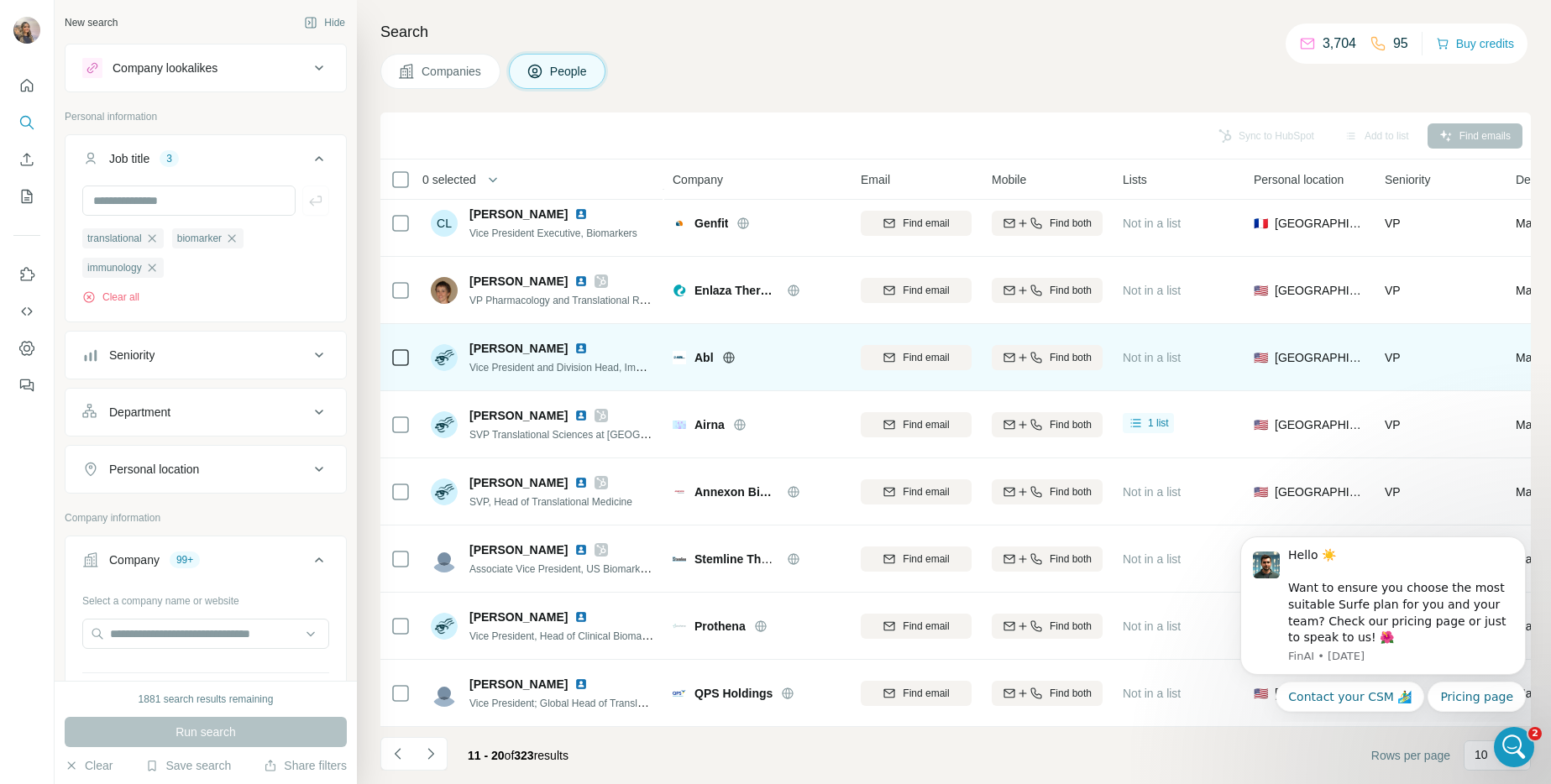
click at [722, 351] on icon at bounding box center [728, 357] width 14 height 14
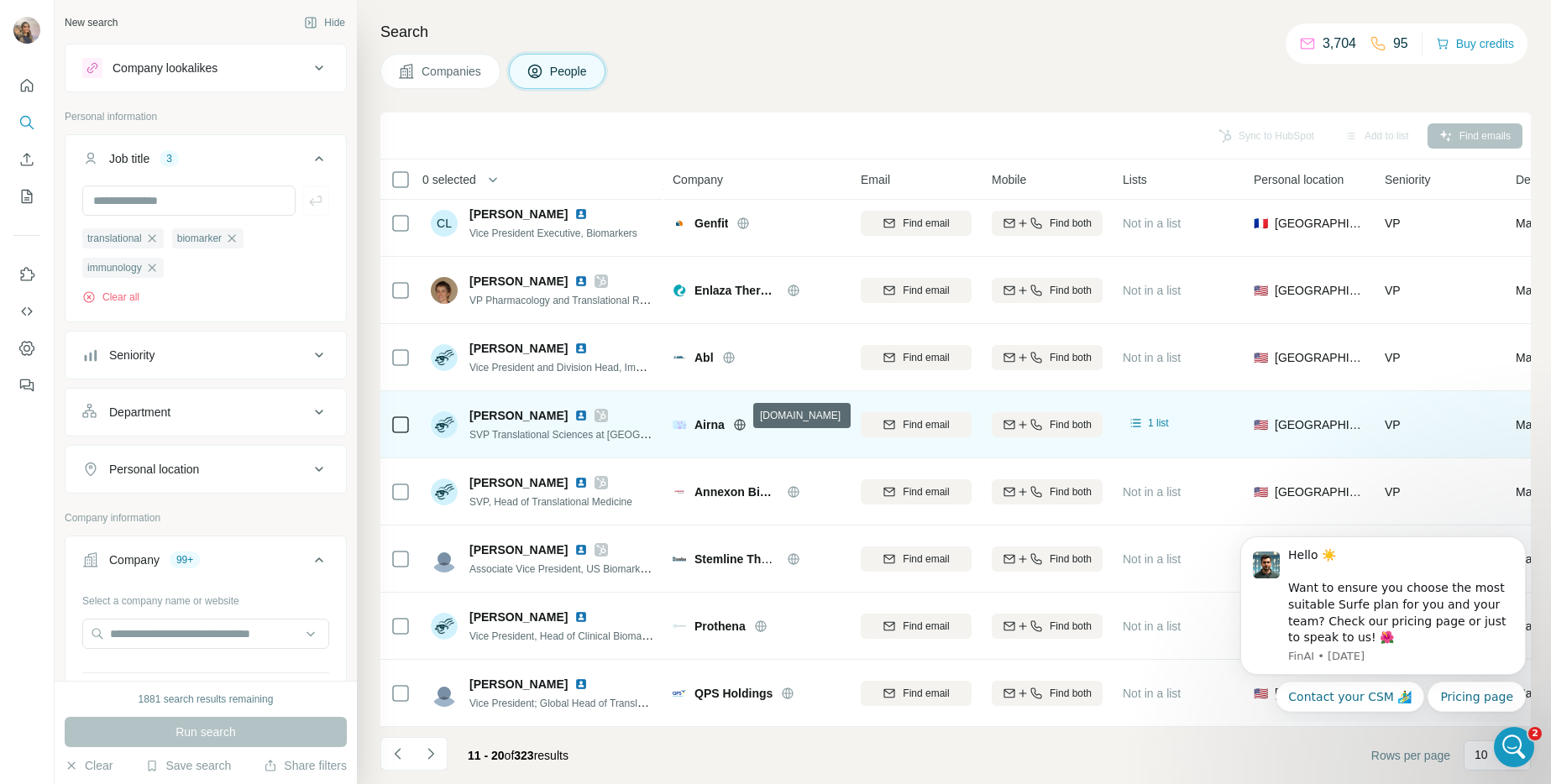
click at [737, 419] on icon at bounding box center [739, 424] width 11 height 11
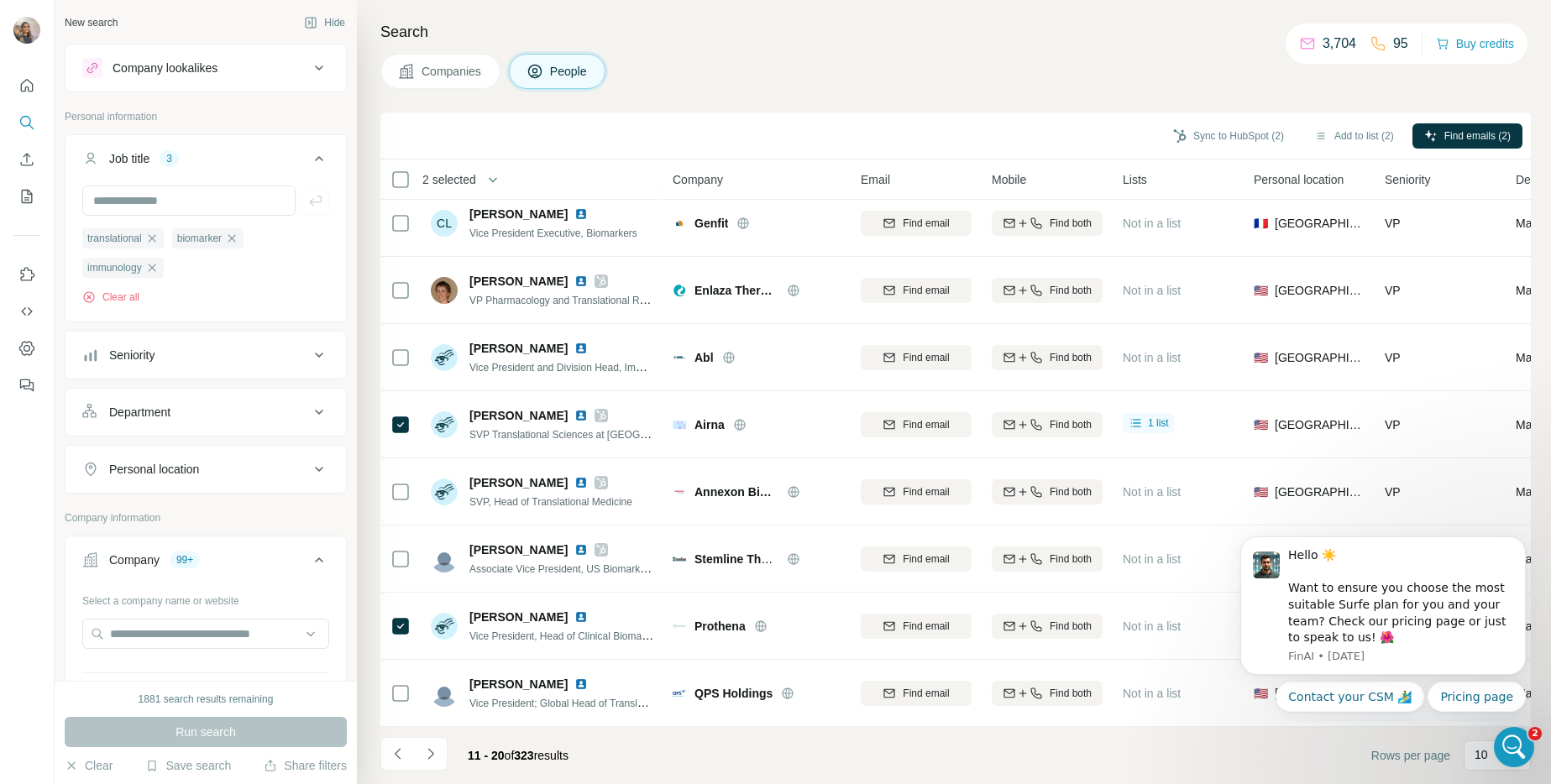
click at [439, 753] on button "Navigate to next page" at bounding box center [430, 753] width 33 height 33
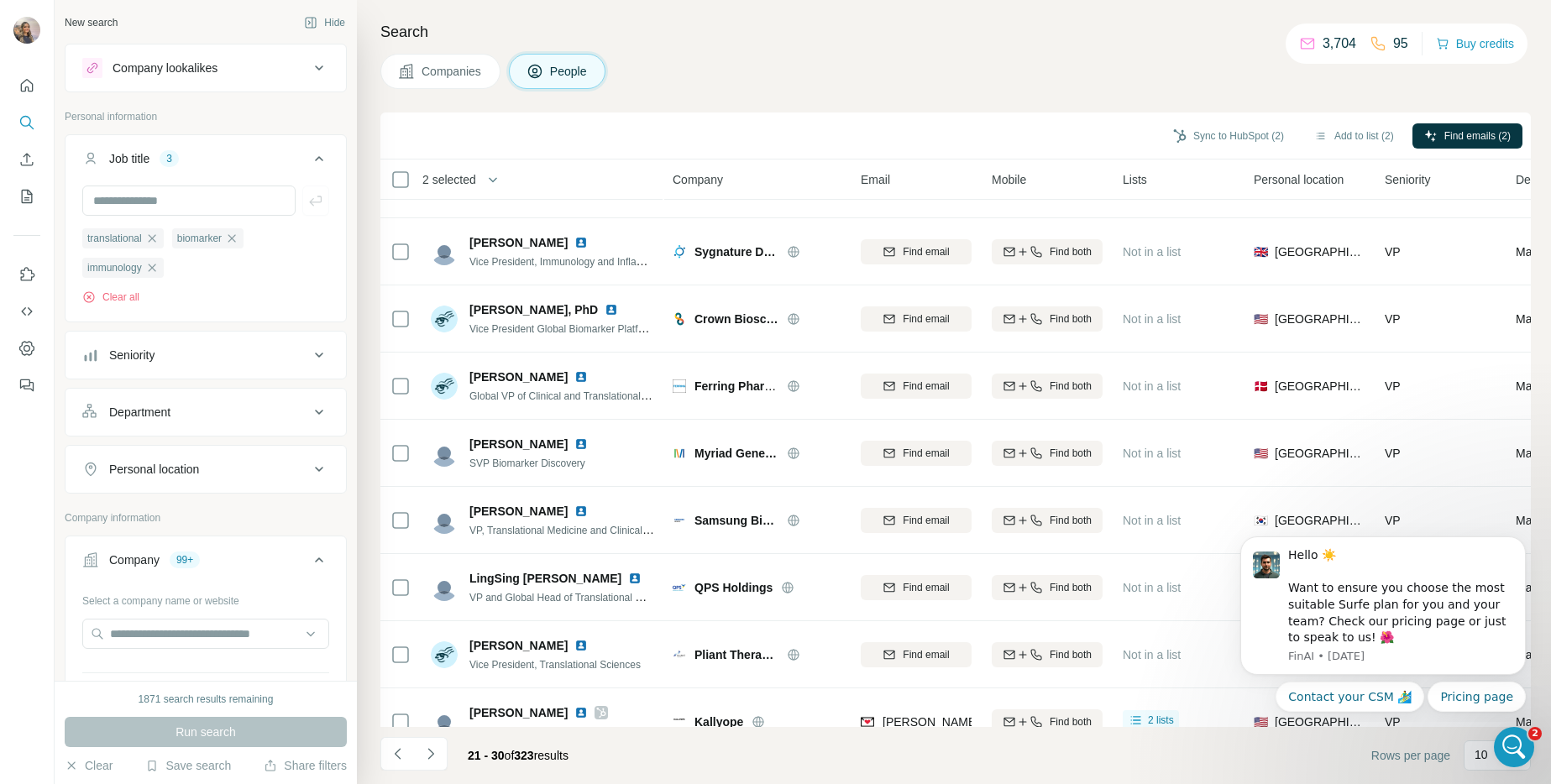
scroll to position [0, 0]
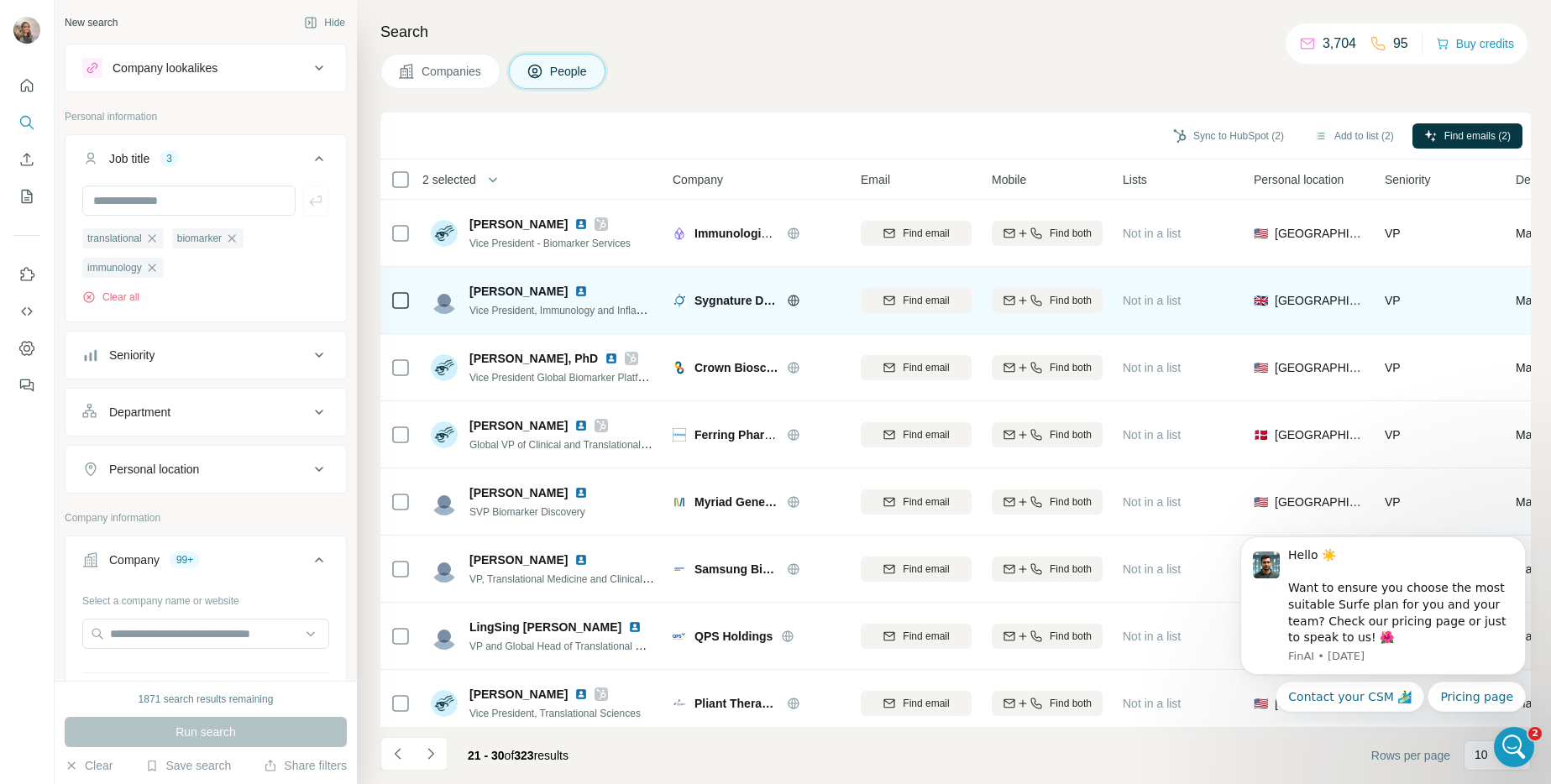
click at [791, 298] on icon at bounding box center [793, 300] width 4 height 11
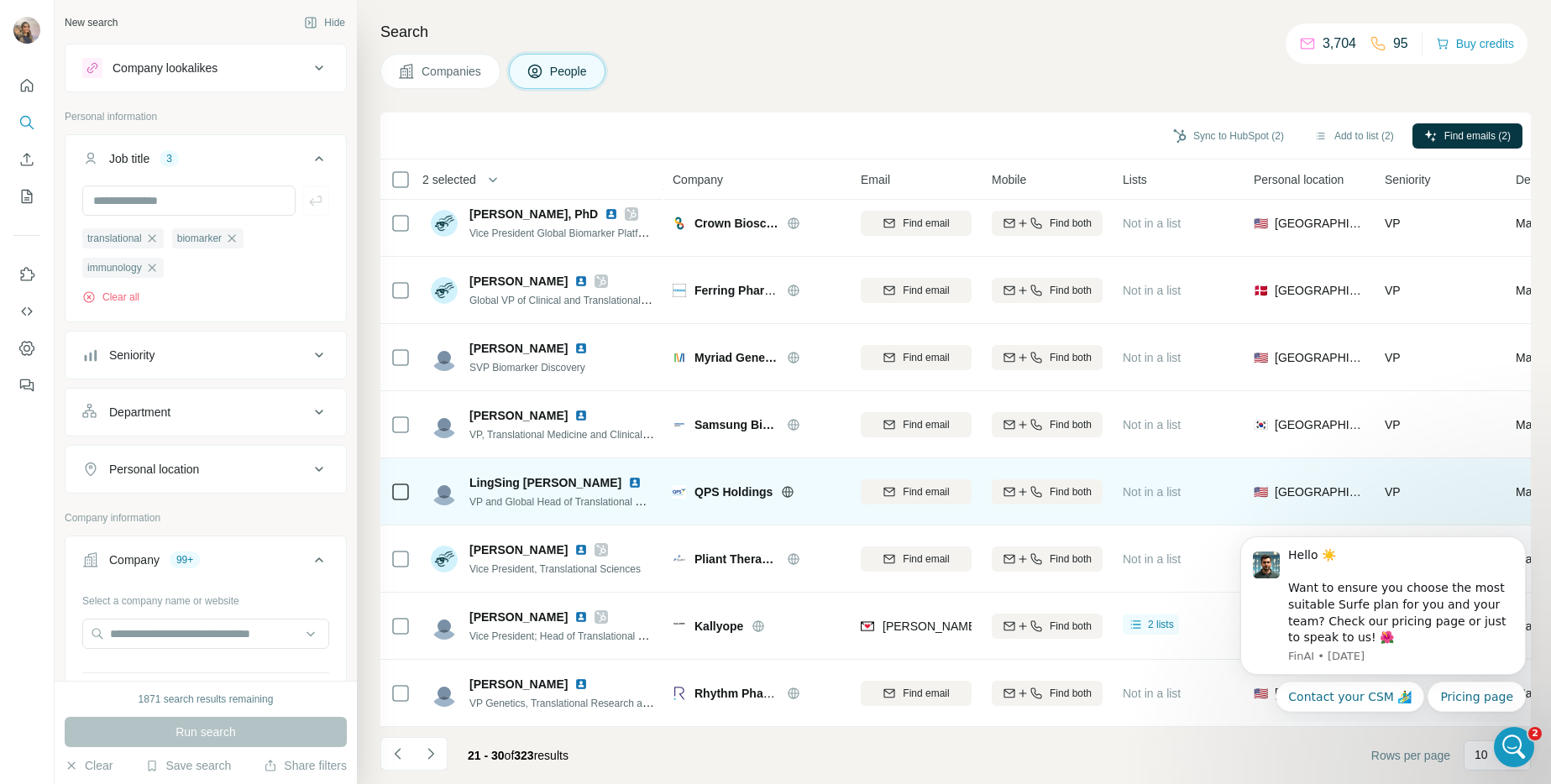
scroll to position [154, 0]
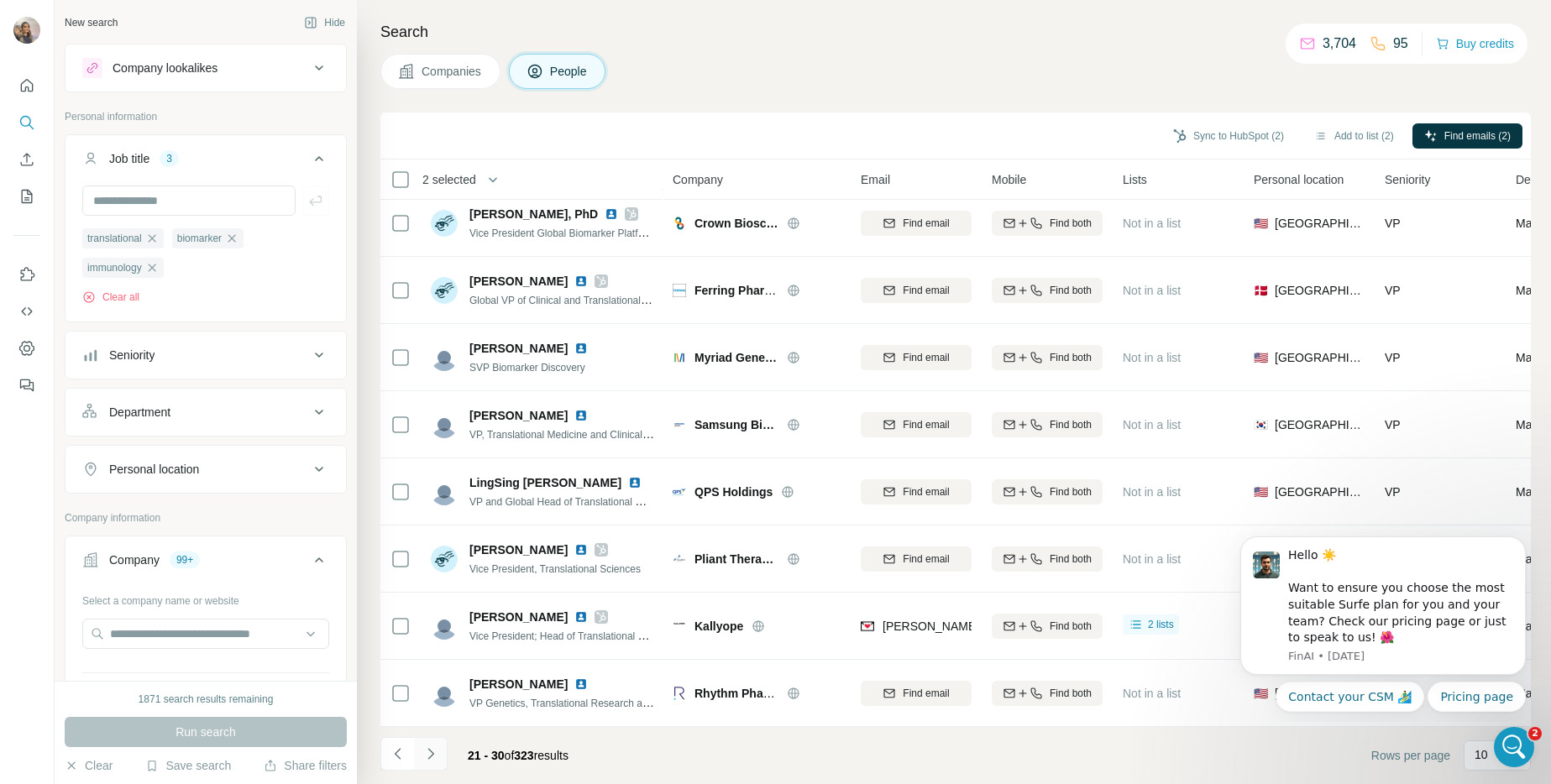
click at [439, 758] on button "Navigate to next page" at bounding box center [430, 753] width 33 height 33
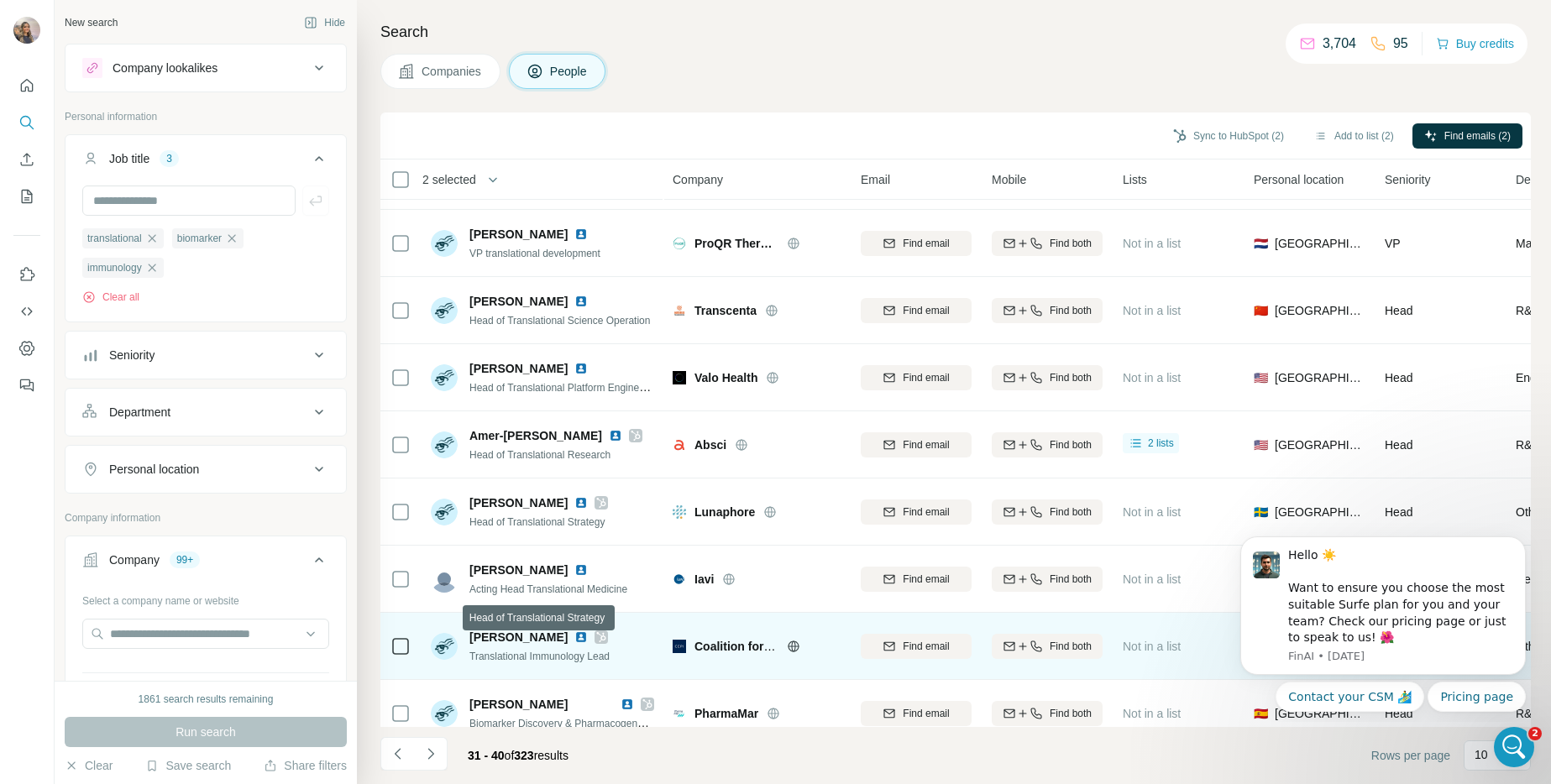
scroll to position [130, 0]
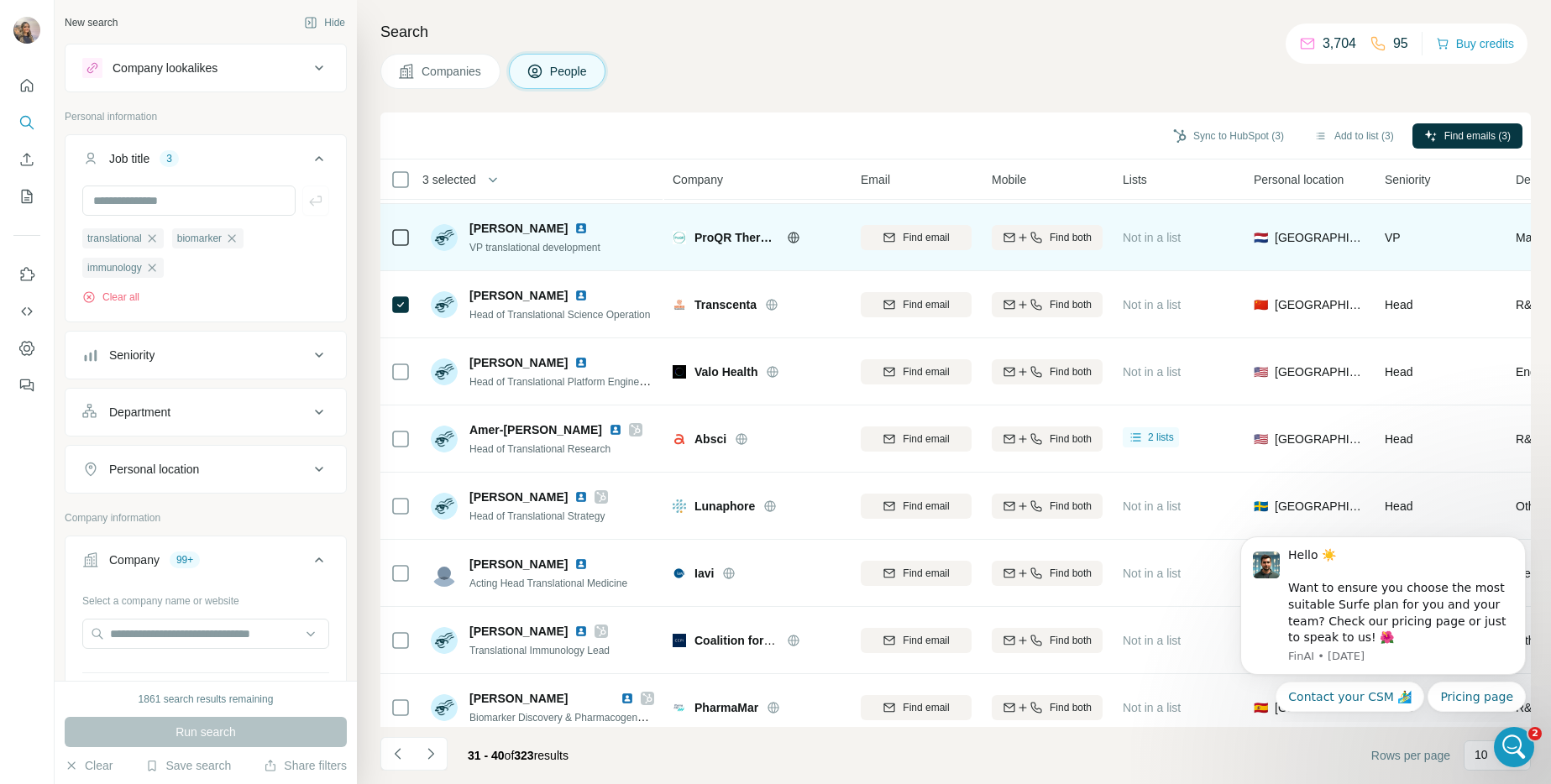
click at [400, 252] on div at bounding box center [401, 237] width 21 height 46
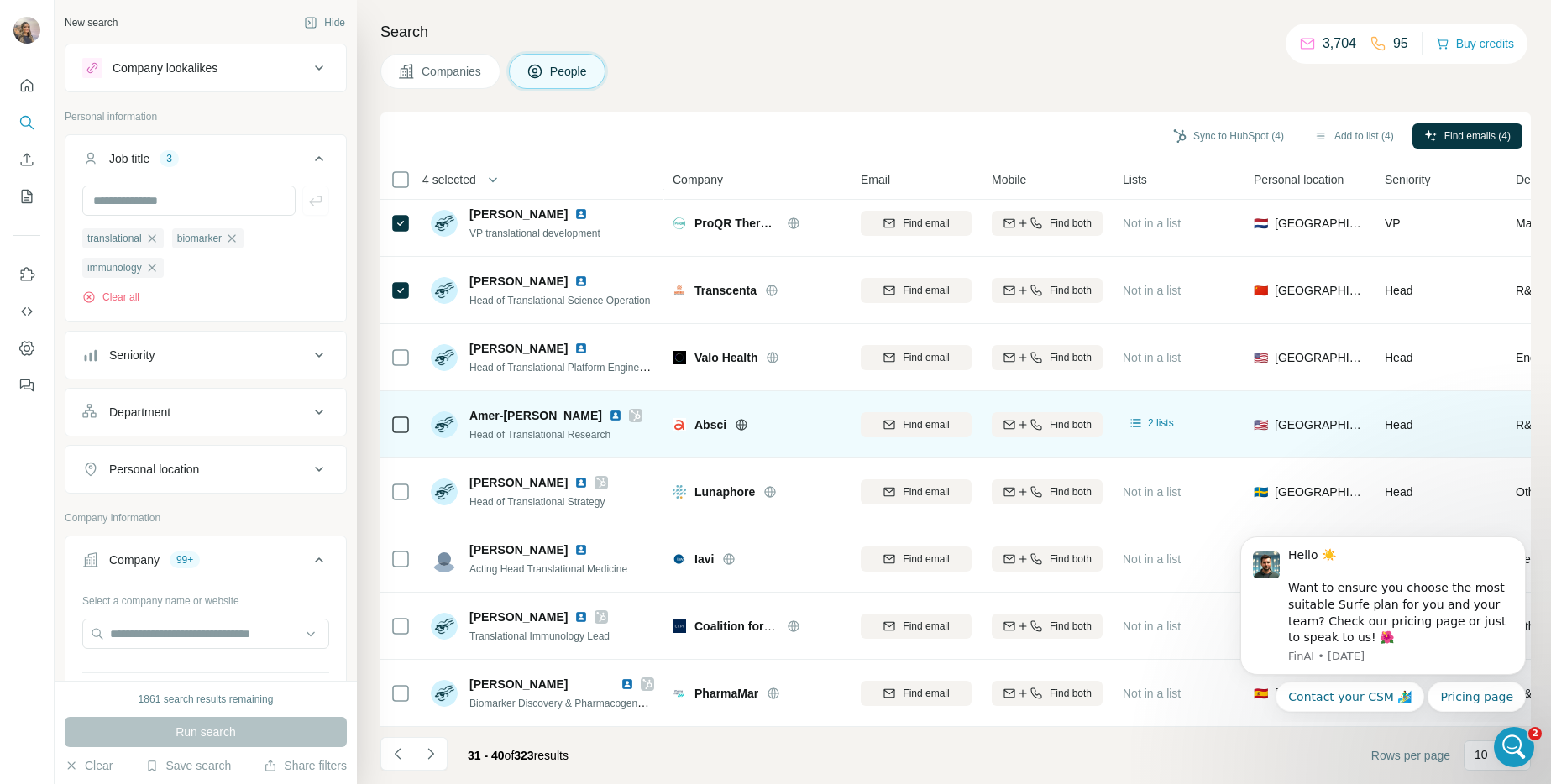
scroll to position [154, 0]
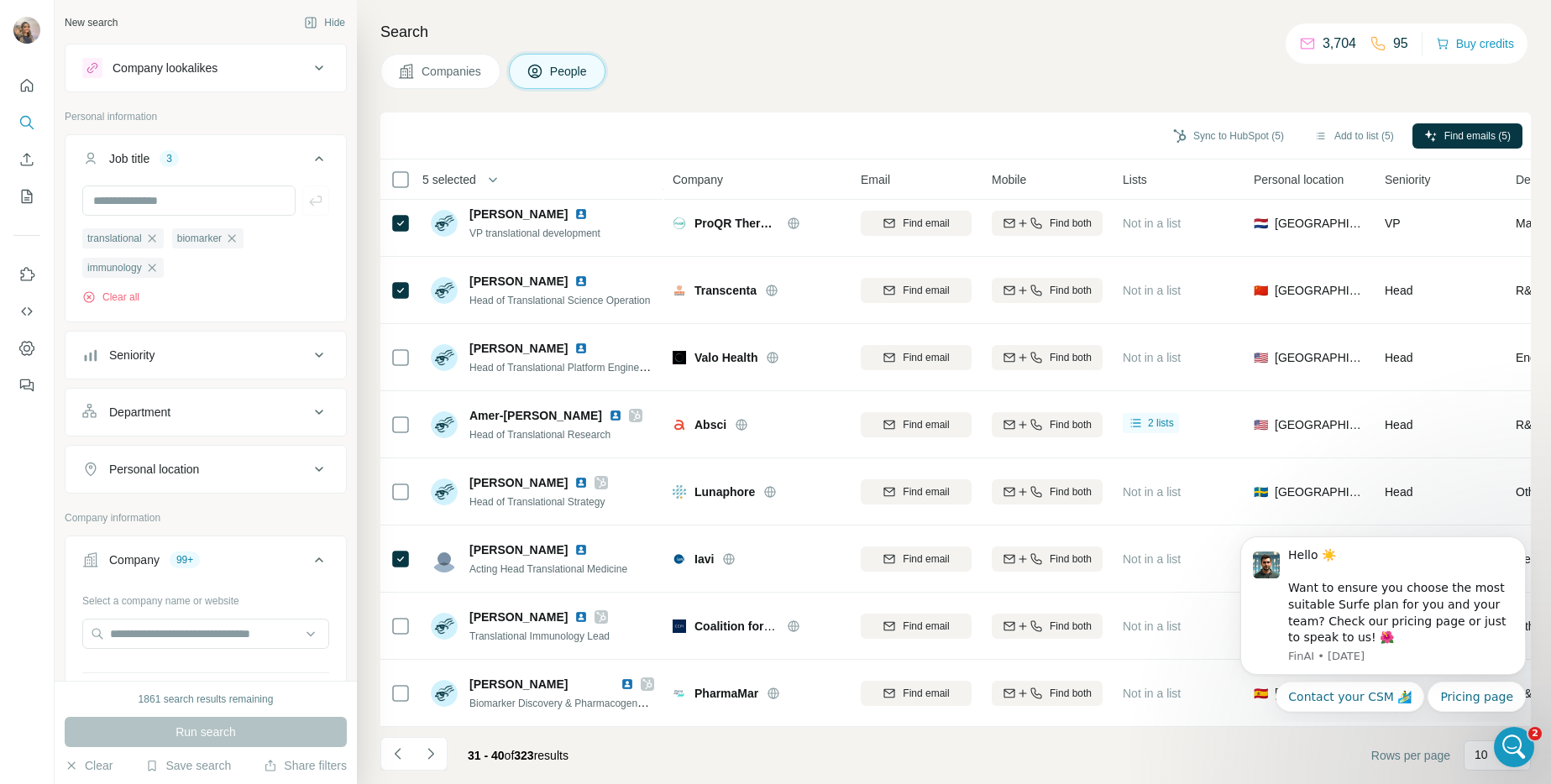
click at [428, 751] on icon "Navigate to next page" at bounding box center [431, 754] width 17 height 17
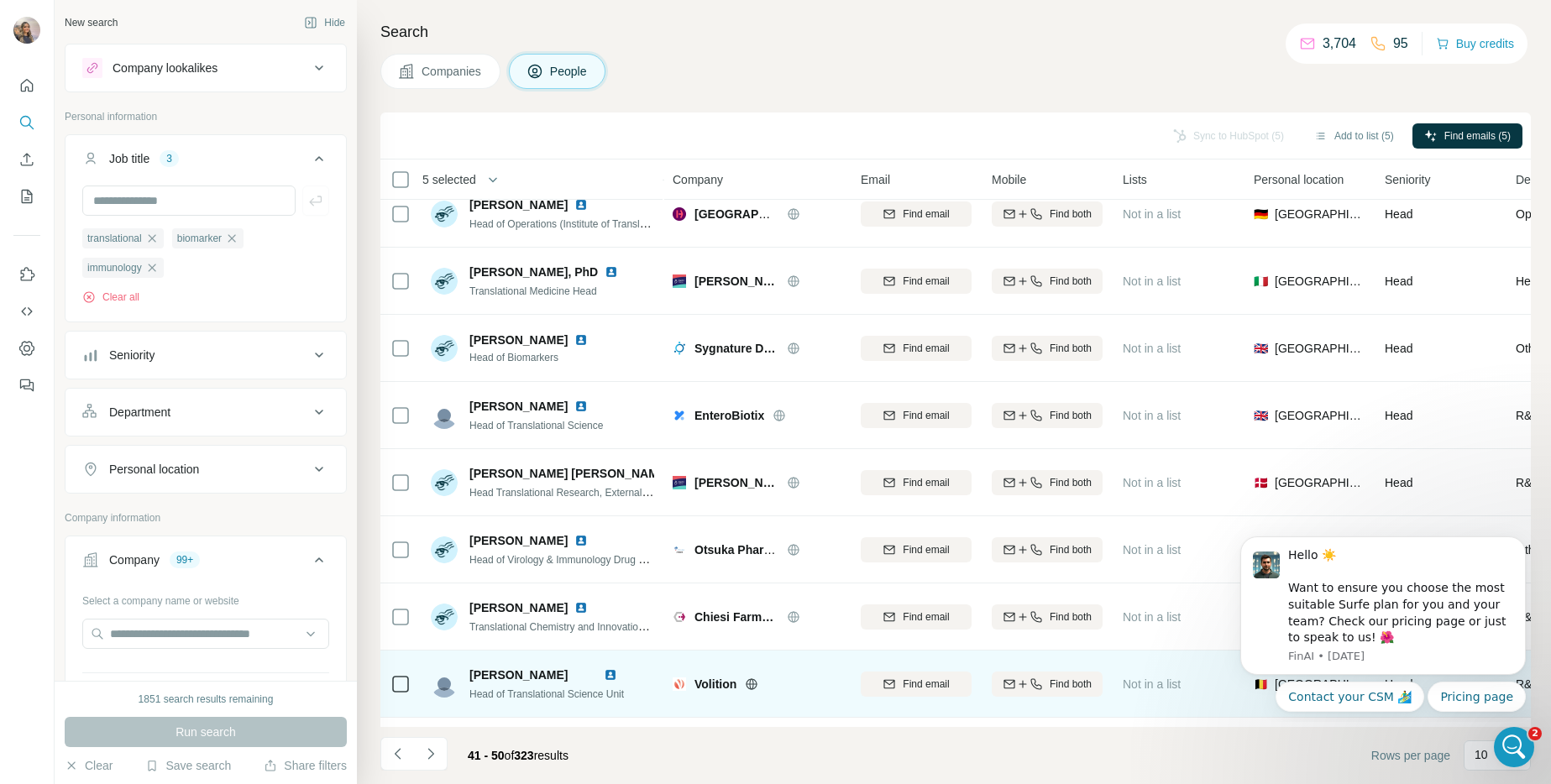
scroll to position [0, 0]
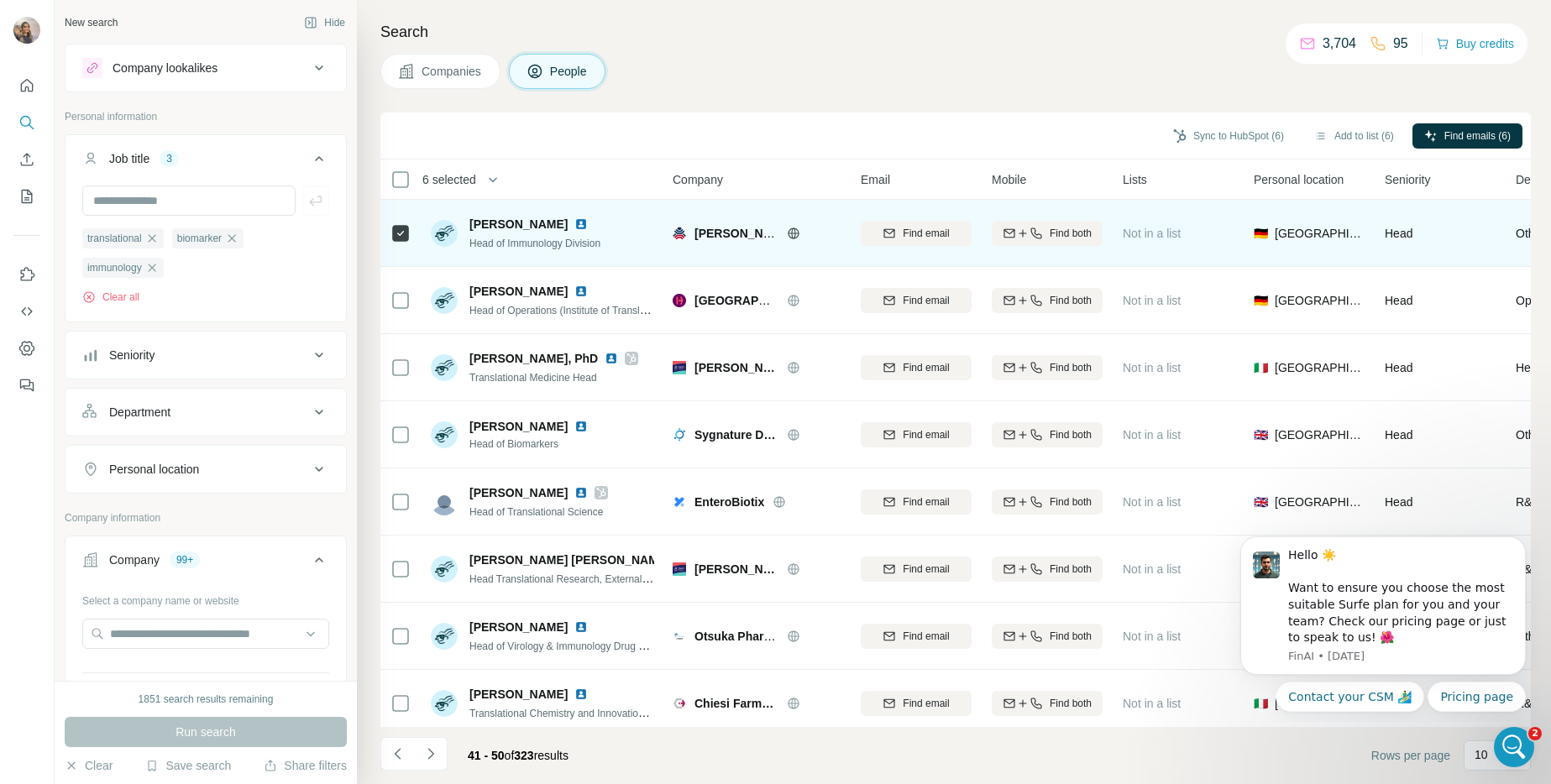
click at [748, 233] on span "[PERSON_NAME]-Institut" at bounding box center [765, 233] width 142 height 14
click at [795, 233] on icon at bounding box center [793, 233] width 14 height 14
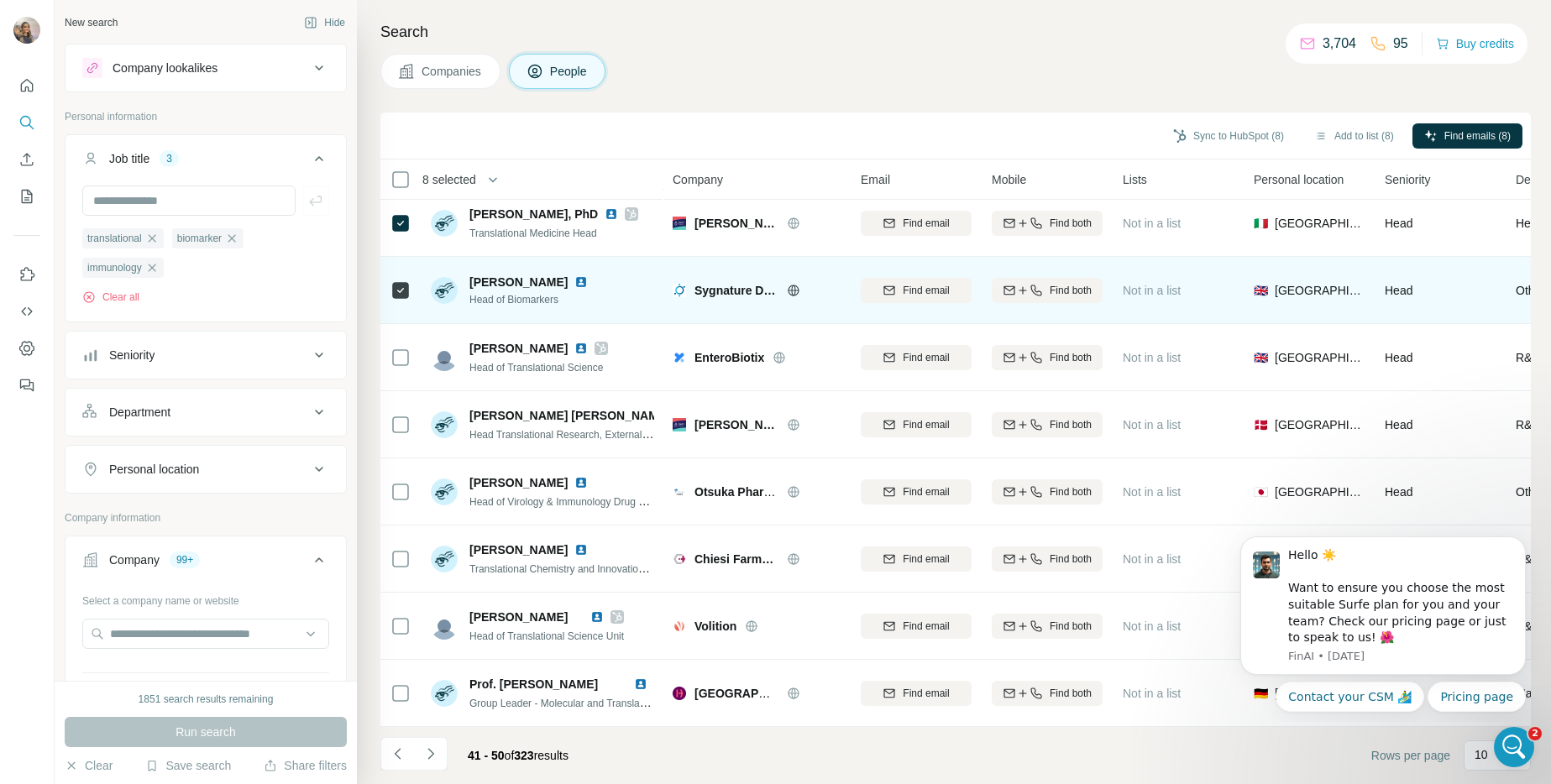
scroll to position [154, 0]
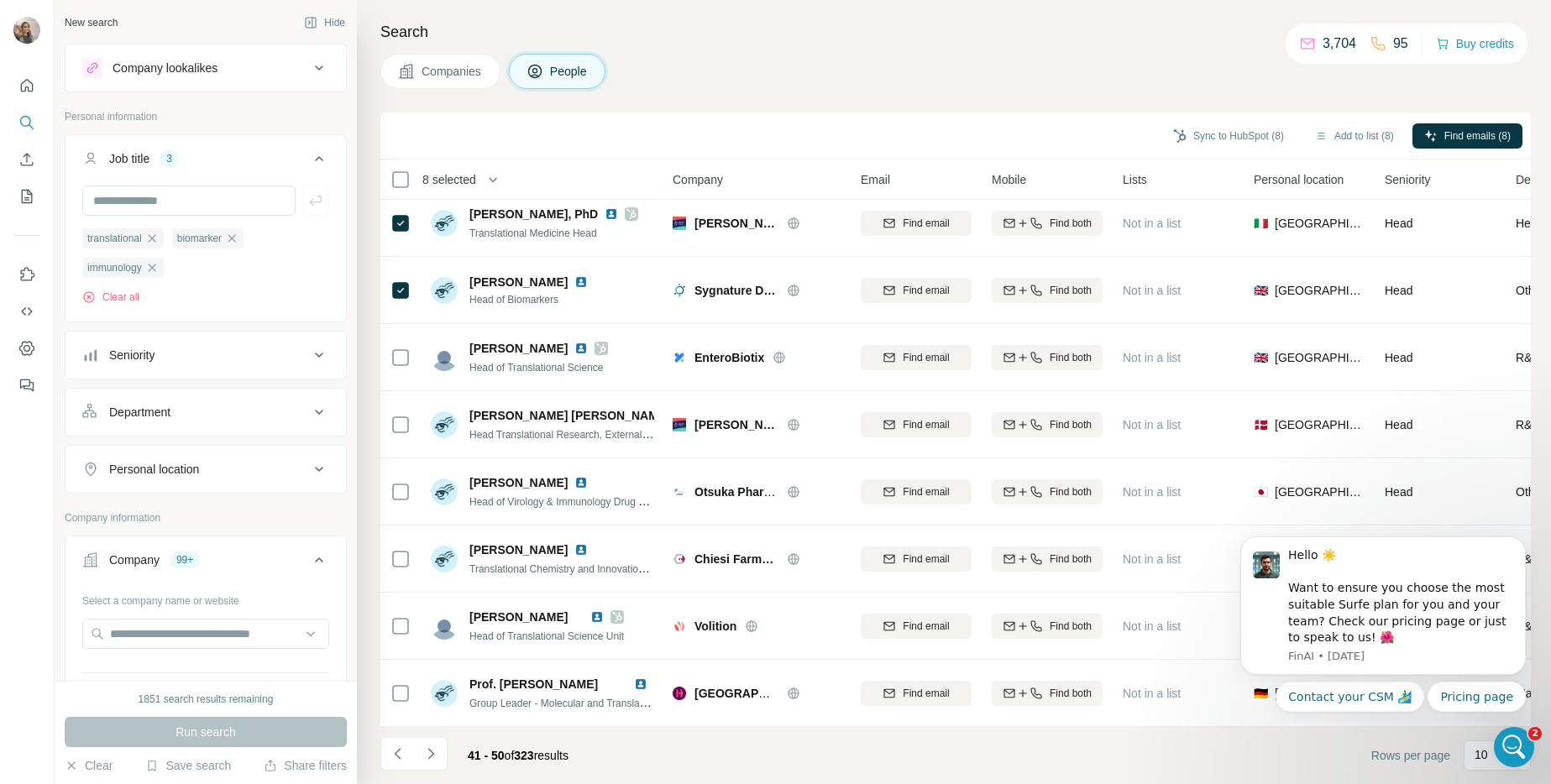
click at [433, 751] on icon "Navigate to next page" at bounding box center [431, 754] width 17 height 17
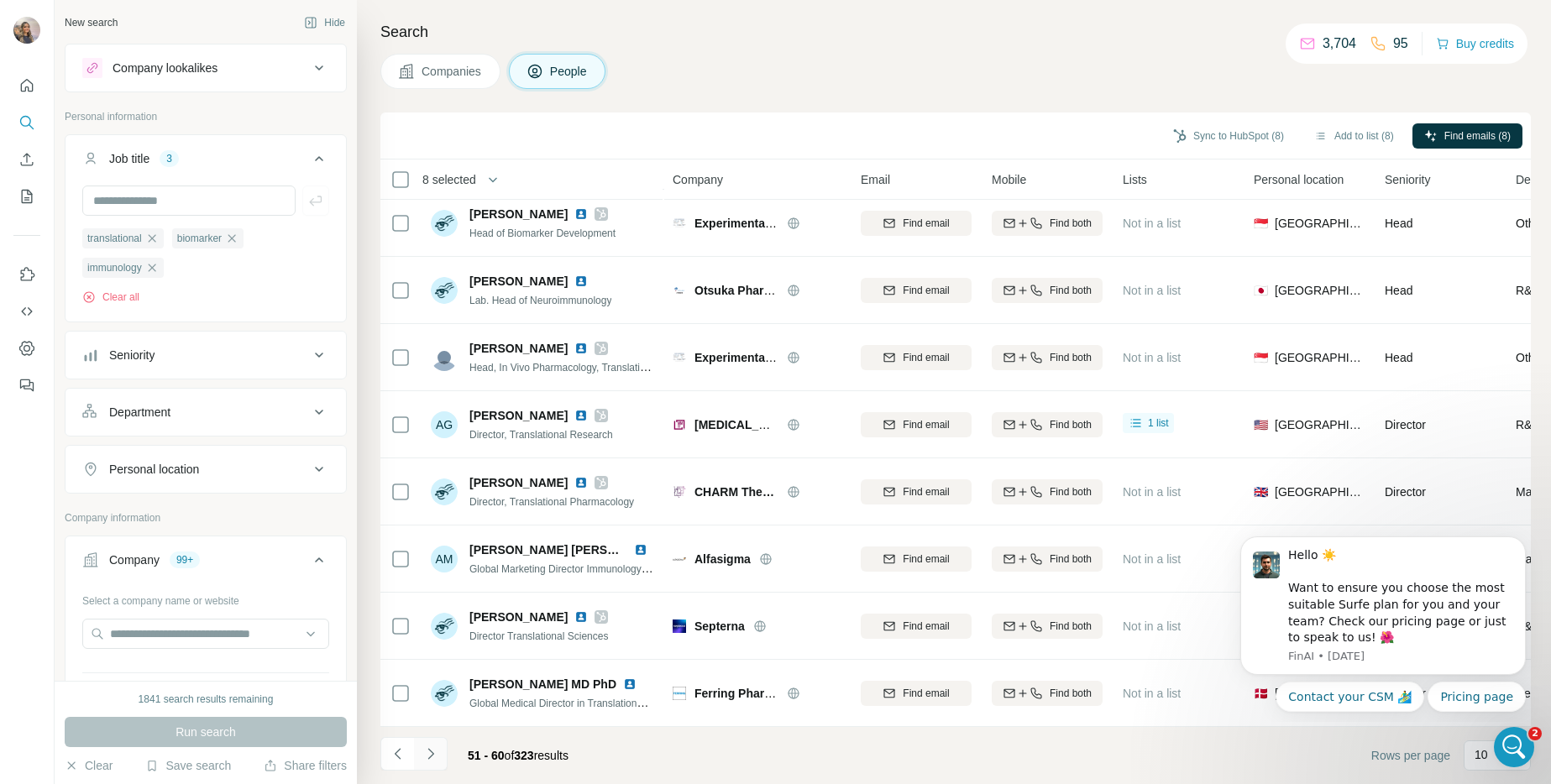
click at [416, 751] on button "Navigate to next page" at bounding box center [430, 753] width 33 height 33
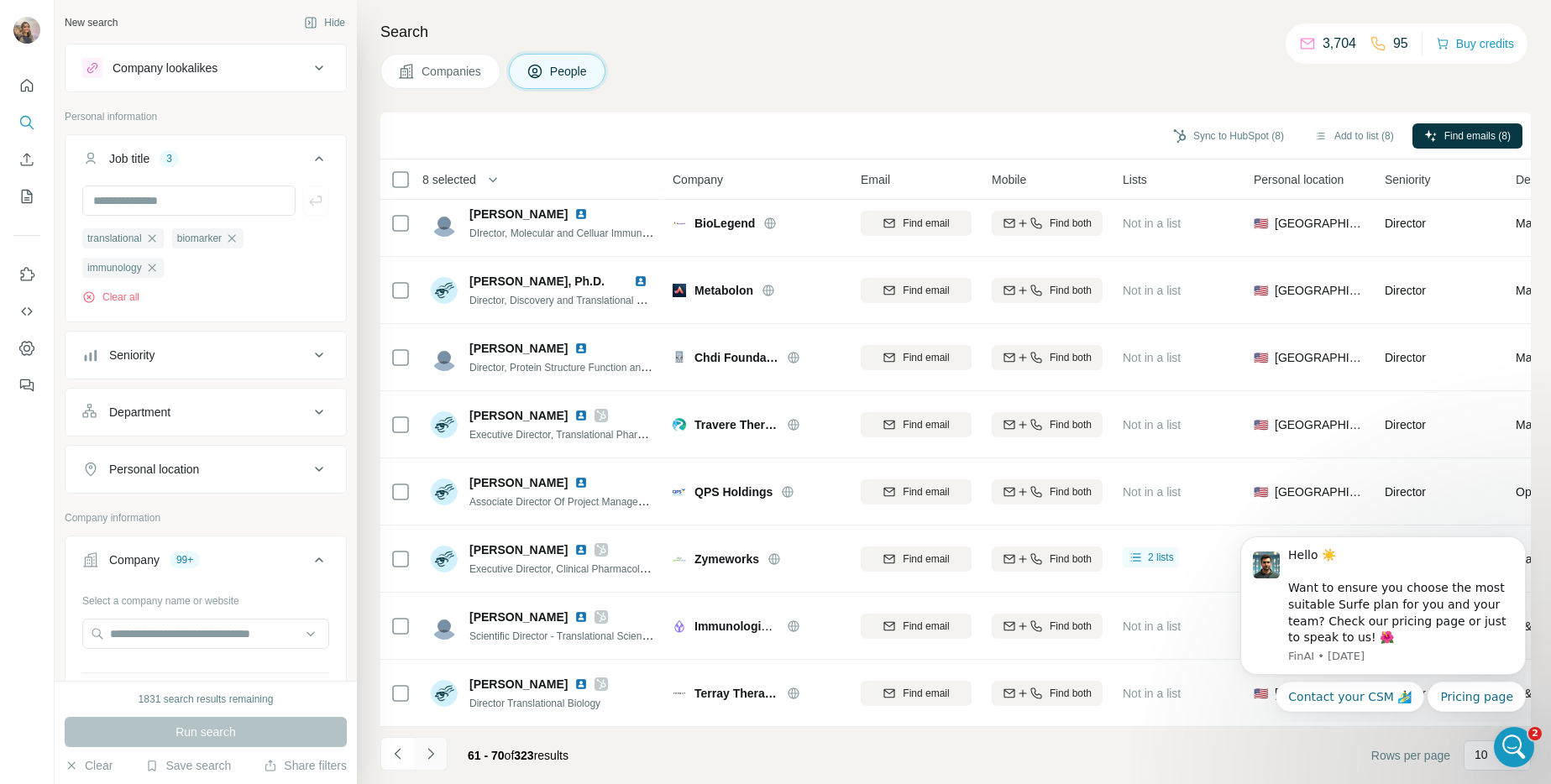
click at [431, 746] on button "Navigate to next page" at bounding box center [430, 753] width 33 height 33
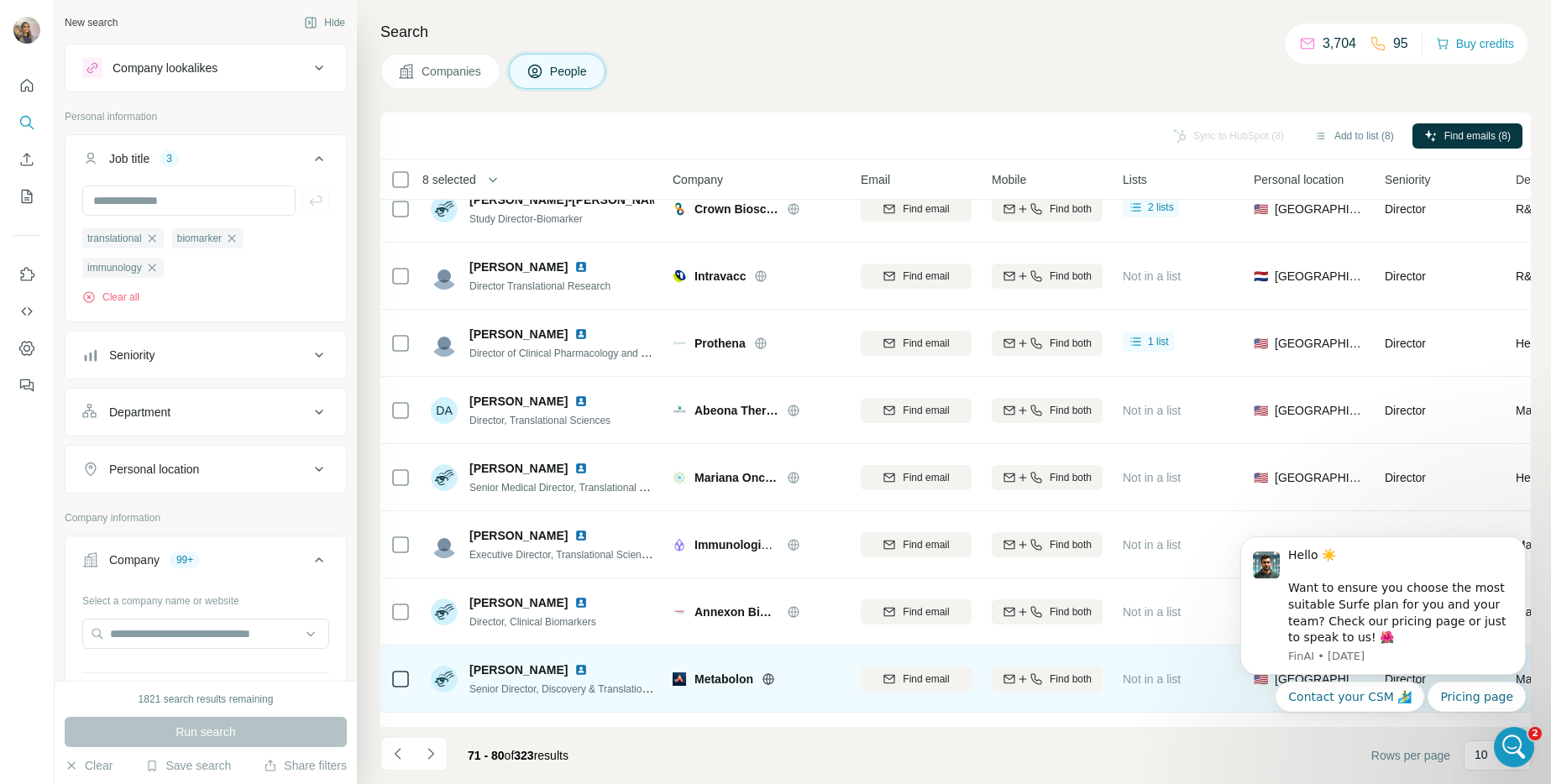
scroll to position [0, 0]
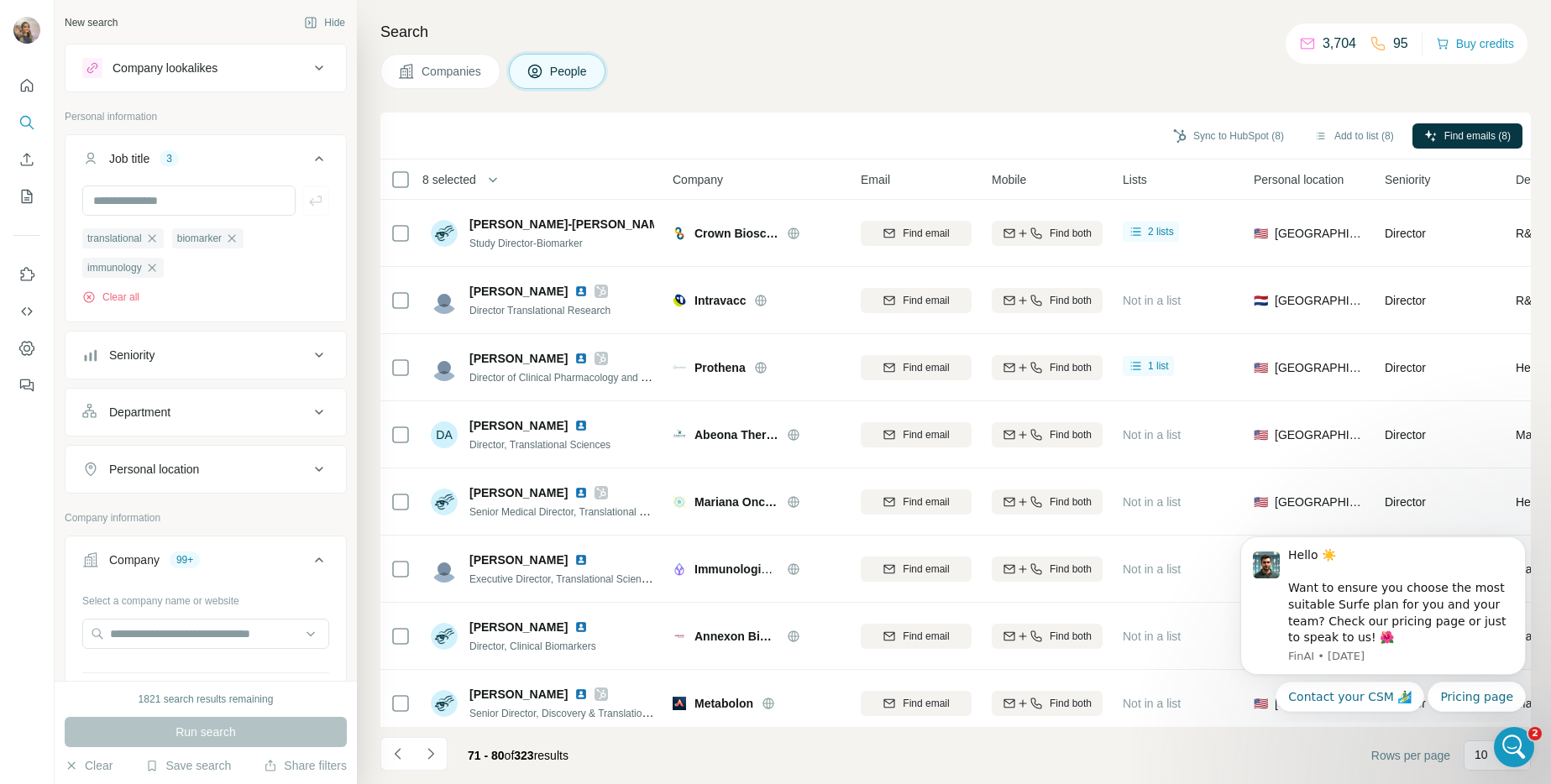
click at [314, 565] on icon at bounding box center [319, 560] width 21 height 21
click at [315, 560] on icon at bounding box center [319, 560] width 9 height 5
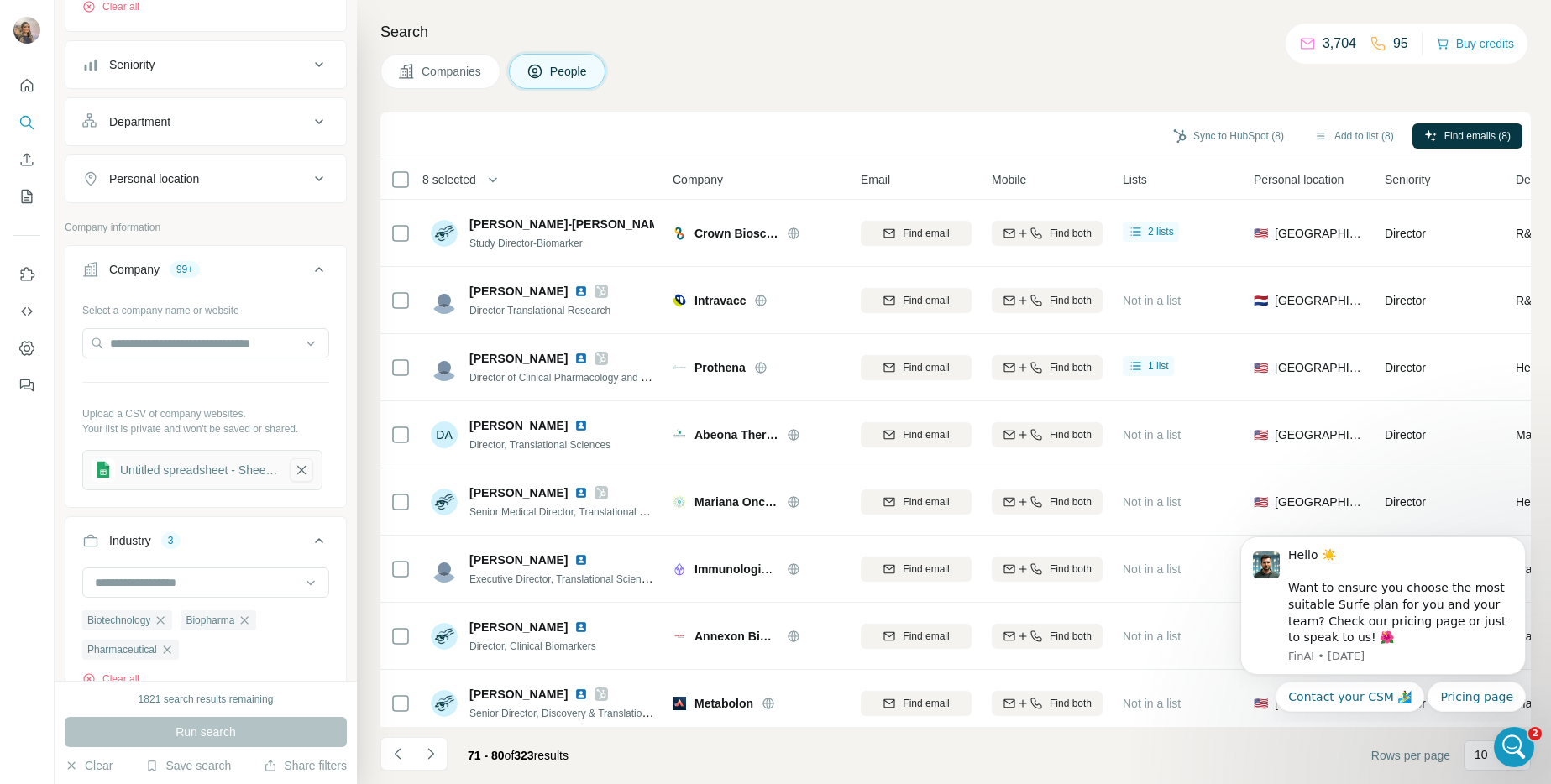
click at [296, 464] on icon "button" at bounding box center [302, 470] width 15 height 17
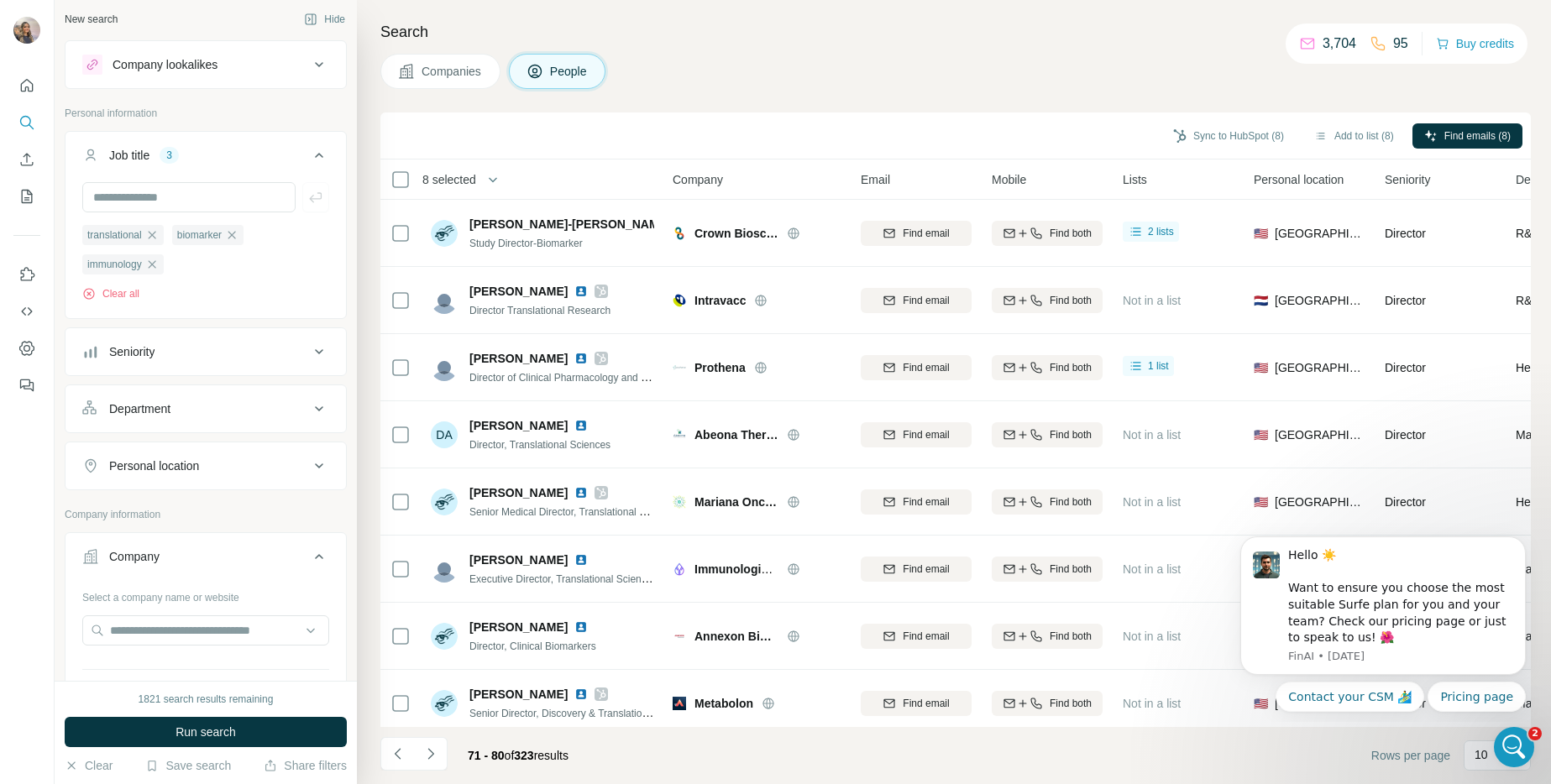
scroll to position [0, 0]
click at [457, 57] on button "Companies" at bounding box center [440, 71] width 120 height 35
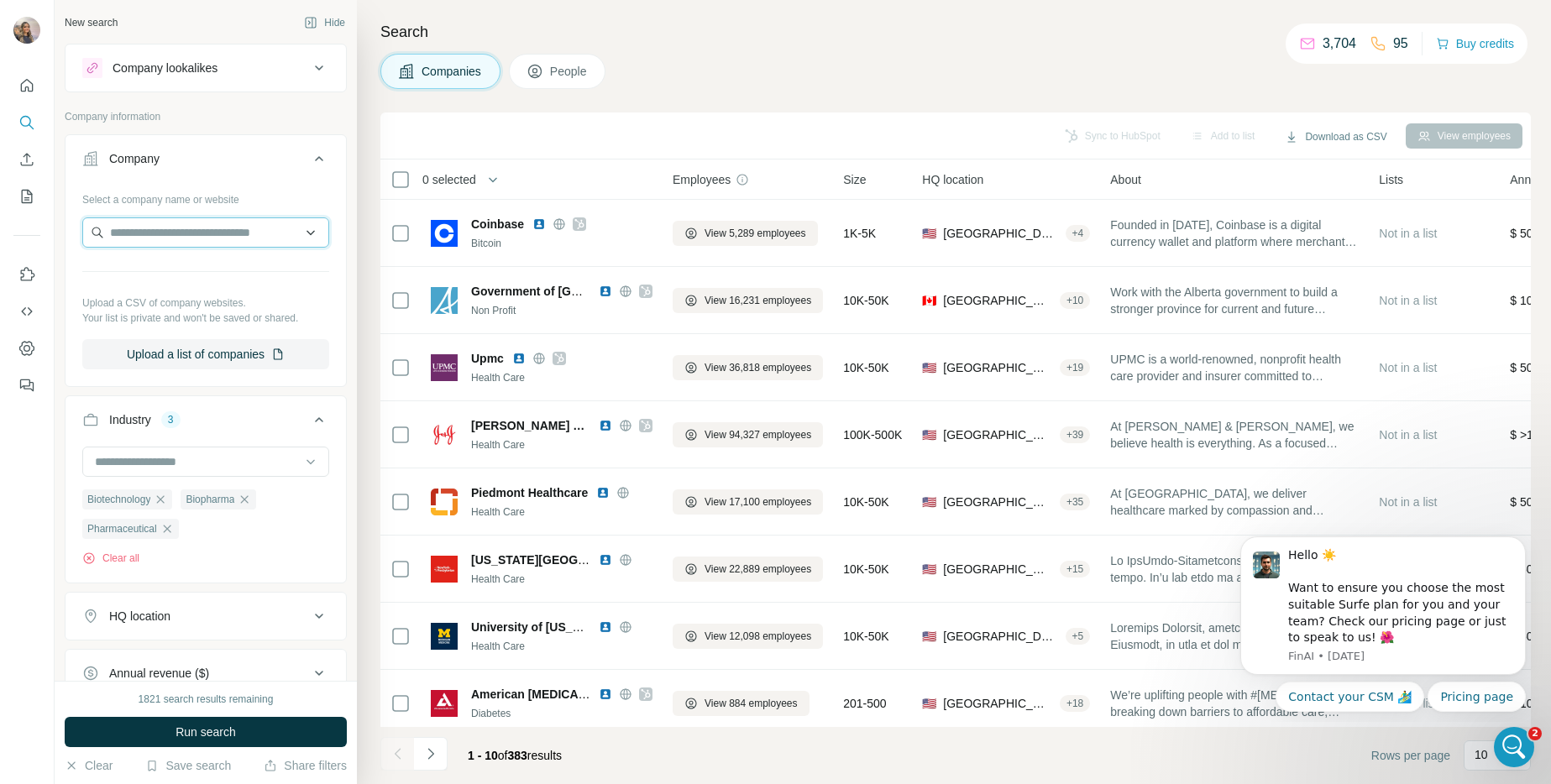
click at [205, 234] on input "text" at bounding box center [205, 232] width 247 height 30
click at [255, 181] on button "Company" at bounding box center [206, 162] width 280 height 47
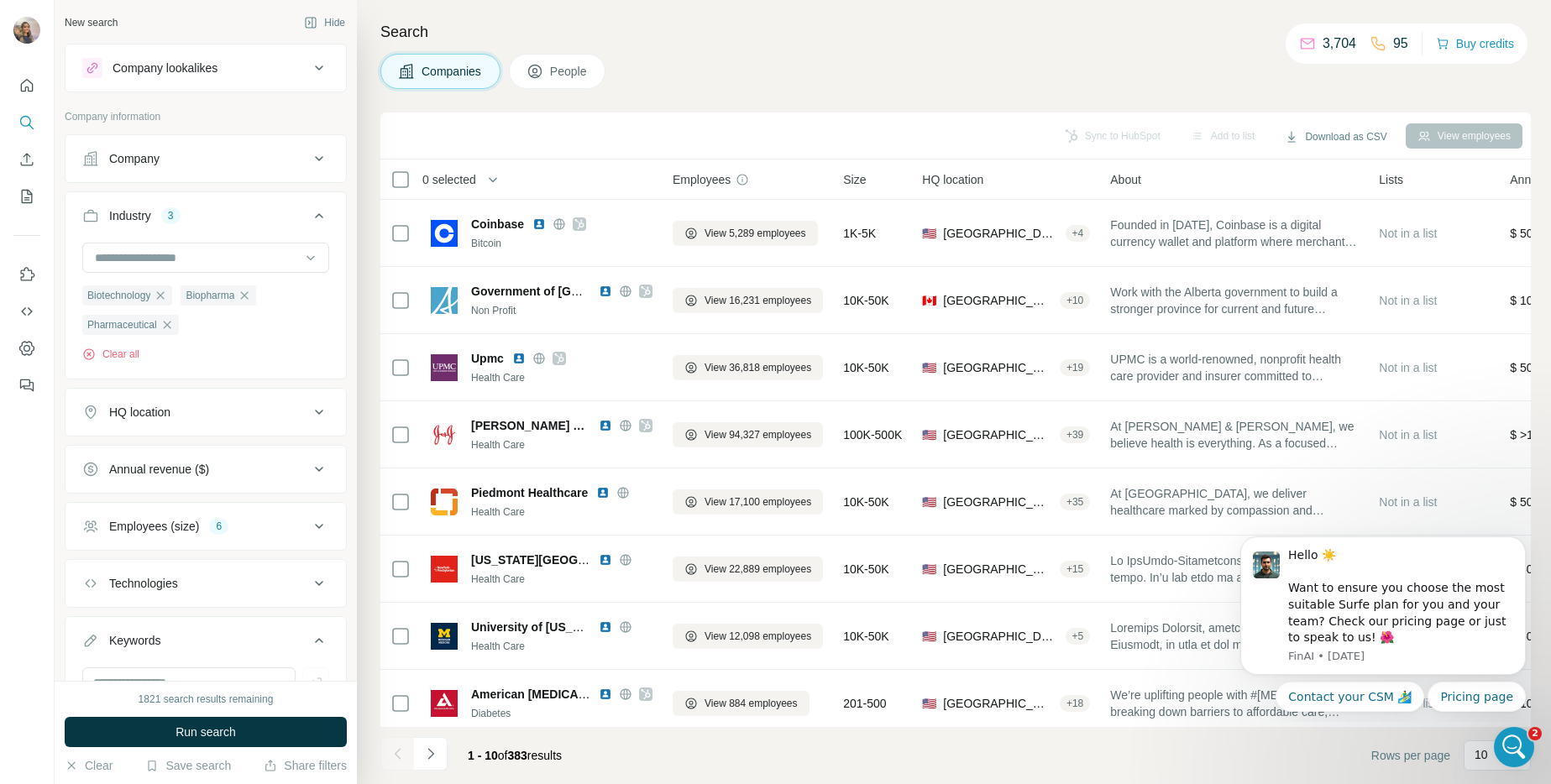
click at [186, 158] on div "Company" at bounding box center [195, 159] width 227 height 17
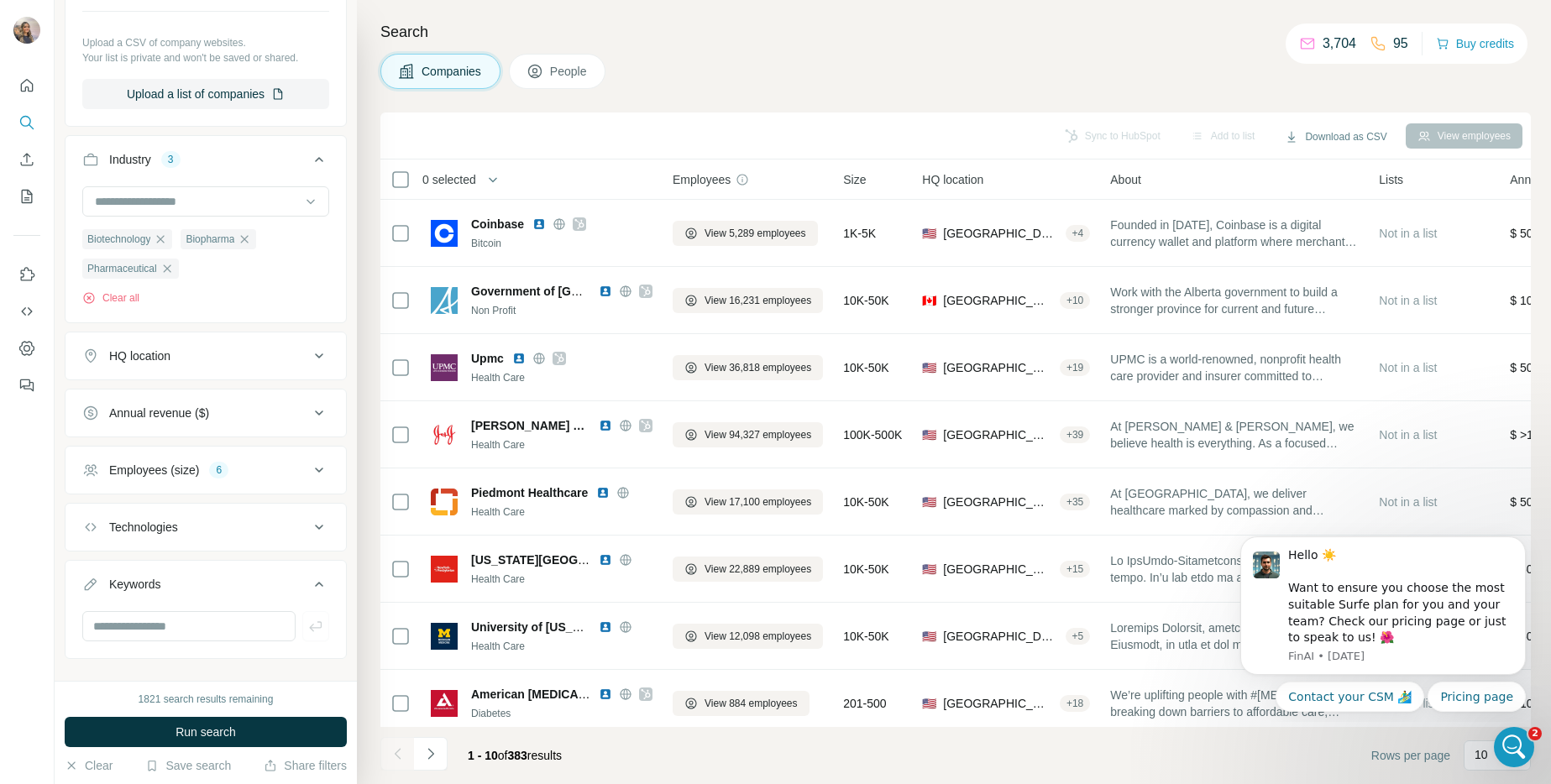
scroll to position [287, 0]
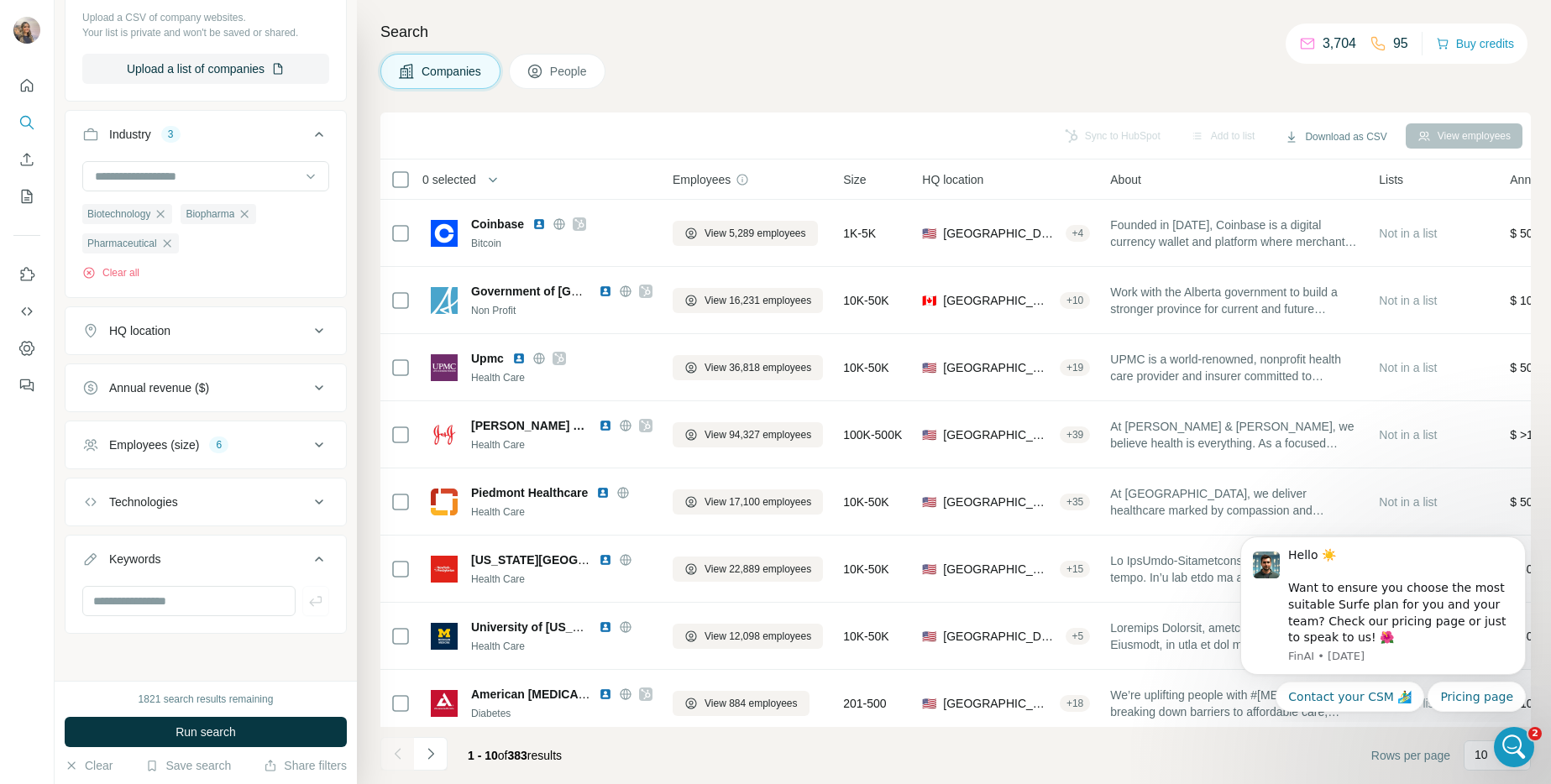
click at [228, 457] on button "Employees (size) 6" at bounding box center [206, 445] width 280 height 40
click at [257, 438] on div "Employees (size) 6" at bounding box center [195, 444] width 227 height 17
click at [213, 607] on input "text" at bounding box center [188, 600] width 213 height 30
type input "**********"
type input "*****"
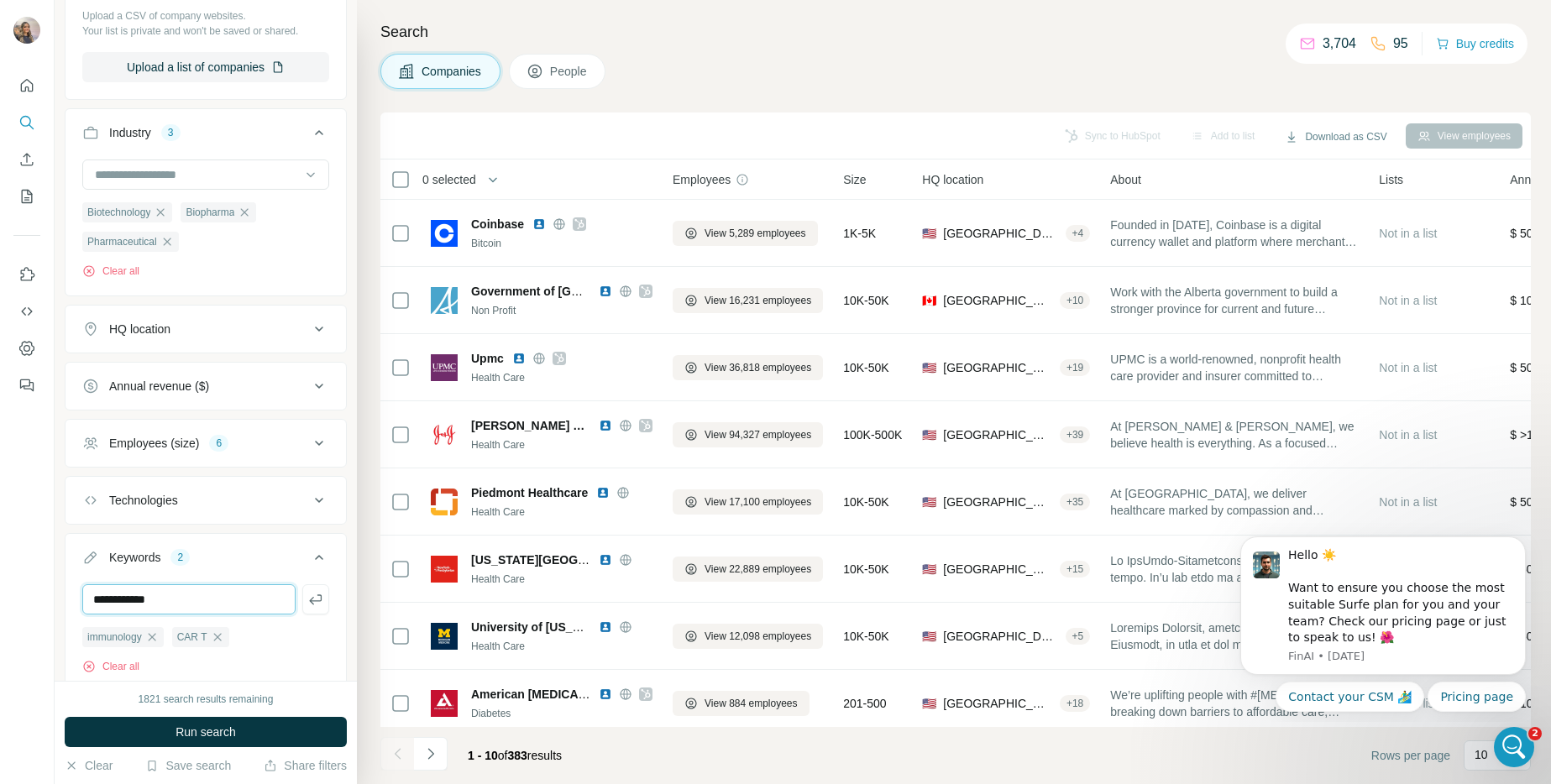
type input "**********"
type input "******"
type input "**********"
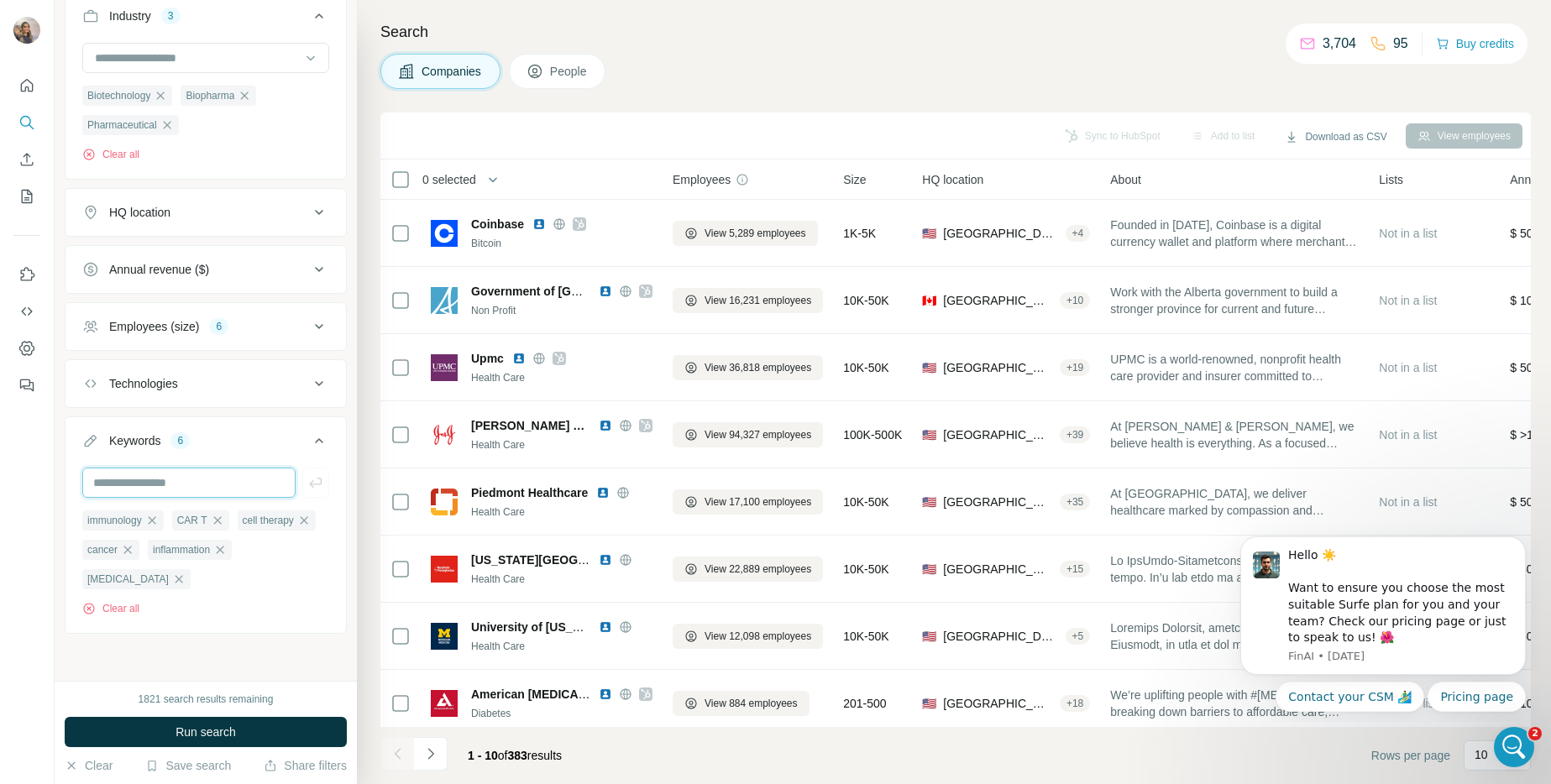
scroll to position [408, 0]
type input "********"
click at [321, 734] on button "Run search" at bounding box center [206, 732] width 282 height 30
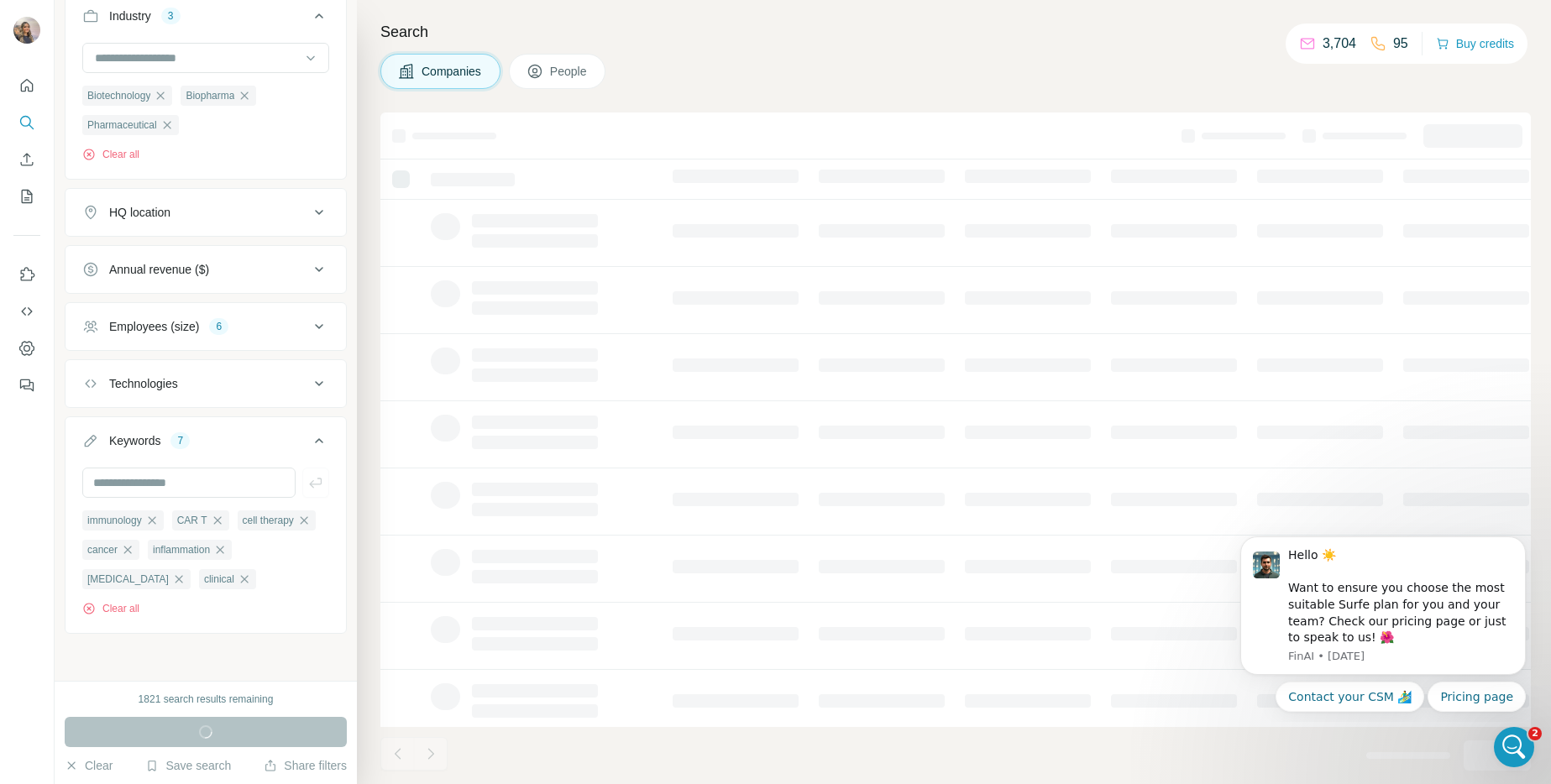
scroll to position [404, 0]
click at [239, 330] on div "Employees (size) 6" at bounding box center [195, 327] width 227 height 17
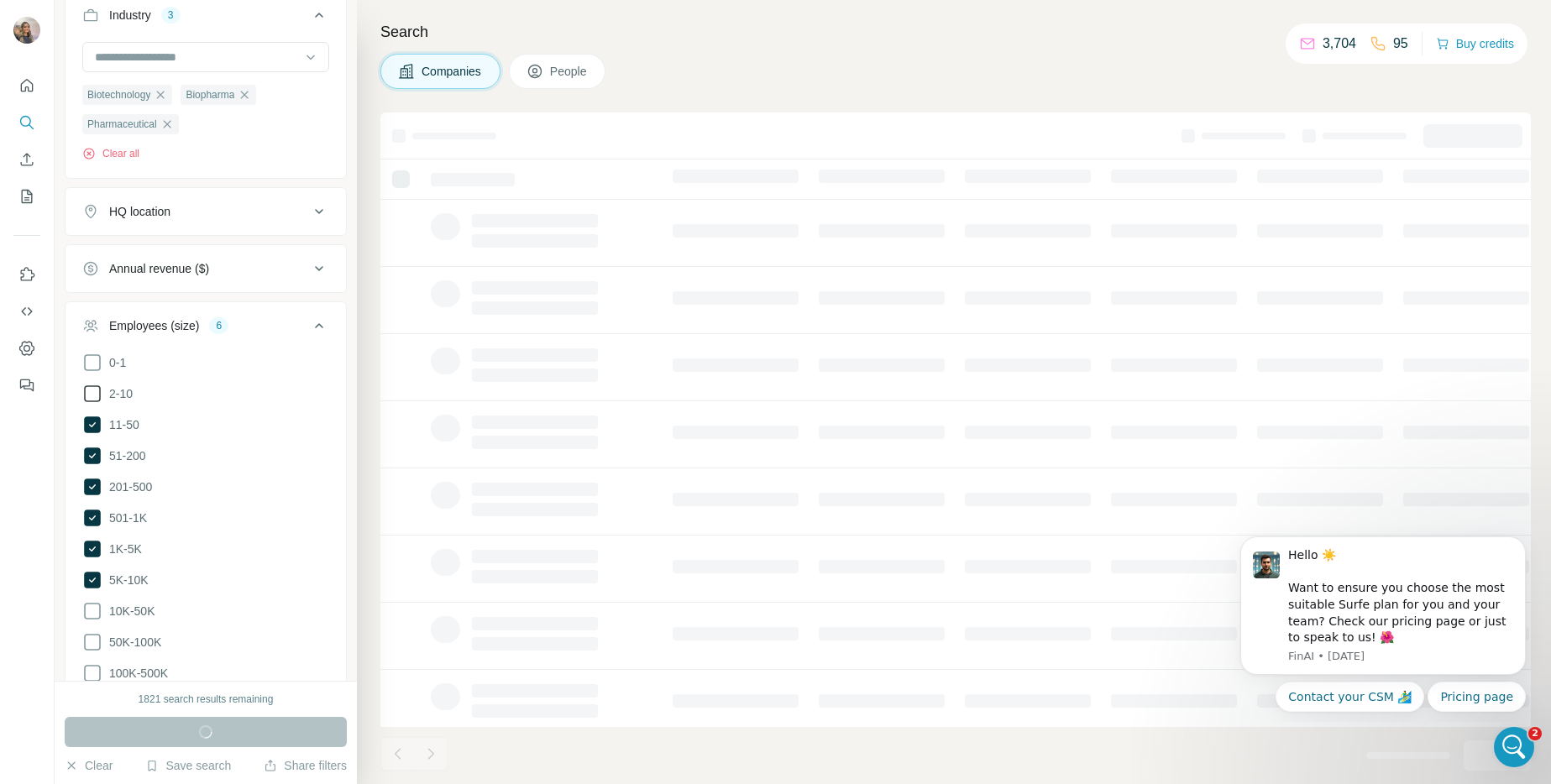
click at [95, 394] on icon at bounding box center [92, 394] width 21 height 21
click at [252, 323] on div "Employees (size) 7" at bounding box center [195, 326] width 227 height 17
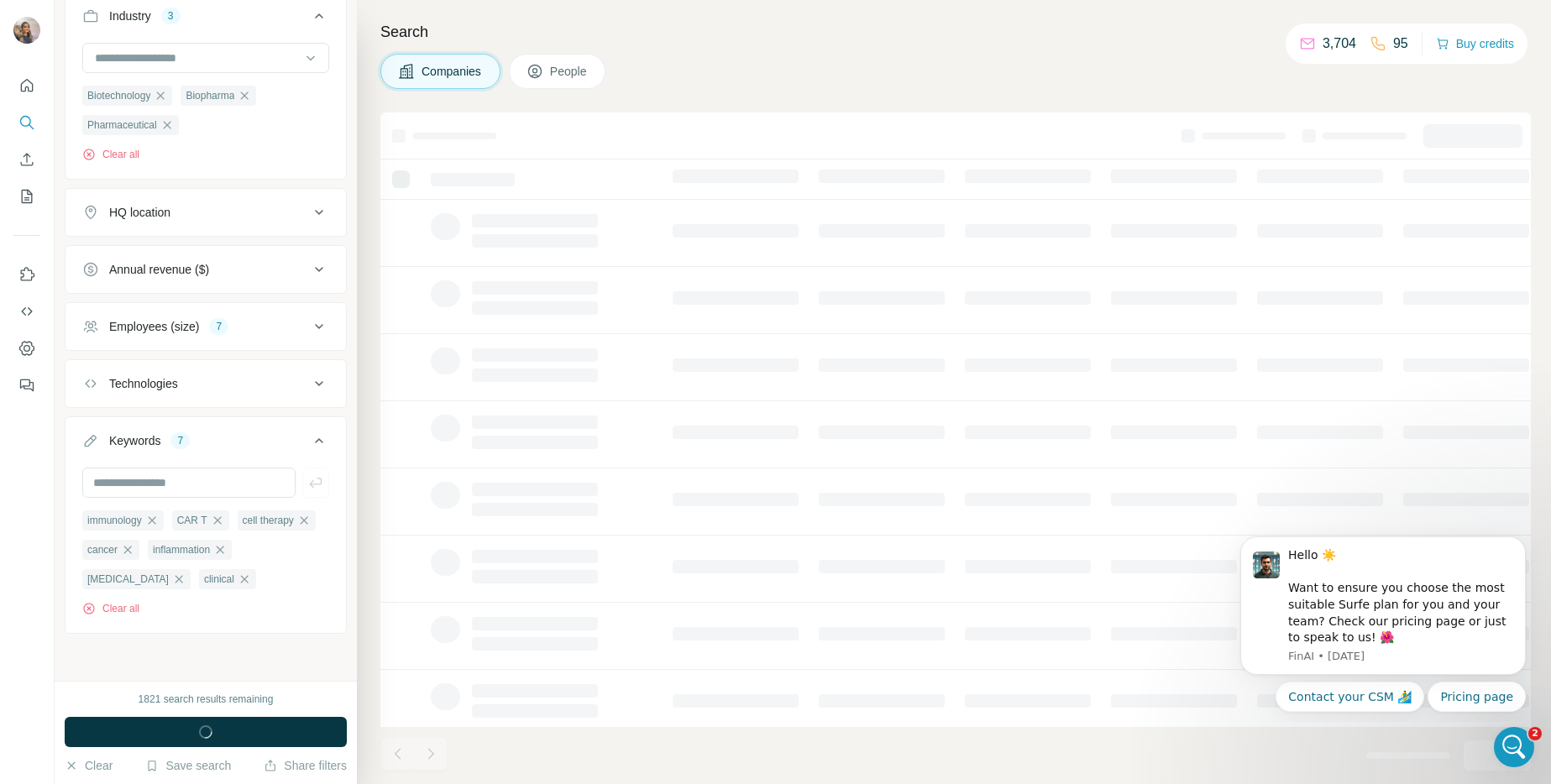
click at [198, 270] on div "Annual revenue ($)" at bounding box center [159, 269] width 100 height 17
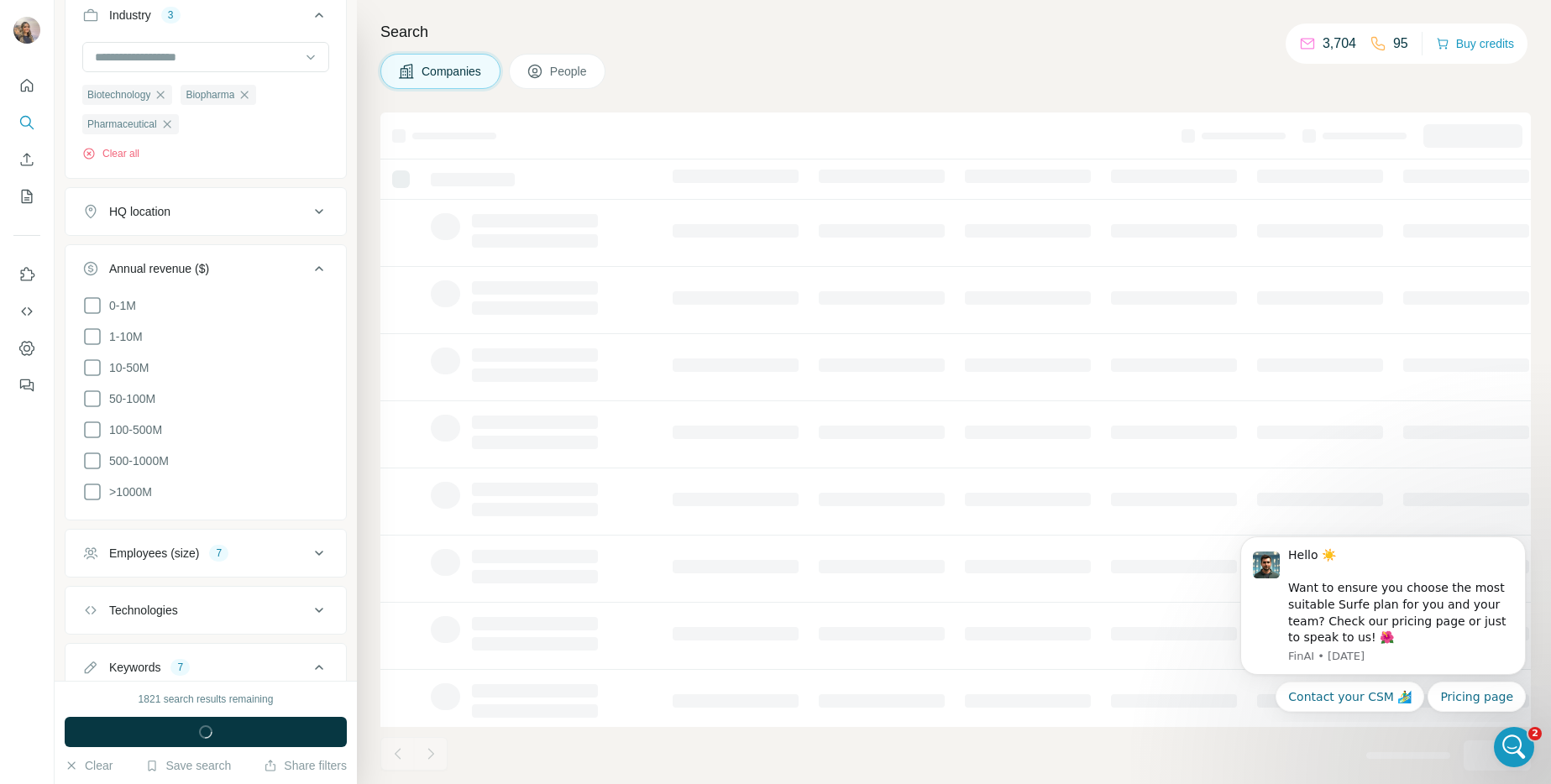
click at [198, 270] on div "Annual revenue ($)" at bounding box center [159, 268] width 100 height 17
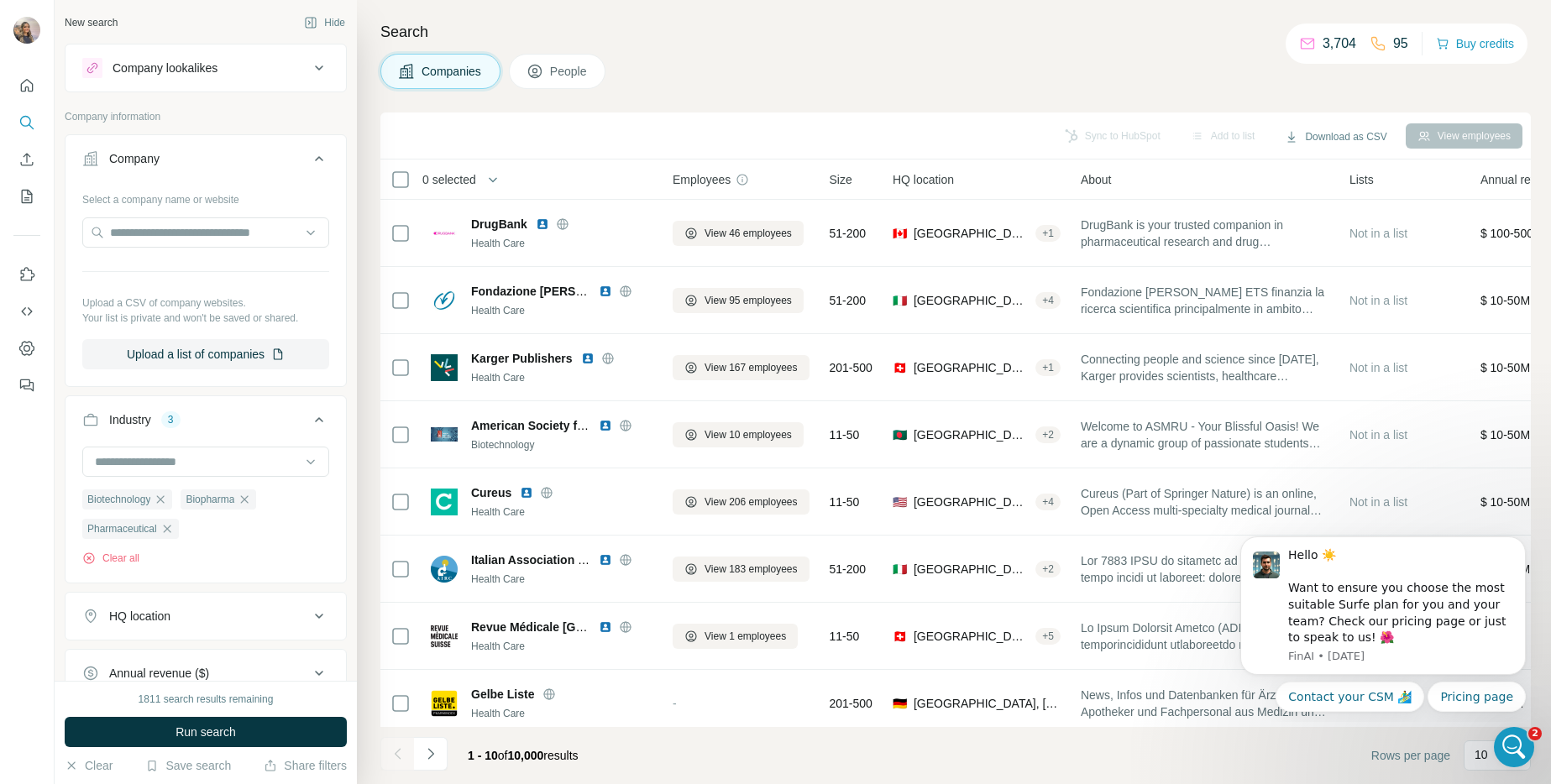
click at [244, 550] on div "Biotechnology Biopharma Pharmaceutical Clear all" at bounding box center [205, 527] width 247 height 77
click at [213, 460] on input at bounding box center [197, 462] width 208 height 19
click at [245, 233] on input "text" at bounding box center [205, 232] width 247 height 30
click at [315, 158] on icon at bounding box center [319, 159] width 9 height 5
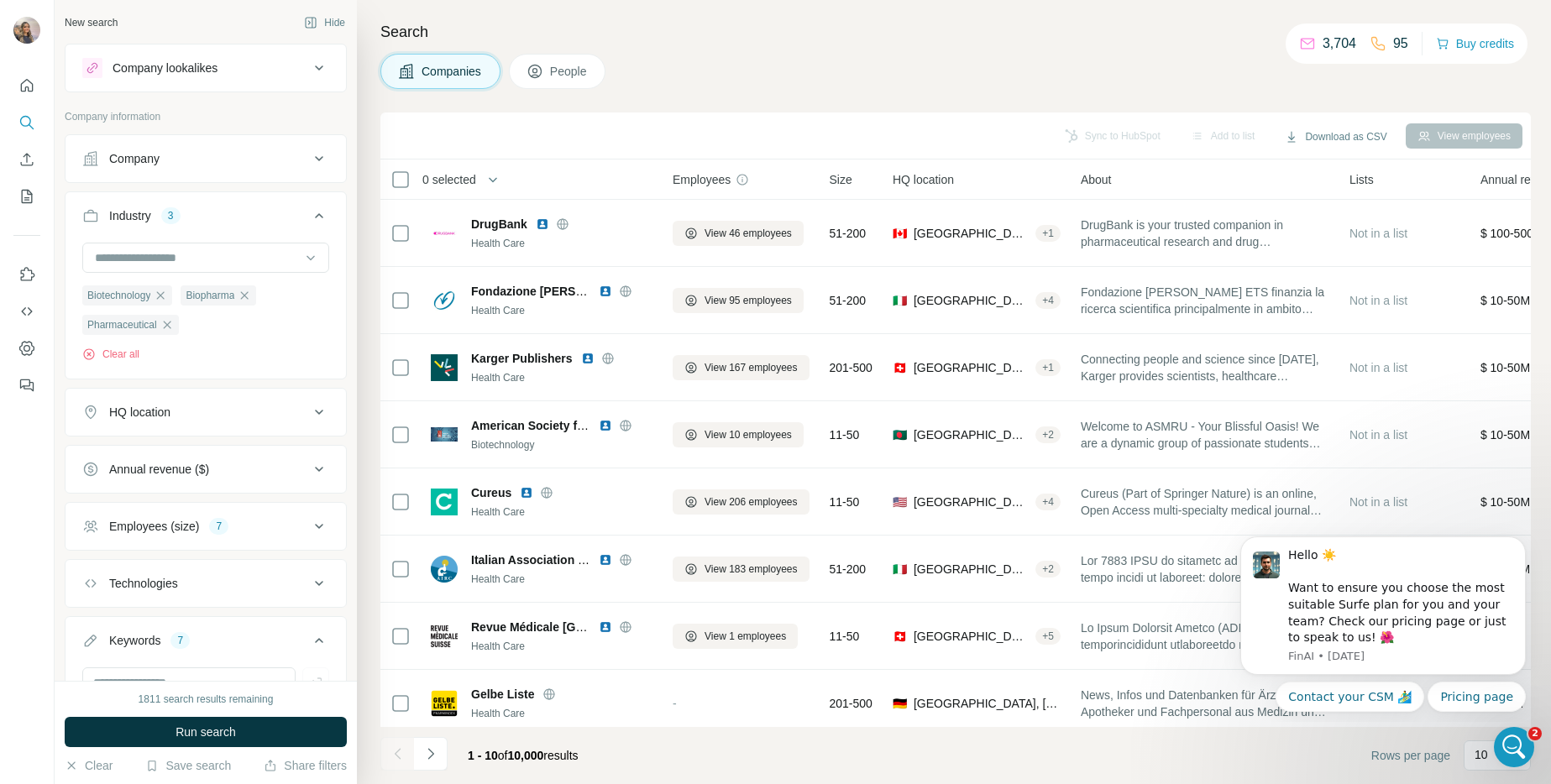
click at [241, 80] on button "Company lookalikes" at bounding box center [206, 68] width 280 height 40
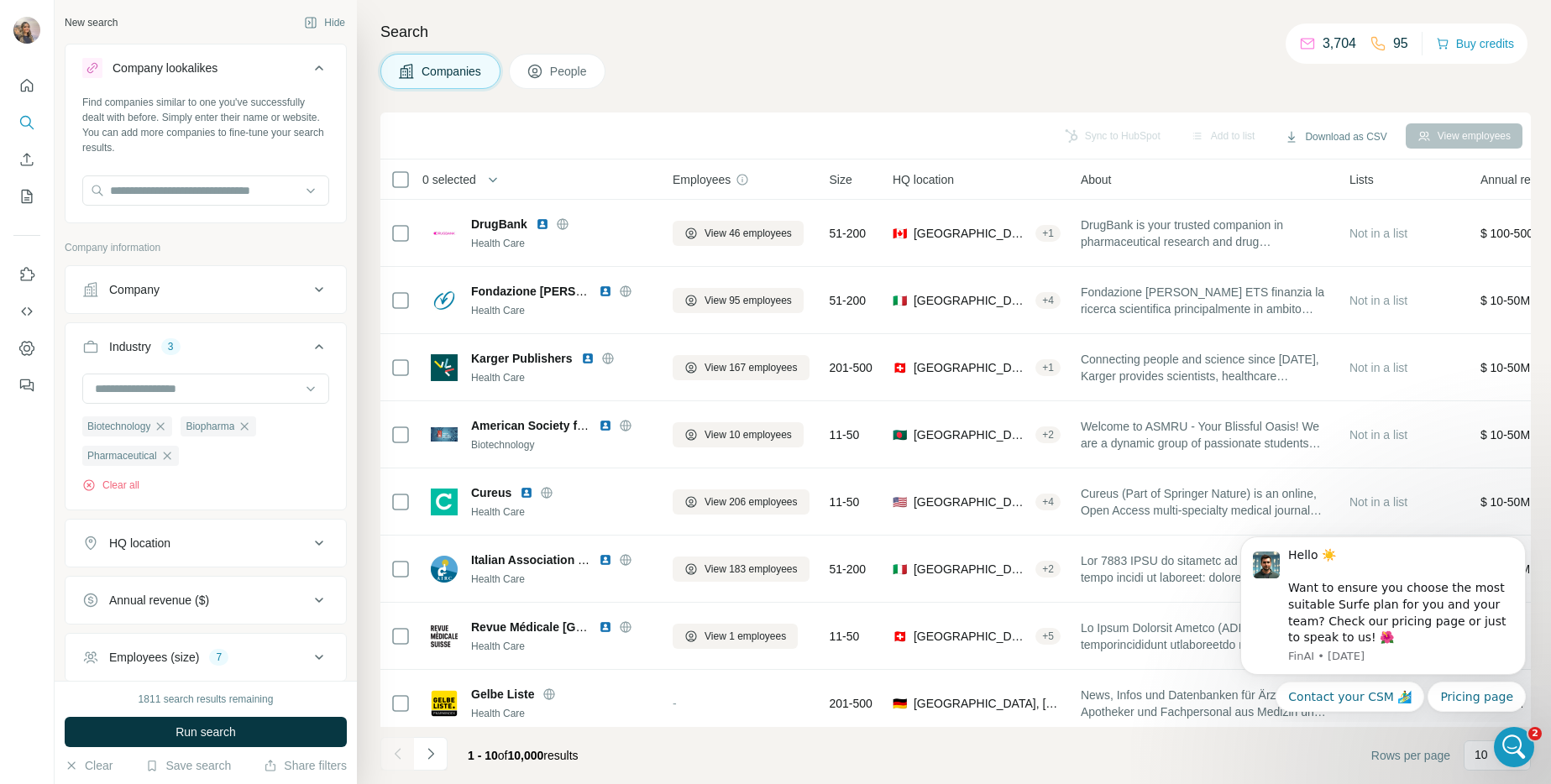
click at [275, 75] on div "Company lookalikes" at bounding box center [195, 68] width 227 height 21
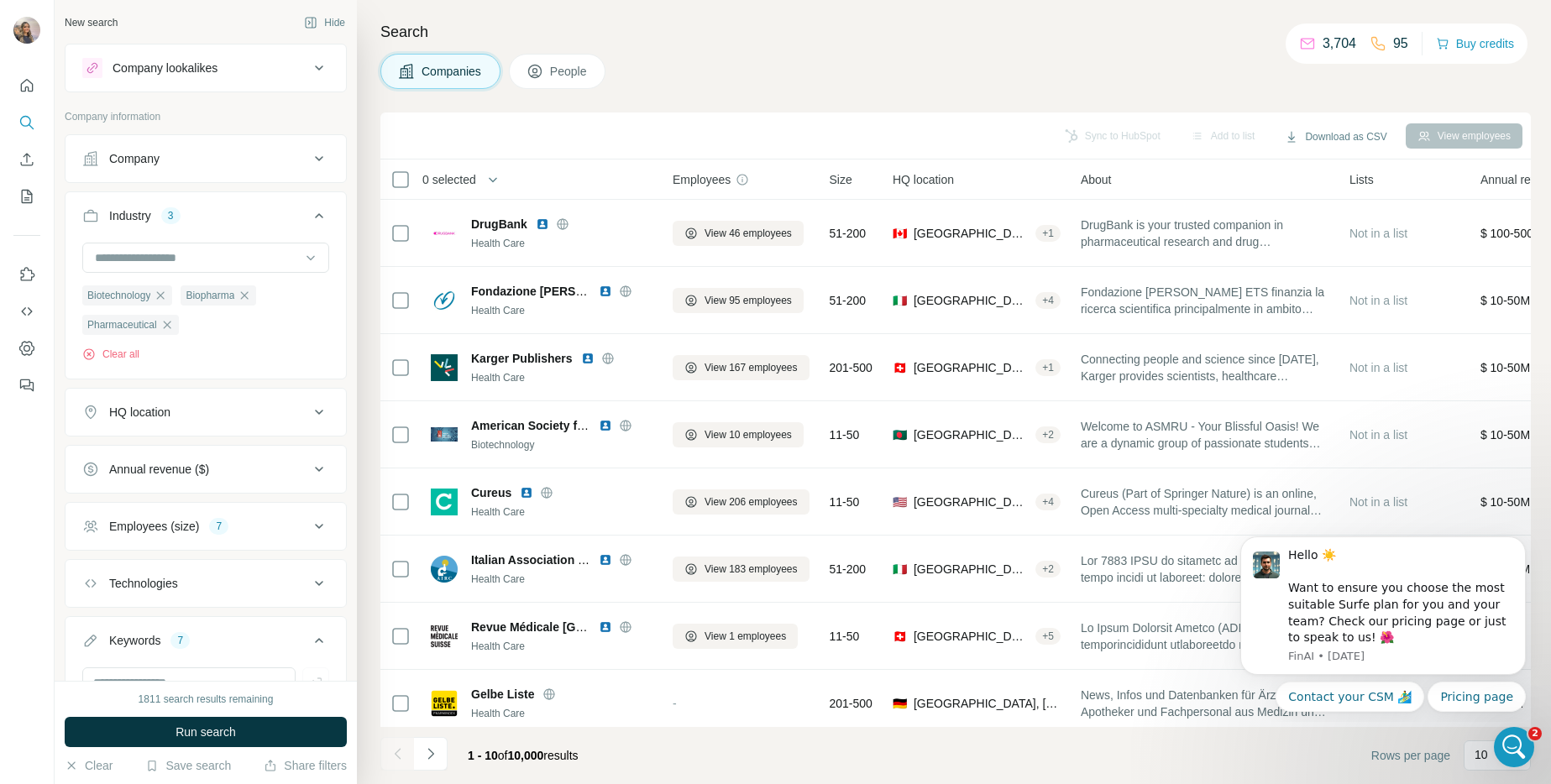
click at [481, 126] on div "Sync to HubSpot Add to list Download as CSV View employees" at bounding box center [956, 135] width 1134 height 29
click at [257, 724] on button "Run search" at bounding box center [206, 732] width 282 height 30
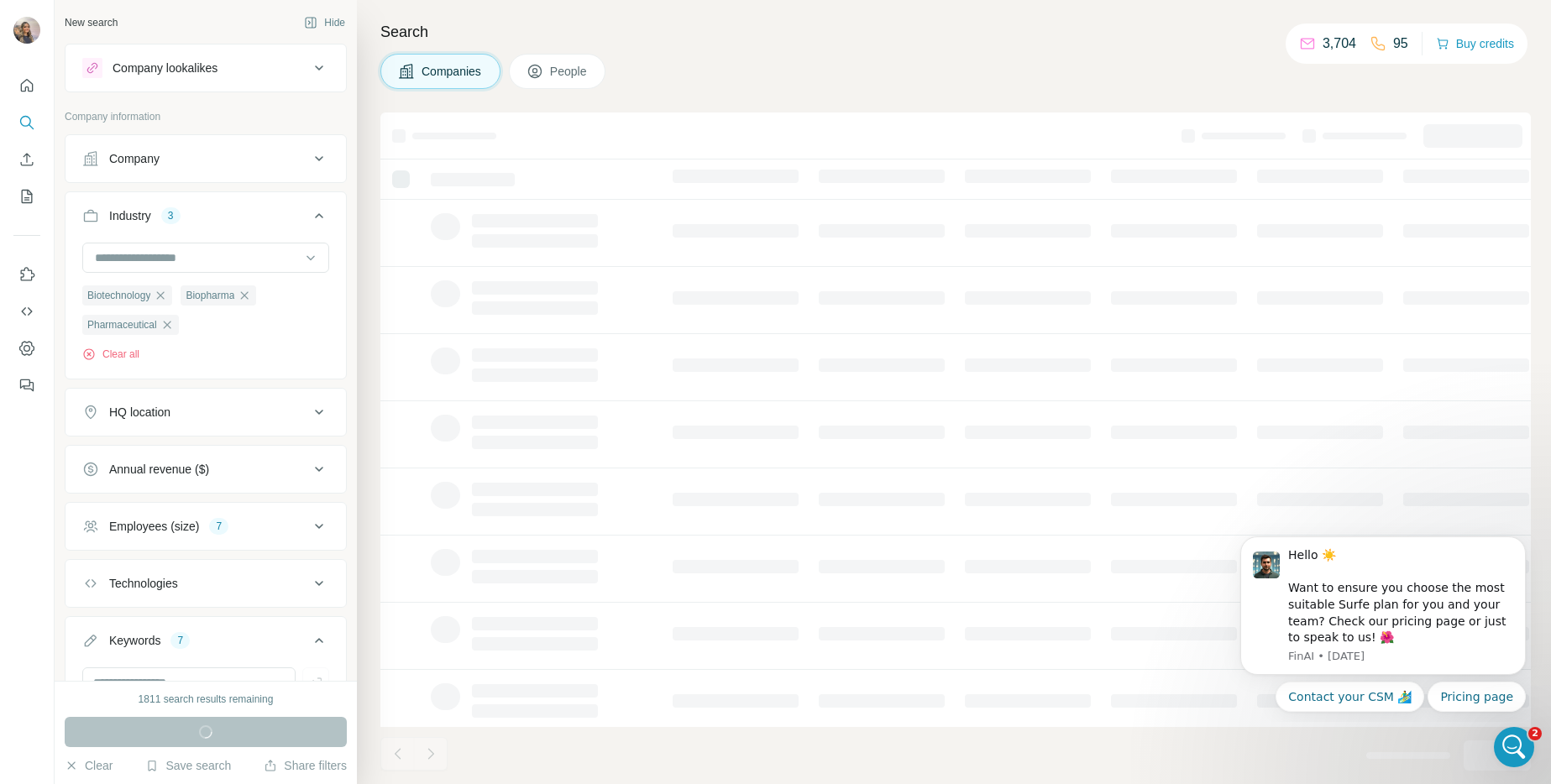
click at [310, 576] on icon at bounding box center [319, 584] width 21 height 21
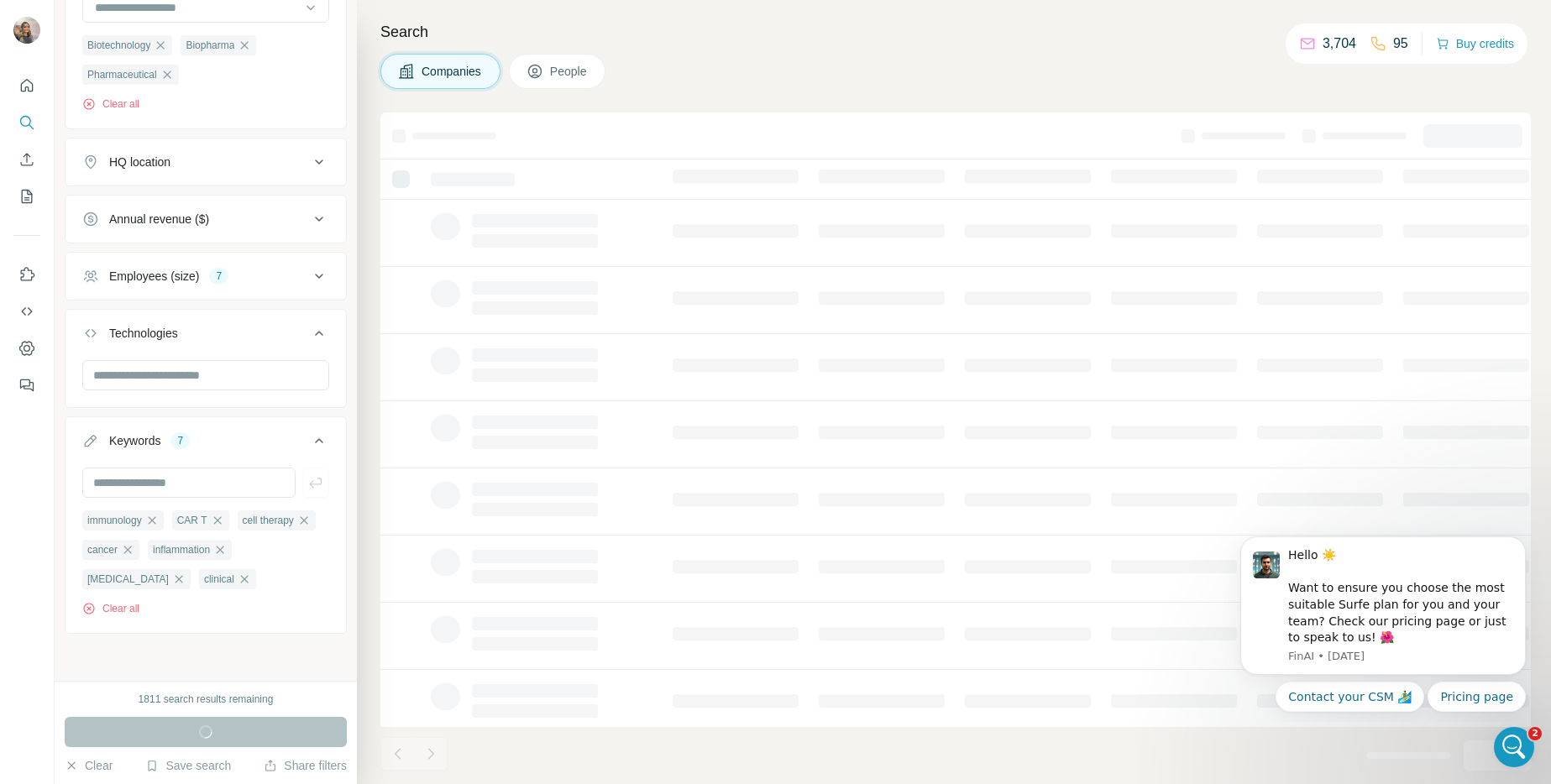
scroll to position [285, 0]
click at [226, 360] on input "text" at bounding box center [205, 374] width 247 height 30
type input "*"
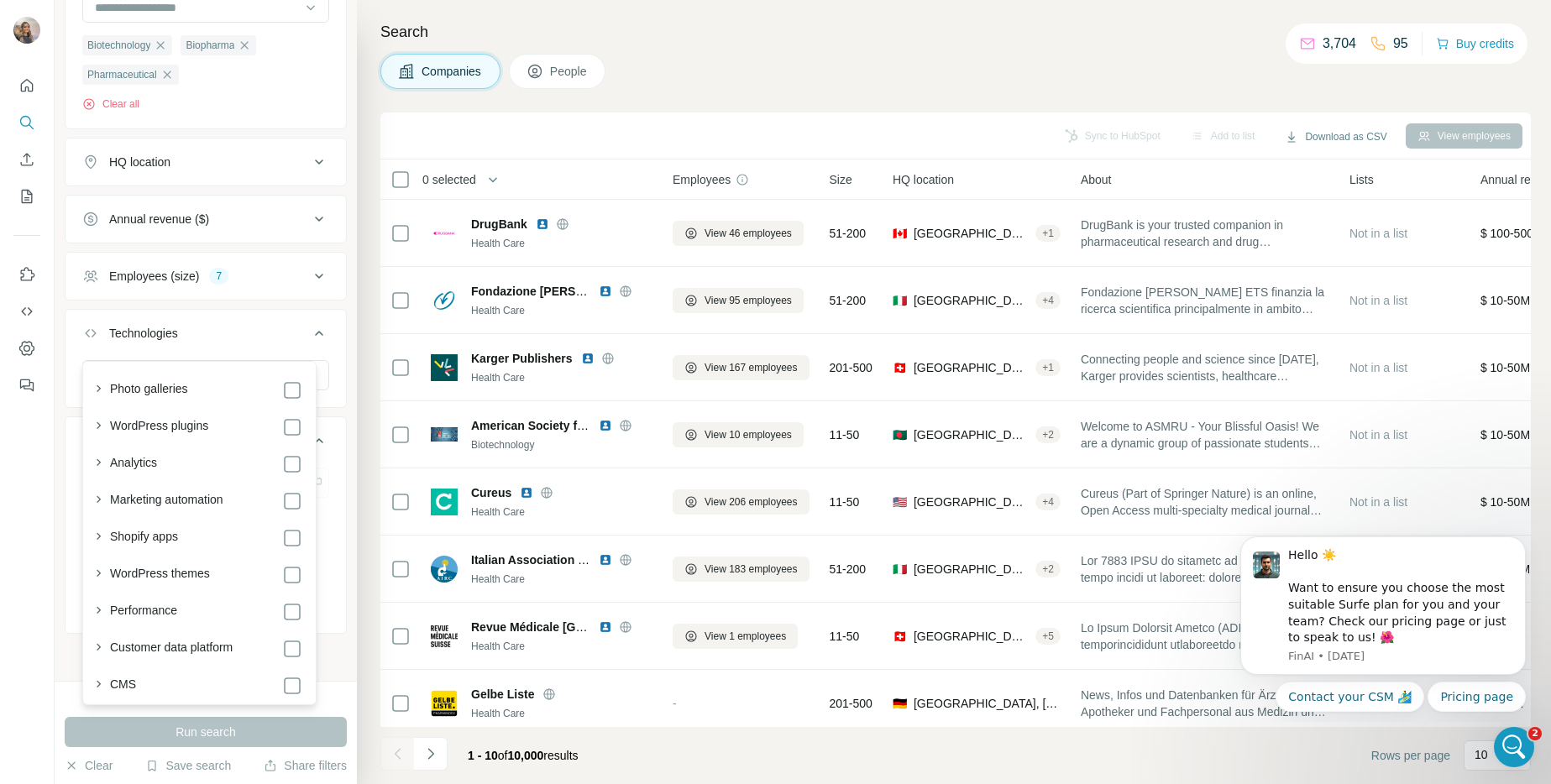
click at [52, 368] on div at bounding box center [27, 231] width 54 height 340
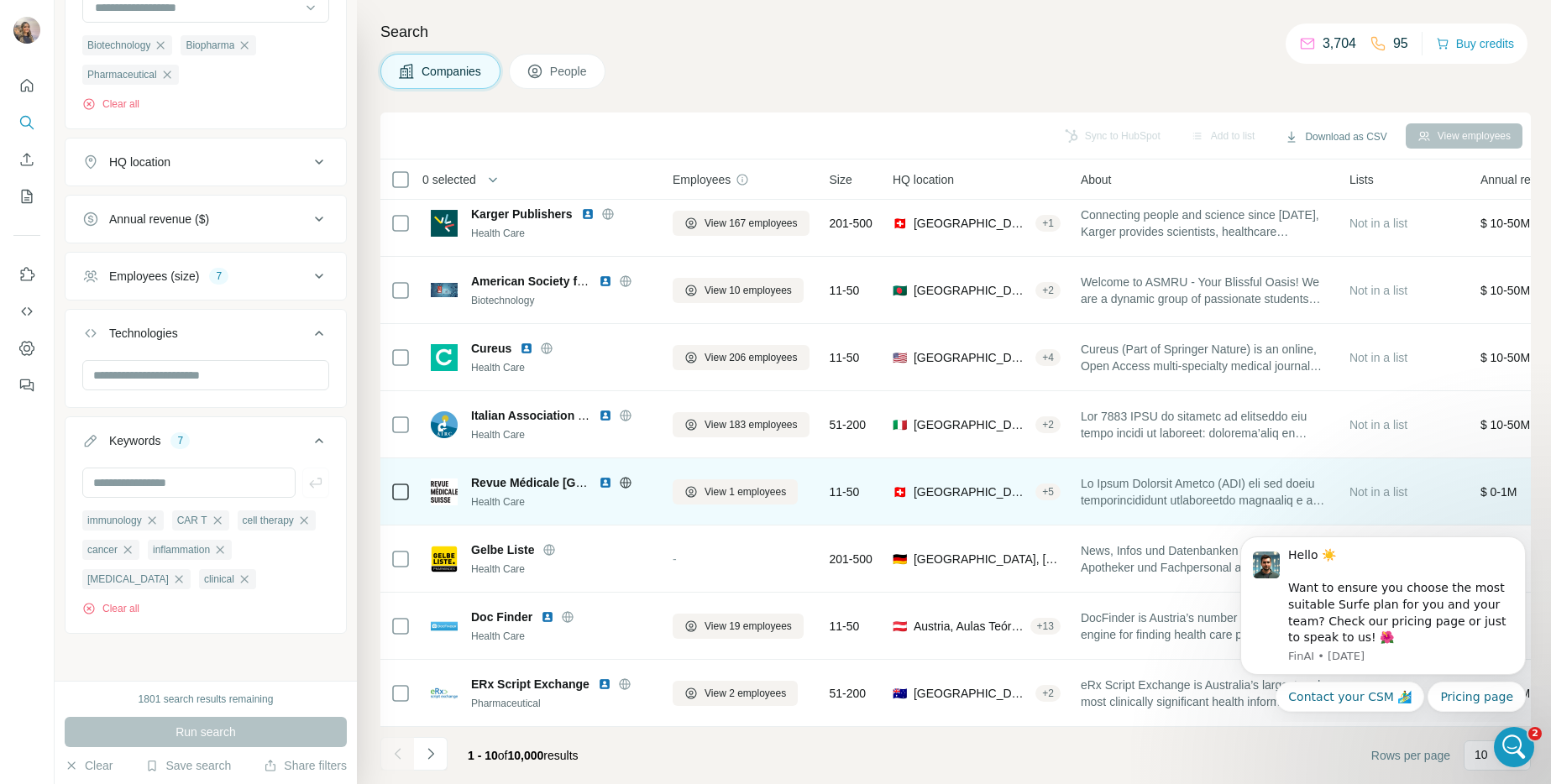
scroll to position [154, 0]
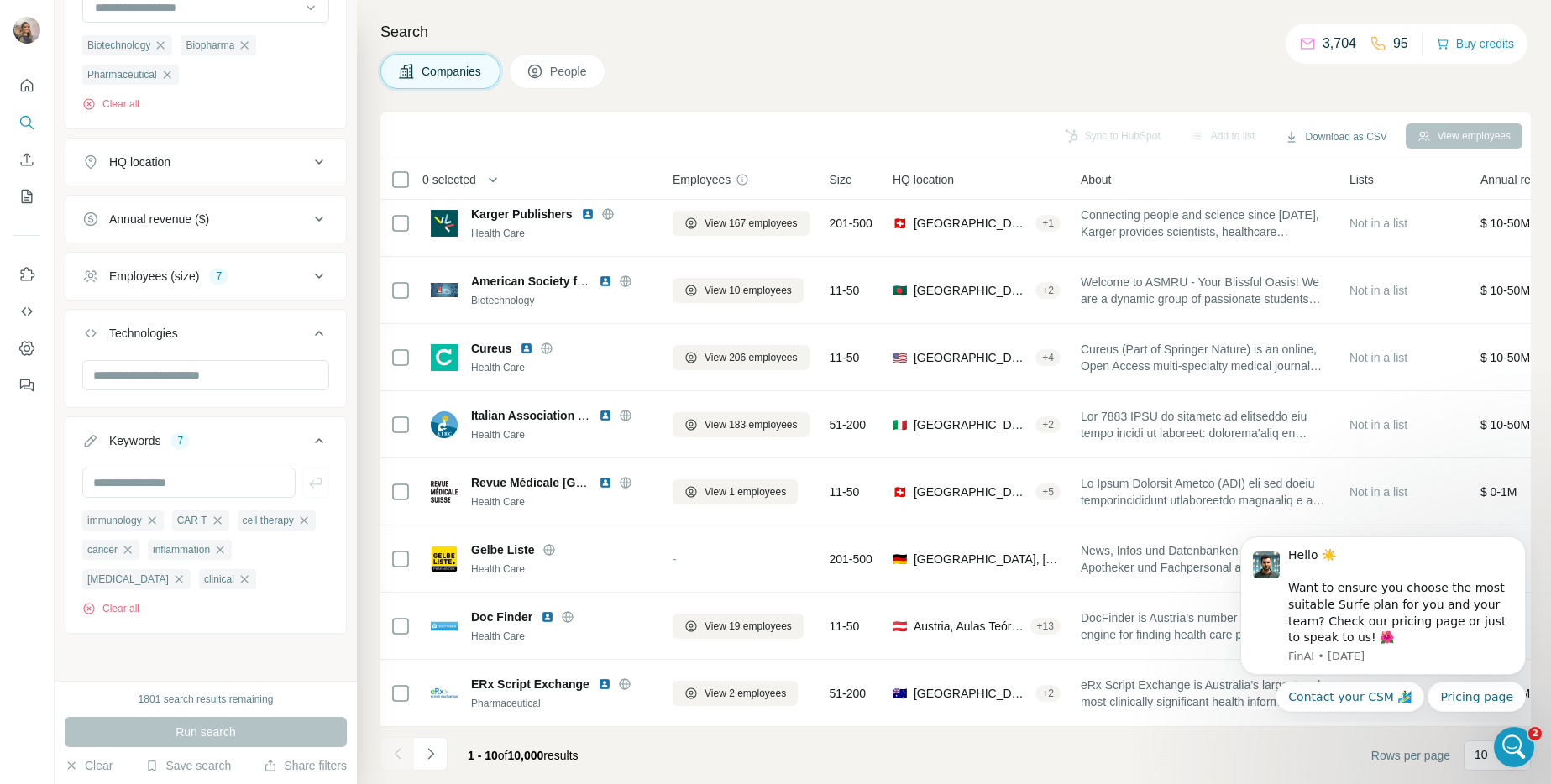
click at [440, 757] on button "Navigate to next page" at bounding box center [430, 753] width 33 height 33
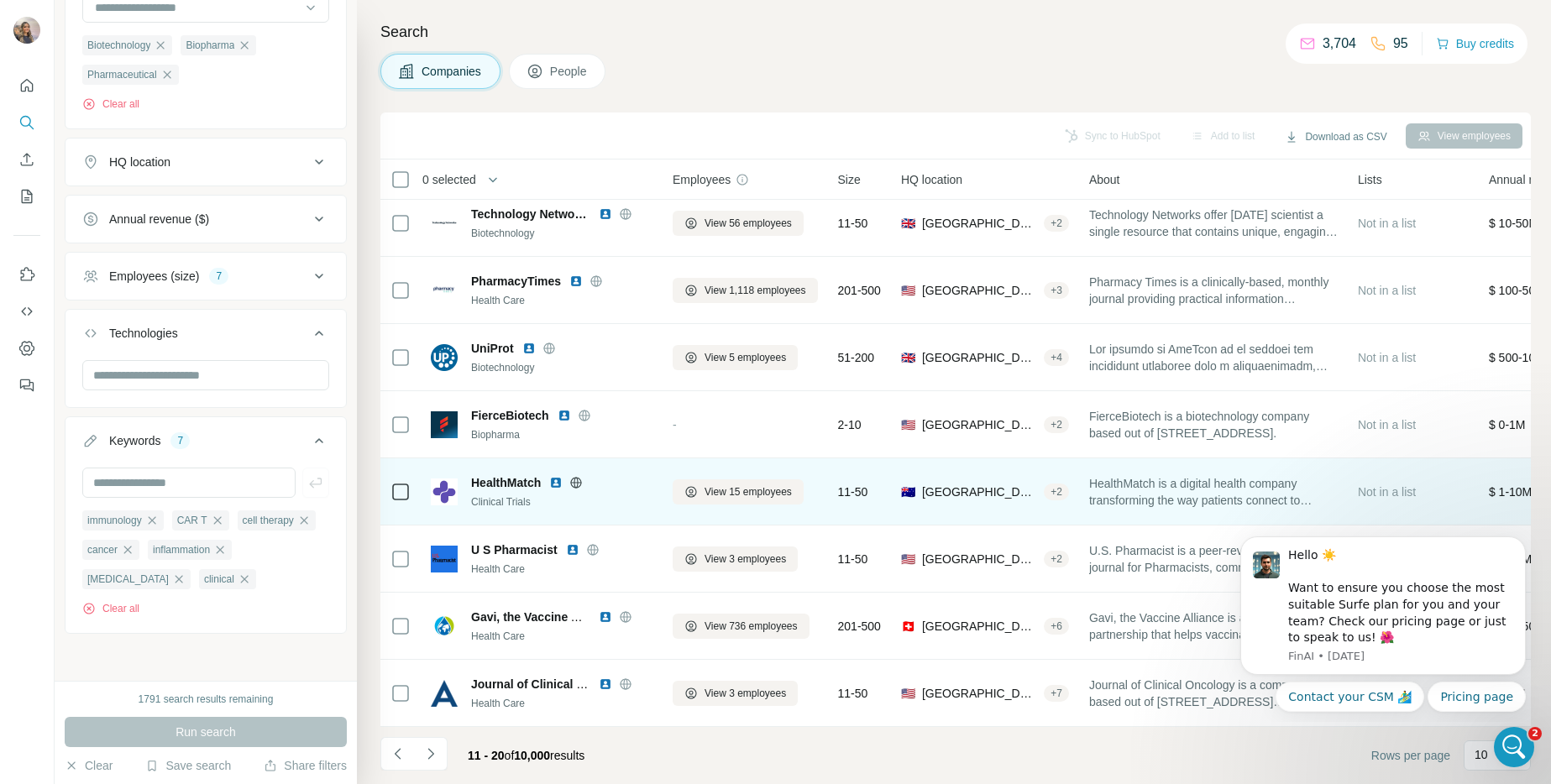
click at [561, 476] on img at bounding box center [556, 483] width 14 height 14
click at [577, 476] on icon at bounding box center [576, 483] width 14 height 14
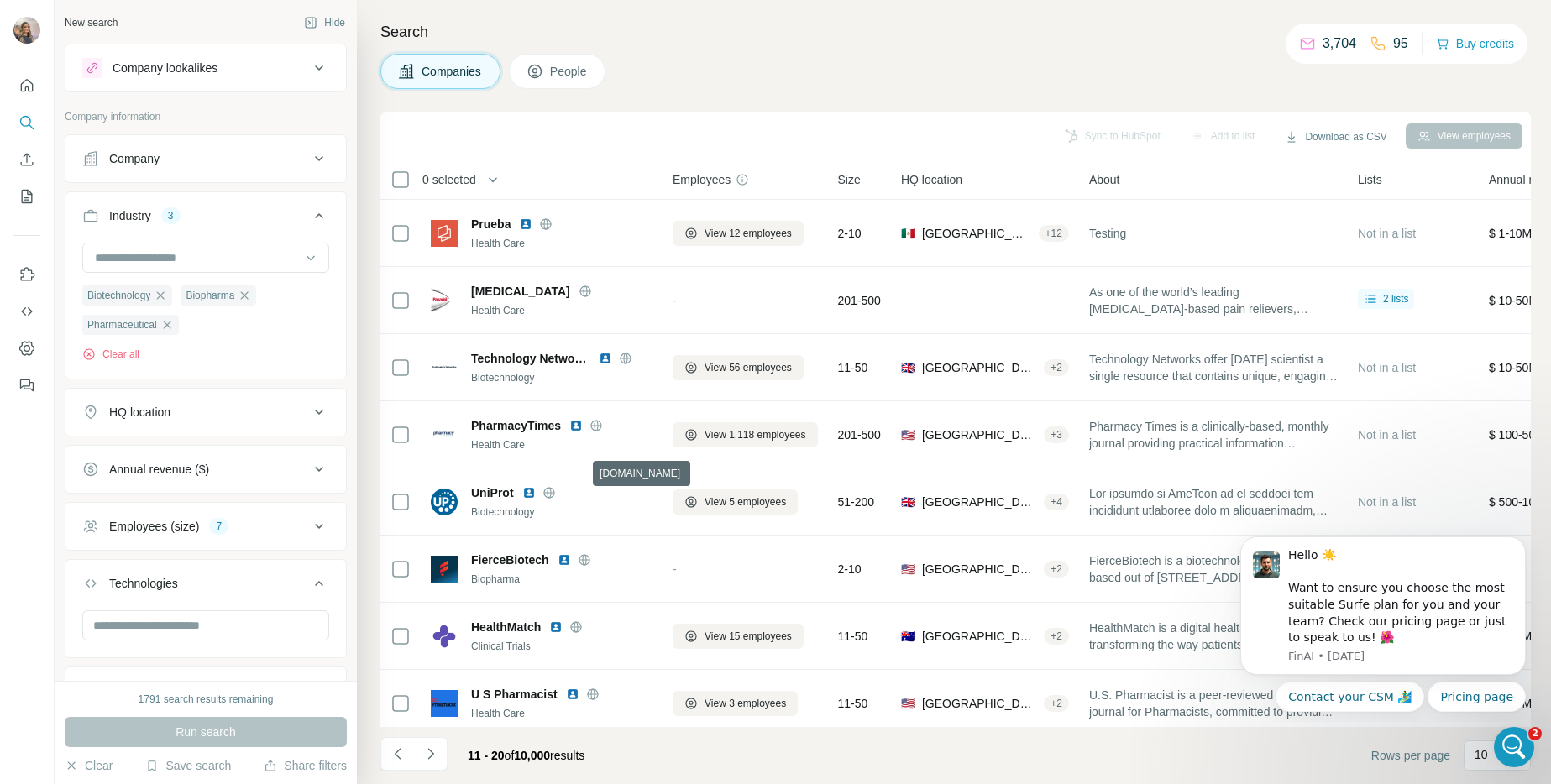
scroll to position [12915, 0]
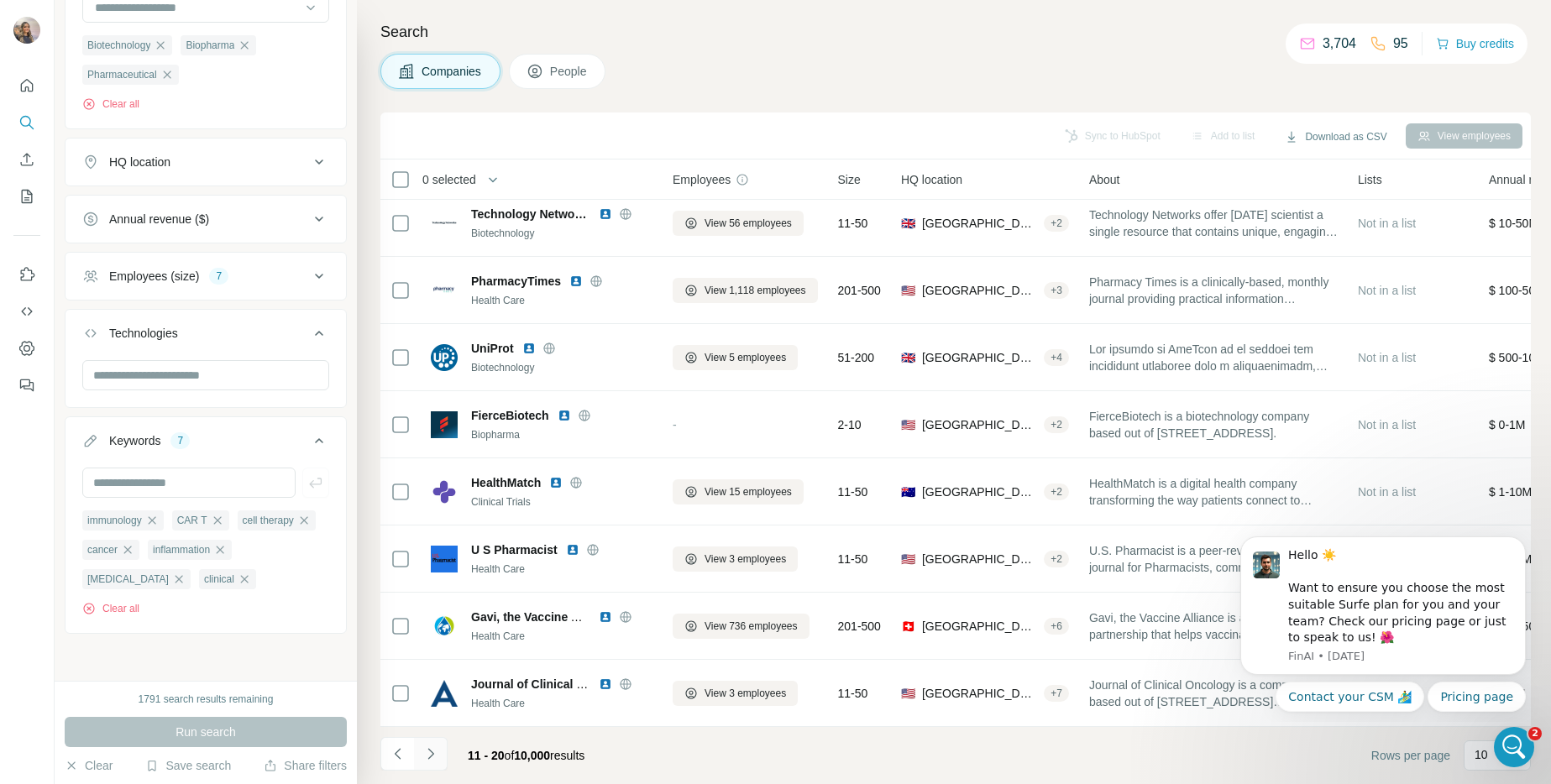
click at [439, 757] on icon "Navigate to next page" at bounding box center [431, 754] width 17 height 17
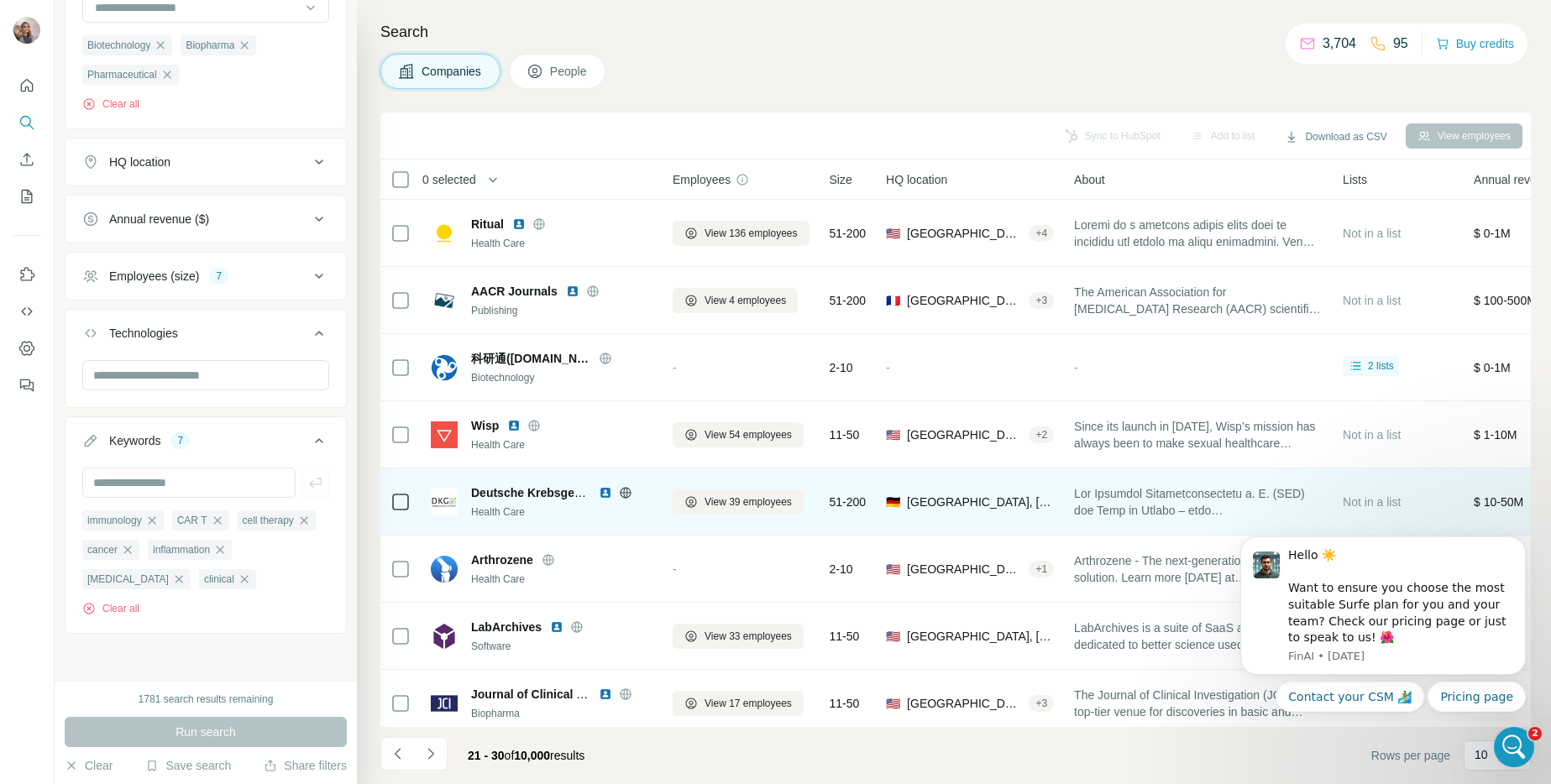
scroll to position [154, 0]
